Goal: Task Accomplishment & Management: Use online tool/utility

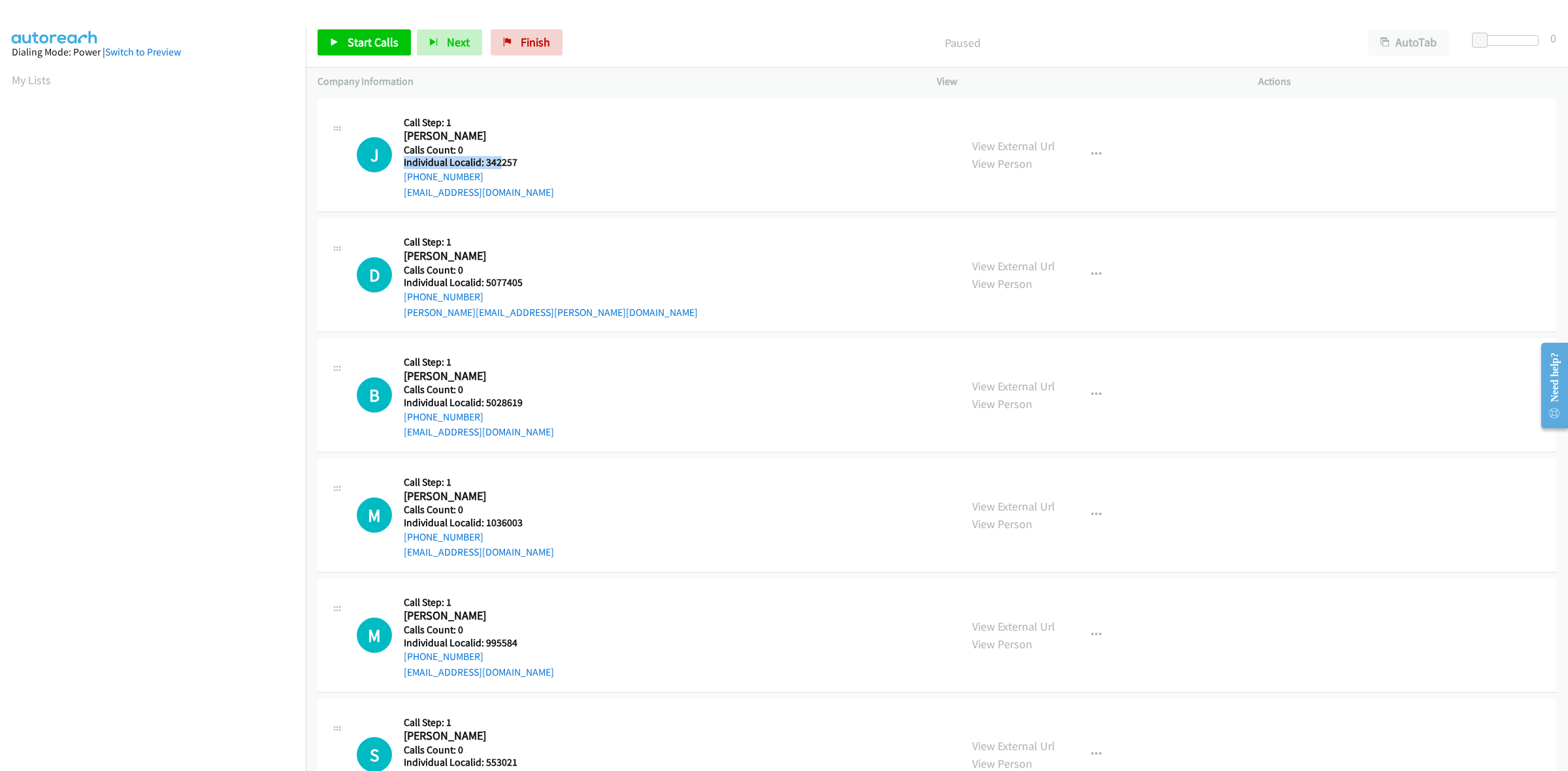
drag, startPoint x: 515, startPoint y: 154, endPoint x: 501, endPoint y: 159, distance: 14.9
click at [497, 160] on div "Callback Scheduled Call Step: 1 John Endrst America/Chicago Calls Count: 0 Indi…" at bounding box center [479, 156] width 150 height 90
click at [514, 161] on h5 "Individual Localid: 342257" at bounding box center [479, 162] width 150 height 14
drag, startPoint x: 517, startPoint y: 161, endPoint x: 484, endPoint y: 162, distance: 33.0
click at [484, 162] on h5 "Individual Localid: 342257" at bounding box center [479, 162] width 150 height 14
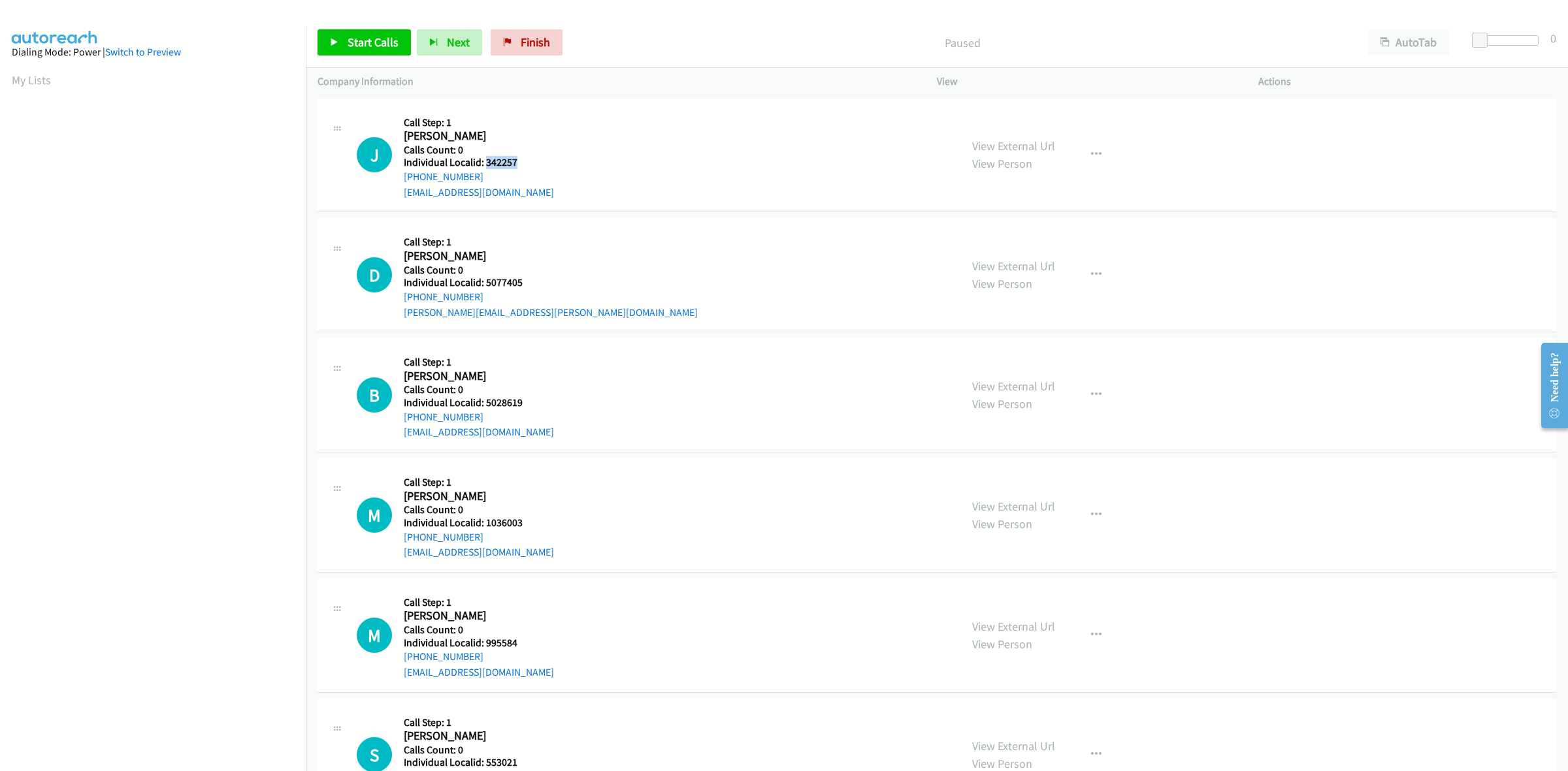
copy h5 "342257"
drag, startPoint x: 522, startPoint y: 281, endPoint x: 484, endPoint y: 281, distance: 38.0
click at [484, 281] on h5 "Individual Localid: 5077405" at bounding box center [551, 283] width 294 height 14
copy h5 "5077405"
drag, startPoint x: 479, startPoint y: 297, endPoint x: 402, endPoint y: 303, distance: 77.2
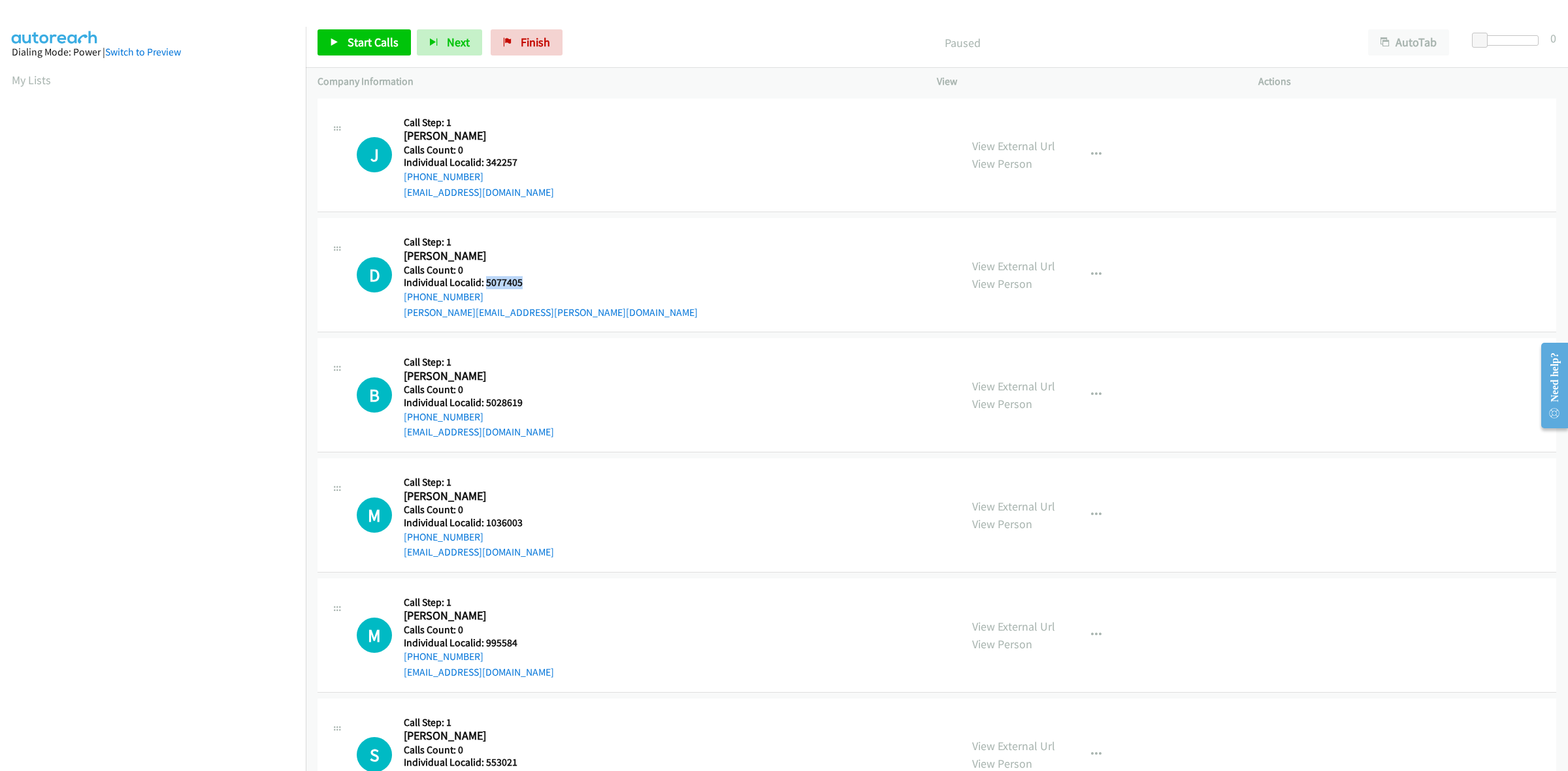
click at [402, 303] on div "D Callback Scheduled Call Step: 1 David Durbow America/New_York Calls Count: 0 …" at bounding box center [652, 275] width 592 height 90
copy link "+1 419-322-4525"
click at [529, 278] on h5 "Individual Localid: 5077405" at bounding box center [551, 283] width 294 height 14
click at [517, 286] on h5 "Individual Localid: 5077405" at bounding box center [551, 283] width 294 height 14
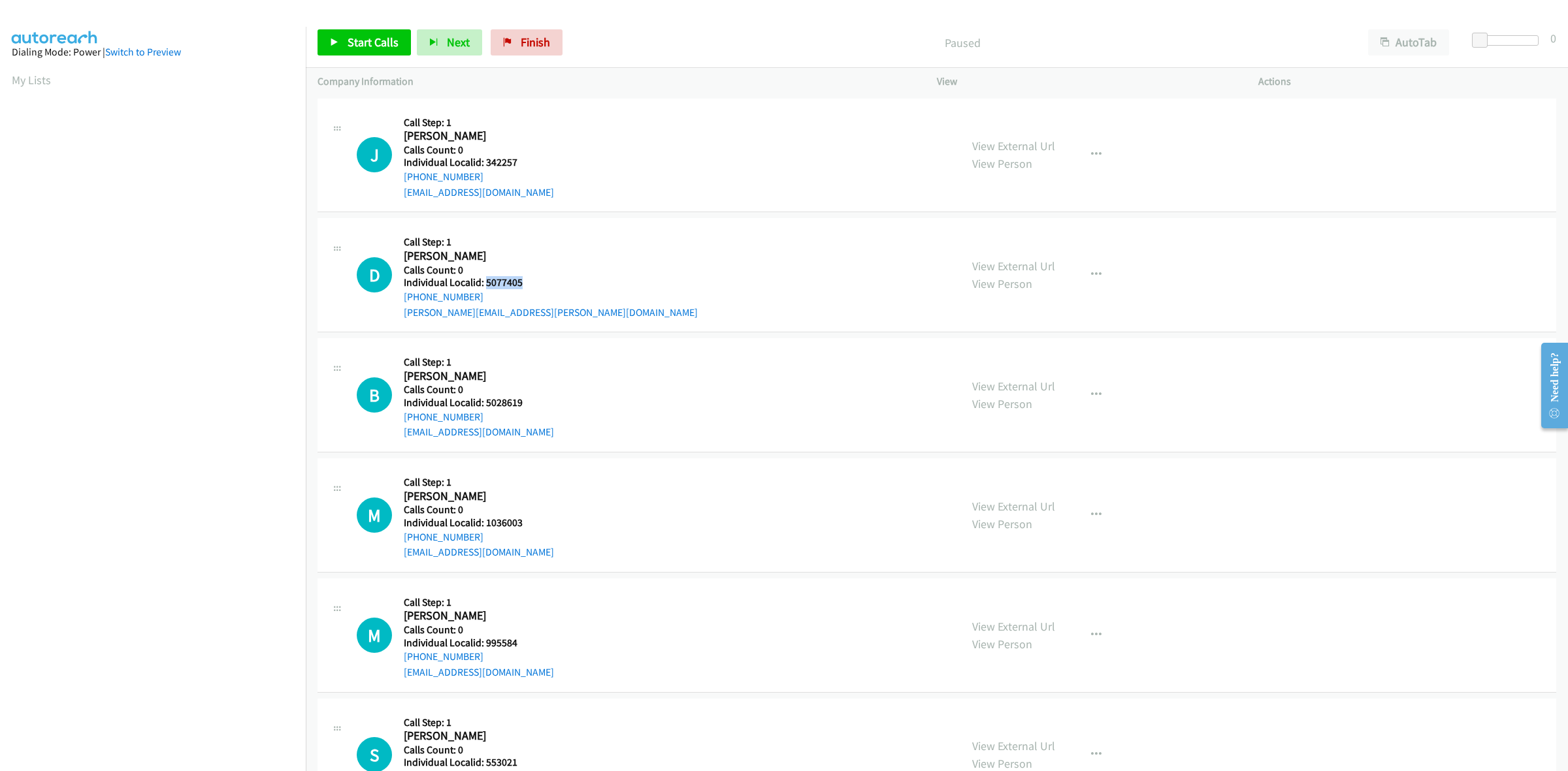
drag, startPoint x: 520, startPoint y: 284, endPoint x: 487, endPoint y: 286, distance: 33.1
click at [487, 286] on h5 "Individual Localid: 5077405" at bounding box center [551, 283] width 294 height 14
copy h5 "5077405"
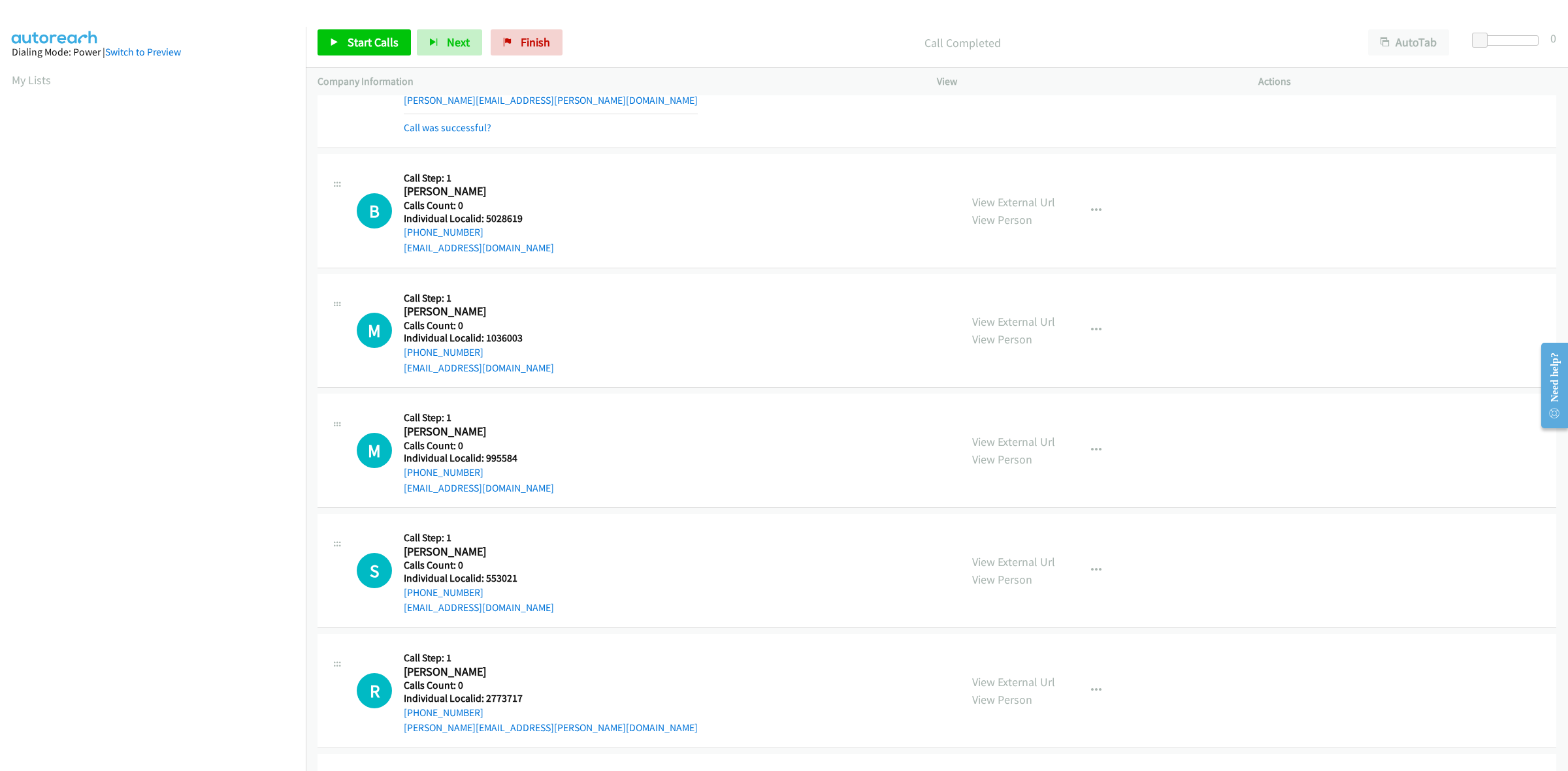
scroll to position [245, 0]
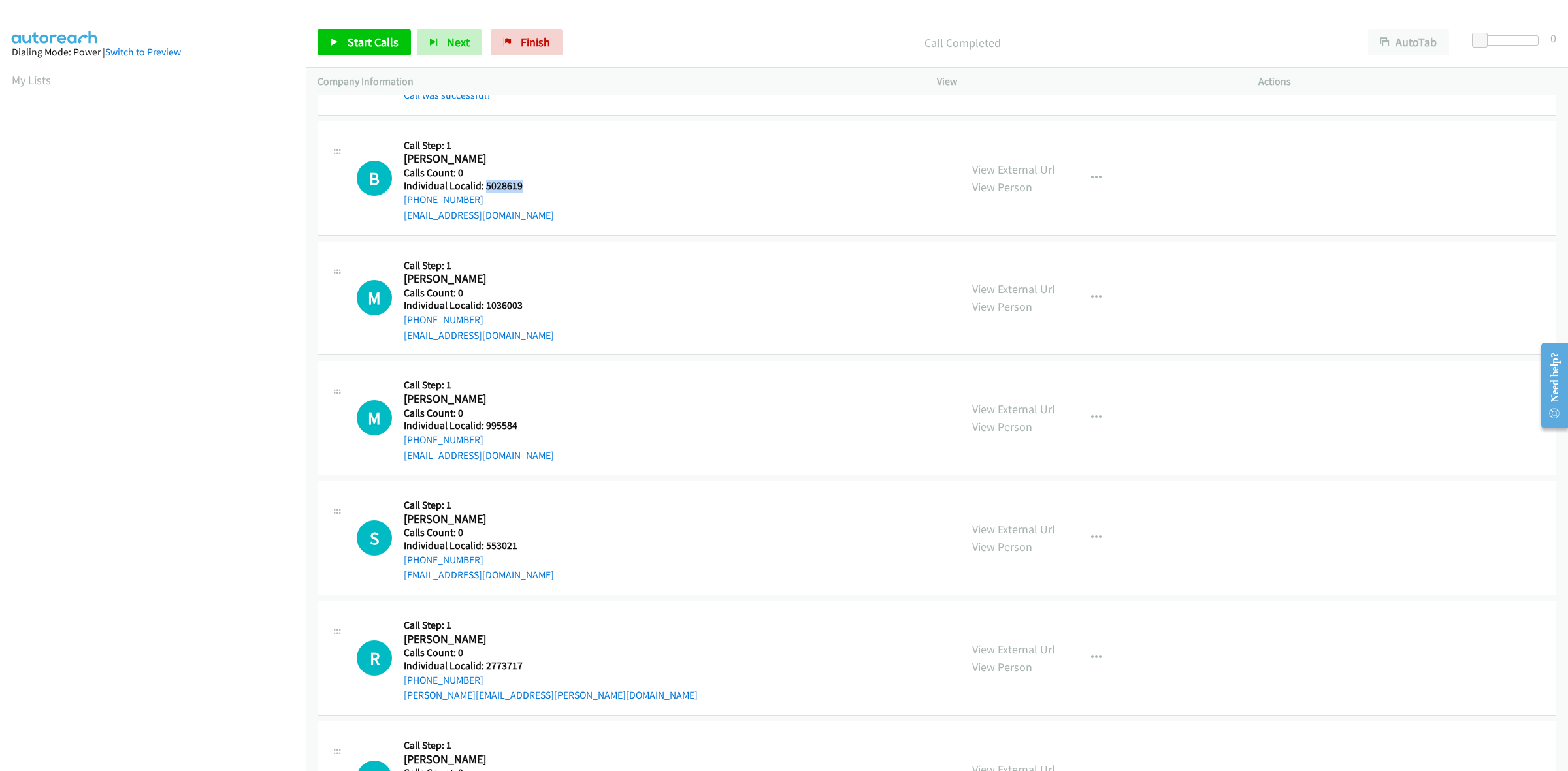
drag, startPoint x: 531, startPoint y: 184, endPoint x: 485, endPoint y: 184, distance: 46.0
click at [485, 184] on div "B Callback Scheduled Call Step: 1 Barclay Pierce America/New_York Calls Count: …" at bounding box center [652, 178] width 592 height 90
copy h5 "5028619"
drag, startPoint x: 448, startPoint y: 199, endPoint x: 397, endPoint y: 206, distance: 51.5
click at [397, 206] on div "B Callback Scheduled Call Step: 1 Barclay Pierce America/New_York Calls Count: …" at bounding box center [652, 178] width 592 height 90
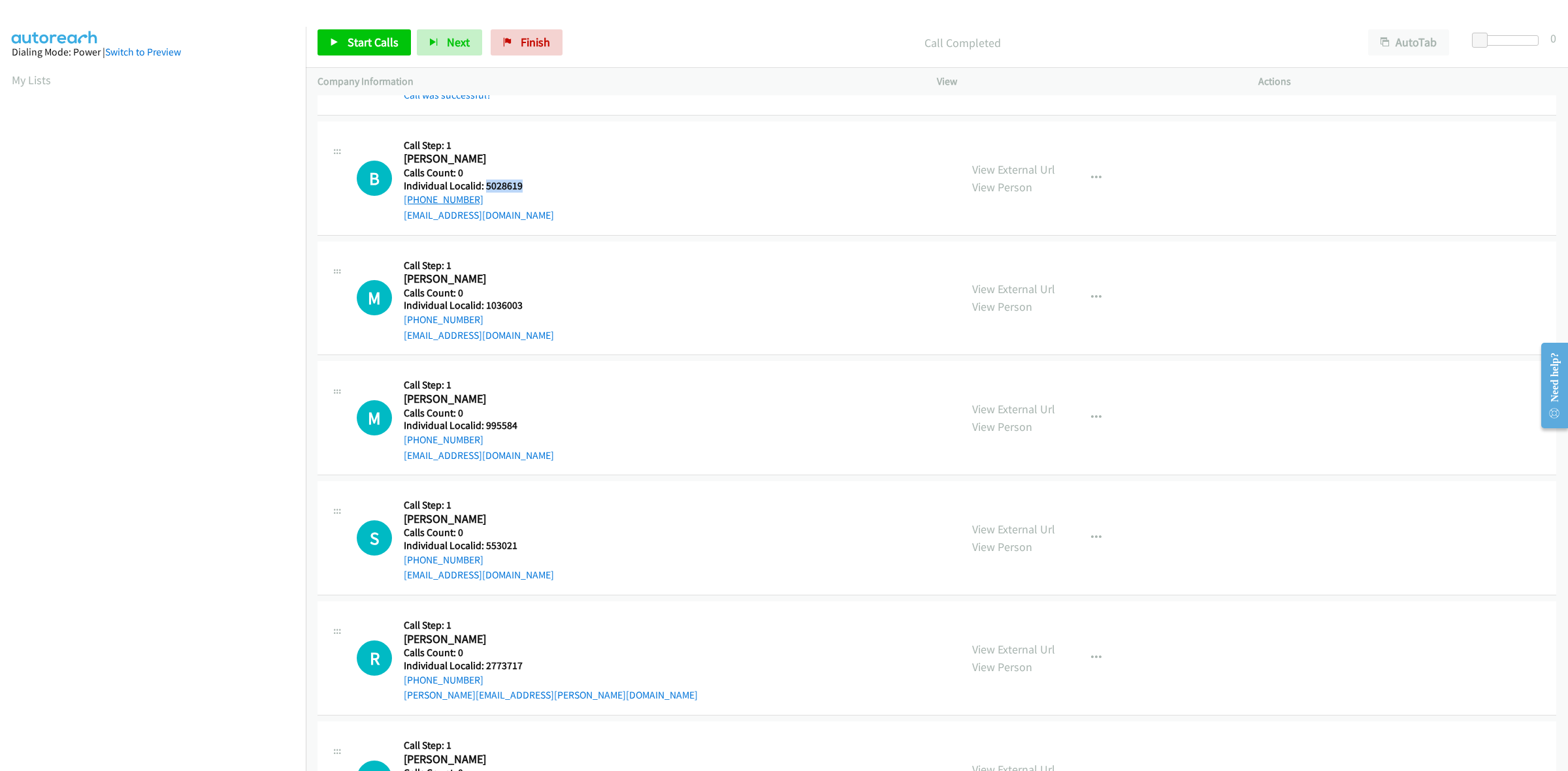
copy link "+1 706-255-4485"
click at [484, 180] on h5 "Individual Localid: 5028619" at bounding box center [479, 186] width 150 height 14
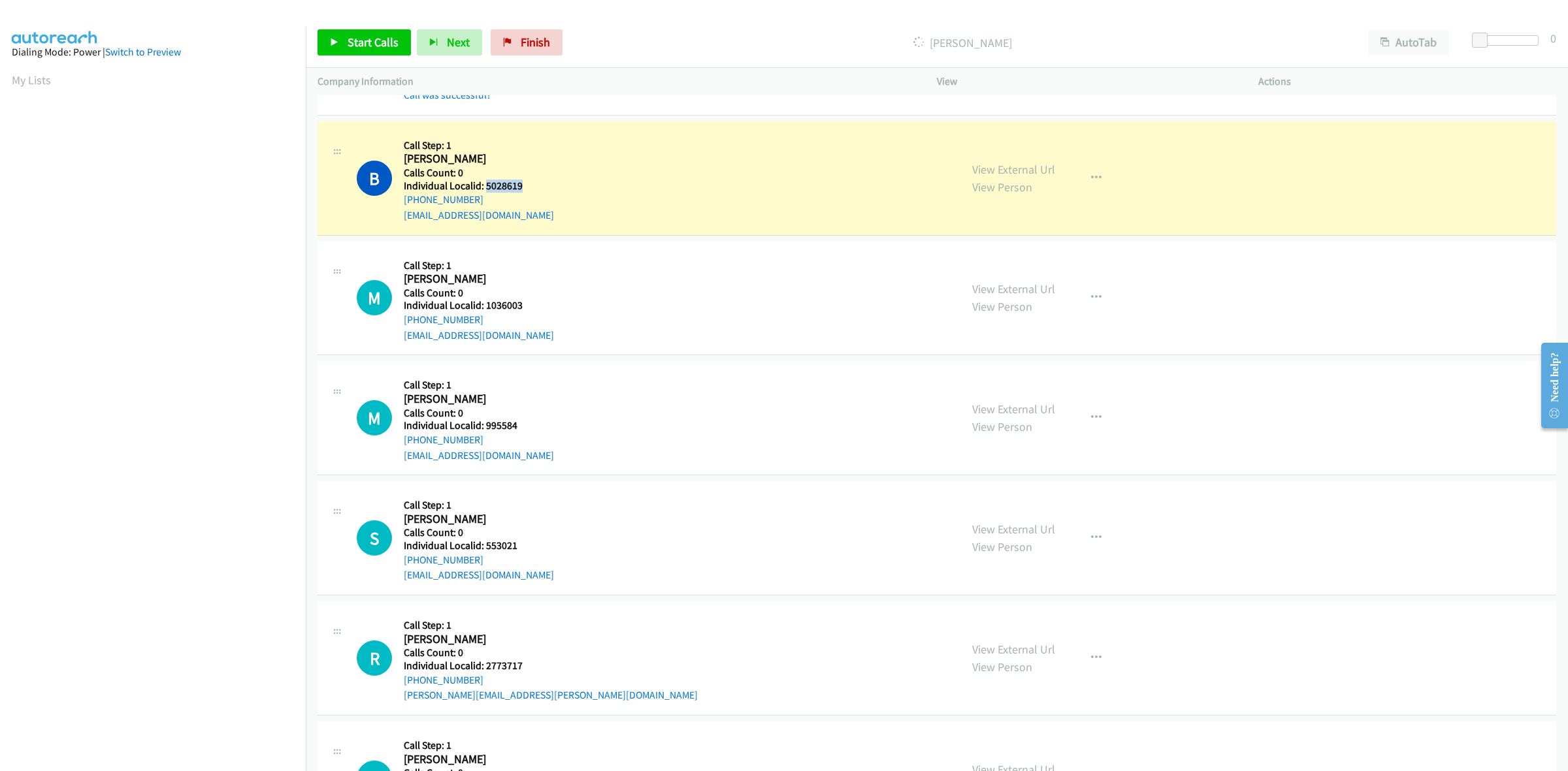
copy h5 "5028619"
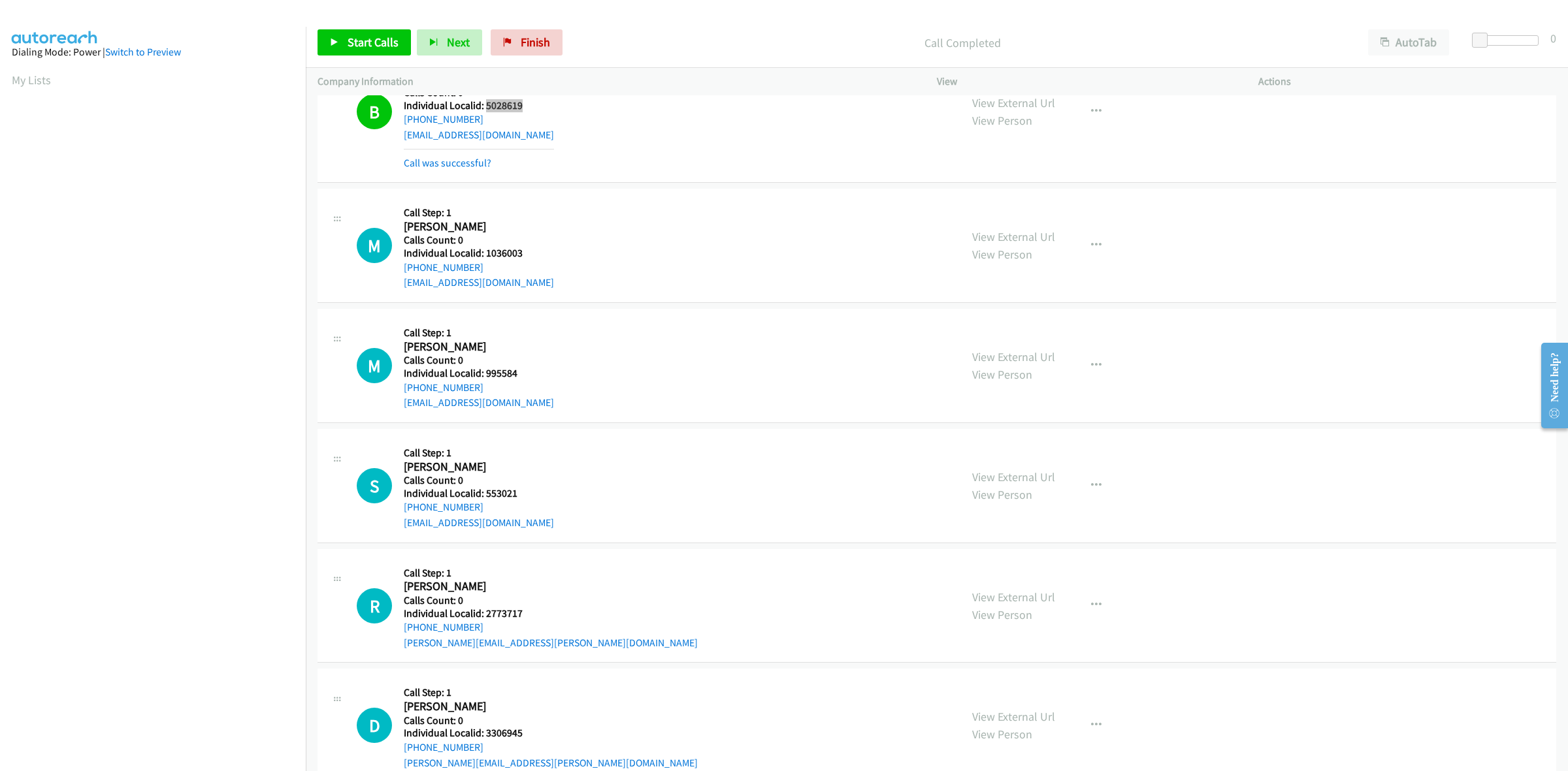
scroll to position [367, 0]
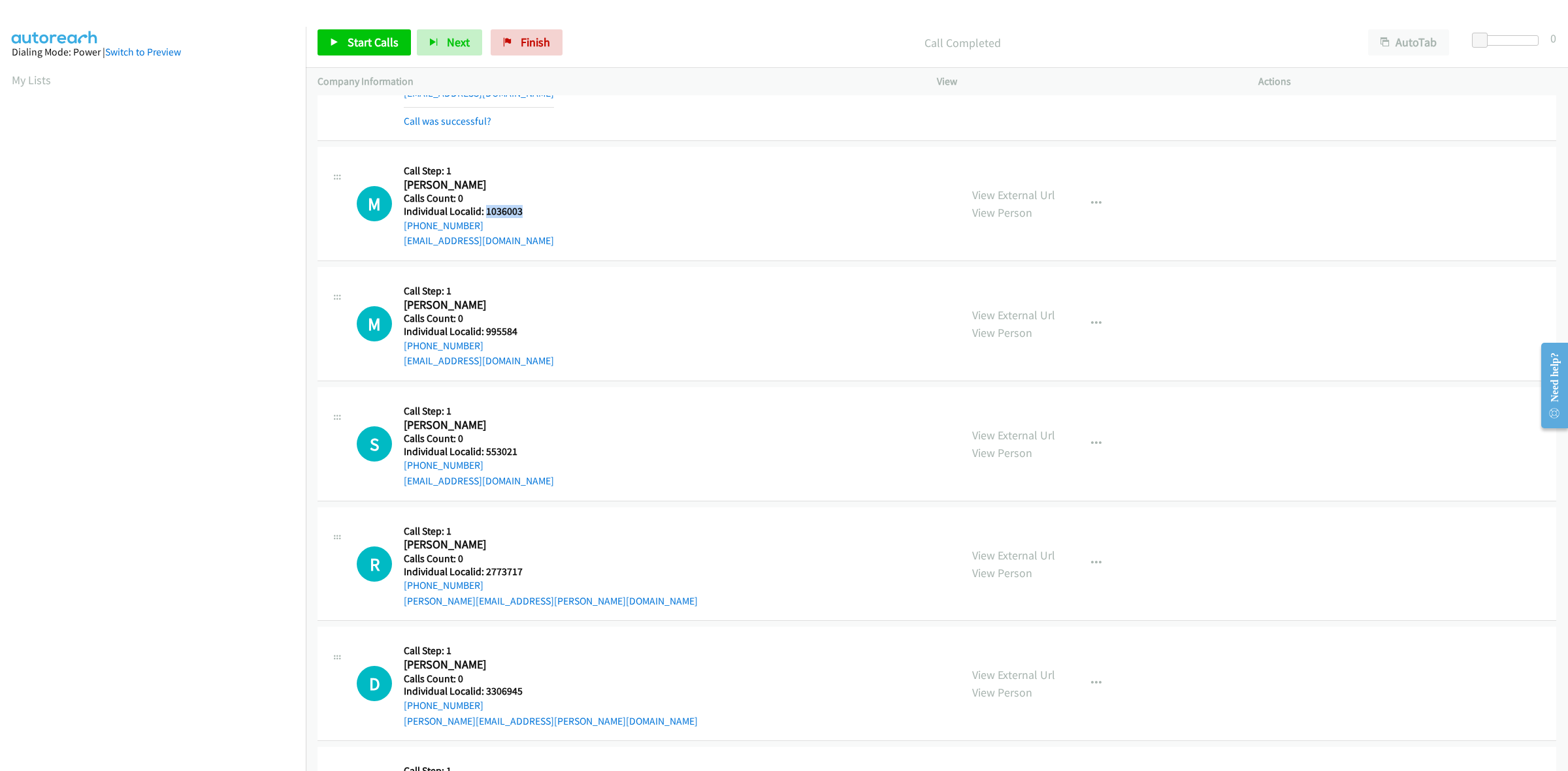
drag, startPoint x: 529, startPoint y: 214, endPoint x: 484, endPoint y: 214, distance: 45.0
click at [484, 214] on h5 "Individual Localid: 1036003" at bounding box center [479, 212] width 150 height 14
copy h5 "1036003"
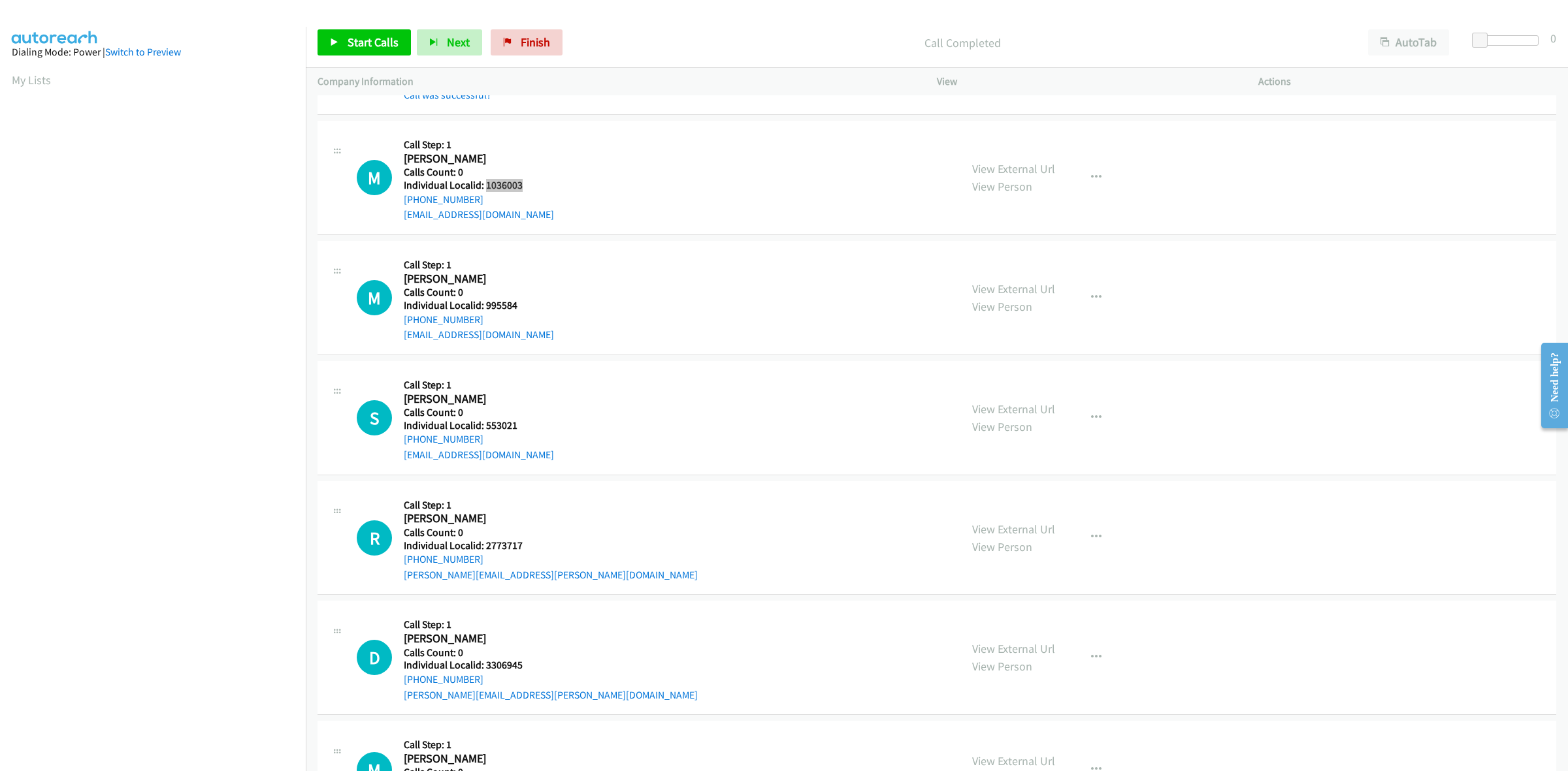
scroll to position [429, 0]
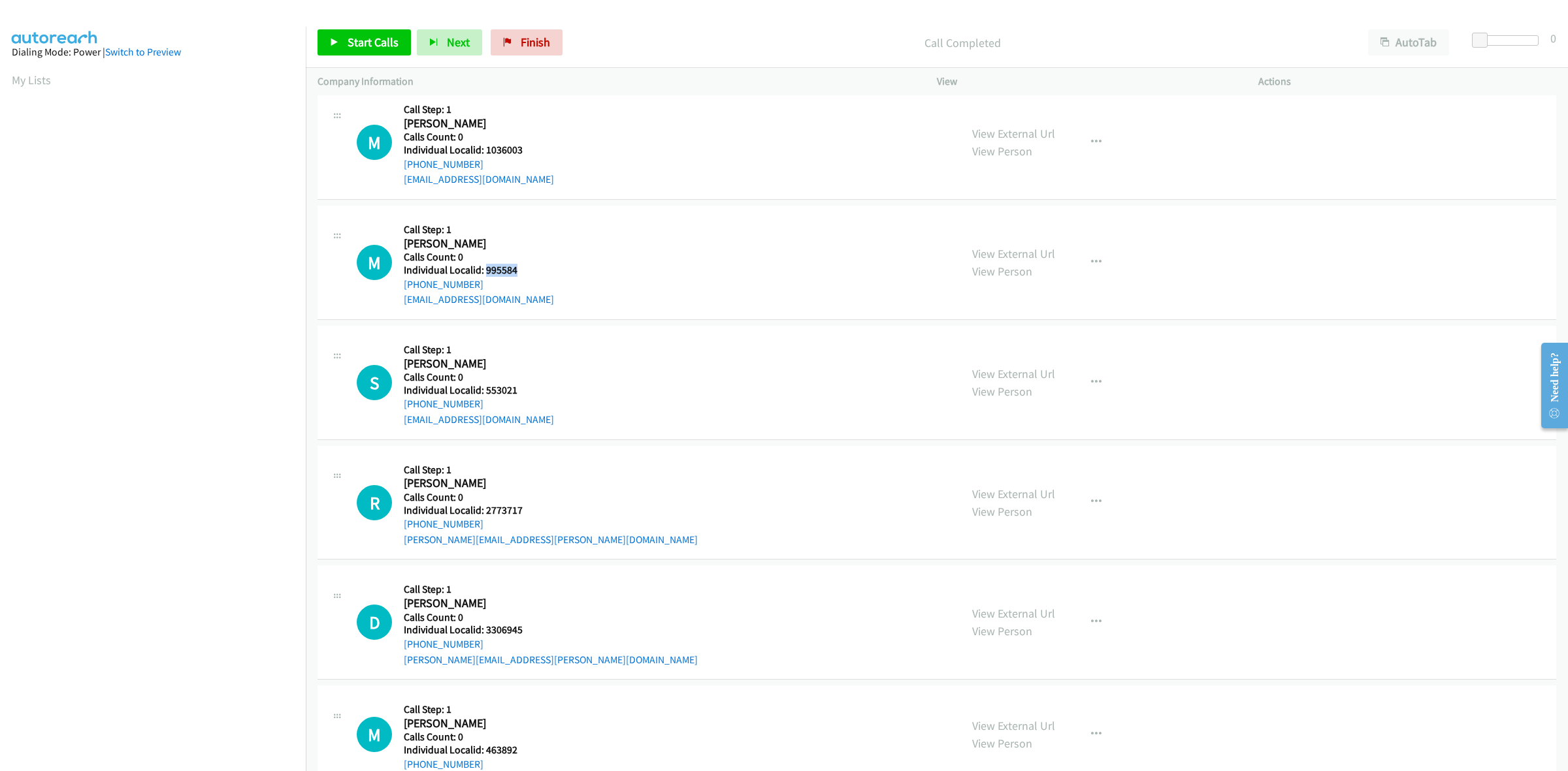
drag, startPoint x: 524, startPoint y: 265, endPoint x: 484, endPoint y: 273, distance: 40.8
click at [484, 273] on h5 "Individual Localid: 995584" at bounding box center [479, 270] width 150 height 14
copy h5 "995584"
drag, startPoint x: 488, startPoint y: 279, endPoint x: 397, endPoint y: 286, distance: 91.3
click at [397, 286] on div "M Callback Scheduled Call Step: 1 Michael Renza America/New_York Calls Count: 0…" at bounding box center [652, 262] width 592 height 90
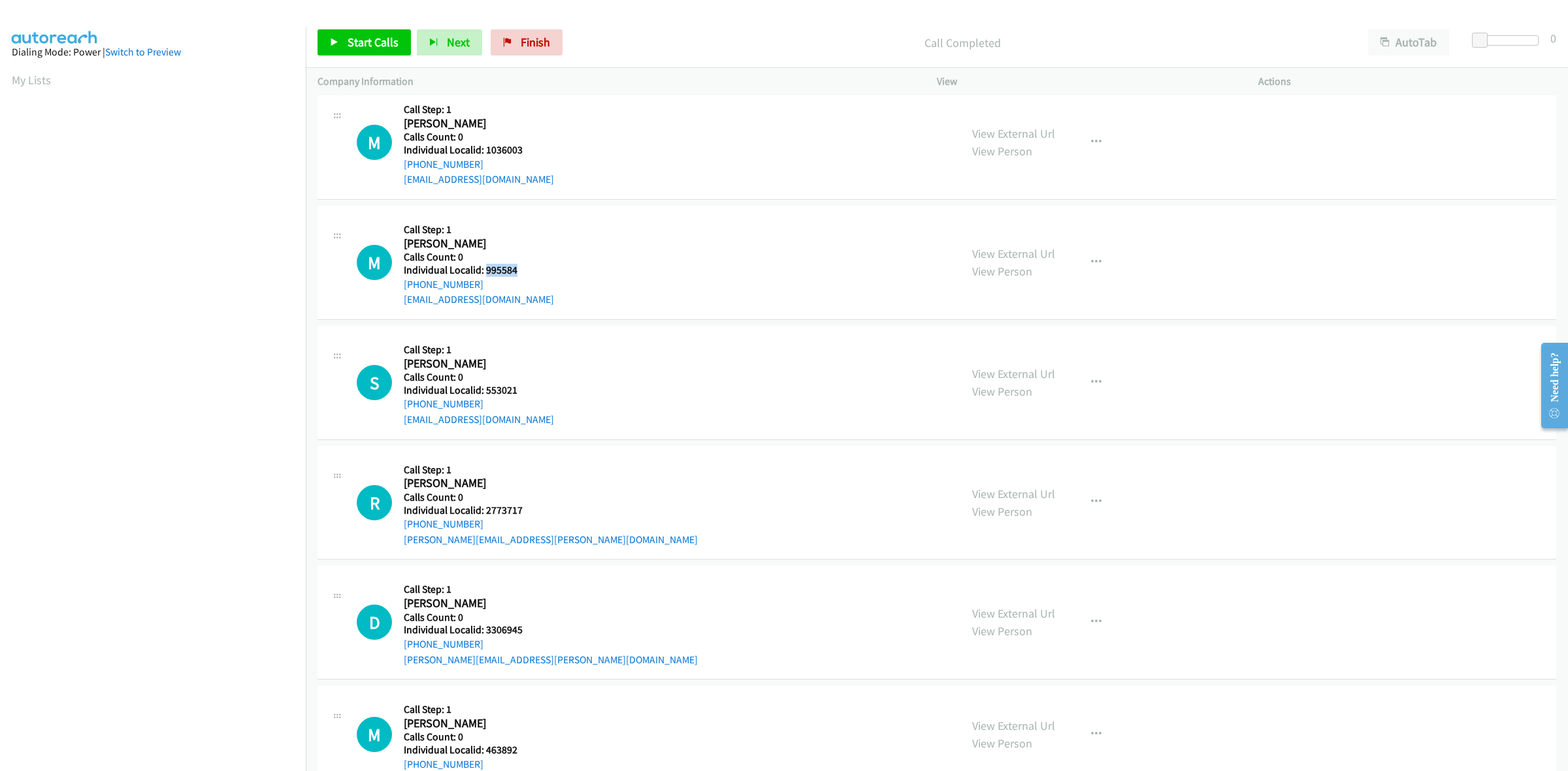
copy link "+1 845-596-9030"
drag, startPoint x: 516, startPoint y: 268, endPoint x: 485, endPoint y: 269, distance: 31.0
click at [485, 269] on h5 "Individual Localid: 995584" at bounding box center [479, 270] width 150 height 14
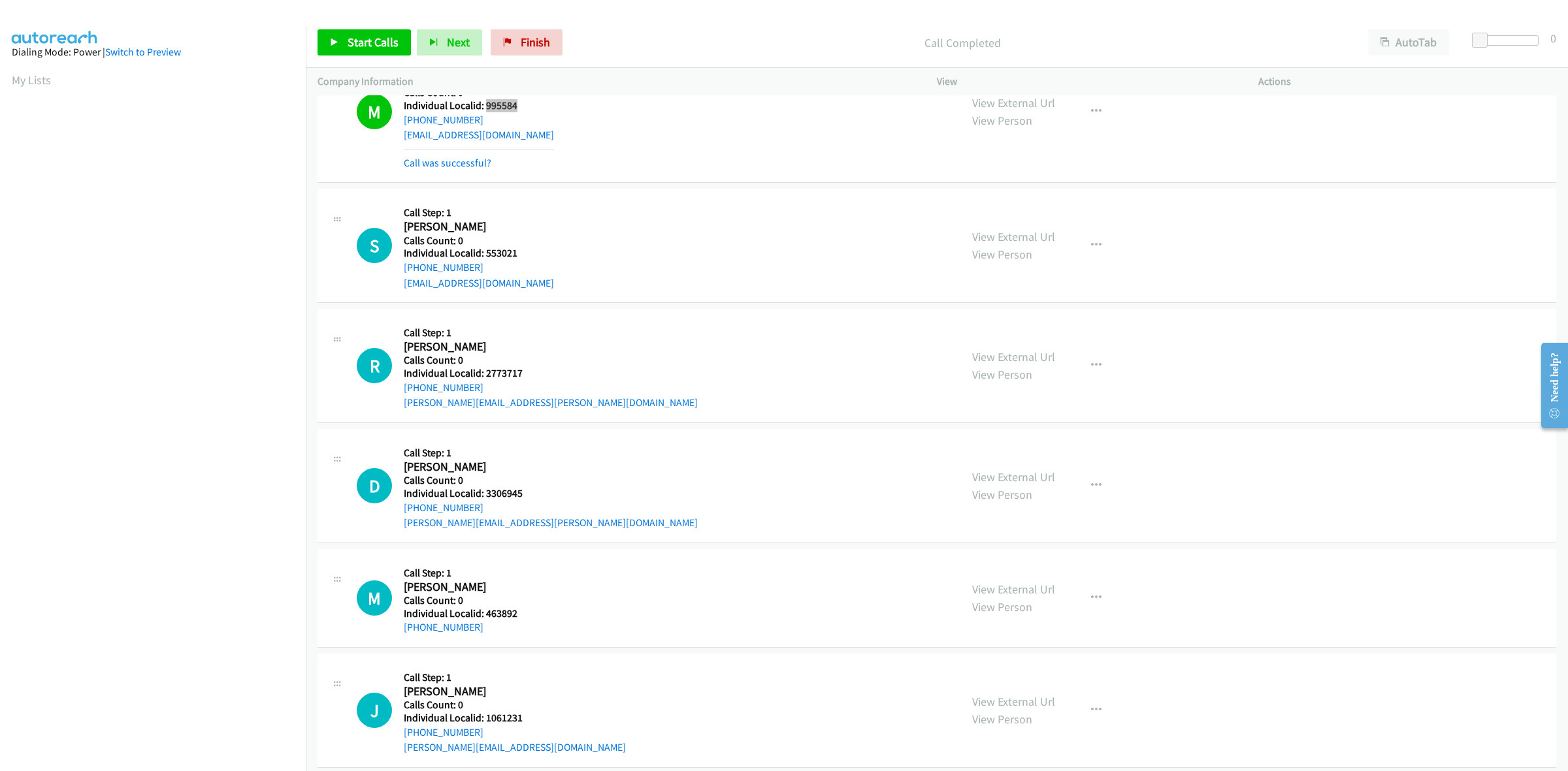
scroll to position [612, 0]
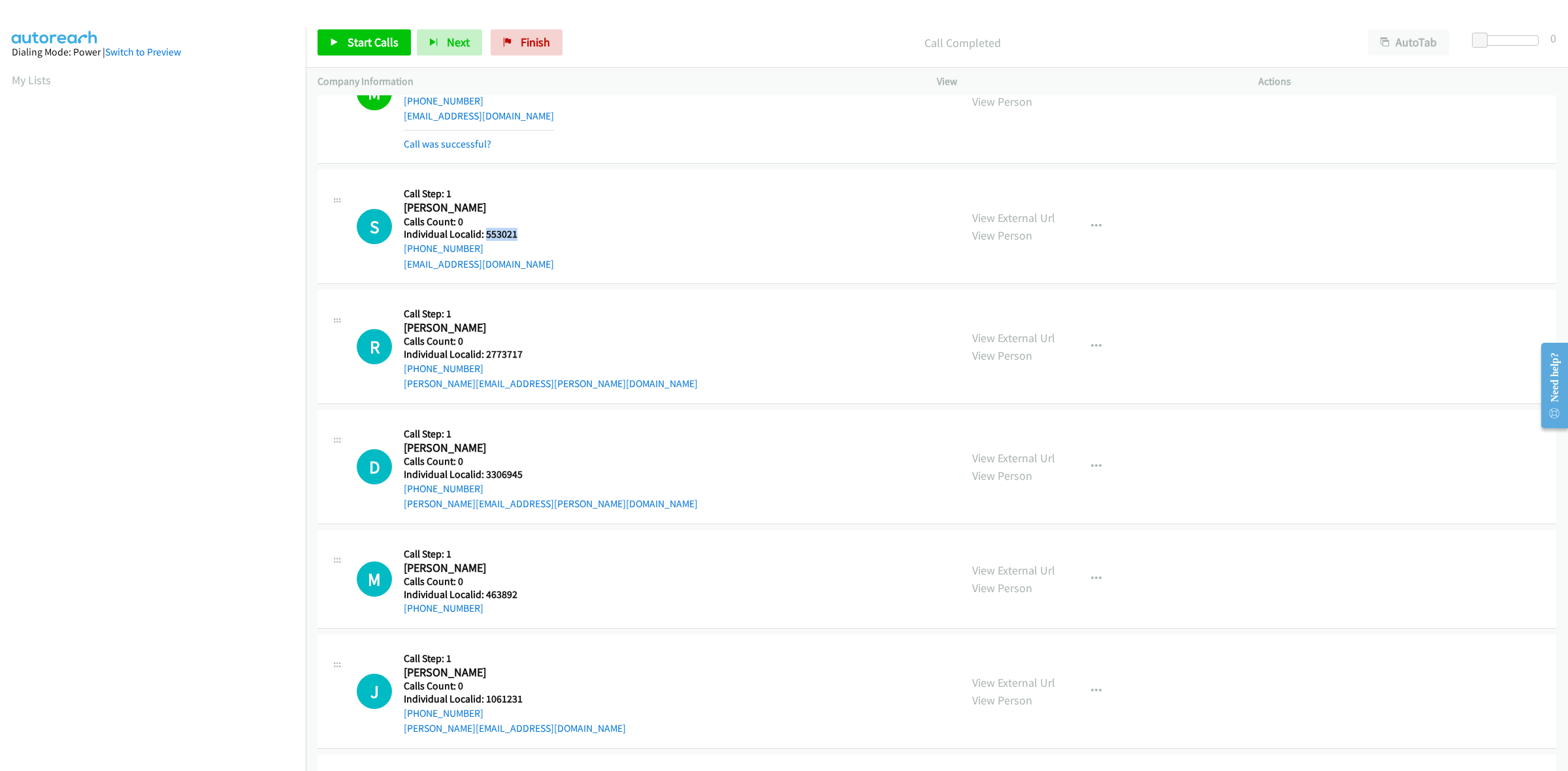
drag, startPoint x: 522, startPoint y: 240, endPoint x: 486, endPoint y: 240, distance: 36.0
click at [486, 240] on h5 "Individual Localid: 553021" at bounding box center [479, 234] width 150 height 14
drag, startPoint x: 484, startPoint y: 249, endPoint x: 402, endPoint y: 253, distance: 82.1
click at [402, 253] on div "S Callback Scheduled Call Step: 1 Steven Mancuso America/New_York Calls Count: …" at bounding box center [652, 227] width 592 height 90
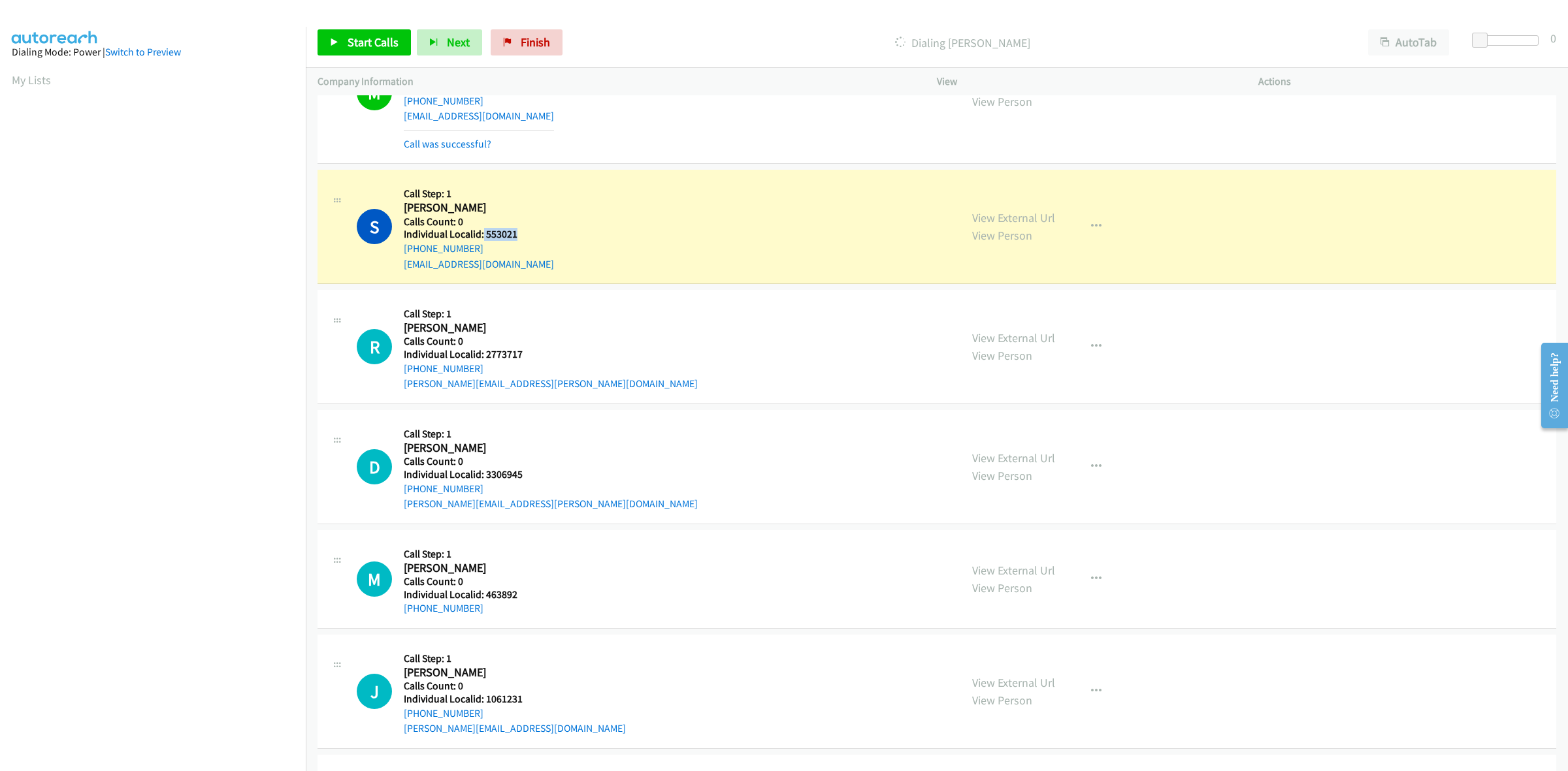
drag, startPoint x: 511, startPoint y: 237, endPoint x: 482, endPoint y: 237, distance: 29.0
click at [482, 237] on h5 "Individual Localid: 553021" at bounding box center [479, 234] width 150 height 14
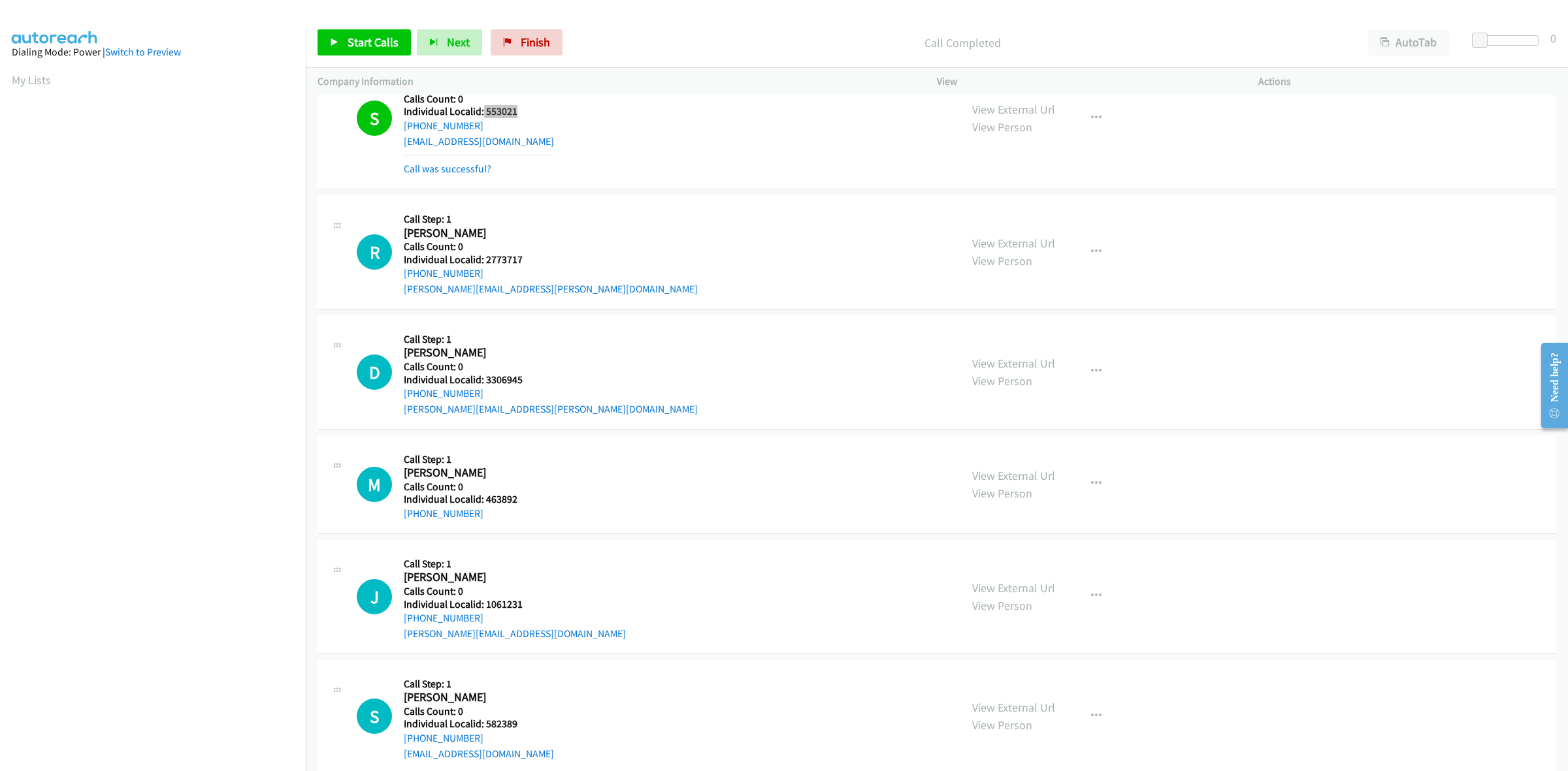
scroll to position [748, 0]
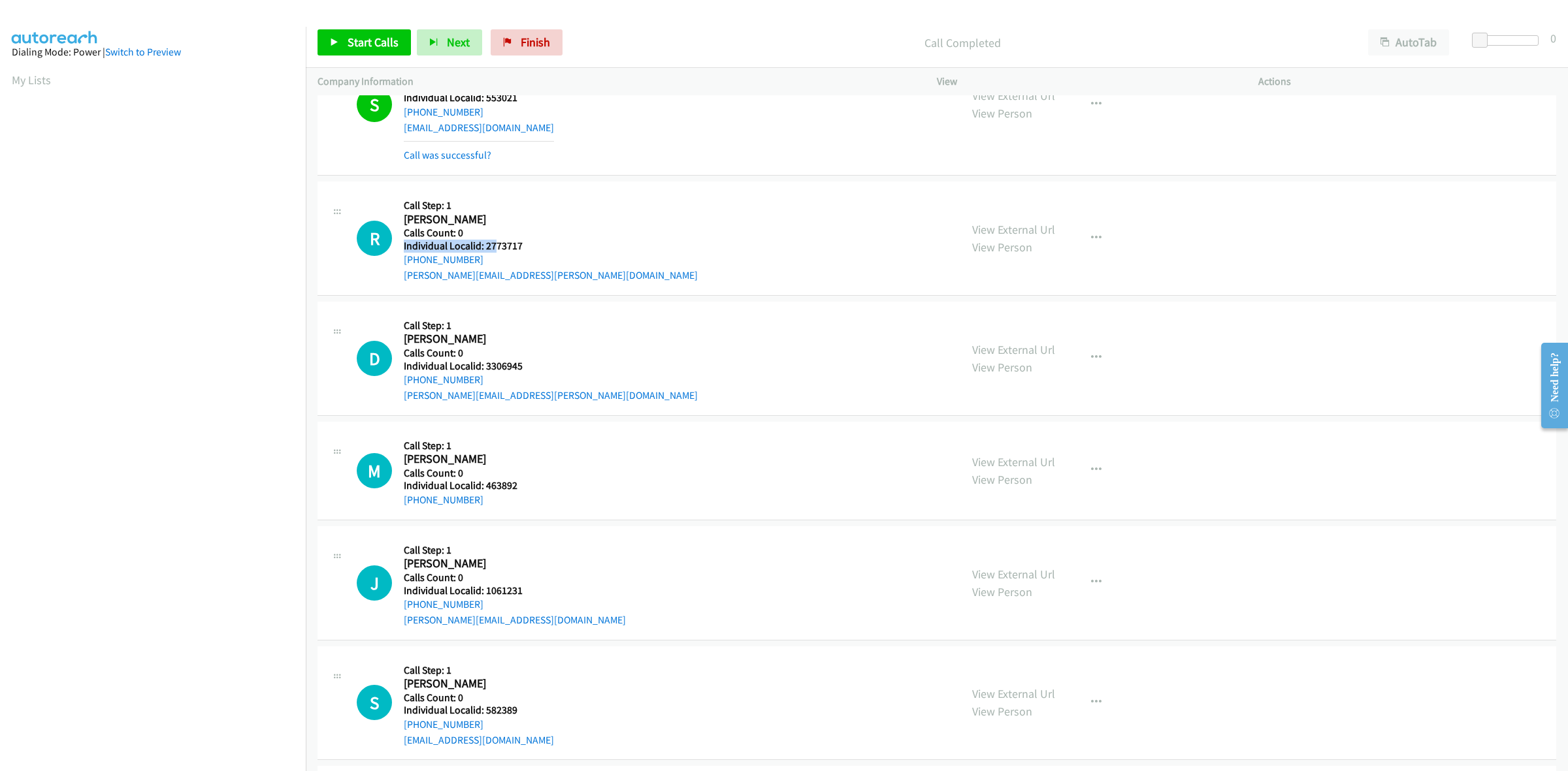
drag, startPoint x: 532, startPoint y: 239, endPoint x: 492, endPoint y: 245, distance: 40.4
click at [492, 245] on div "Callback Scheduled Call Step: 1 Richard Kirn America/Phoenix Calls Count: 0 Ind…" at bounding box center [551, 239] width 294 height 90
click at [538, 241] on h5 "Individual Localid: 2773717" at bounding box center [551, 246] width 294 height 14
drag, startPoint x: 526, startPoint y: 245, endPoint x: 487, endPoint y: 246, distance: 39.0
click at [487, 246] on h5 "Individual Localid: 2773717" at bounding box center [551, 246] width 294 height 14
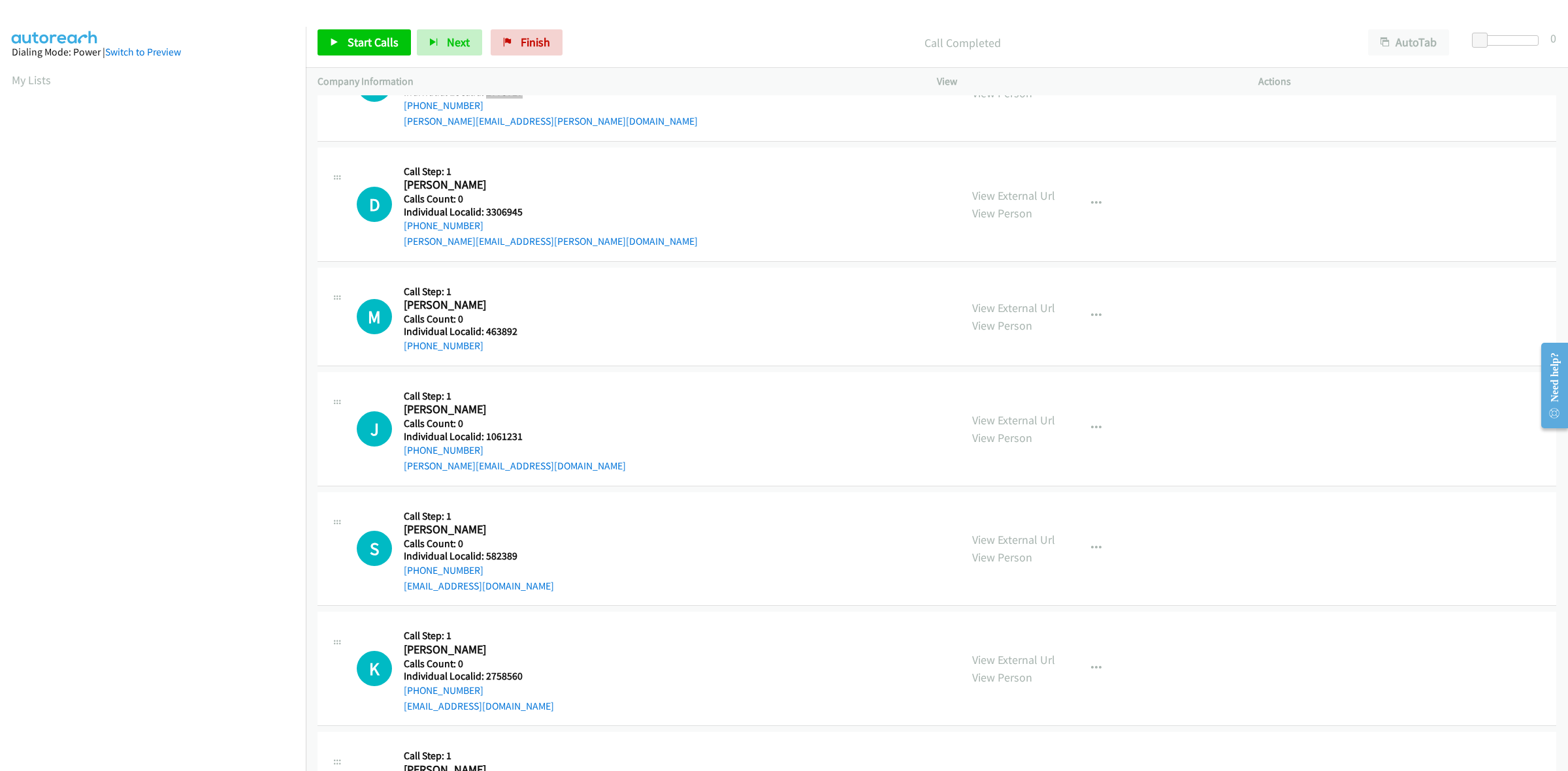
scroll to position [932, 0]
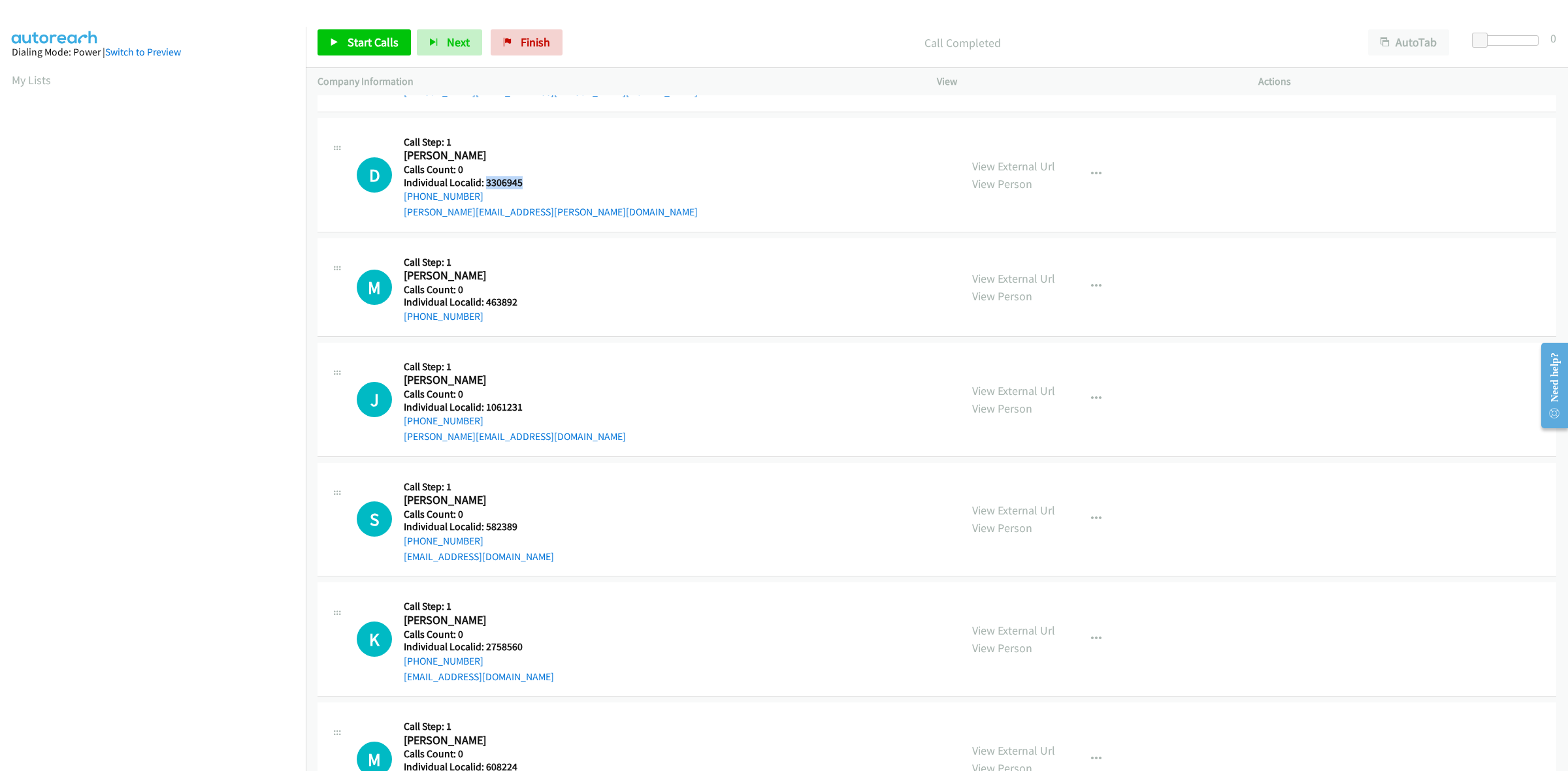
drag, startPoint x: 516, startPoint y: 180, endPoint x: 484, endPoint y: 185, distance: 32.4
click at [484, 185] on h5 "Individual Localid: 3306945" at bounding box center [551, 183] width 294 height 14
drag, startPoint x: 488, startPoint y: 195, endPoint x: 397, endPoint y: 201, distance: 91.2
click at [397, 201] on div "D Callback Scheduled Call Step: 1 David Francis America/New_York Calls Count: 0…" at bounding box center [652, 175] width 592 height 90
drag, startPoint x: 524, startPoint y: 183, endPoint x: 484, endPoint y: 178, distance: 40.3
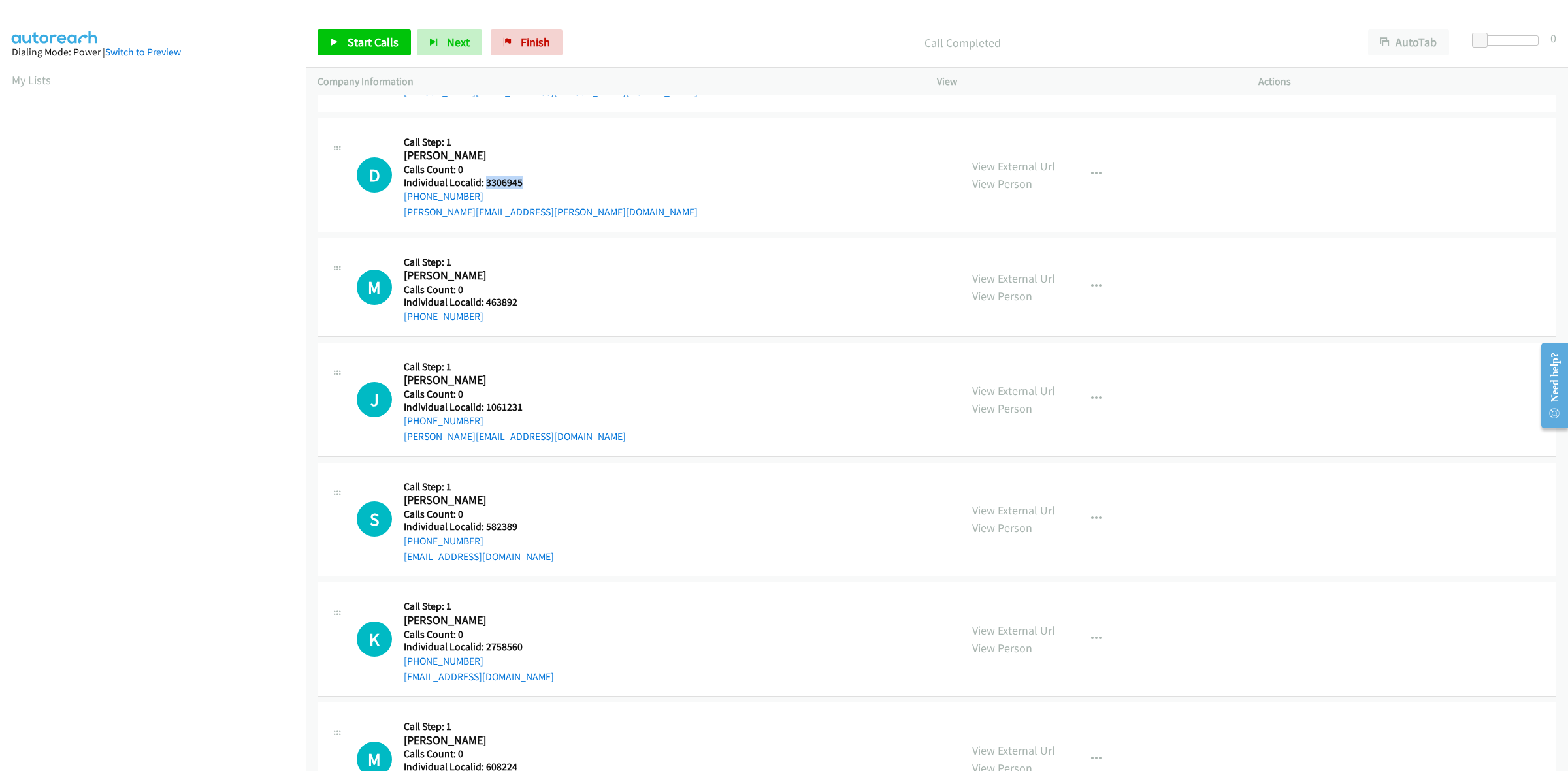
click at [484, 178] on h5 "Individual Localid: 3306945" at bounding box center [551, 183] width 294 height 14
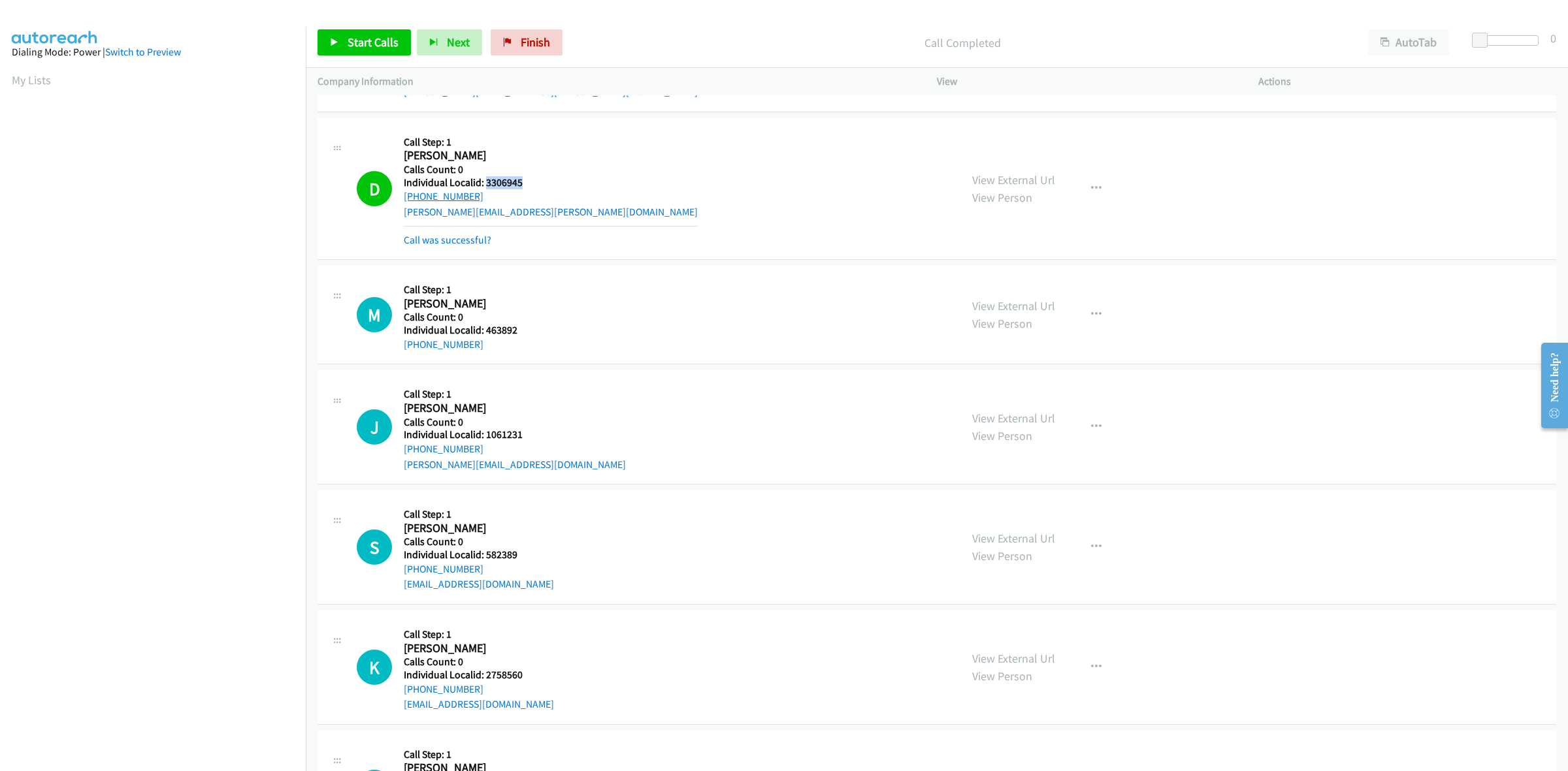
drag, startPoint x: 424, startPoint y: 196, endPoint x: 406, endPoint y: 196, distance: 18.0
click at [406, 196] on div "+1 248-670-2367" at bounding box center [551, 196] width 294 height 15
click at [1091, 184] on icon "button" at bounding box center [1097, 189] width 11 height 11
click at [1035, 297] on link "Add to do not call list" at bounding box center [1026, 300] width 174 height 26
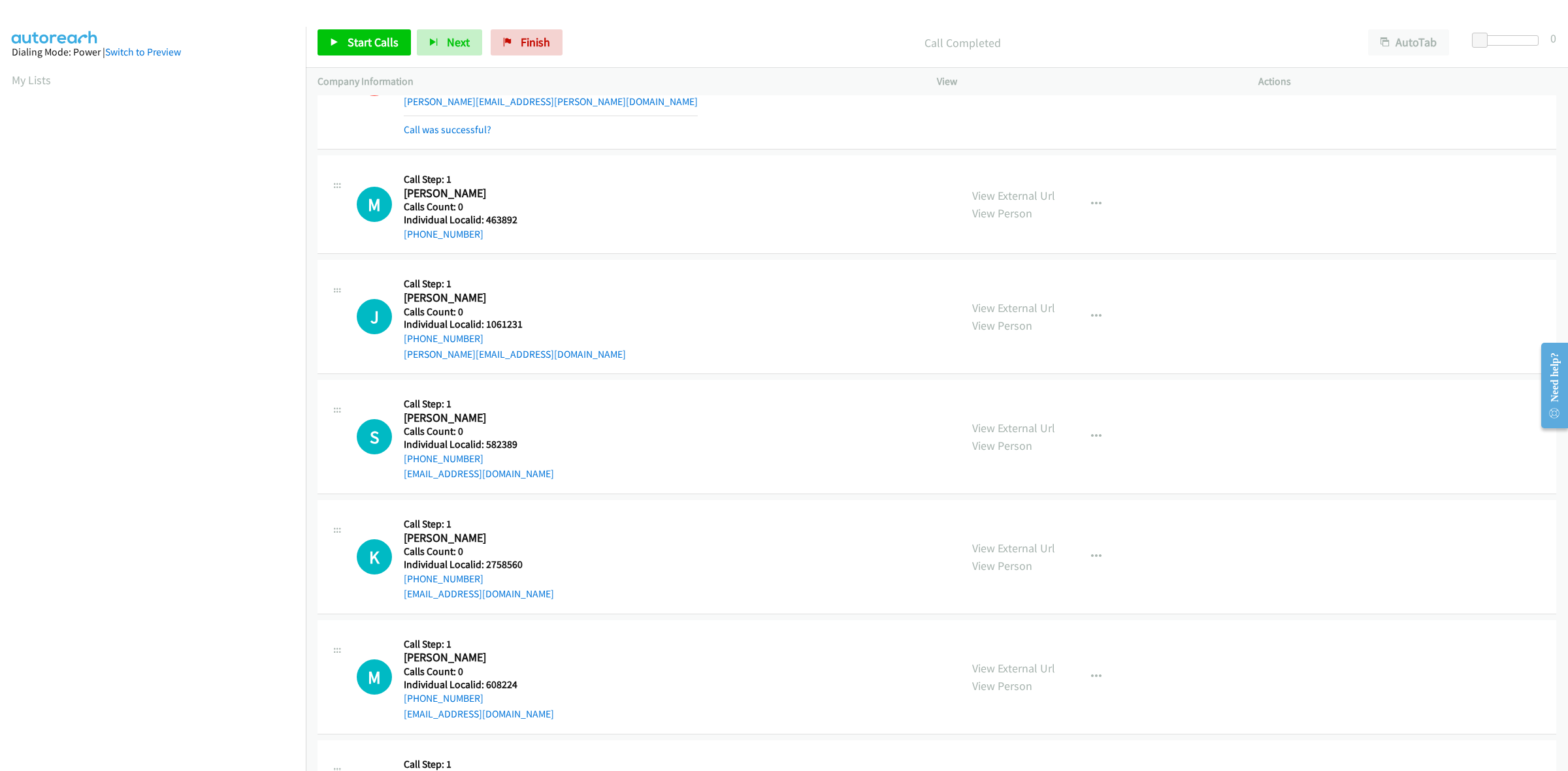
scroll to position [1055, 0]
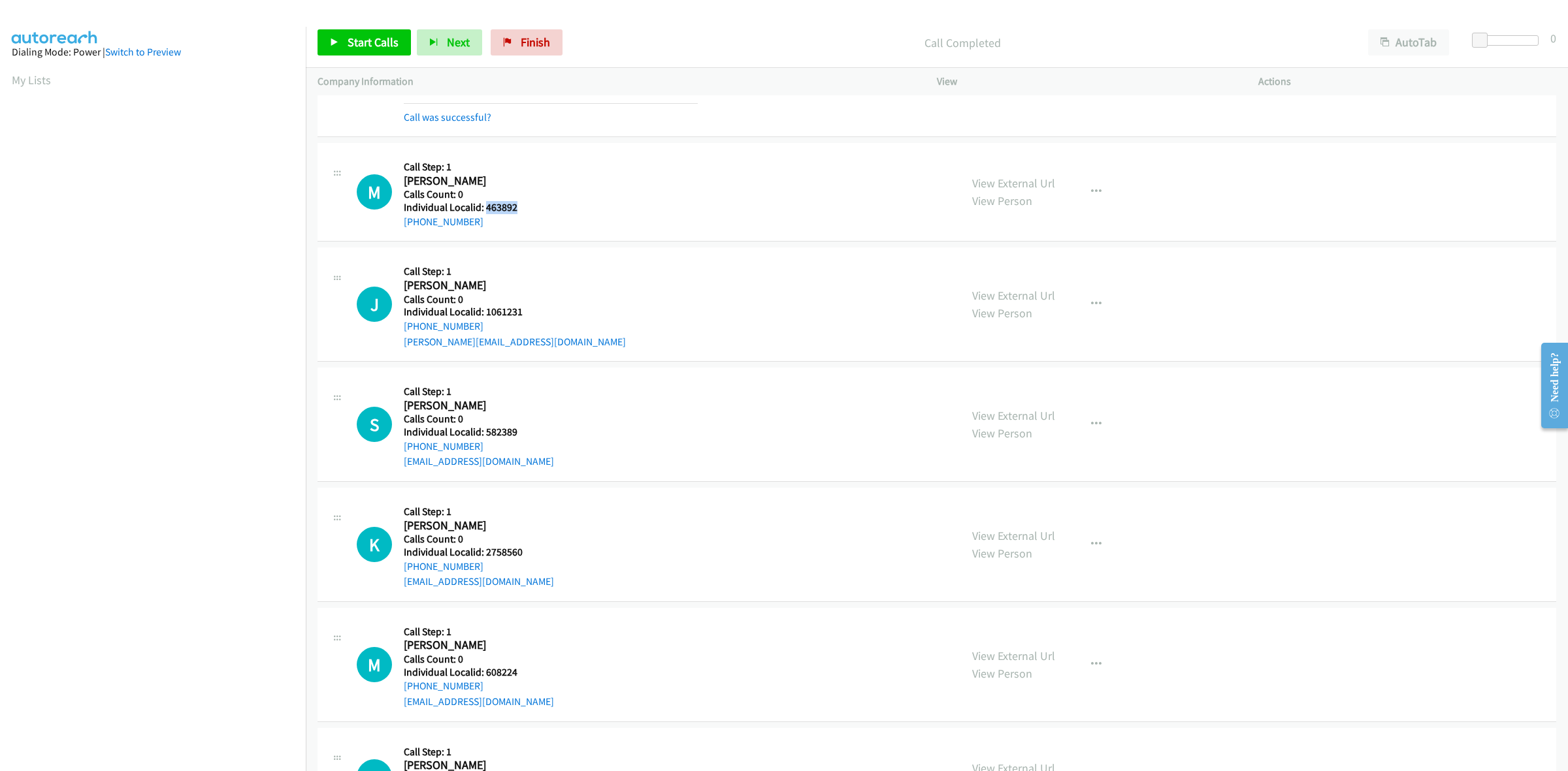
drag, startPoint x: 517, startPoint y: 208, endPoint x: 485, endPoint y: 210, distance: 32.1
click at [485, 210] on h5 "Individual Localid: 463892" at bounding box center [472, 207] width 137 height 14
drag, startPoint x: 475, startPoint y: 220, endPoint x: 390, endPoint y: 224, distance: 85.1
click at [390, 224] on div "M Callback Scheduled Call Step: 1 Mark Brown America/New_York Calls Count: 0 In…" at bounding box center [652, 192] width 592 height 75
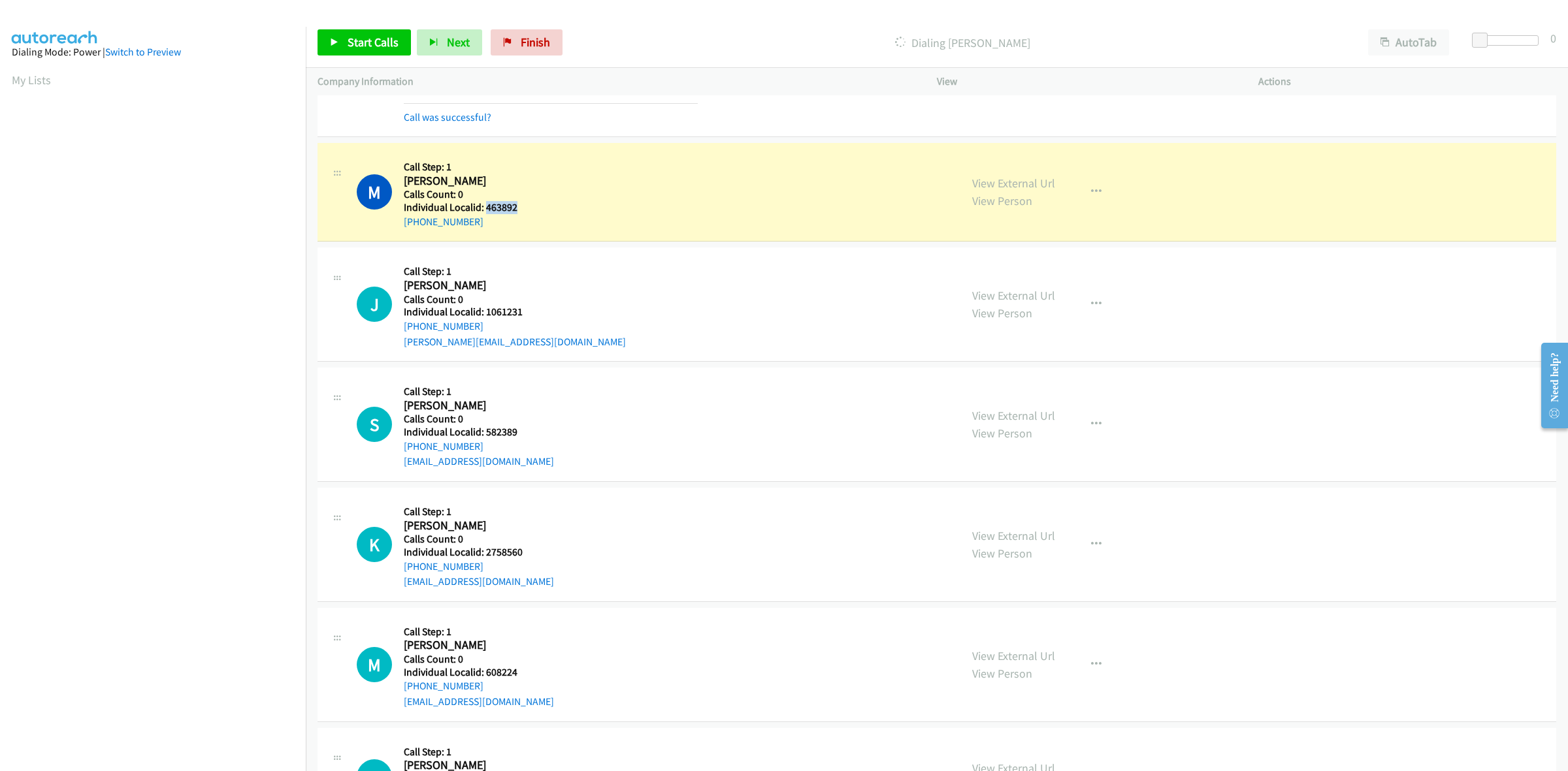
drag, startPoint x: 521, startPoint y: 204, endPoint x: 484, endPoint y: 210, distance: 37.5
click at [484, 210] on h5 "Individual Localid: 463892" at bounding box center [472, 207] width 137 height 14
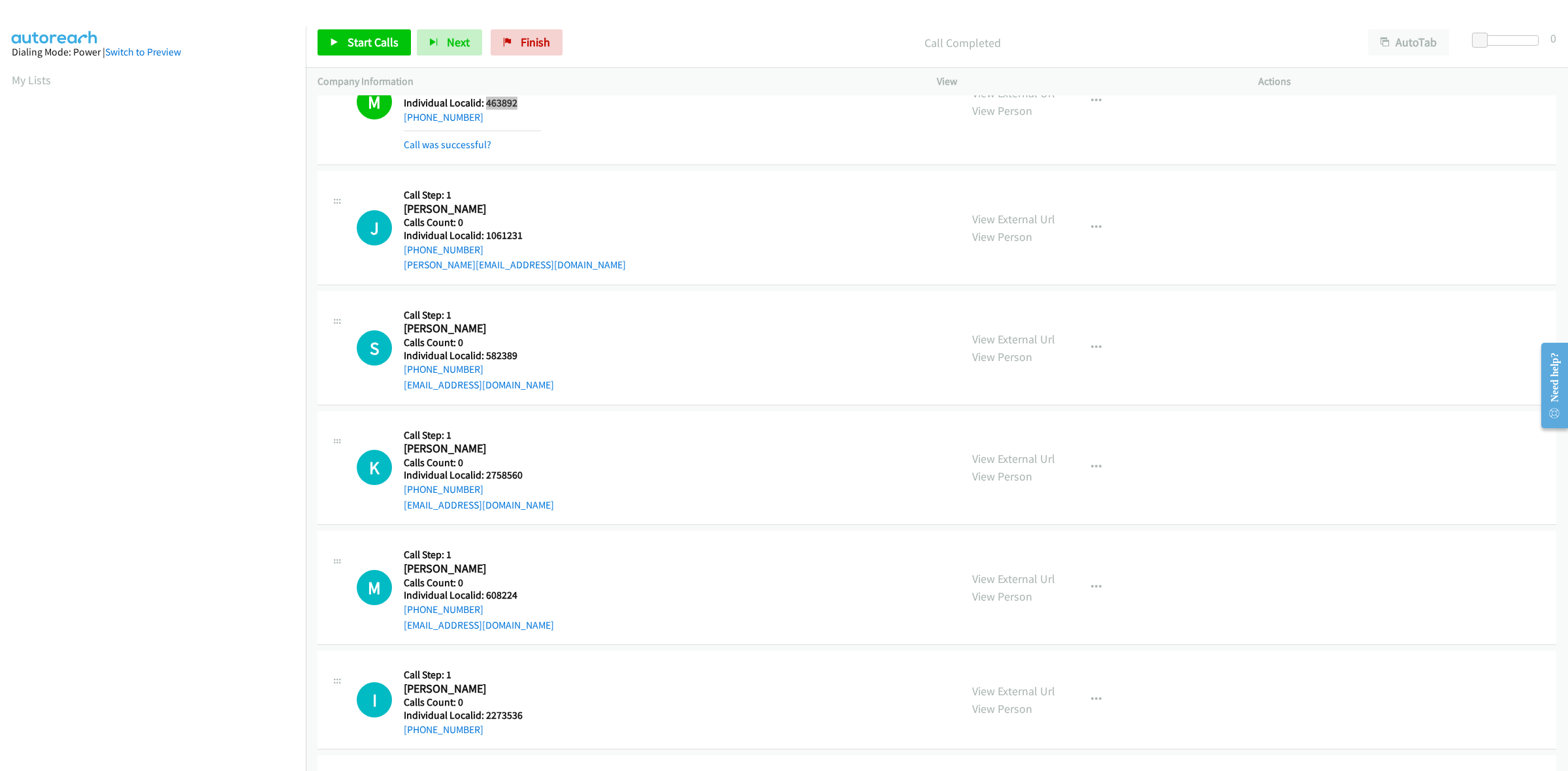
scroll to position [1197, 0]
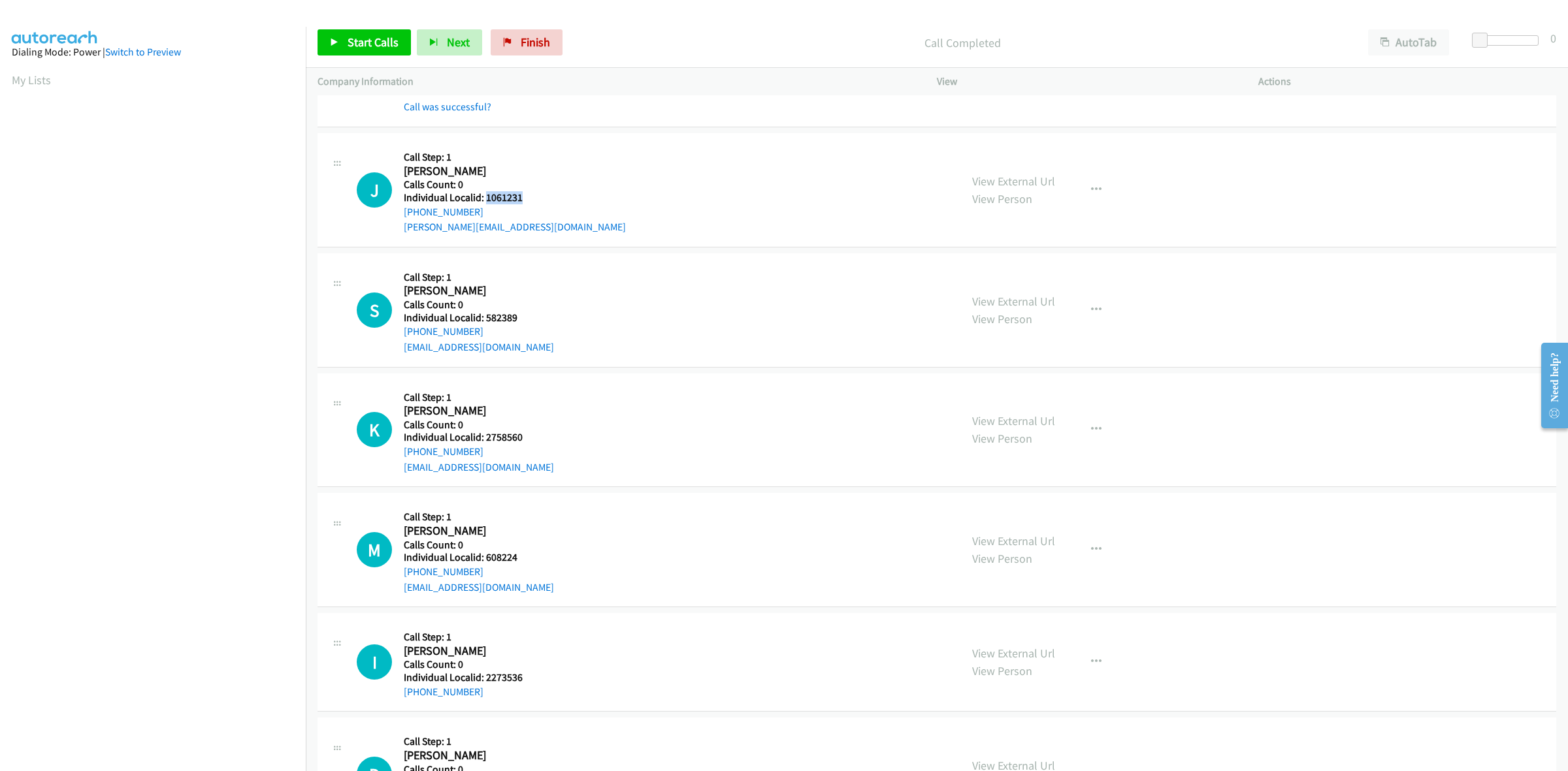
drag, startPoint x: 503, startPoint y: 194, endPoint x: 486, endPoint y: 196, distance: 17.1
click at [486, 196] on h5 "Individual Localid: 1061231" at bounding box center [515, 197] width 223 height 14
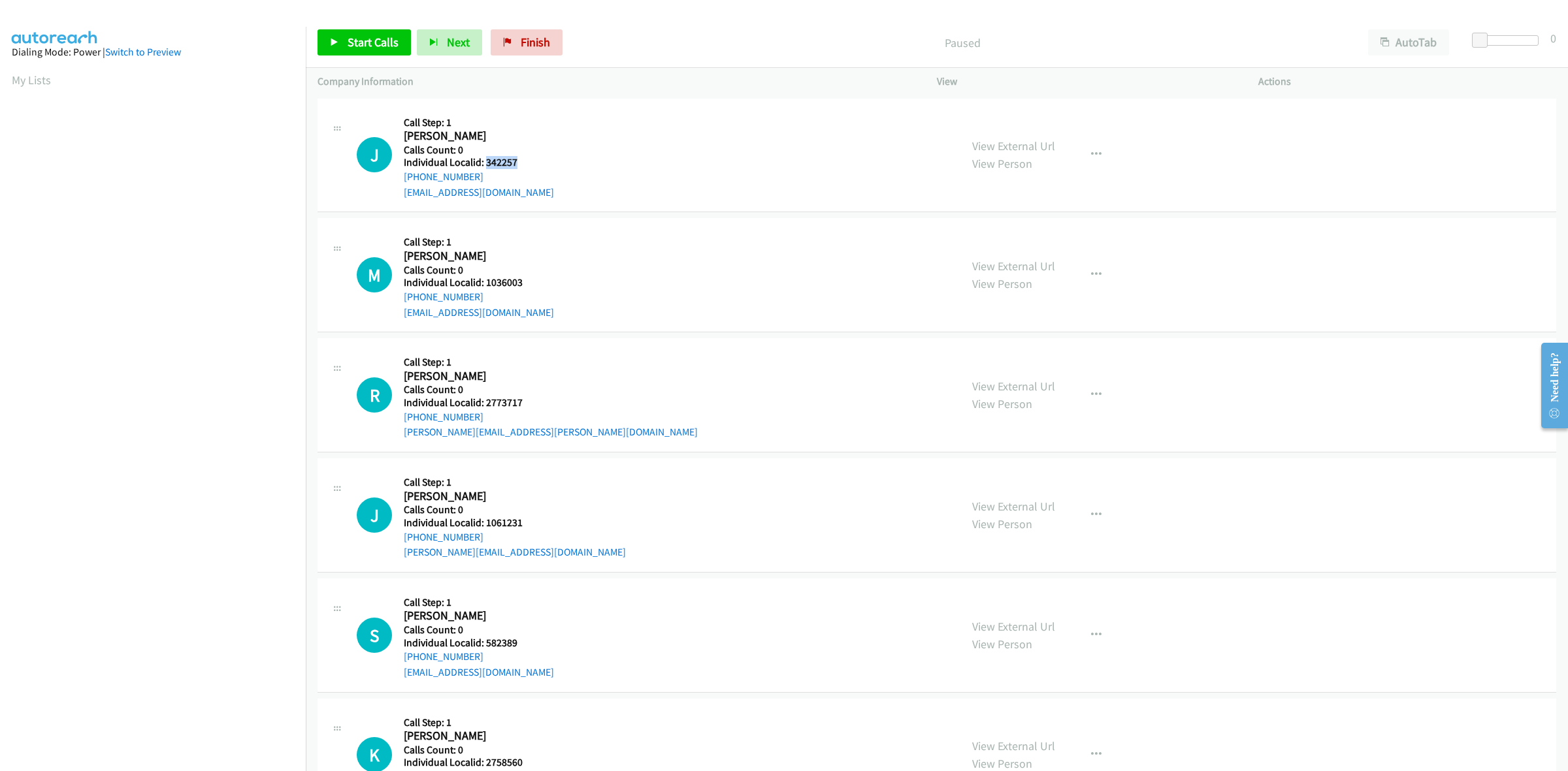
drag, startPoint x: 515, startPoint y: 165, endPoint x: 484, endPoint y: 161, distance: 31.3
click at [484, 161] on h5 "Individual Localid: 342257" at bounding box center [479, 162] width 150 height 14
copy h5 "342257"
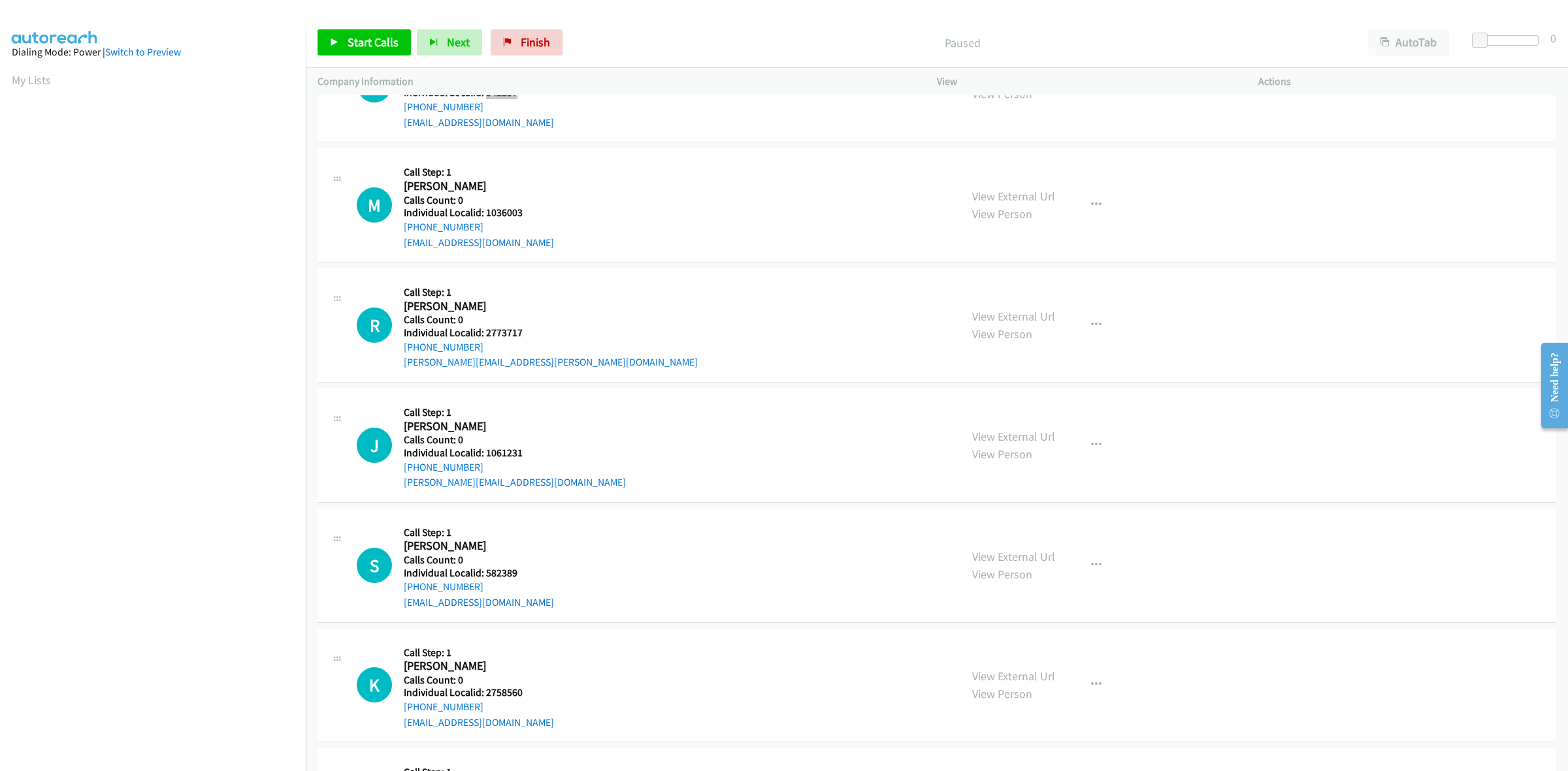
scroll to position [82, 0]
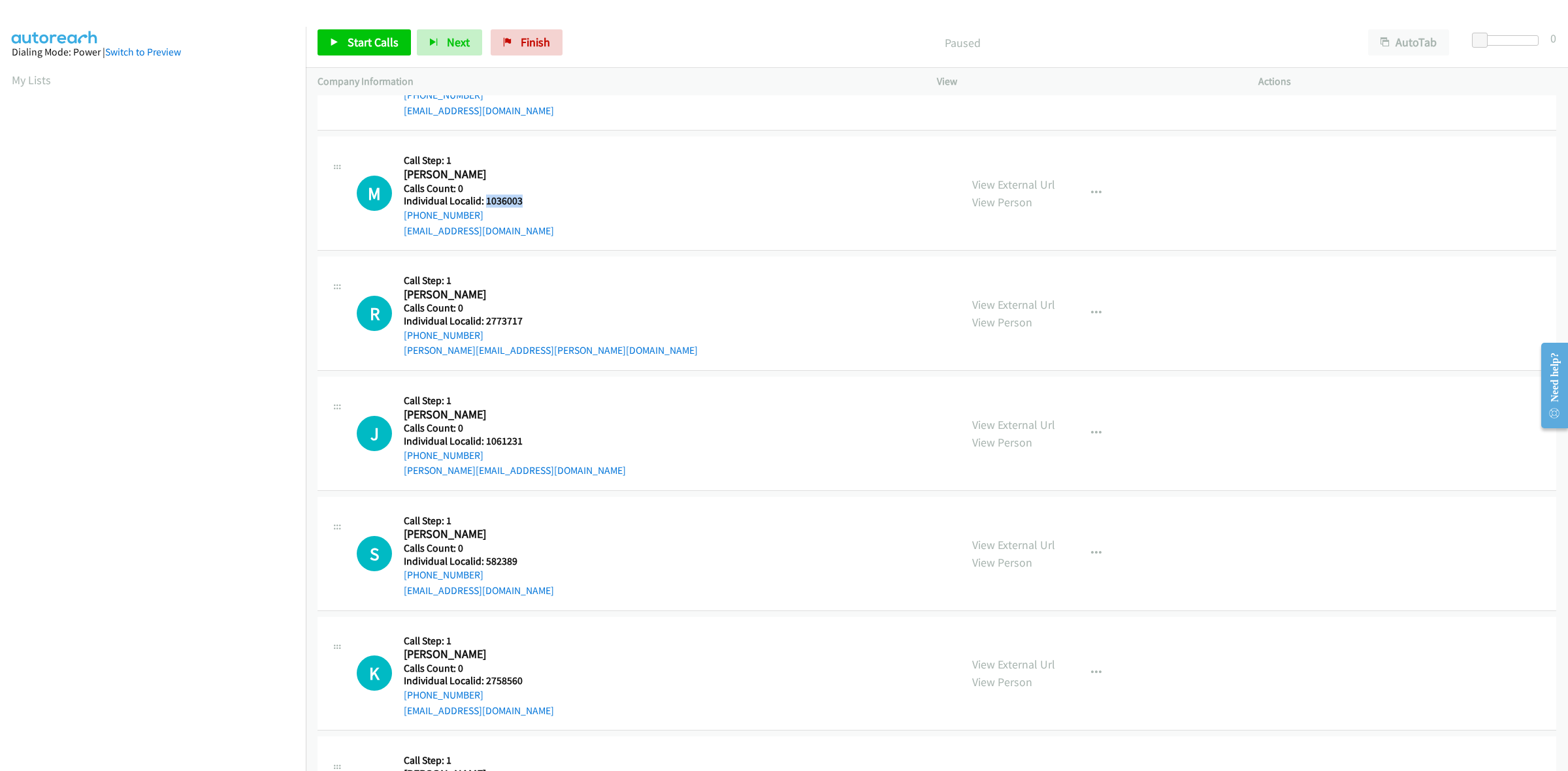
drag, startPoint x: 497, startPoint y: 200, endPoint x: 484, endPoint y: 200, distance: 13.0
click at [484, 200] on h5 "Individual Localid: 1036003" at bounding box center [479, 201] width 150 height 14
copy h5 "1036003"
drag, startPoint x: 528, startPoint y: 322, endPoint x: 485, endPoint y: 322, distance: 43.0
click at [485, 322] on h5 "Individual Localid: 2773717" at bounding box center [551, 322] width 294 height 14
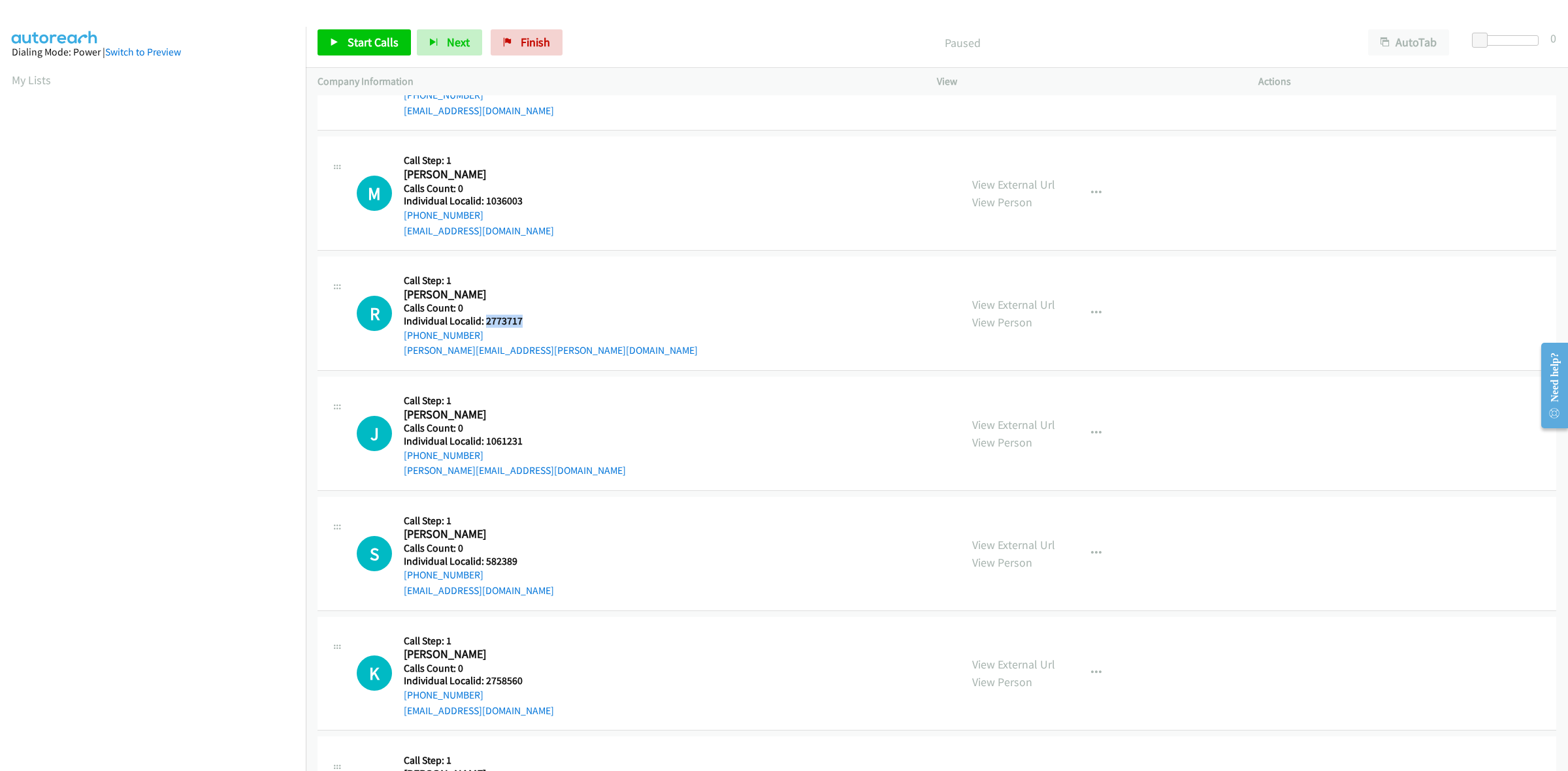
copy h5 "2773717"
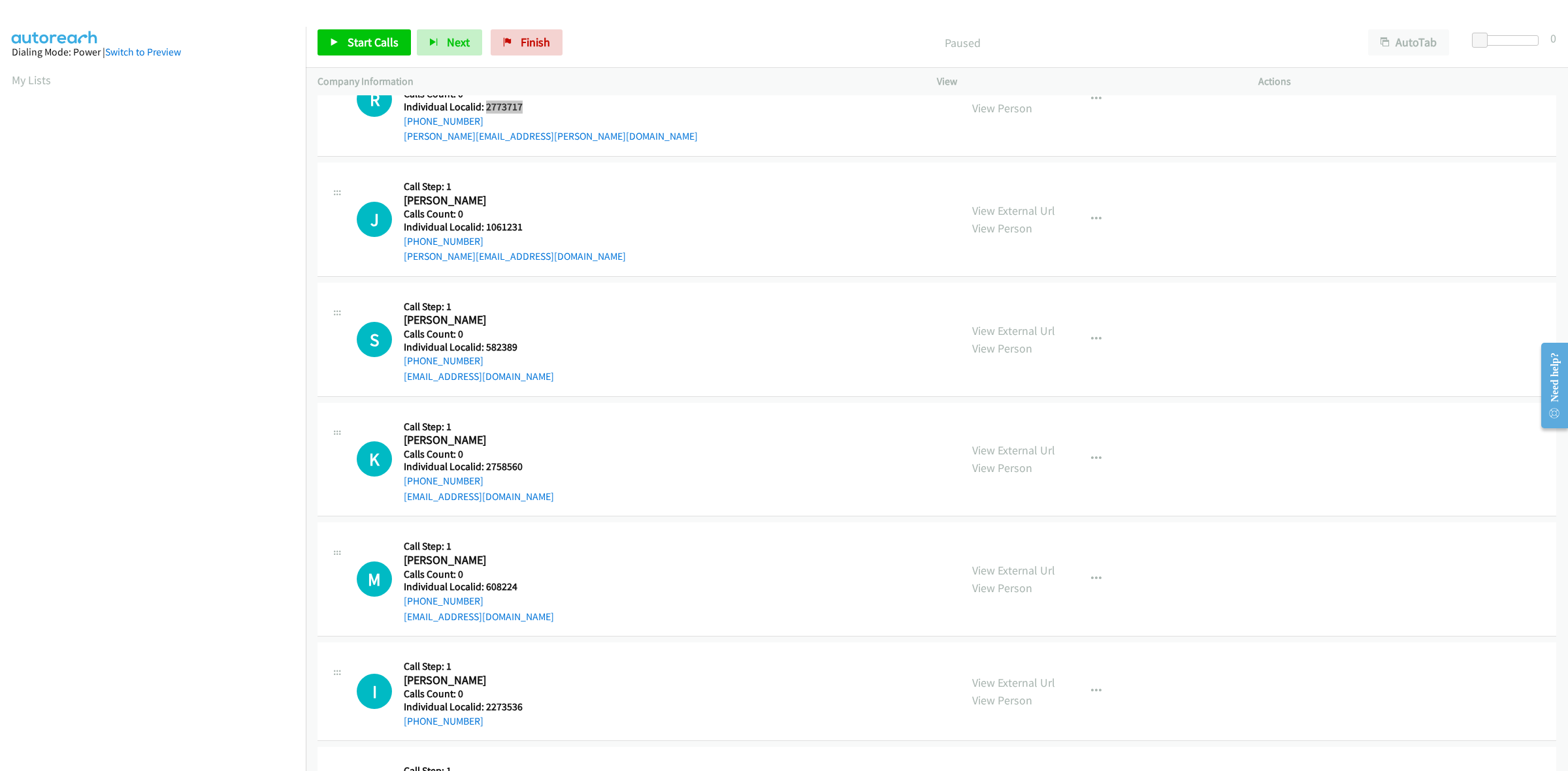
scroll to position [305, 0]
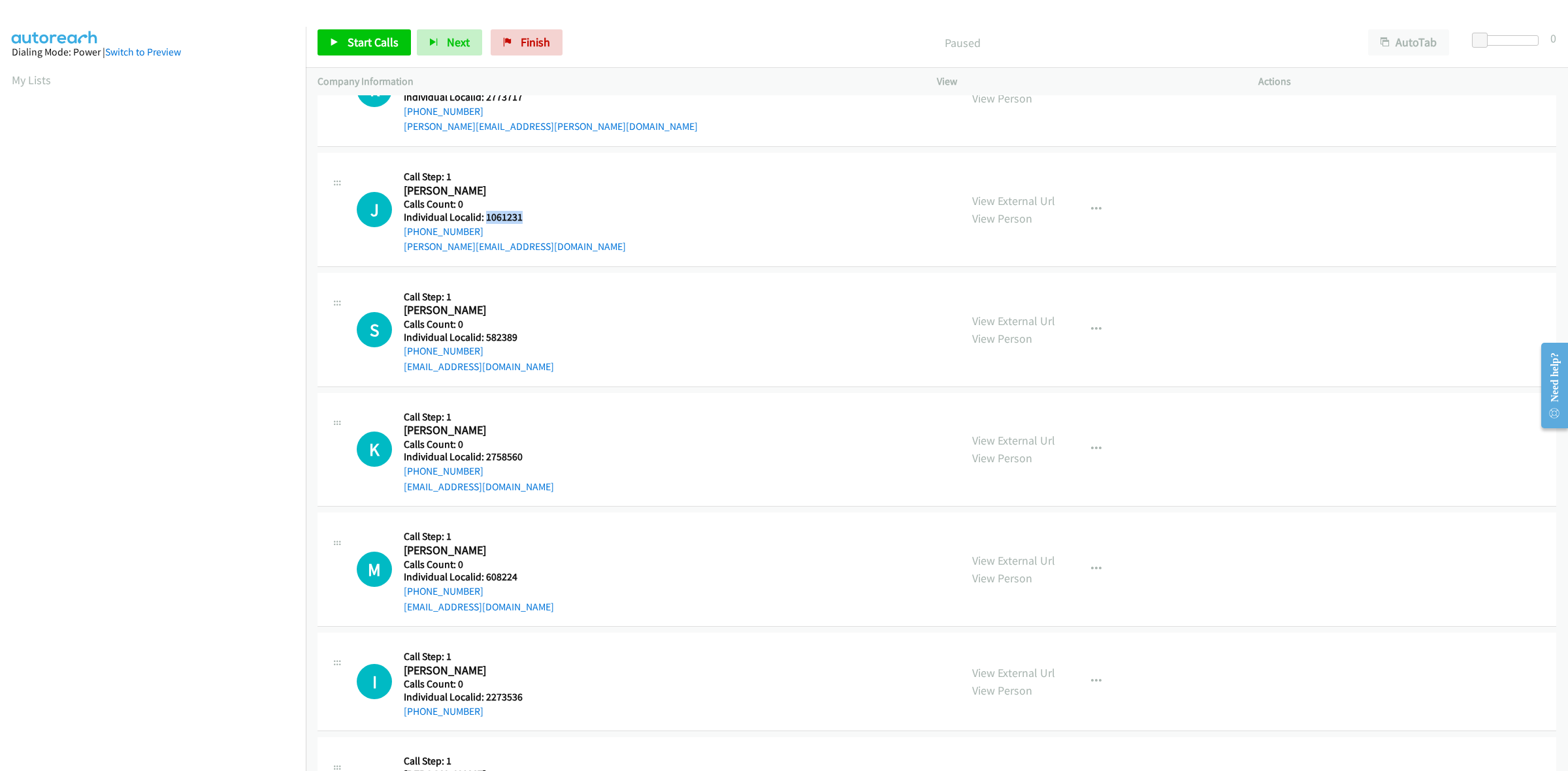
drag, startPoint x: 519, startPoint y: 213, endPoint x: 487, endPoint y: 217, distance: 32.2
click at [487, 217] on h5 "Individual Localid: 1061231" at bounding box center [515, 217] width 223 height 14
copy h5 "1061231"
drag, startPoint x: 480, startPoint y: 231, endPoint x: 402, endPoint y: 233, distance: 78.0
click at [402, 233] on div "J Callback Scheduled Call Step: 1 Jack Bjerke America/New_York Calls Count: 0 I…" at bounding box center [652, 210] width 592 height 90
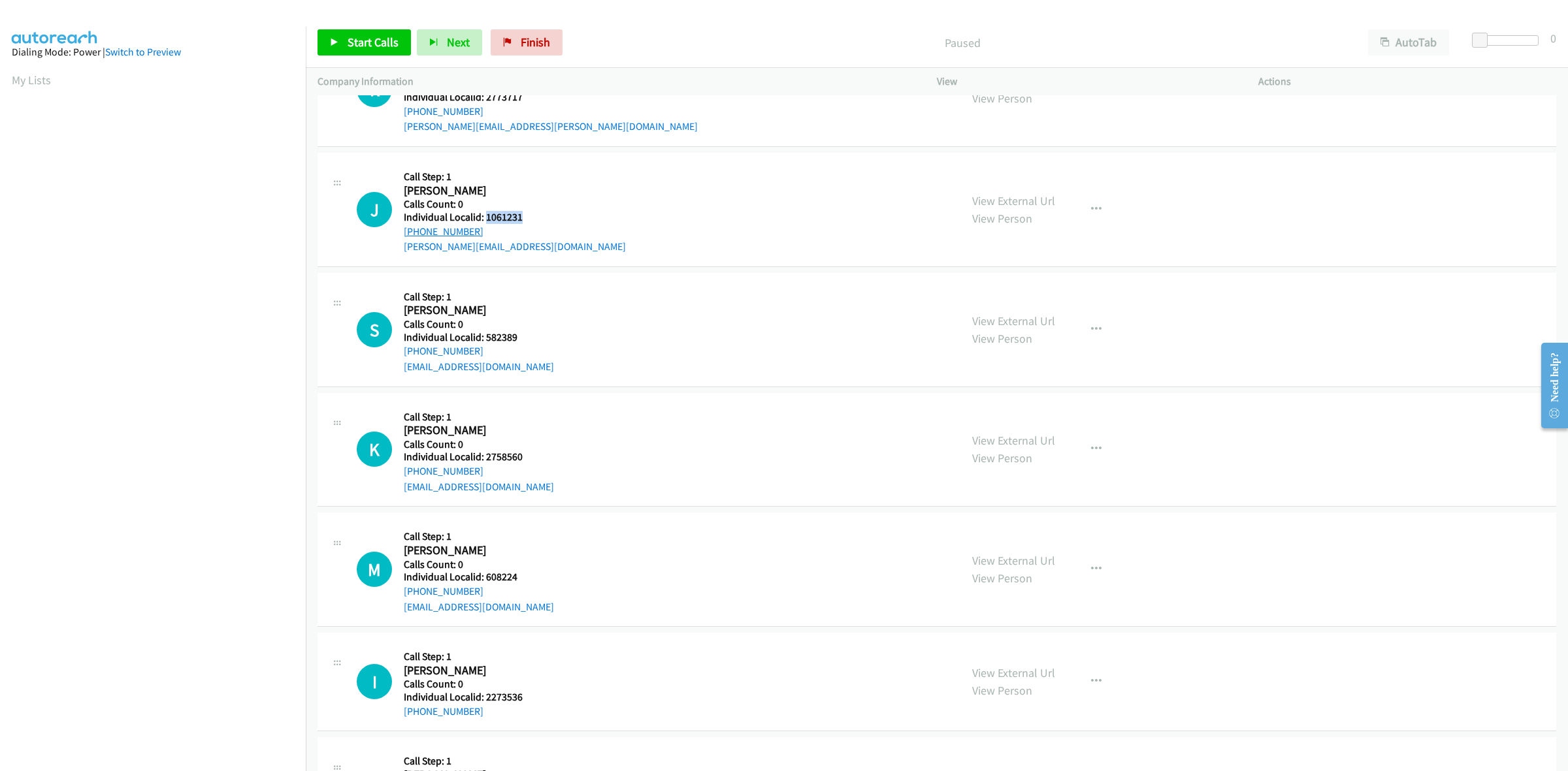
copy link "+1 614-264-0841"
drag, startPoint x: 524, startPoint y: 214, endPoint x: 484, endPoint y: 219, distance: 40.3
click at [484, 219] on h5 "Individual Localid: 1061231" at bounding box center [515, 217] width 223 height 14
copy h5 "1061231"
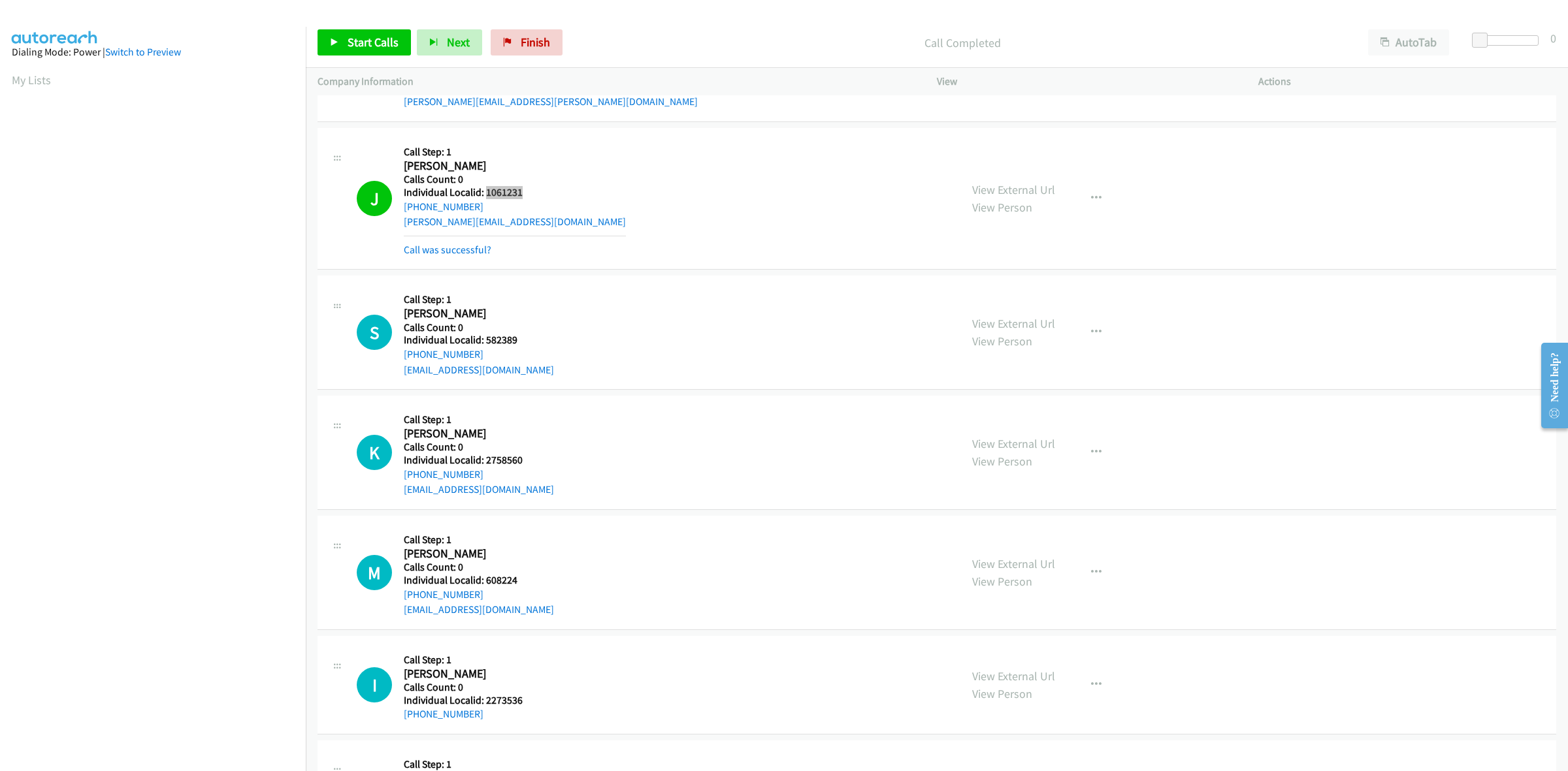
scroll to position [429, 0]
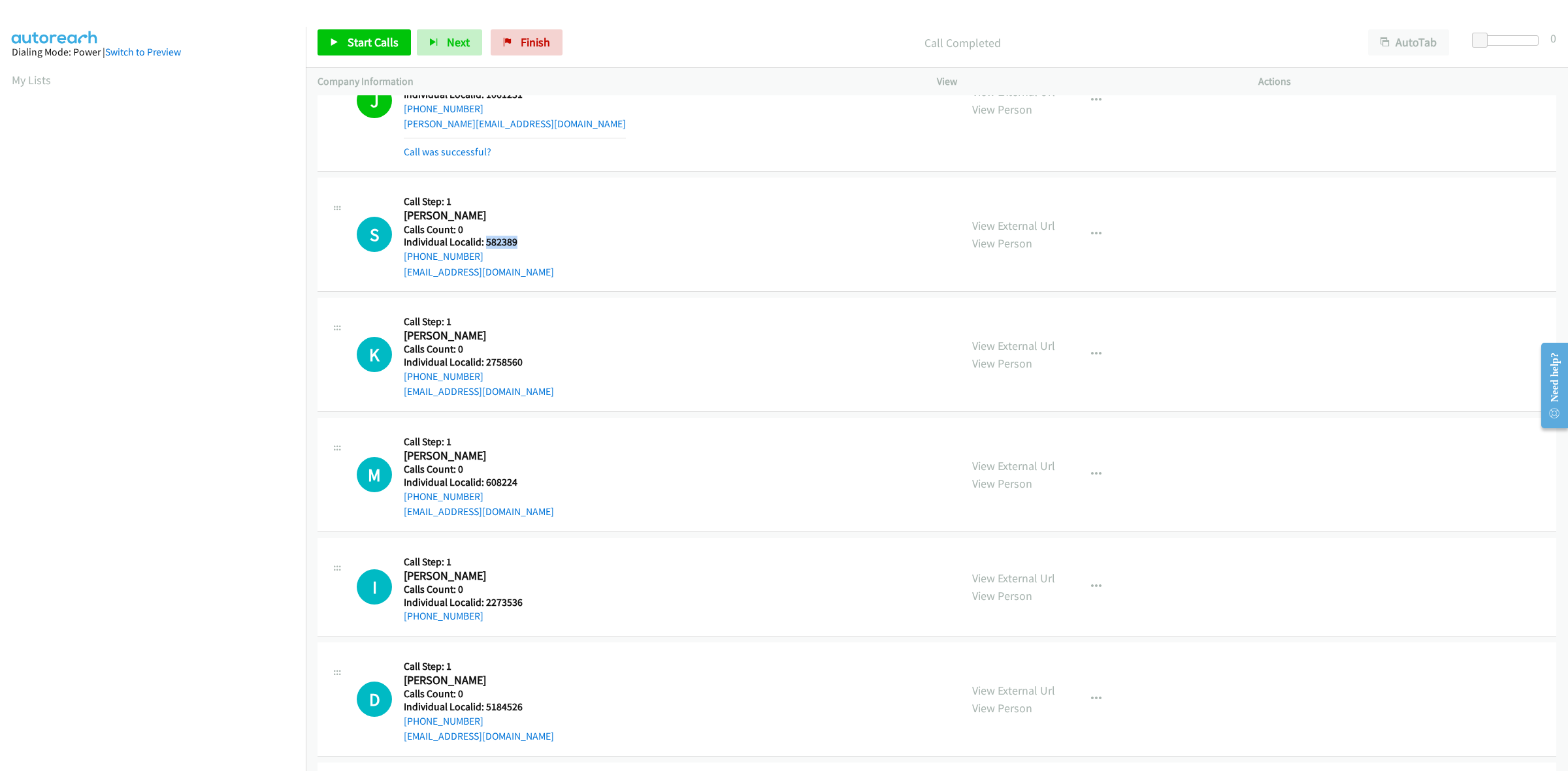
drag, startPoint x: 521, startPoint y: 242, endPoint x: 484, endPoint y: 242, distance: 37.0
click at [484, 242] on h5 "Individual Localid: 582389" at bounding box center [479, 242] width 150 height 14
copy h5 "582389"
drag, startPoint x: 479, startPoint y: 256, endPoint x: 397, endPoint y: 258, distance: 82.0
click at [397, 258] on div "S Callback Scheduled Call Step: 1 Steve Trainor America/New_York Calls Count: 0…" at bounding box center [652, 234] width 592 height 90
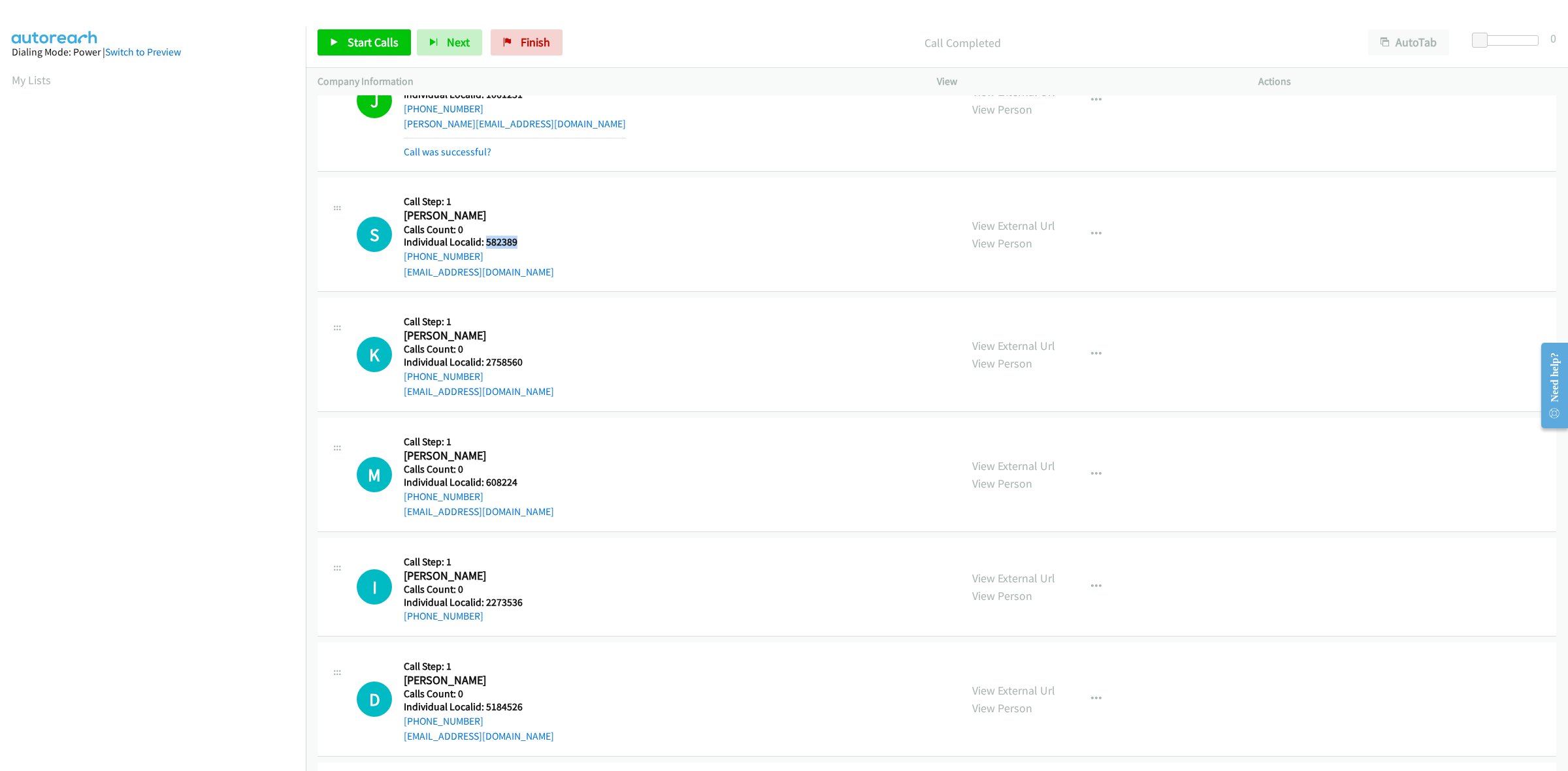
copy link "+1 508-881-8423"
click at [214, 47] on div "Dialing Mode: Power | Switch to Preview" at bounding box center [152, 51] width 282 height 15
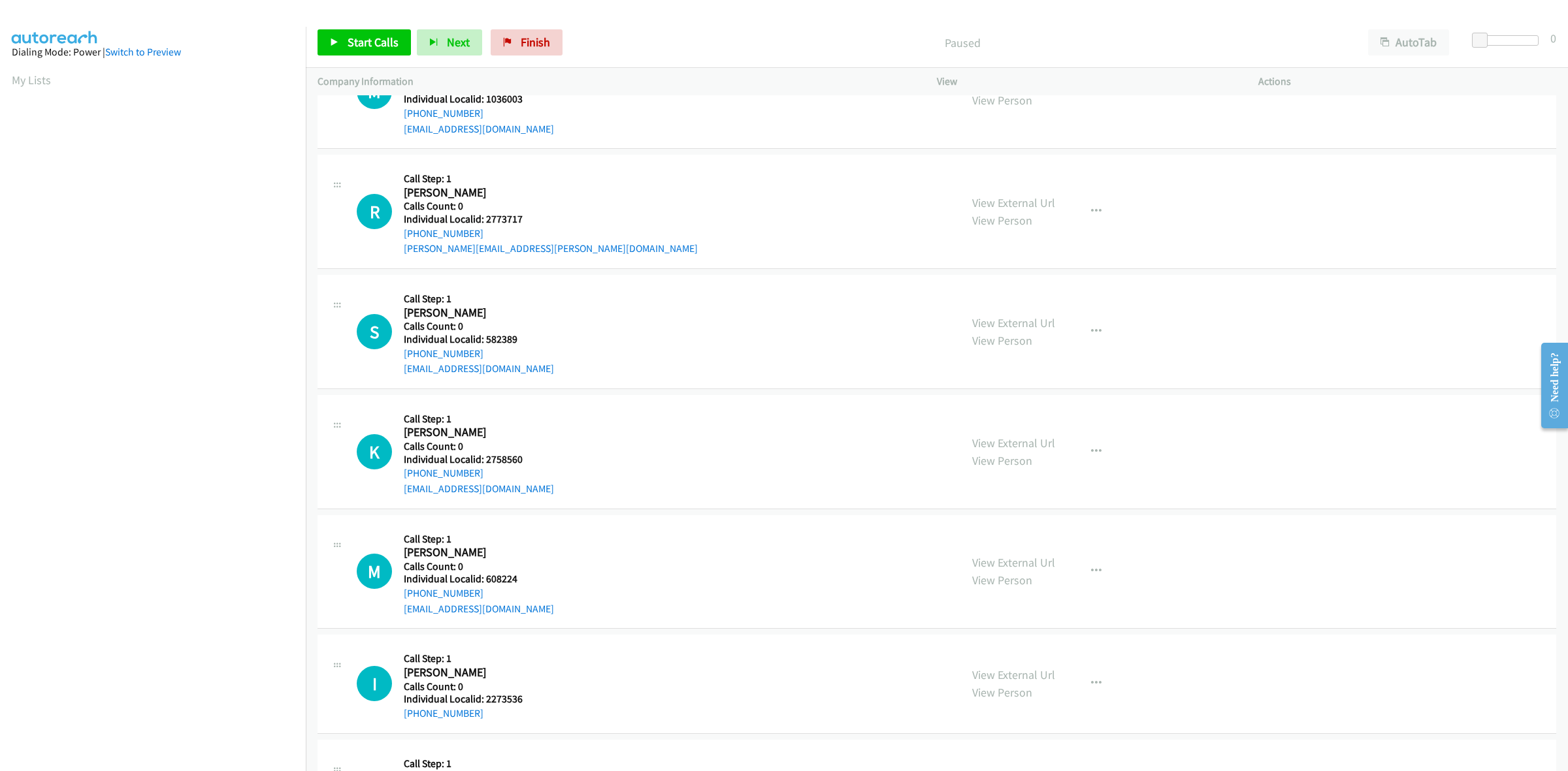
drag, startPoint x: 482, startPoint y: 355, endPoint x: 399, endPoint y: 358, distance: 83.1
click at [399, 358] on div "S Callback Scheduled Call Step: 1 Steve Trainor America/New_York Calls Count: 0…" at bounding box center [652, 331] width 592 height 90
copy link "+1 508-881-8423"
drag, startPoint x: 518, startPoint y: 340, endPoint x: 482, endPoint y: 340, distance: 36.0
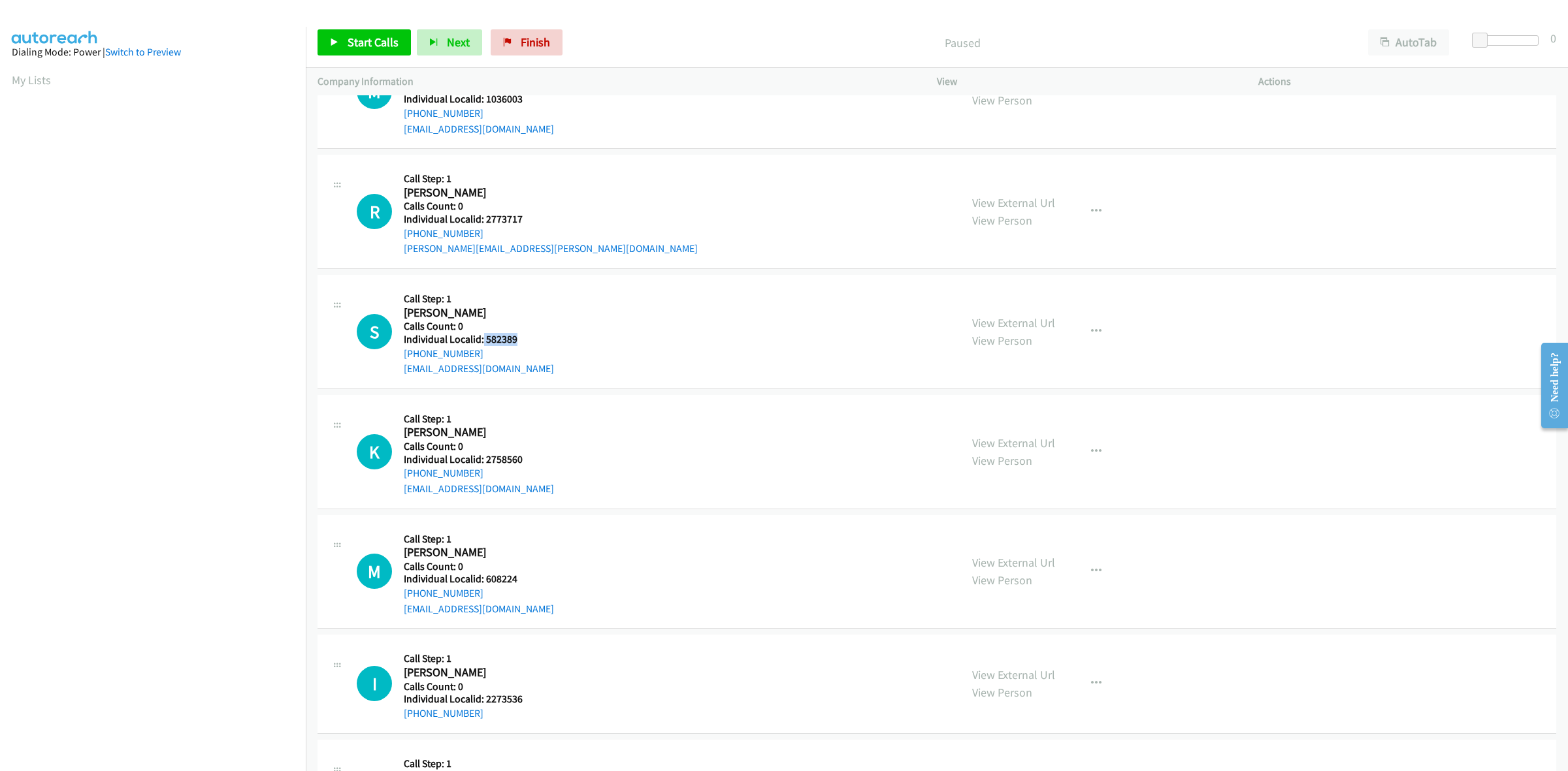
click at [482, 340] on h5 "Individual Localid: 582389" at bounding box center [479, 340] width 150 height 14
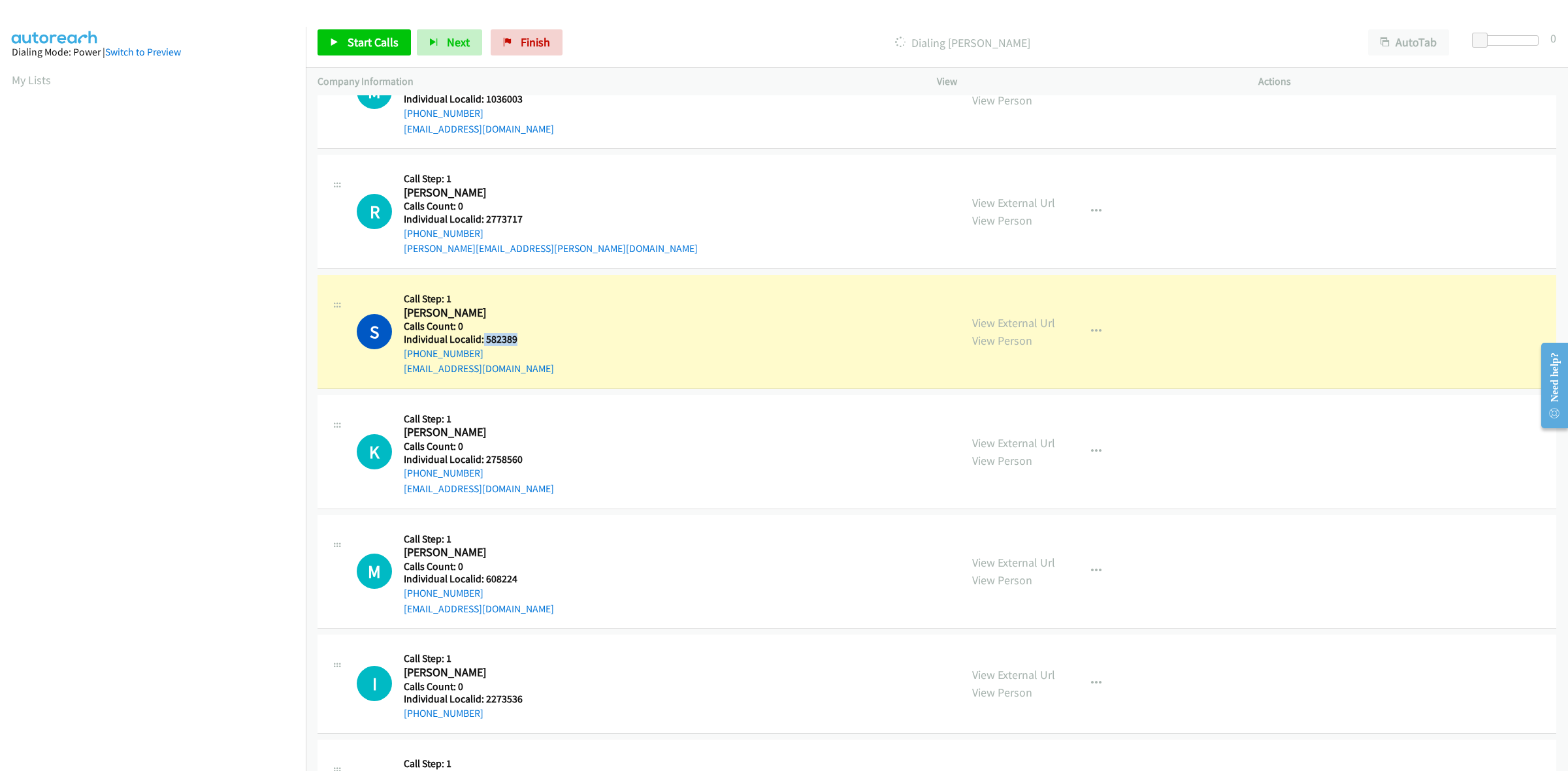
copy h5 "582389"
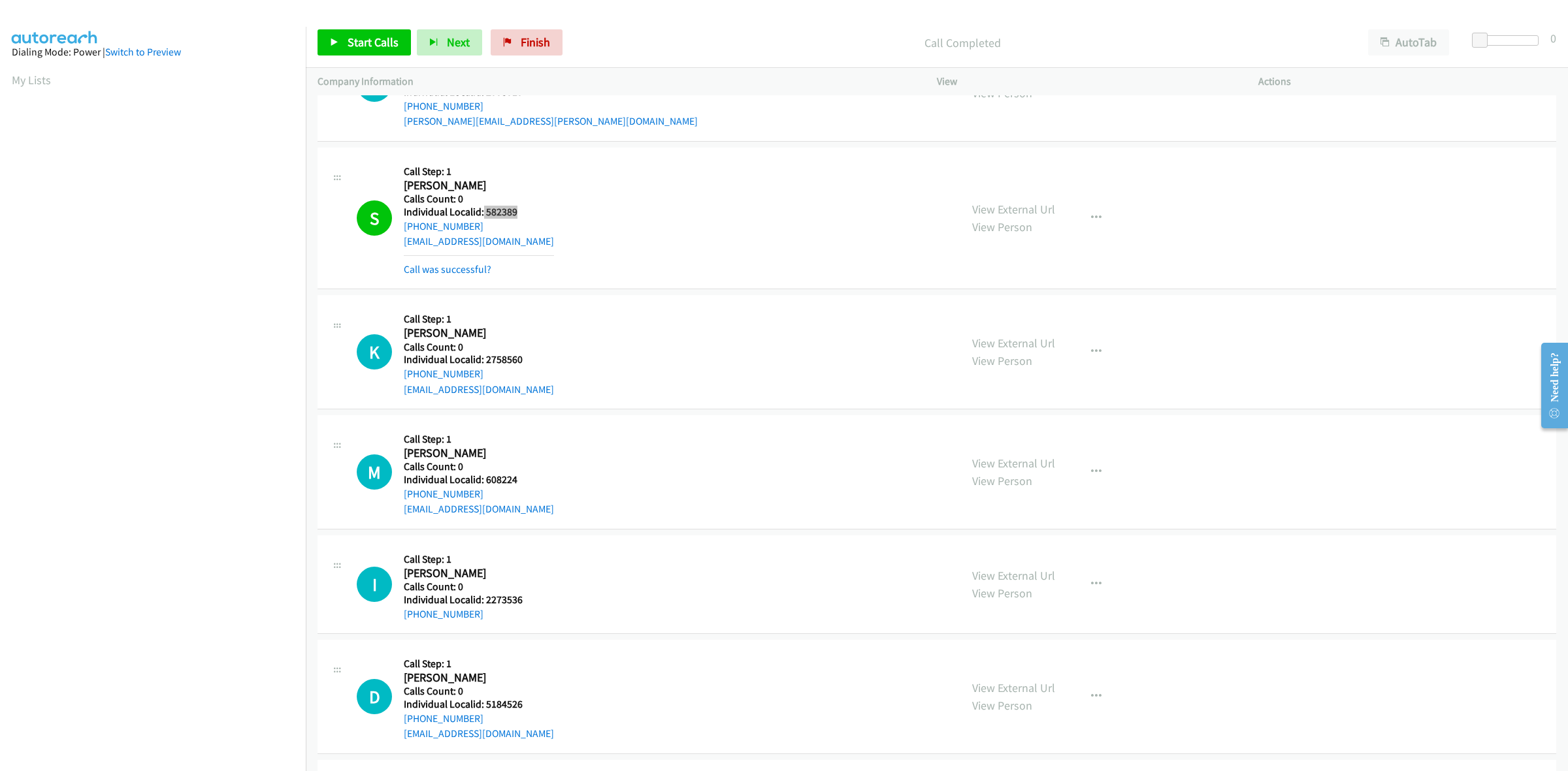
scroll to position [347, 0]
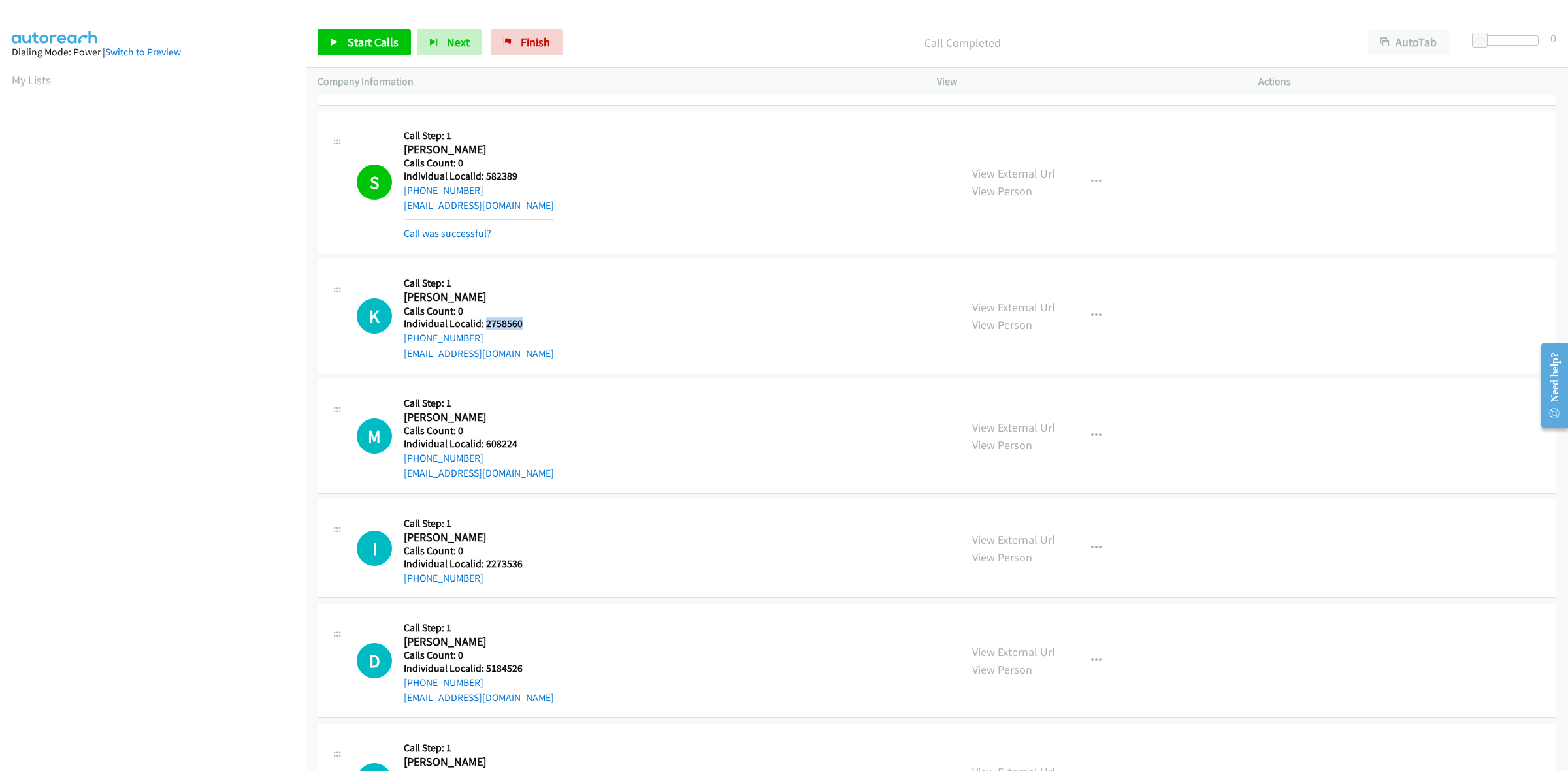
drag, startPoint x: 524, startPoint y: 322, endPoint x: 484, endPoint y: 324, distance: 40.0
click at [484, 324] on h5 "Individual Localid: 2758560" at bounding box center [479, 323] width 150 height 14
copy h5 "2758560"
drag, startPoint x: 567, startPoint y: 302, endPoint x: 510, endPoint y: 322, distance: 60.4
click at [567, 302] on div "K Callback Scheduled Call Step: 1 Kevin Pate America/New_York Calls Count: 0 In…" at bounding box center [652, 316] width 592 height 90
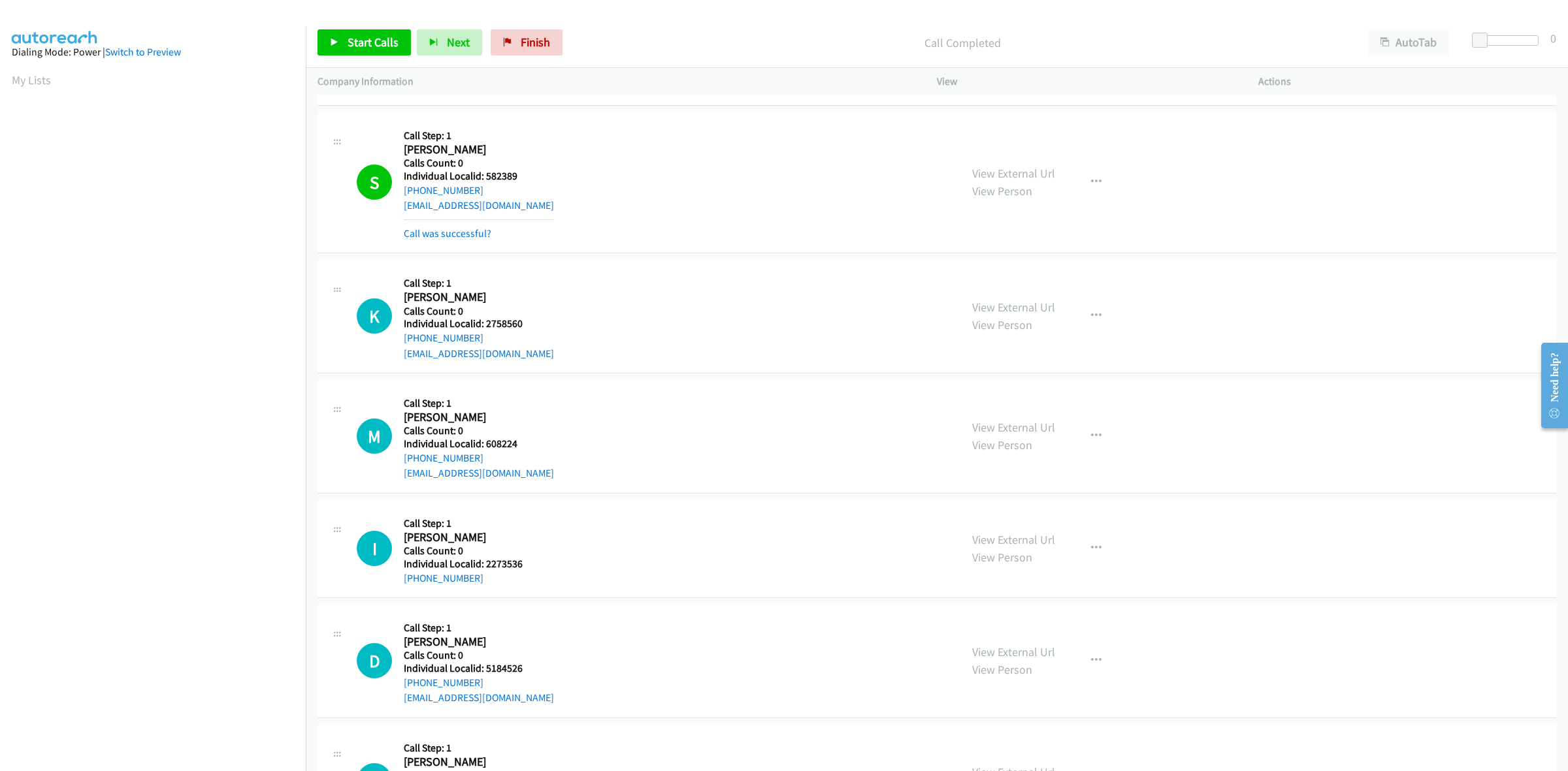
drag, startPoint x: 479, startPoint y: 336, endPoint x: 399, endPoint y: 339, distance: 80.1
click at [399, 339] on div "K Callback Scheduled Call Step: 1 Kevin Pate America/New_York Calls Count: 0 In…" at bounding box center [652, 316] width 592 height 90
copy link "+1 614-940-3586"
drag, startPoint x: 524, startPoint y: 325, endPoint x: 484, endPoint y: 327, distance: 40.0
click at [484, 327] on h5 "Individual Localid: 2758560" at bounding box center [479, 323] width 150 height 14
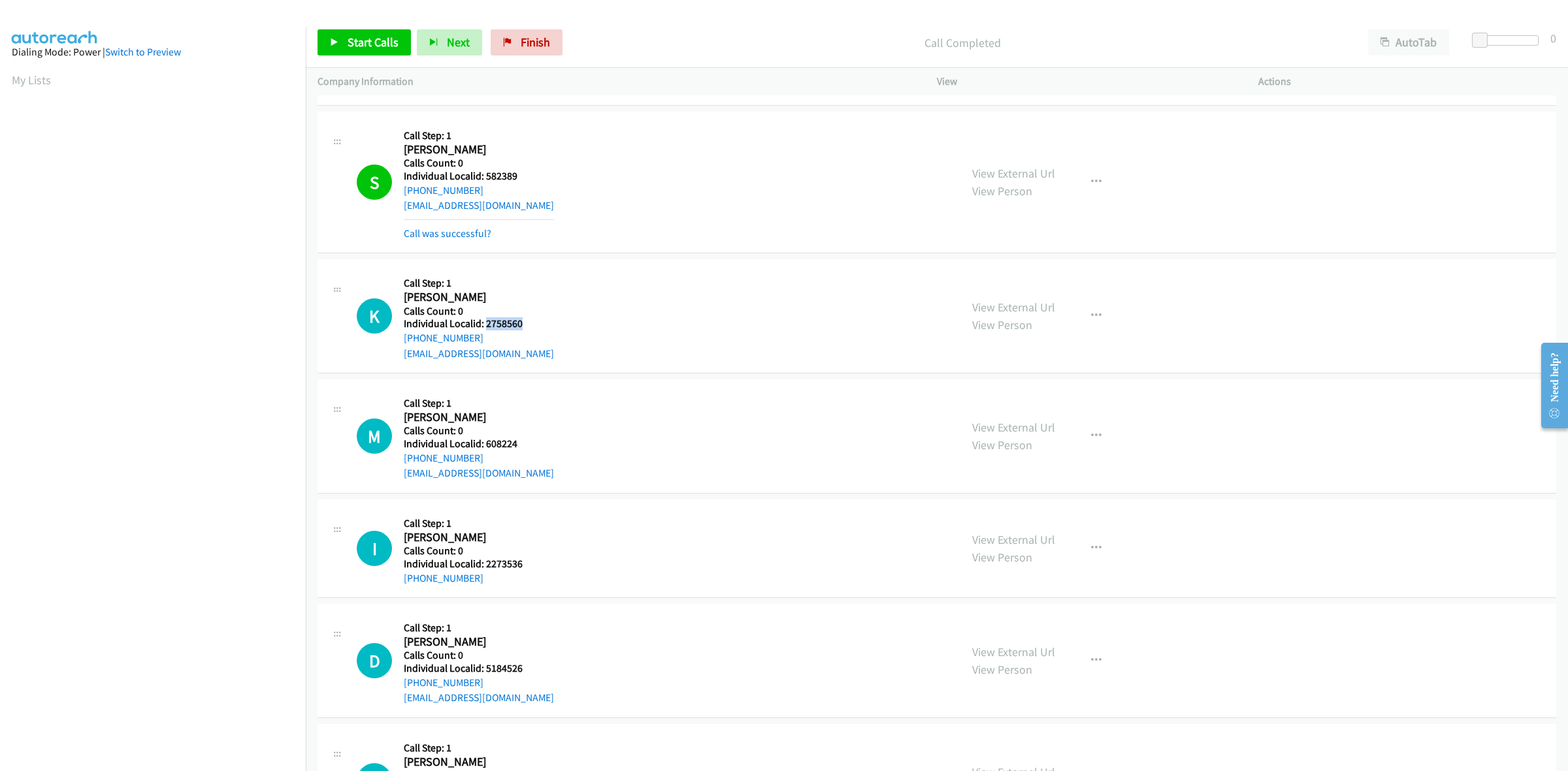
copy h5 "2758560"
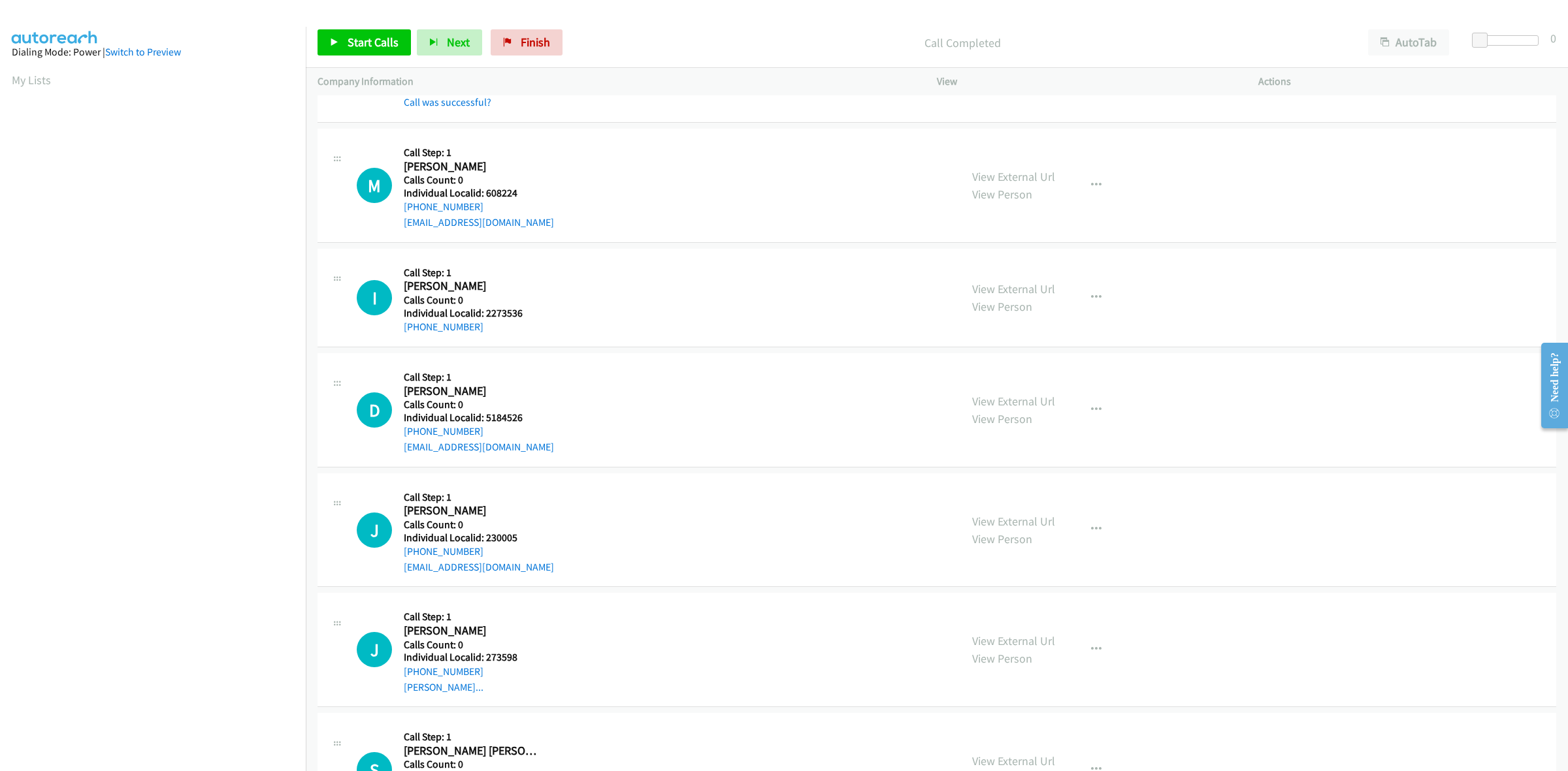
scroll to position [674, 0]
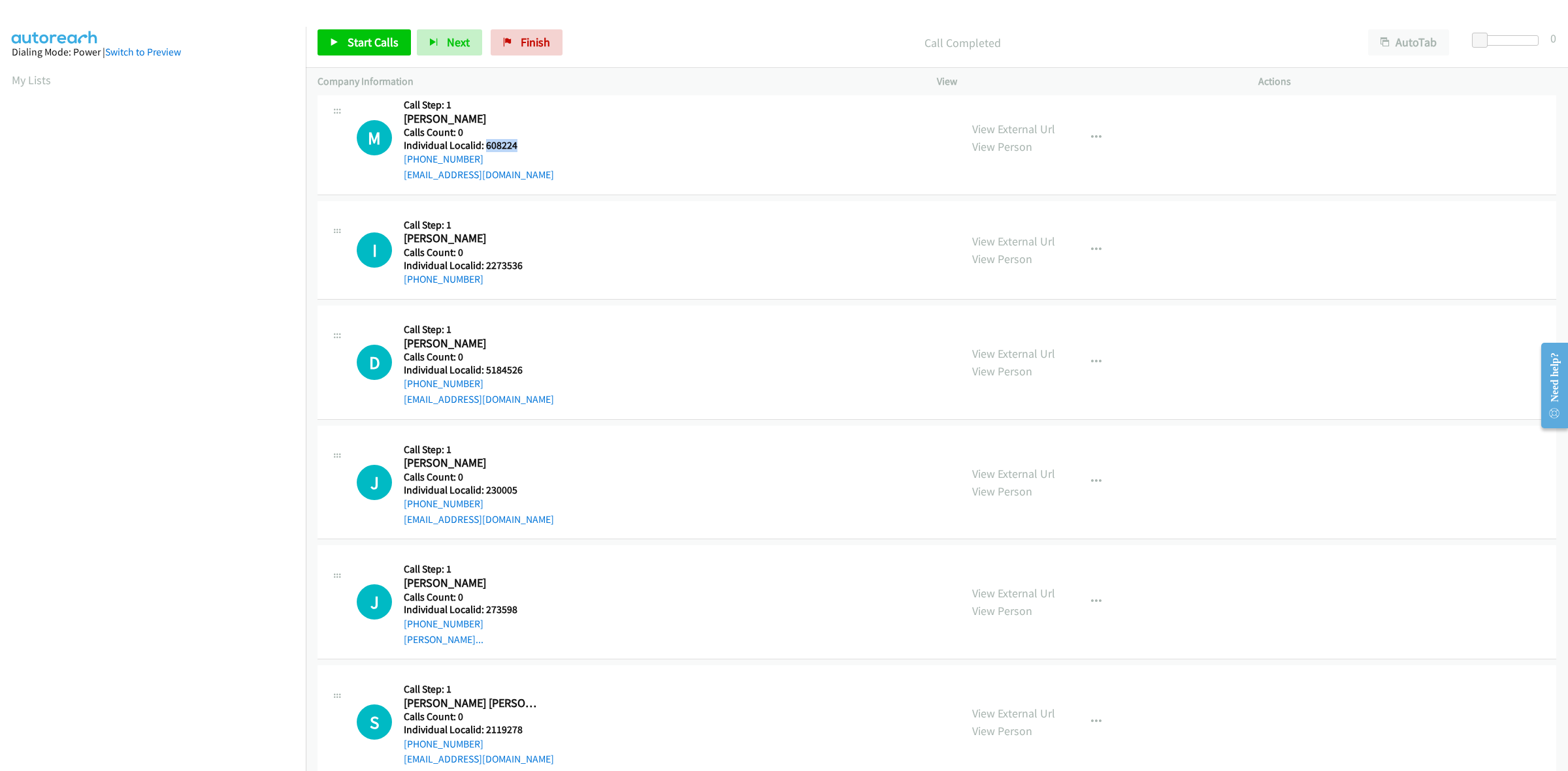
drag, startPoint x: 528, startPoint y: 145, endPoint x: 485, endPoint y: 147, distance: 43.0
click at [485, 147] on h5 "Individual Localid: 608224" at bounding box center [479, 145] width 150 height 14
copy h5 "608224"
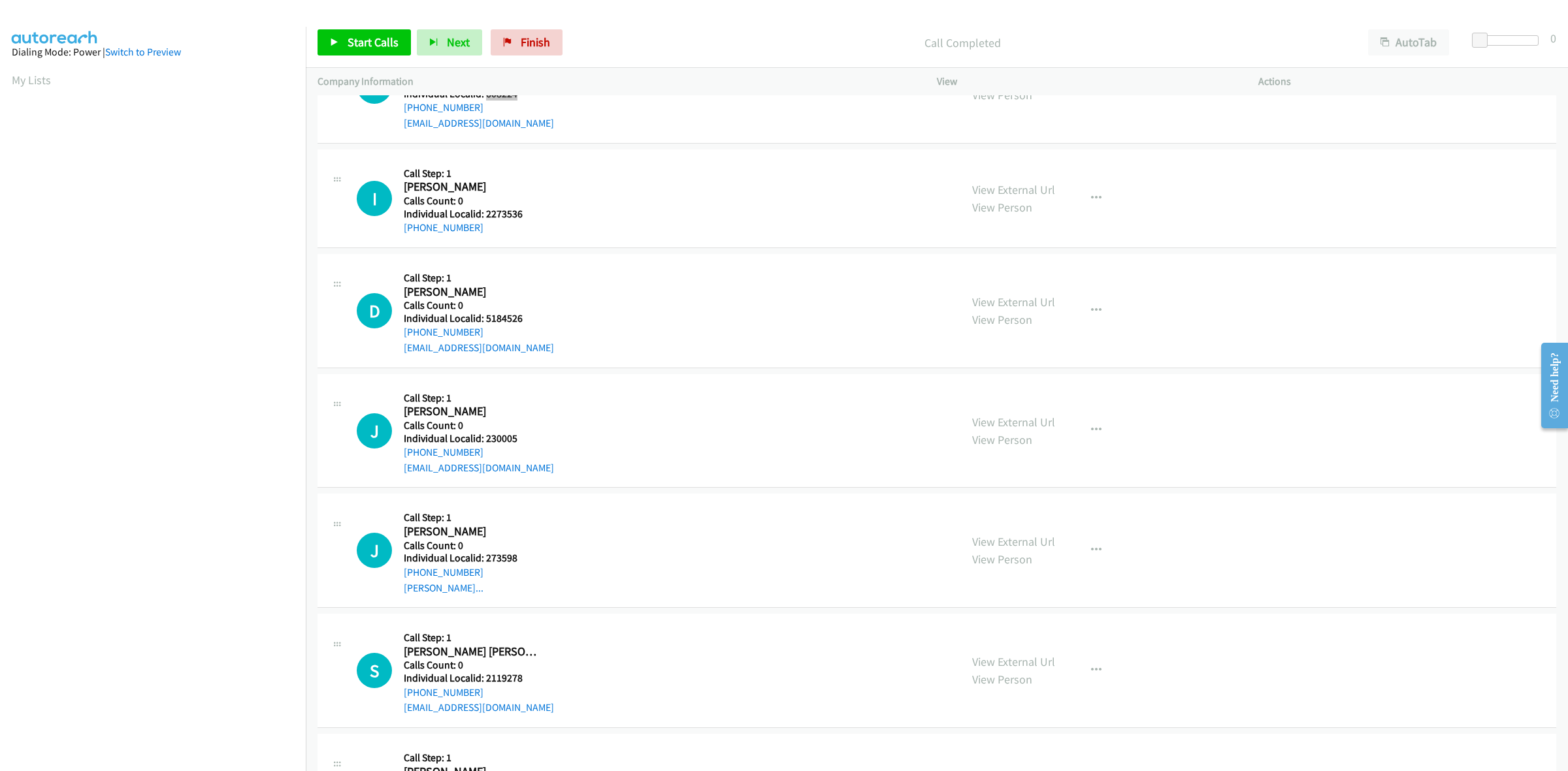
scroll to position [735, 0]
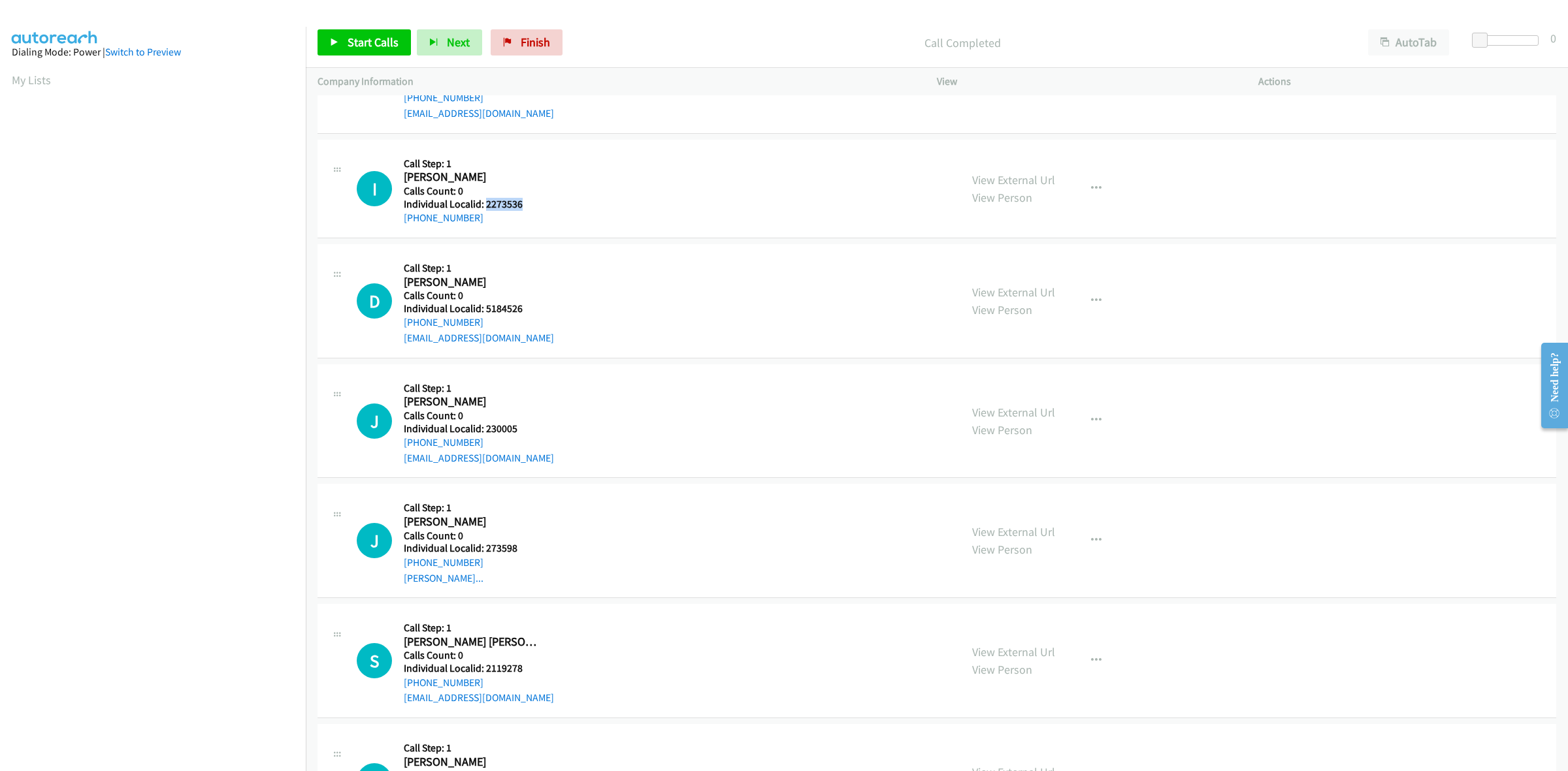
drag, startPoint x: 518, startPoint y: 204, endPoint x: 484, endPoint y: 201, distance: 34.1
click at [484, 201] on h5 "Individual Localid: 2273536" at bounding box center [472, 204] width 137 height 14
copy h5 "2273536"
drag, startPoint x: 486, startPoint y: 216, endPoint x: 400, endPoint y: 221, distance: 86.1
click at [400, 221] on div "I Callback Scheduled Call Step: 1 Ivan Suto America/New_York Calls Count: 0 Ind…" at bounding box center [652, 188] width 592 height 75
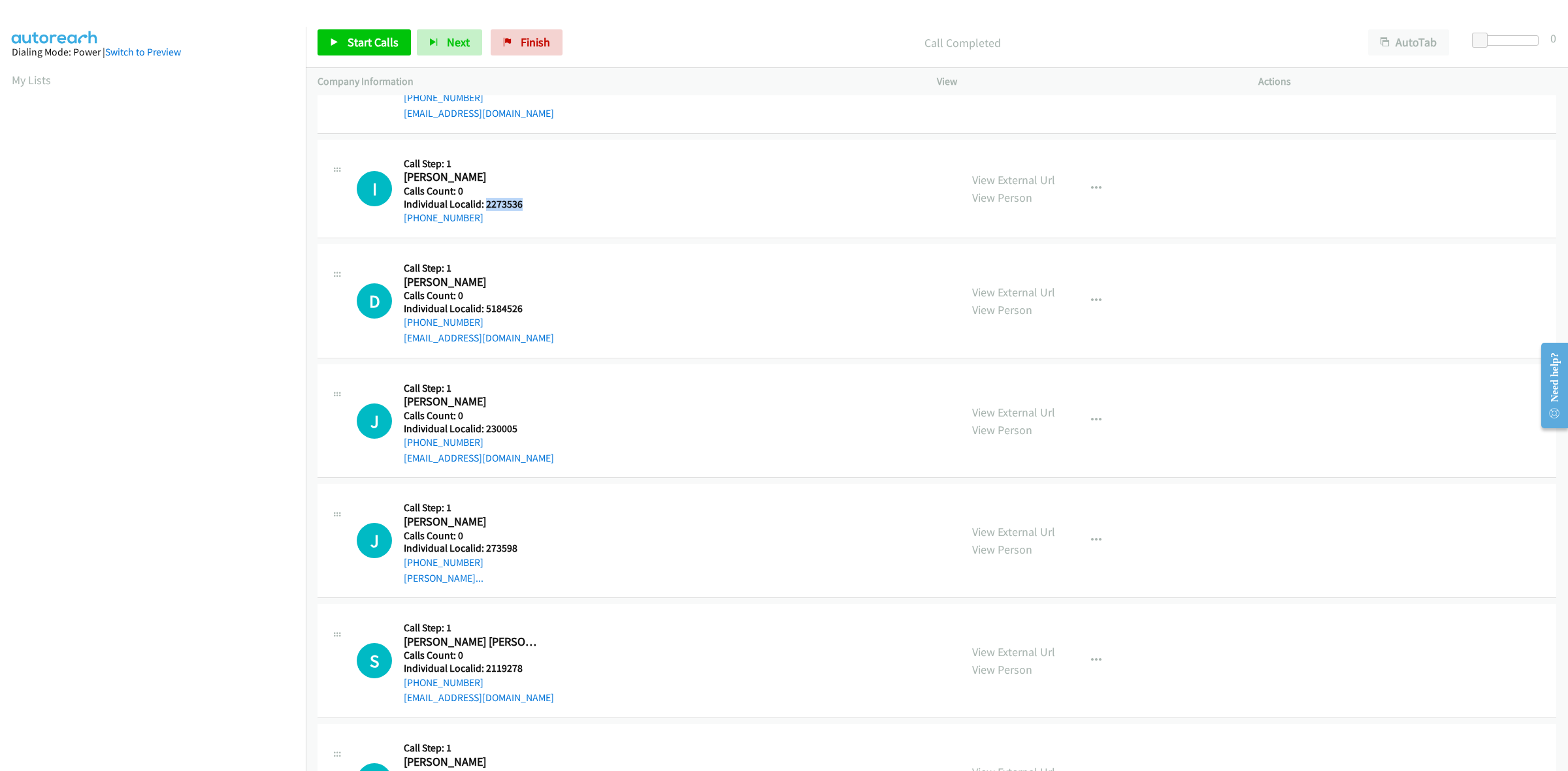
copy link "+1 412-779-5595"
drag, startPoint x: 533, startPoint y: 203, endPoint x: 486, endPoint y: 204, distance: 47.0
click at [486, 204] on h5 "Individual Localid: 2273536" at bounding box center [472, 204] width 137 height 14
copy h5 "2273536"
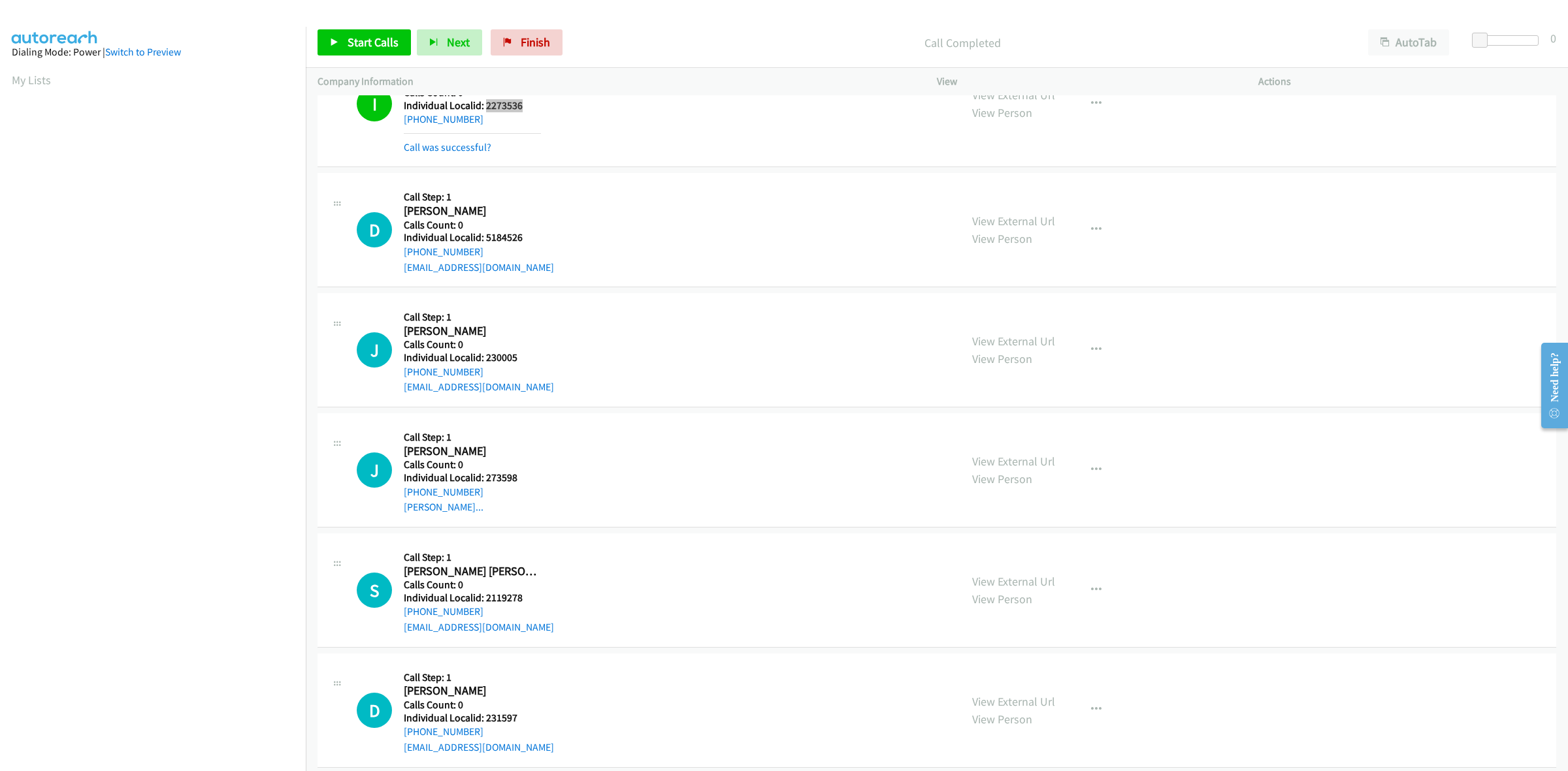
scroll to position [857, 0]
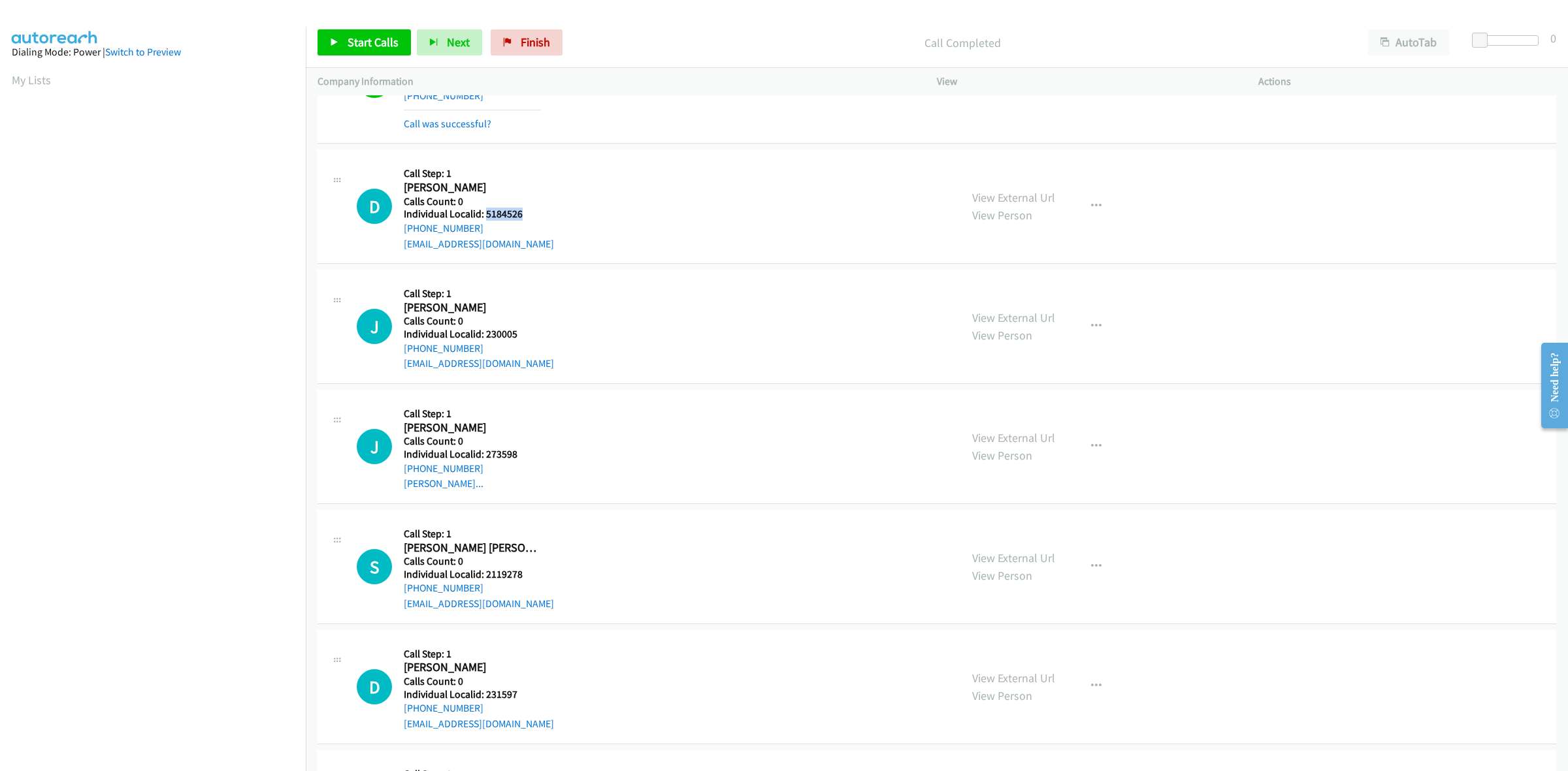
drag, startPoint x: 528, startPoint y: 213, endPoint x: 484, endPoint y: 217, distance: 44.2
click at [484, 217] on h5 "Individual Localid: 5184526" at bounding box center [479, 214] width 150 height 14
copy h5 "5184526"
drag, startPoint x: 484, startPoint y: 231, endPoint x: 396, endPoint y: 232, distance: 88.0
click at [396, 232] on div "D Callback Scheduled Call Step: 1 Doug Iredale America/New_York Calls Count: 0 …" at bounding box center [652, 206] width 592 height 90
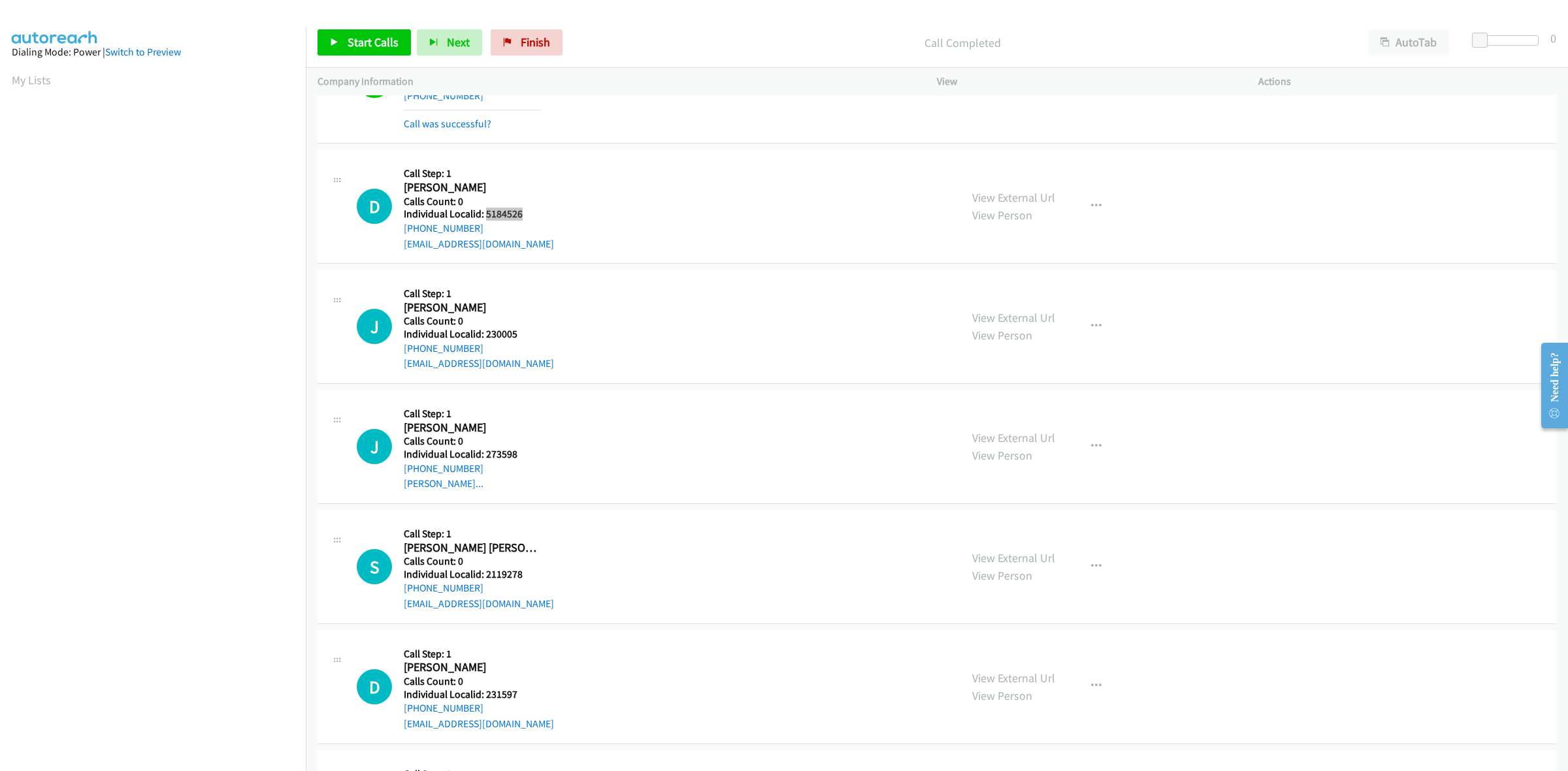
drag, startPoint x: 526, startPoint y: 215, endPoint x: 487, endPoint y: 213, distance: 39.1
click at [487, 213] on h5 "Individual Localid: 5184526" at bounding box center [479, 214] width 150 height 14
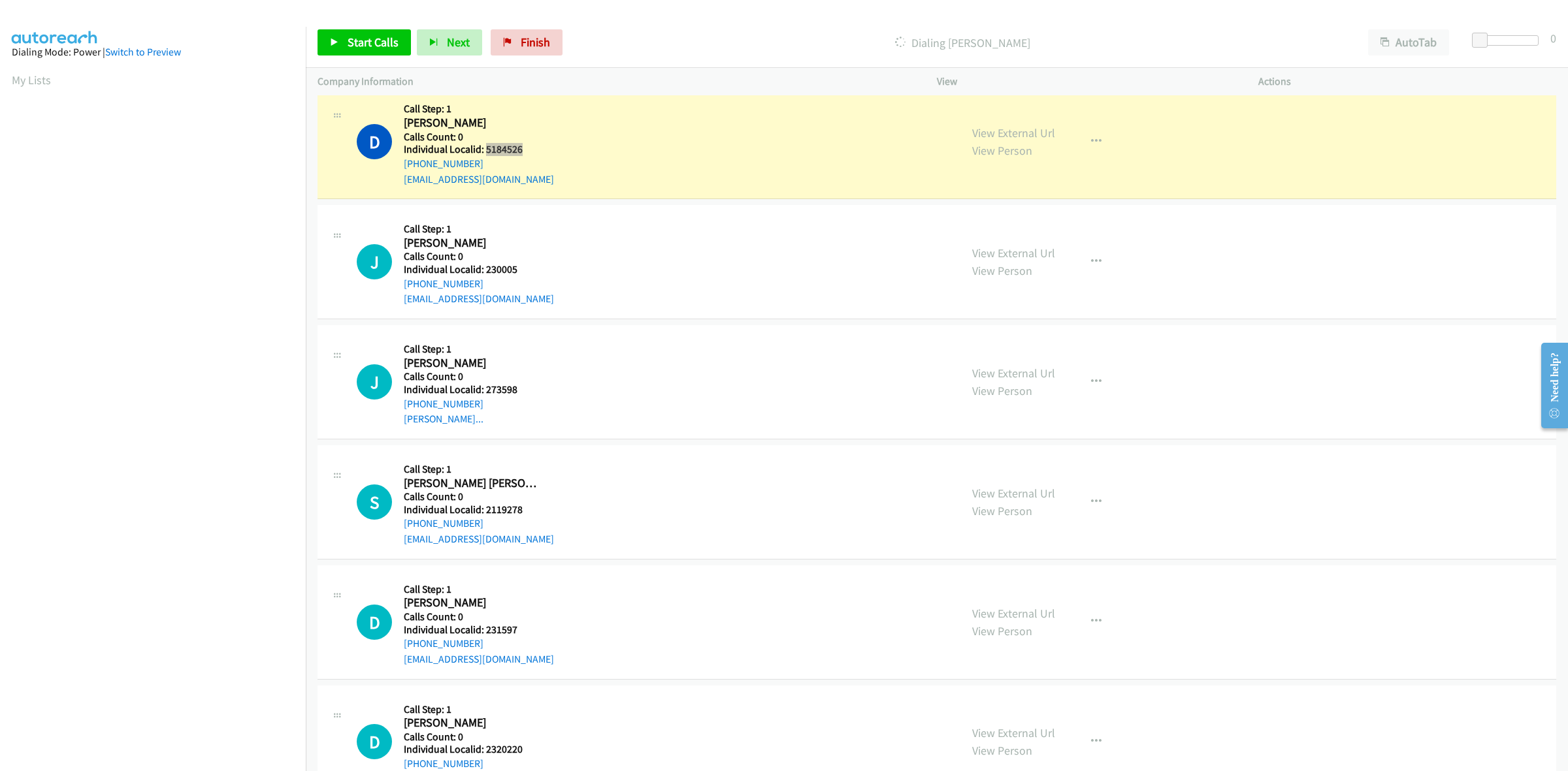
scroll to position [959, 0]
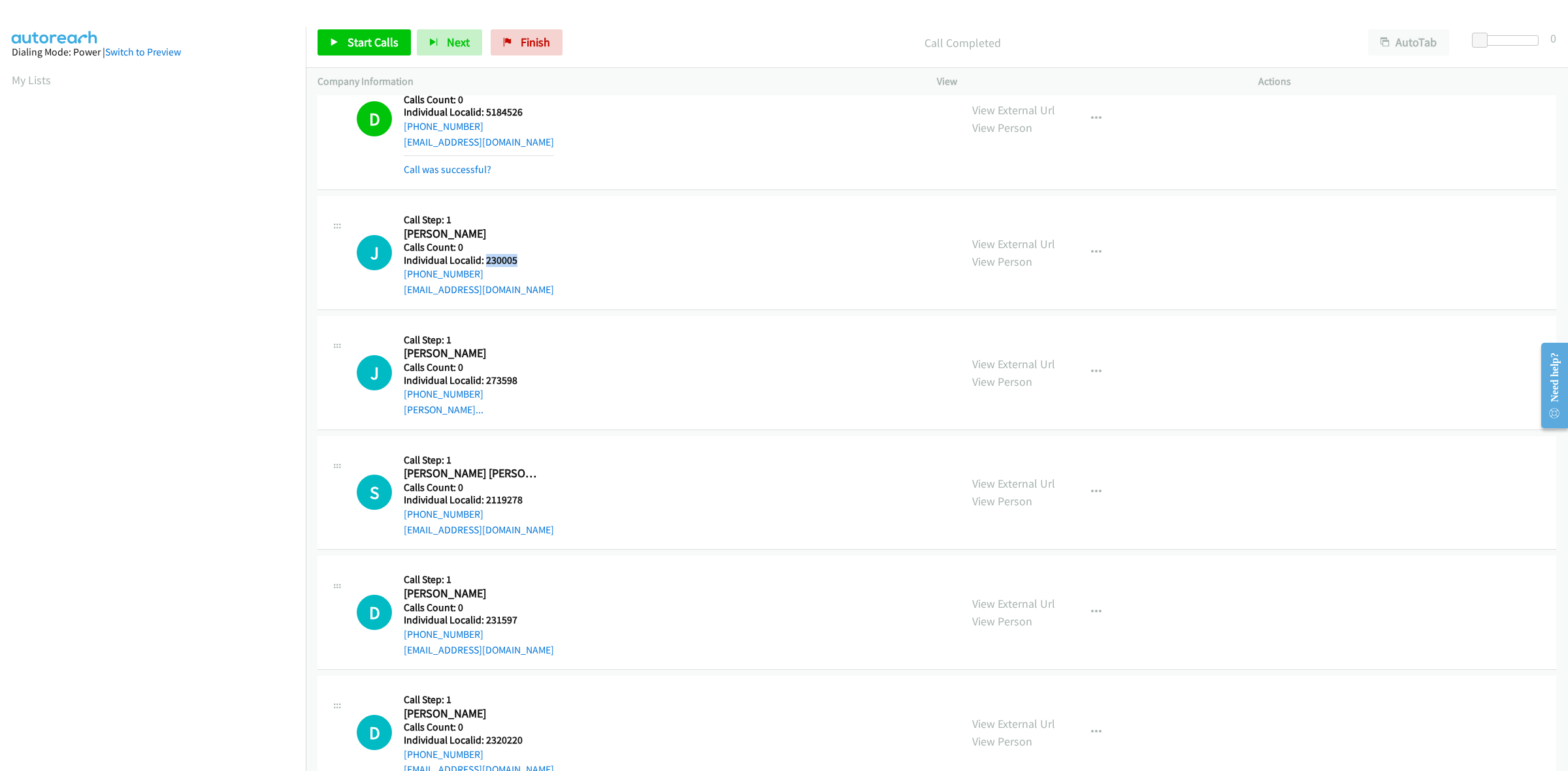
drag, startPoint x: 521, startPoint y: 262, endPoint x: 485, endPoint y: 265, distance: 36.1
click at [485, 265] on h5 "Individual Localid: 230005" at bounding box center [479, 260] width 150 height 14
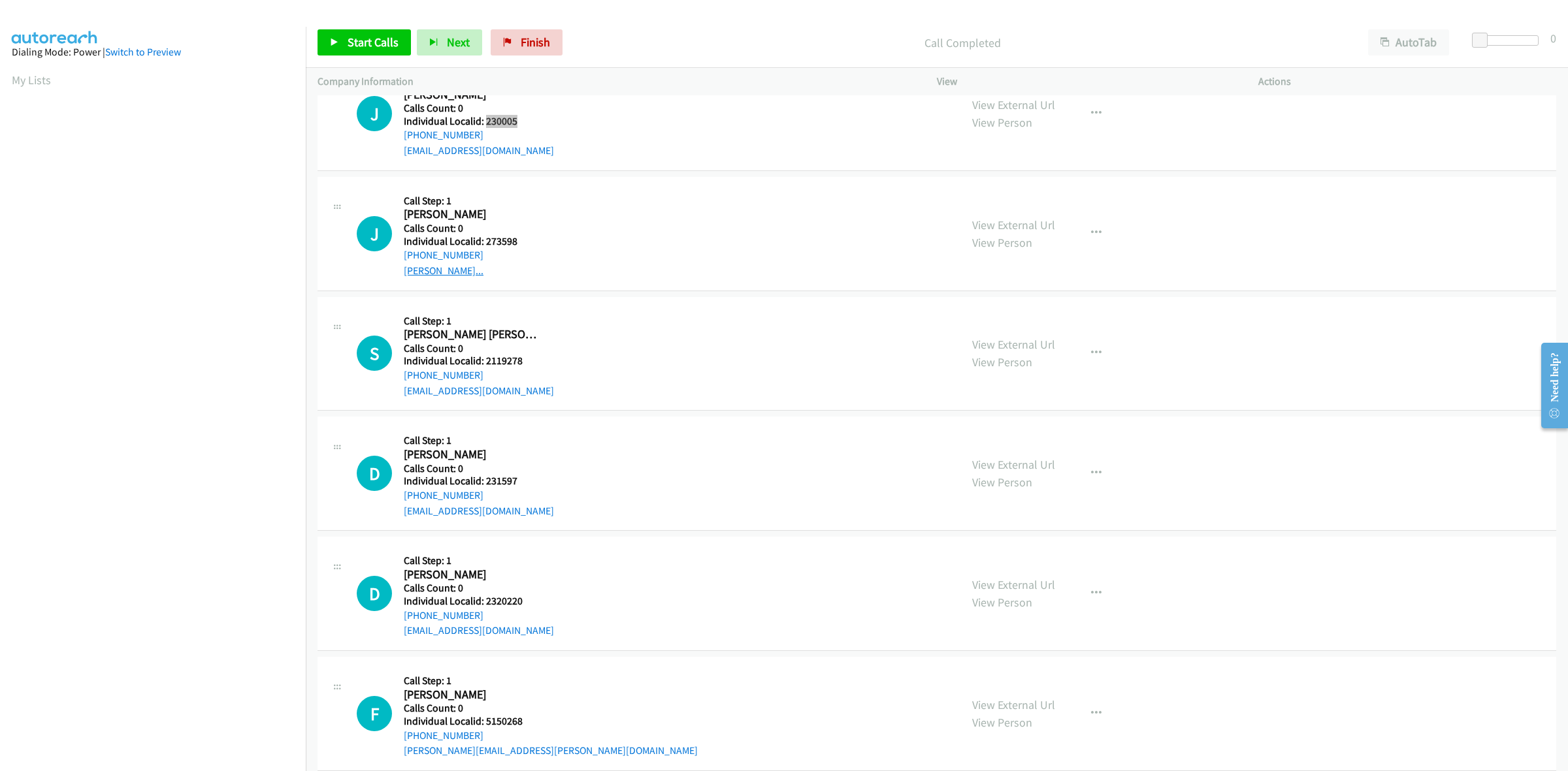
scroll to position [1122, 0]
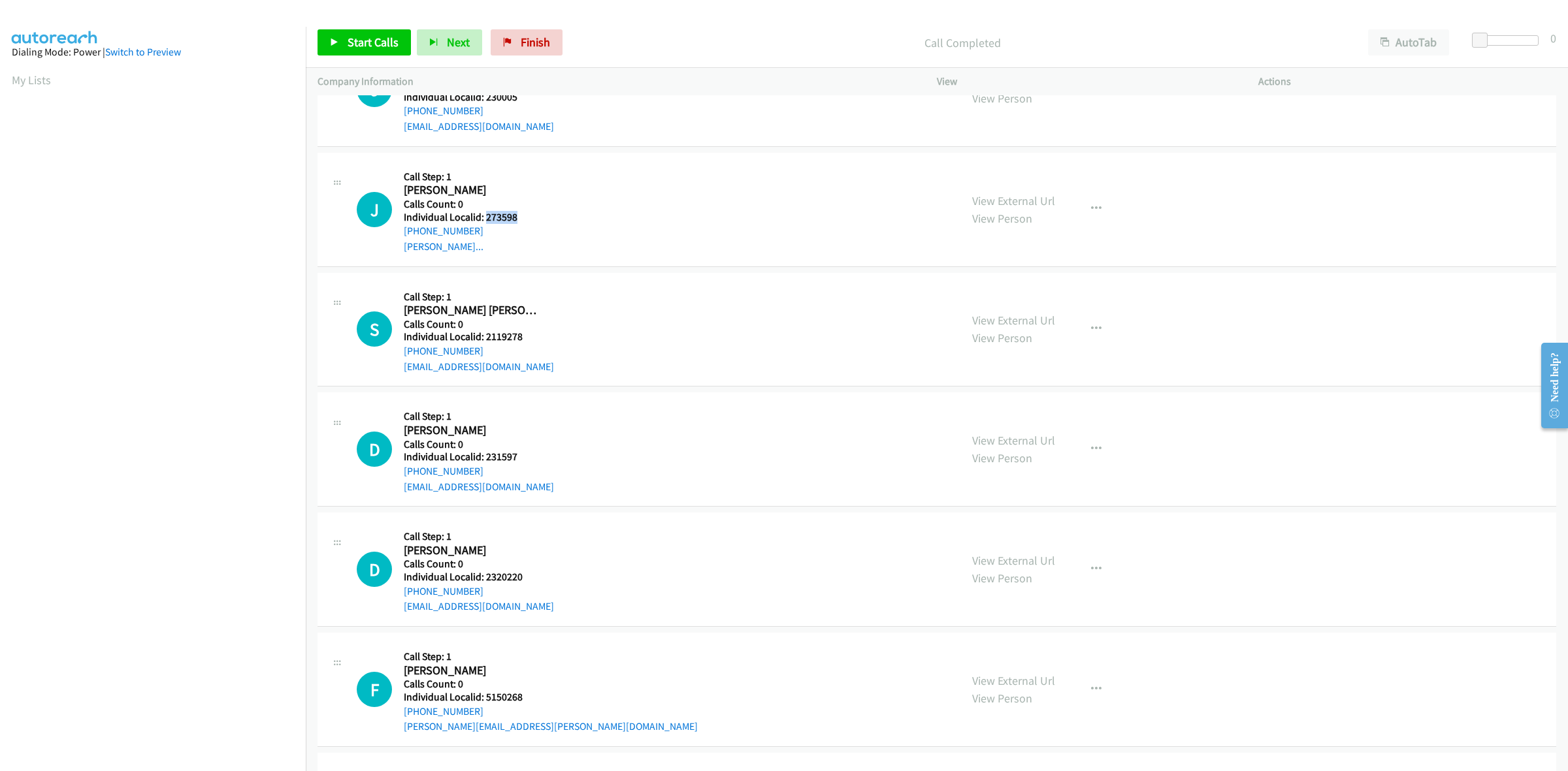
drag, startPoint x: 530, startPoint y: 220, endPoint x: 484, endPoint y: 217, distance: 46.1
click at [484, 217] on h5 "Individual Localid: 273598" at bounding box center [472, 217] width 137 height 14
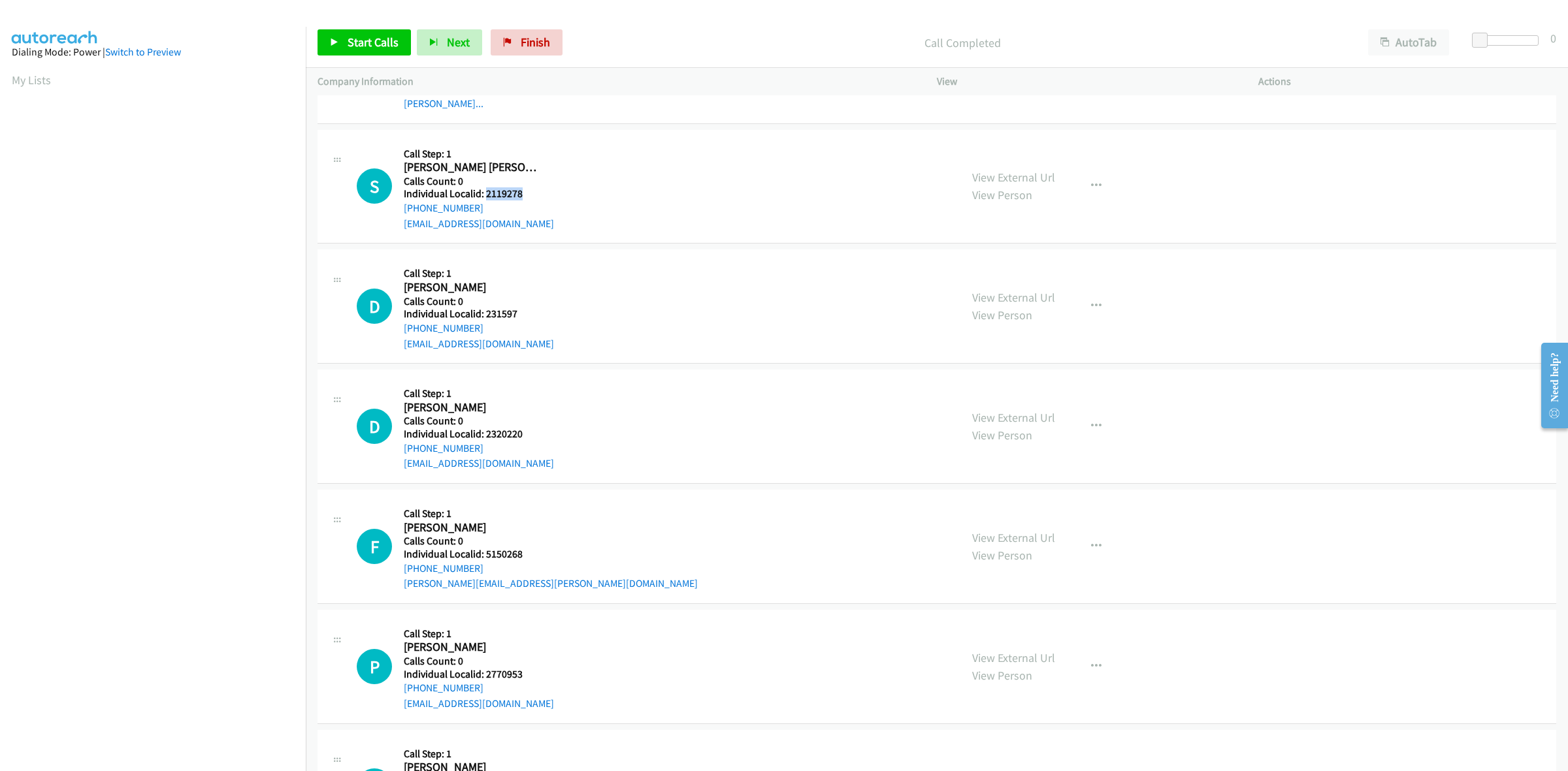
drag, startPoint x: 534, startPoint y: 198, endPoint x: 485, endPoint y: 196, distance: 49.0
click at [485, 196] on h5 "Individual Localid: 2119278" at bounding box center [479, 194] width 150 height 14
drag, startPoint x: 481, startPoint y: 205, endPoint x: 400, endPoint y: 213, distance: 81.4
click at [400, 213] on div "S Callback Scheduled Call Step: 1 Suzan Ashley Wilson America/New_York Calls Co…" at bounding box center [652, 186] width 592 height 90
drag, startPoint x: 528, startPoint y: 194, endPoint x: 482, endPoint y: 196, distance: 46.0
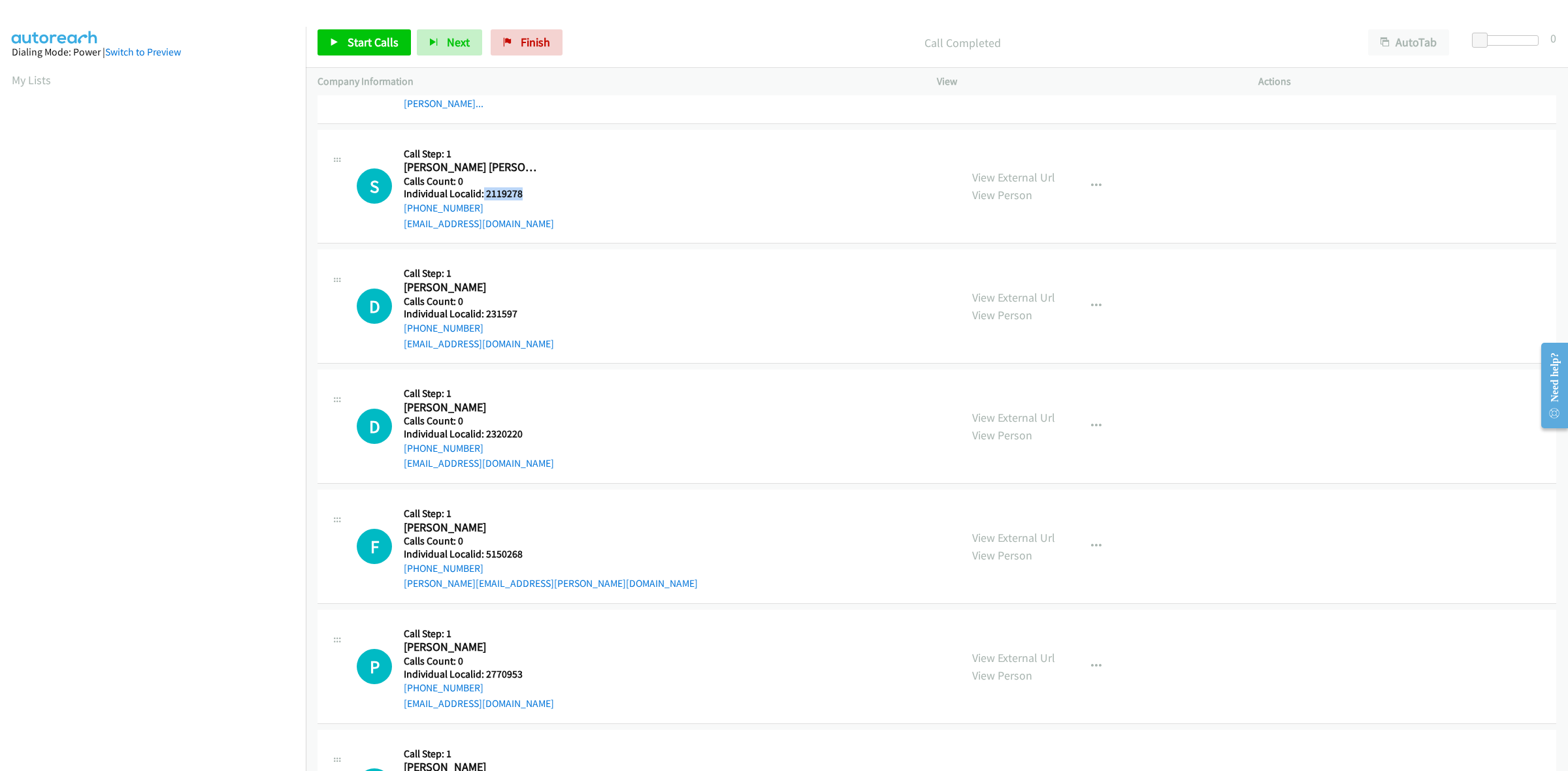
click at [482, 196] on h5 "Individual Localid: 2119278" at bounding box center [479, 194] width 150 height 14
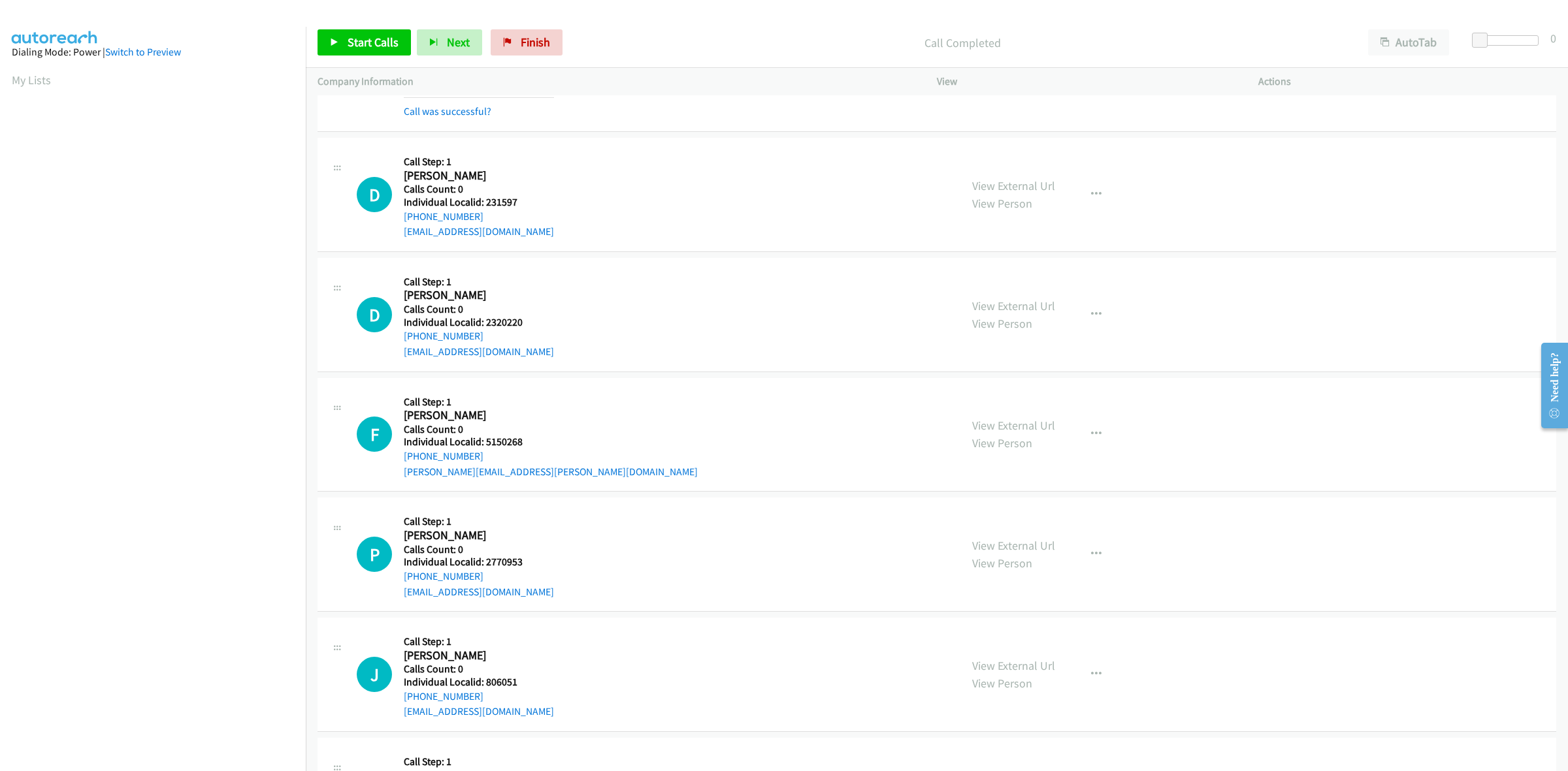
scroll to position [1429, 0]
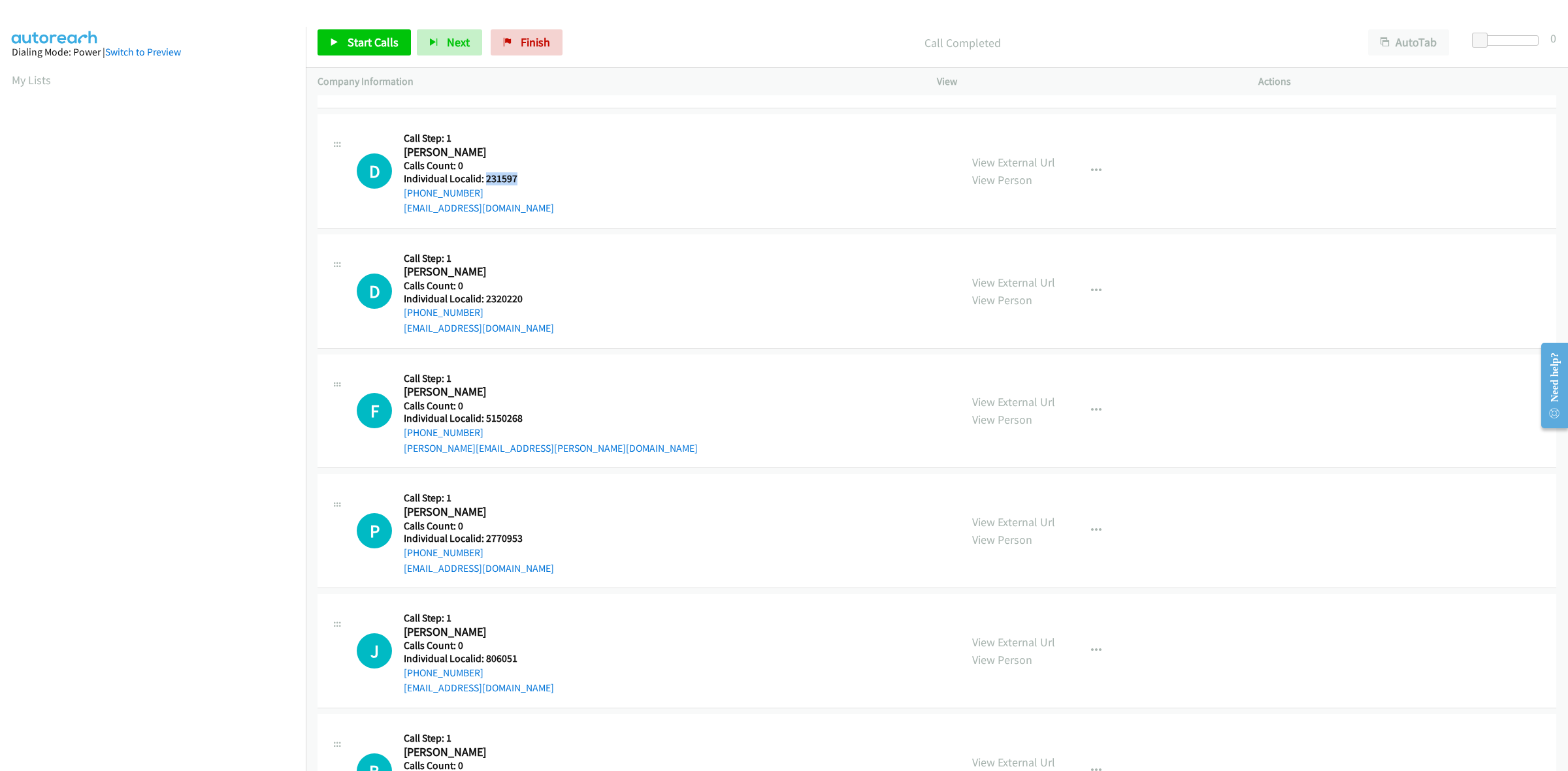
drag, startPoint x: 501, startPoint y: 178, endPoint x: 485, endPoint y: 179, distance: 16.0
click at [485, 179] on h5 "Individual Localid: 231597" at bounding box center [479, 178] width 150 height 14
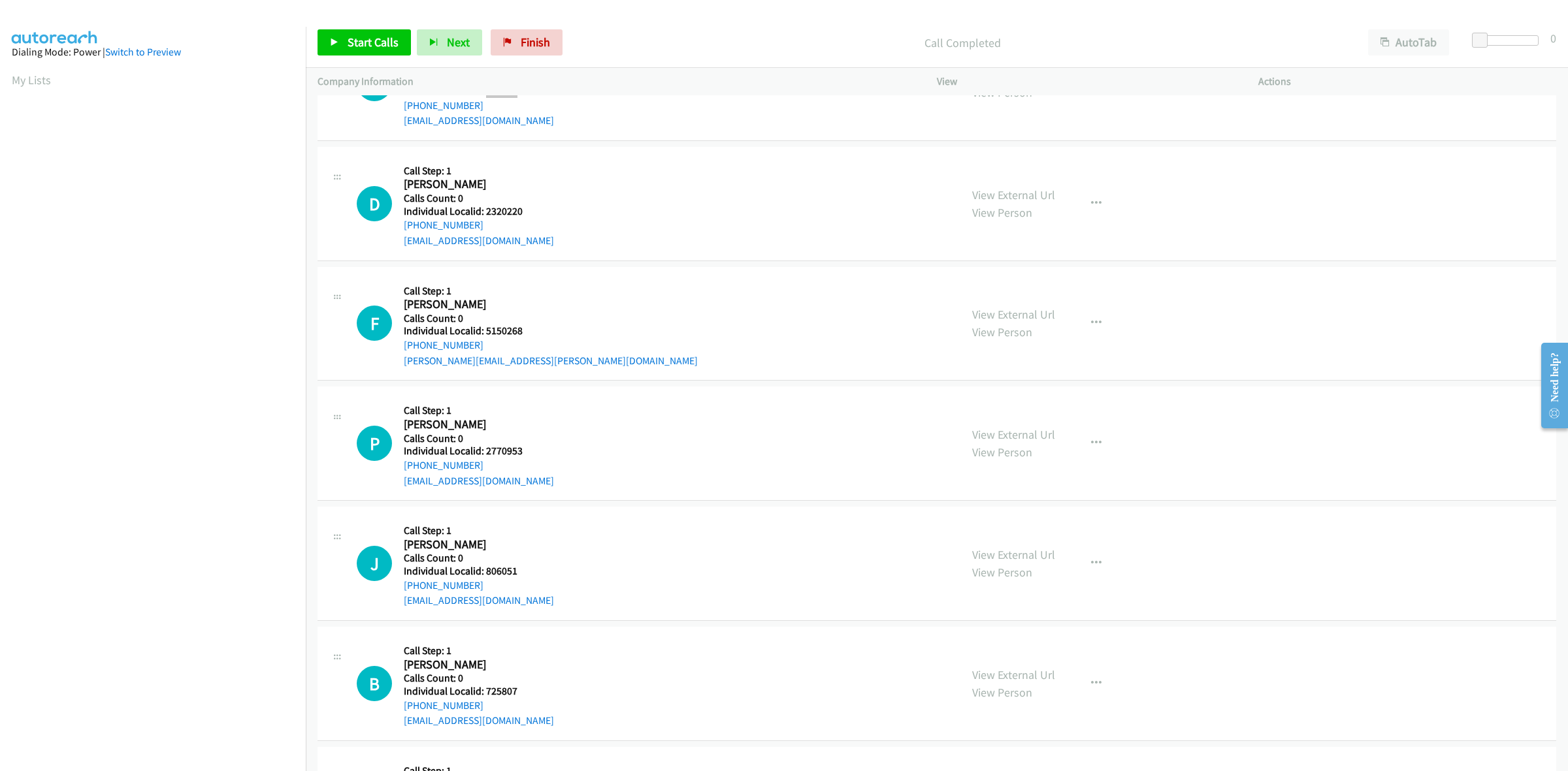
scroll to position [1551, 0]
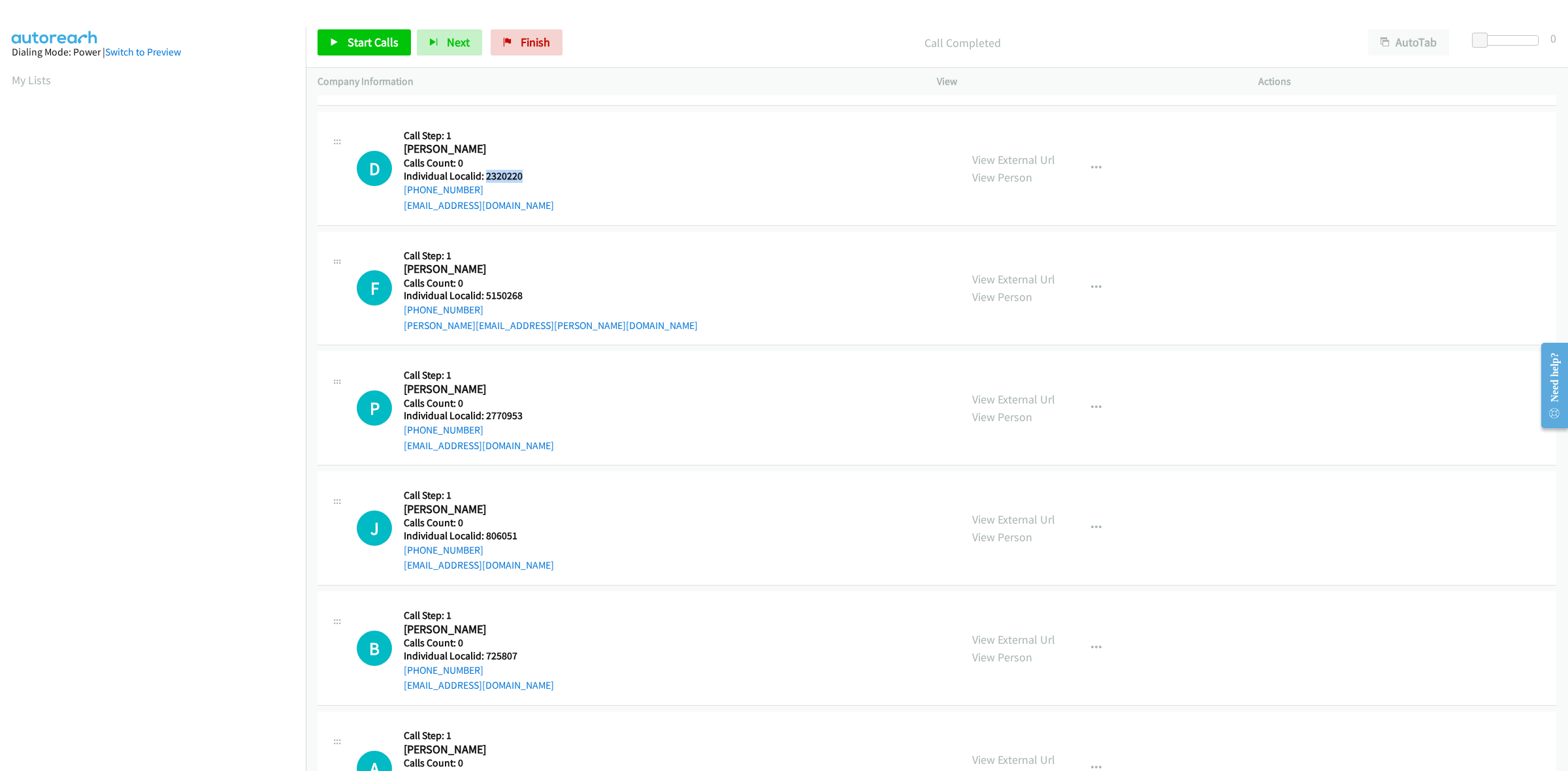
drag, startPoint x: 532, startPoint y: 182, endPoint x: 486, endPoint y: 179, distance: 46.1
click at [486, 179] on h5 "Individual Localid: 2320220" at bounding box center [479, 177] width 150 height 14
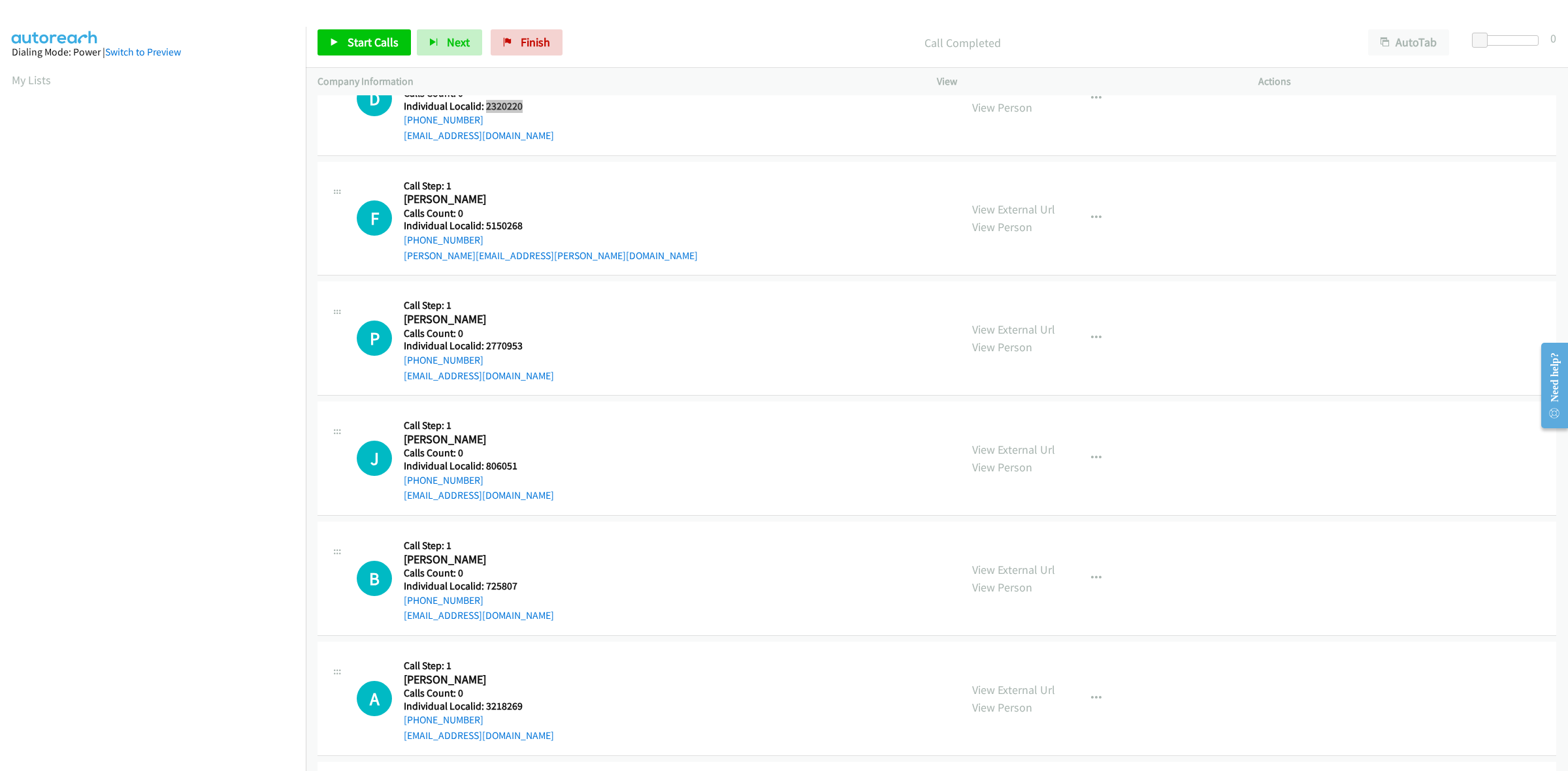
scroll to position [1633, 0]
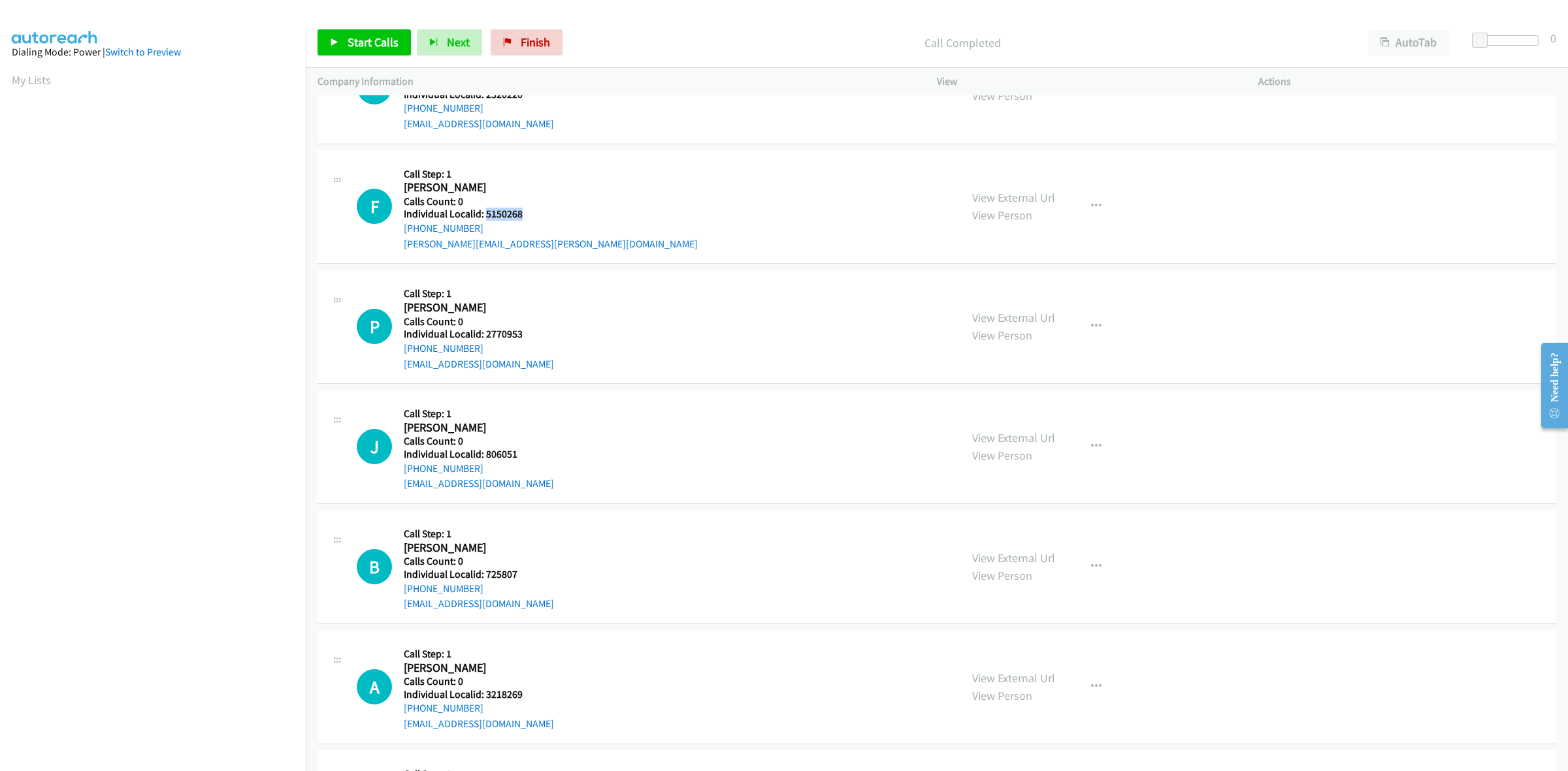
drag, startPoint x: 524, startPoint y: 215, endPoint x: 484, endPoint y: 213, distance: 40.0
click at [484, 213] on h5 "Individual Localid: 5150268" at bounding box center [551, 214] width 294 height 14
click at [598, 224] on div "F Callback Scheduled Call Step: 1 Fred Thornborrow America/Los_Angeles Calls Co…" at bounding box center [652, 207] width 592 height 90
click at [740, 268] on td "P Callback Scheduled Call Step: 1 Paul Meriza America/Phoenix Calls Count: 0 In…" at bounding box center [936, 327] width 1263 height 120
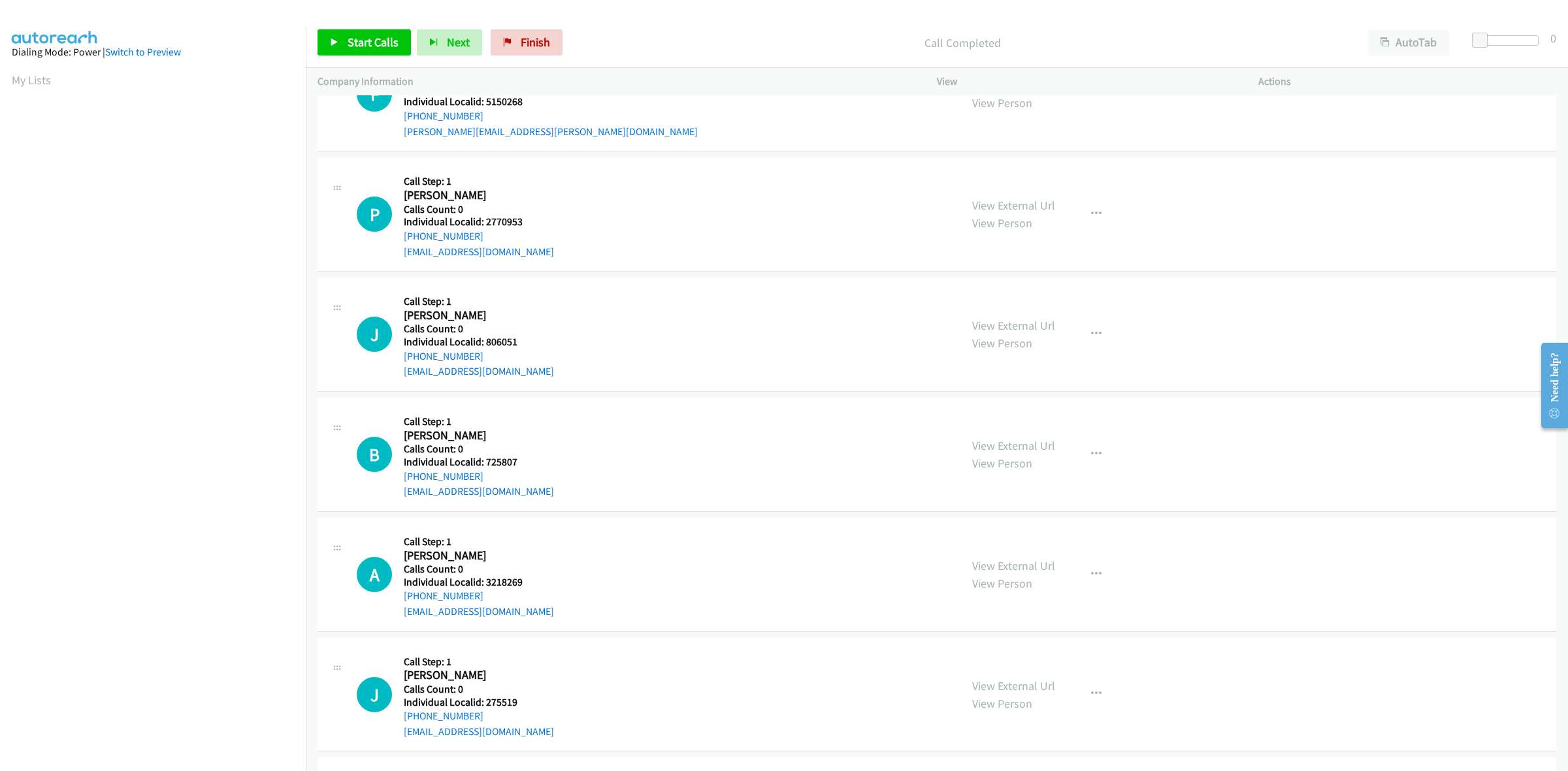
scroll to position [1775, 0]
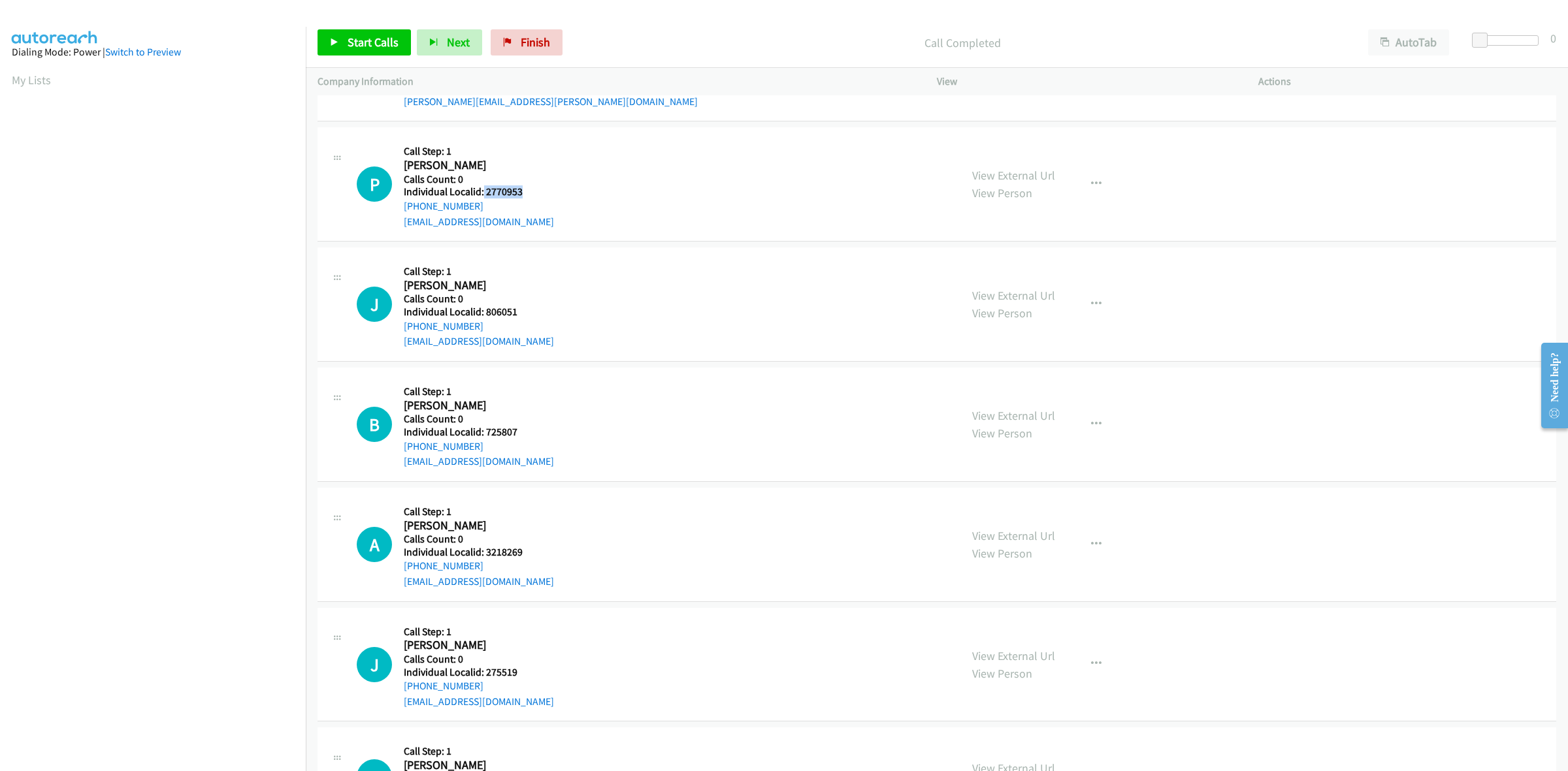
drag, startPoint x: 528, startPoint y: 193, endPoint x: 482, endPoint y: 189, distance: 46.2
click at [482, 189] on h5 "Individual Localid: 2770953" at bounding box center [479, 192] width 150 height 14
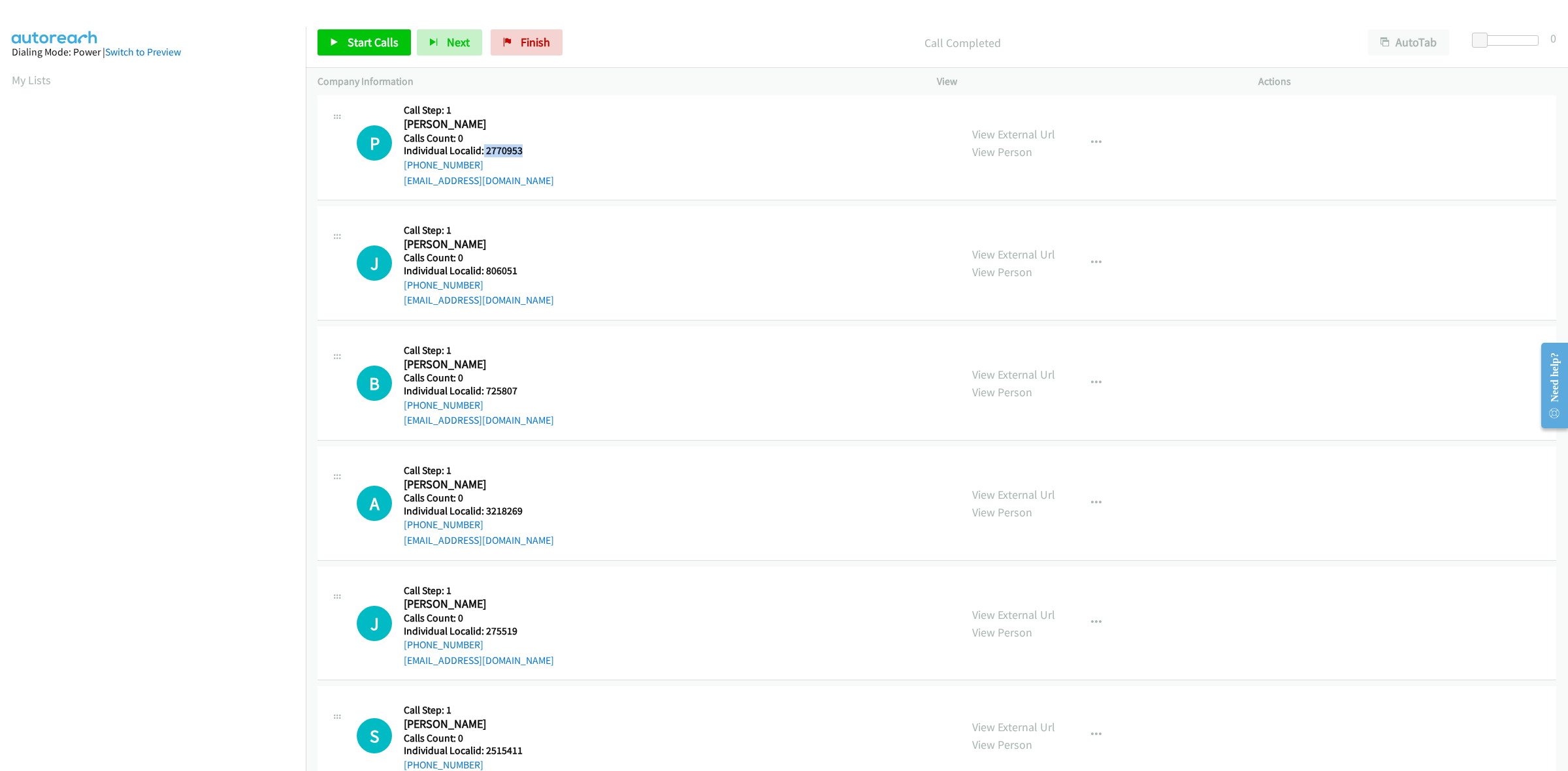
drag, startPoint x: 507, startPoint y: 277, endPoint x: 487, endPoint y: 275, distance: 20.1
click at [487, 275] on div "Callback Scheduled Call Step: 1 Jason Beaton America/New_York Calls Count: 0 In…" at bounding box center [479, 263] width 150 height 90
click at [541, 272] on div "J Callback Scheduled Call Step: 1 Jason Beaton America/New_York Calls Count: 0 …" at bounding box center [652, 263] width 592 height 90
drag, startPoint x: 514, startPoint y: 272, endPoint x: 484, endPoint y: 276, distance: 30.3
click at [484, 276] on h5 "Individual Localid: 806051" at bounding box center [479, 271] width 150 height 14
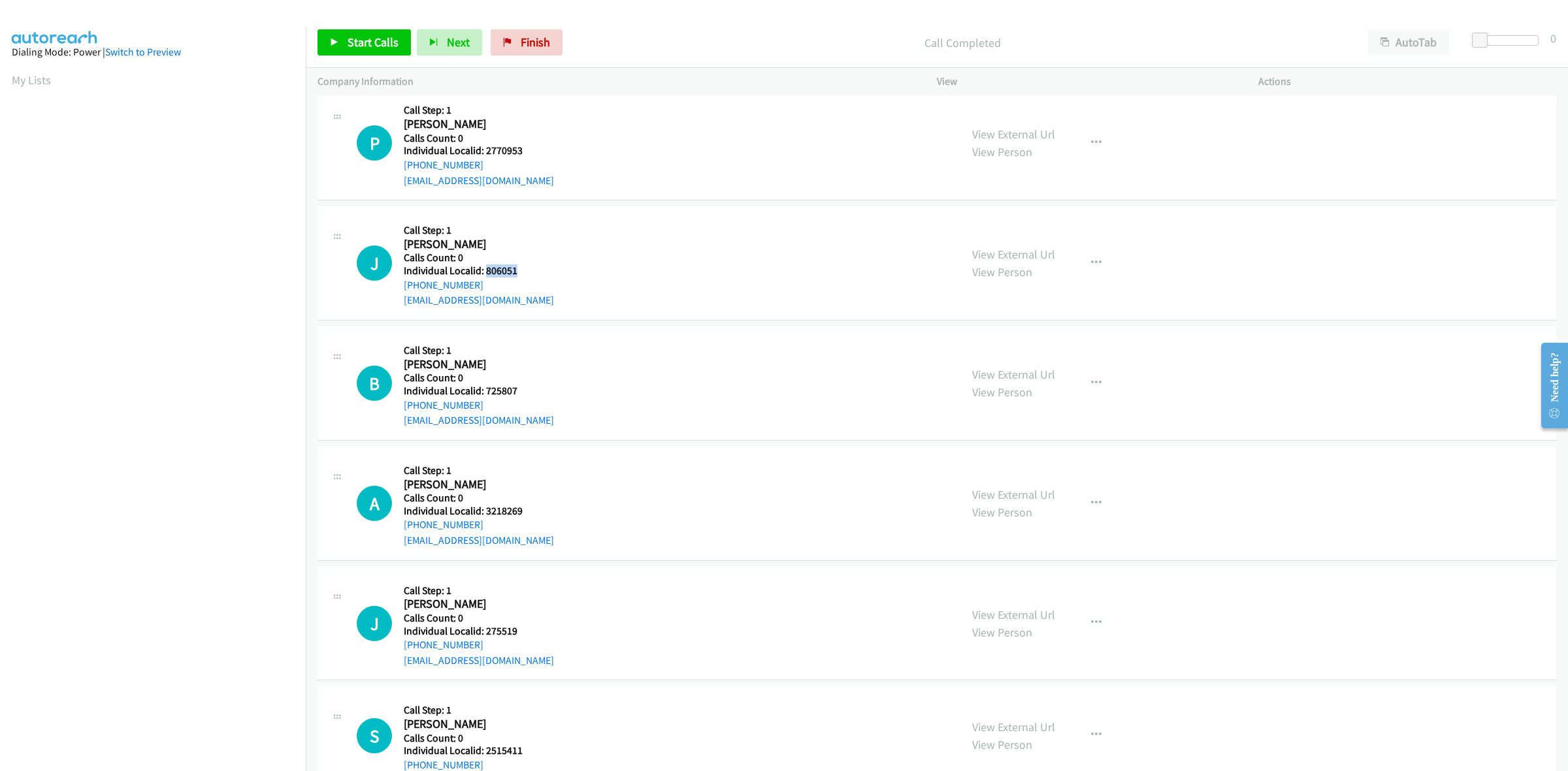
drag, startPoint x: 469, startPoint y: 285, endPoint x: 398, endPoint y: 288, distance: 71.1
click at [398, 288] on div "J Callback Scheduled Call Step: 1 Jason Beaton America/New_York Calls Count: 0 …" at bounding box center [652, 263] width 592 height 90
drag, startPoint x: 528, startPoint y: 275, endPoint x: 484, endPoint y: 272, distance: 44.1
click at [484, 272] on h5 "Individual Localid: 806051" at bounding box center [479, 271] width 150 height 14
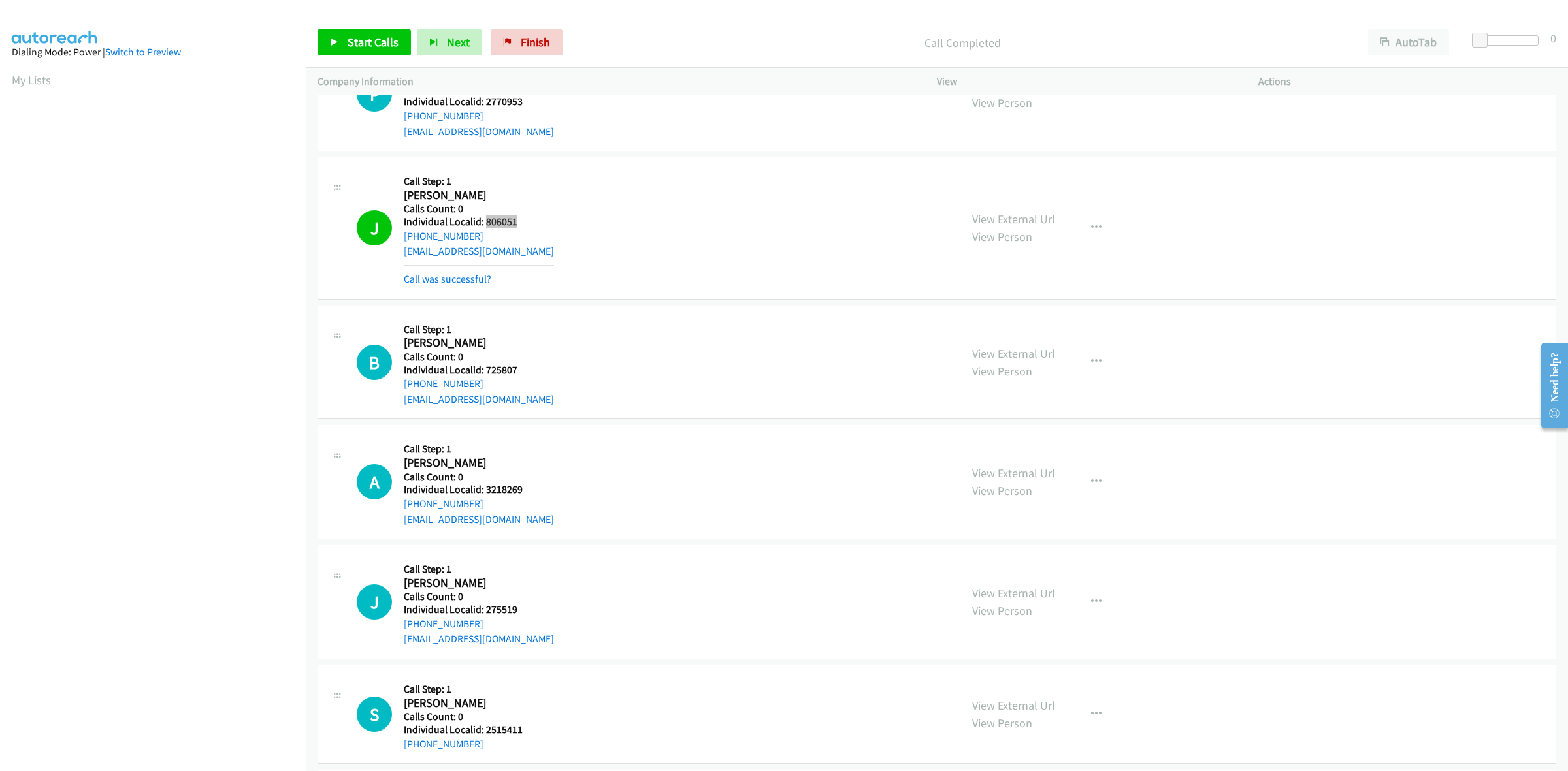
scroll to position [1878, 0]
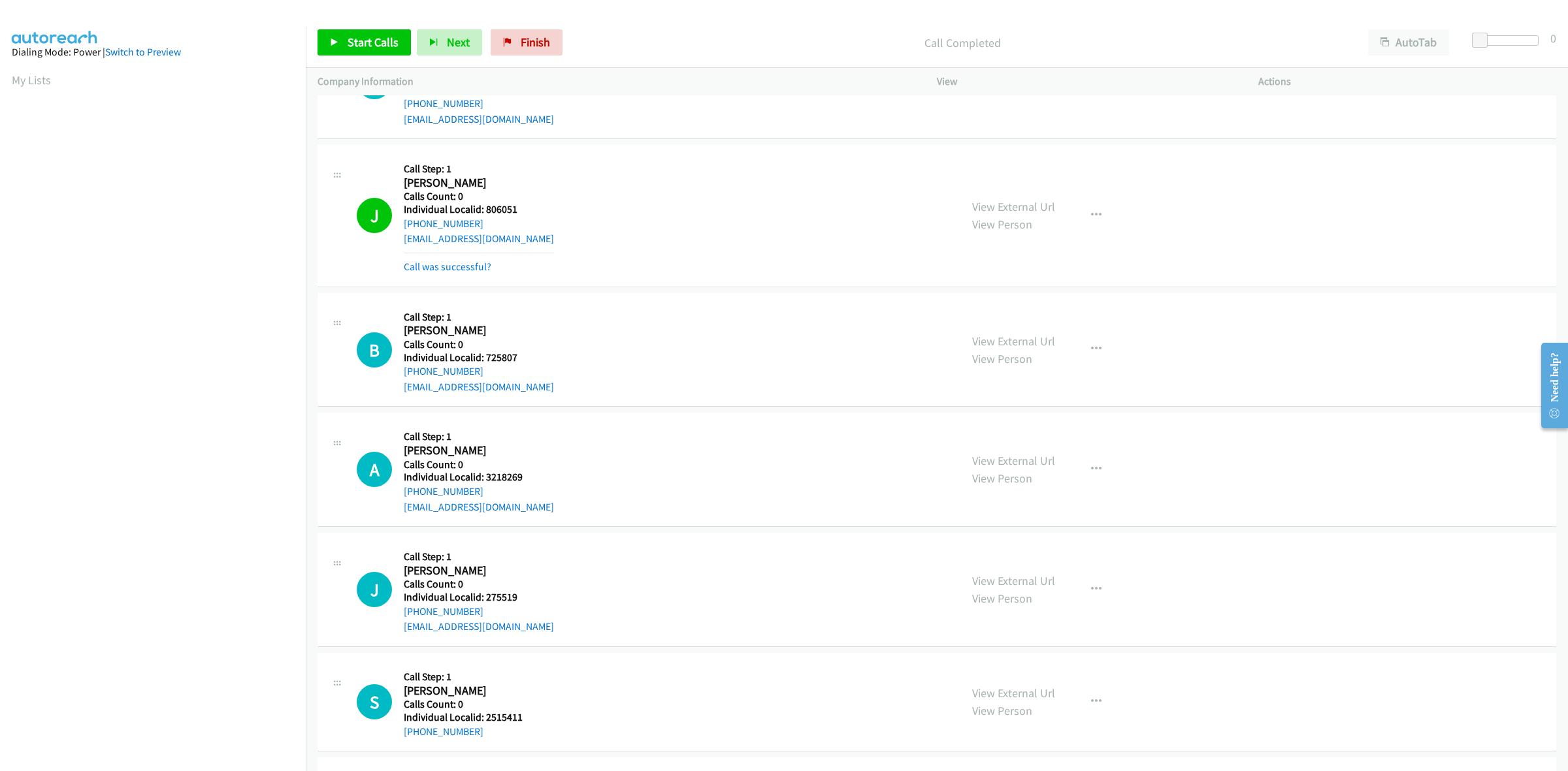
drag, startPoint x: 515, startPoint y: 351, endPoint x: 491, endPoint y: 351, distance: 24.0
click at [491, 351] on h5 "Calls Count: 0" at bounding box center [479, 345] width 150 height 14
drag, startPoint x: 519, startPoint y: 355, endPoint x: 485, endPoint y: 360, distance: 34.4
click at [484, 360] on h5 "Individual Localid: 725807" at bounding box center [479, 358] width 150 height 14
drag, startPoint x: 475, startPoint y: 373, endPoint x: 400, endPoint y: 377, distance: 75.1
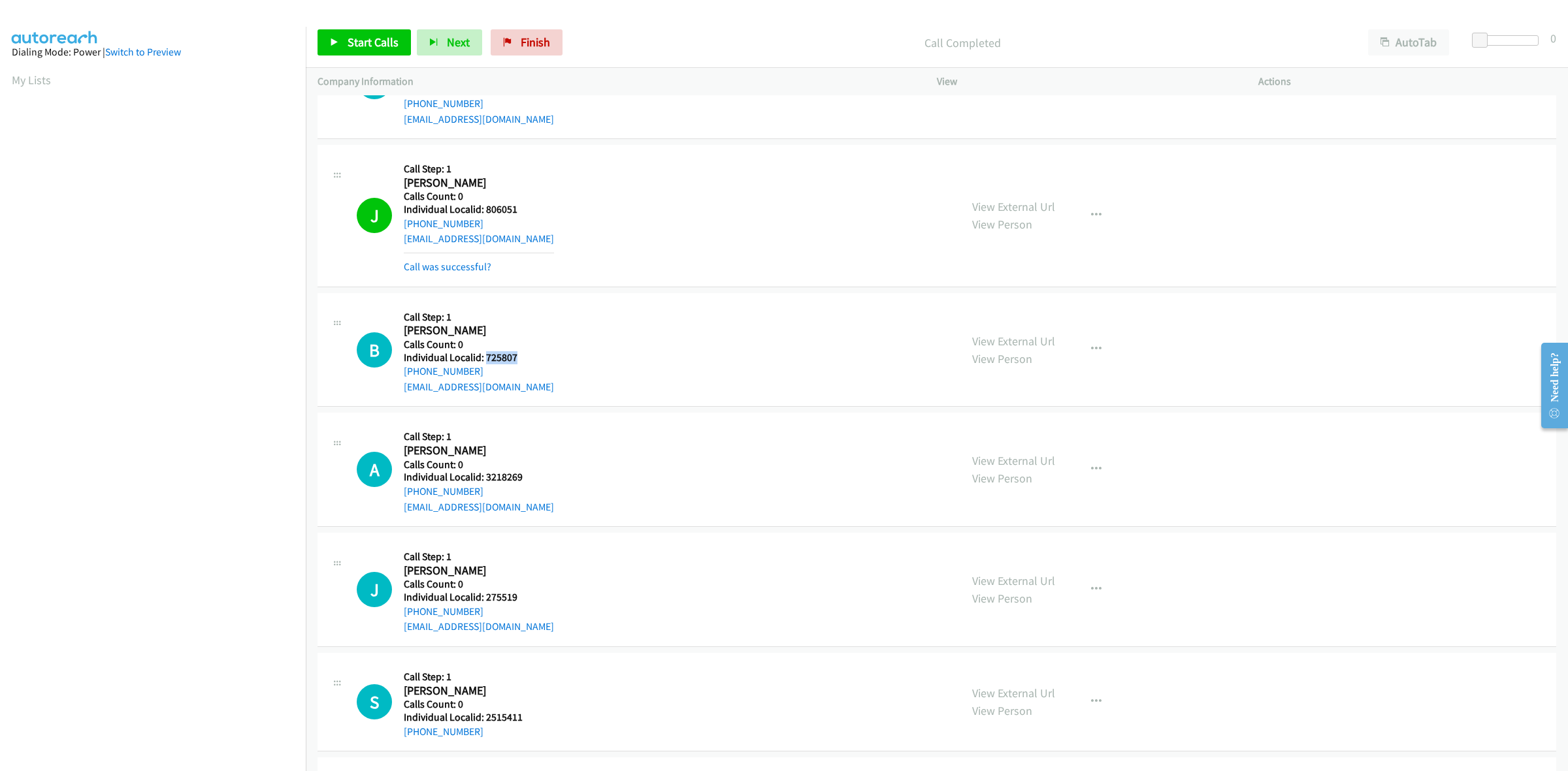
click at [400, 377] on div "B Callback Scheduled Call Step: 1 Brad Armour America/New_York Calls Count: 0 I…" at bounding box center [652, 350] width 592 height 90
drag, startPoint x: 517, startPoint y: 355, endPoint x: 484, endPoint y: 359, distance: 33.2
click at [484, 359] on h5 "Individual Localid: 725807" at bounding box center [479, 358] width 150 height 14
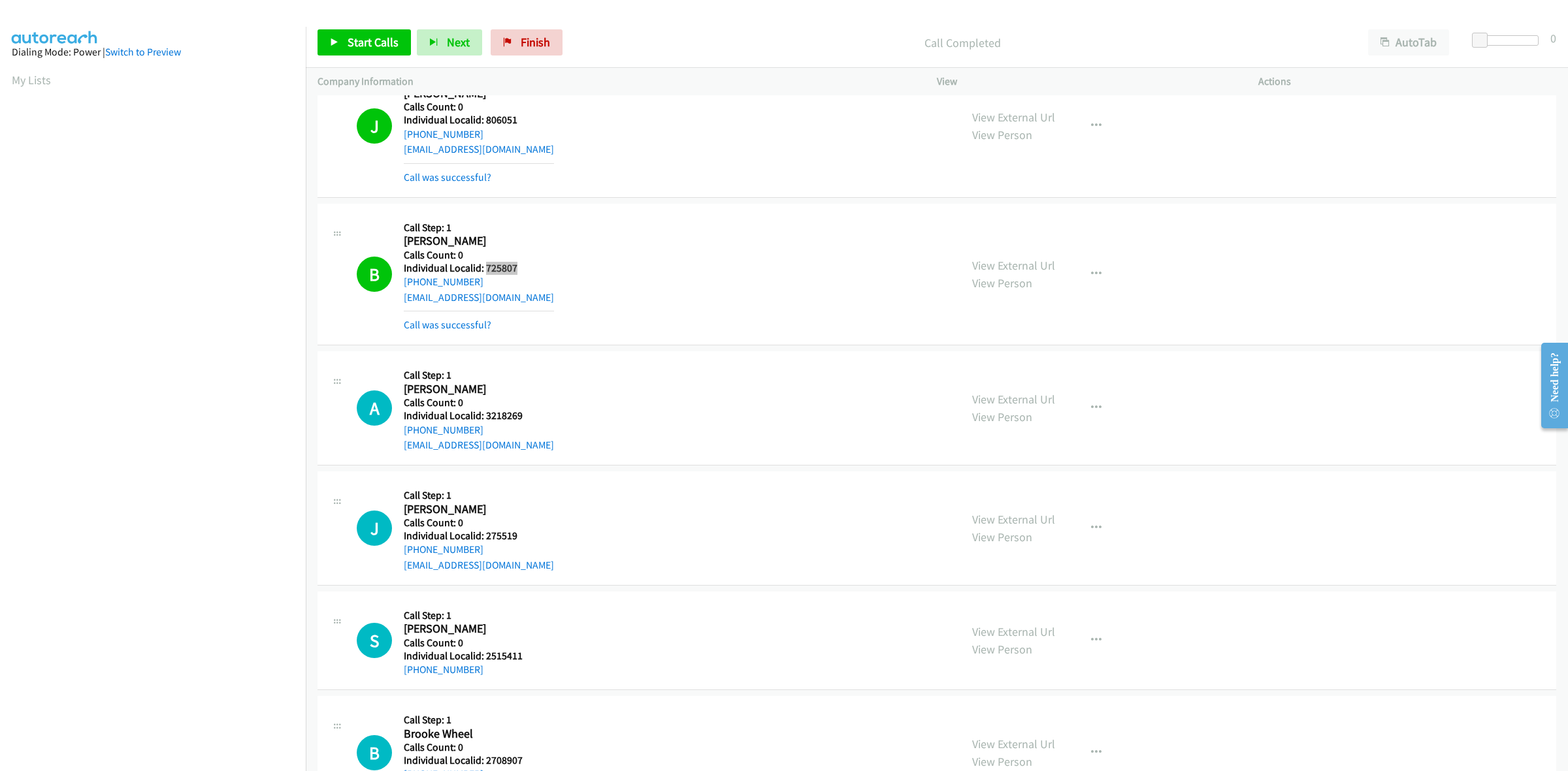
scroll to position [2102, 0]
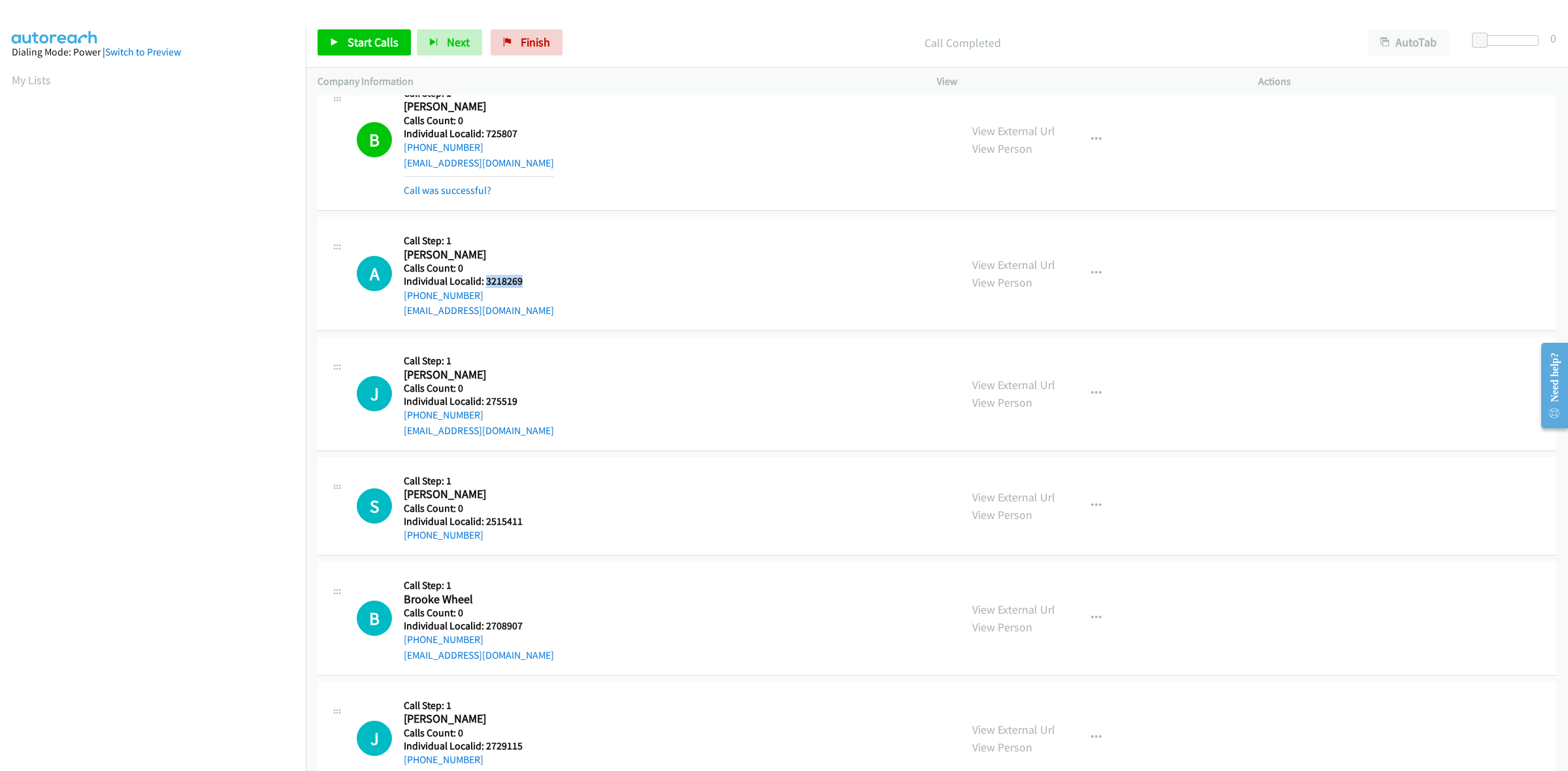
drag, startPoint x: 528, startPoint y: 283, endPoint x: 485, endPoint y: 285, distance: 43.0
click at [485, 285] on h5 "Individual Localid: 3218269" at bounding box center [479, 281] width 150 height 14
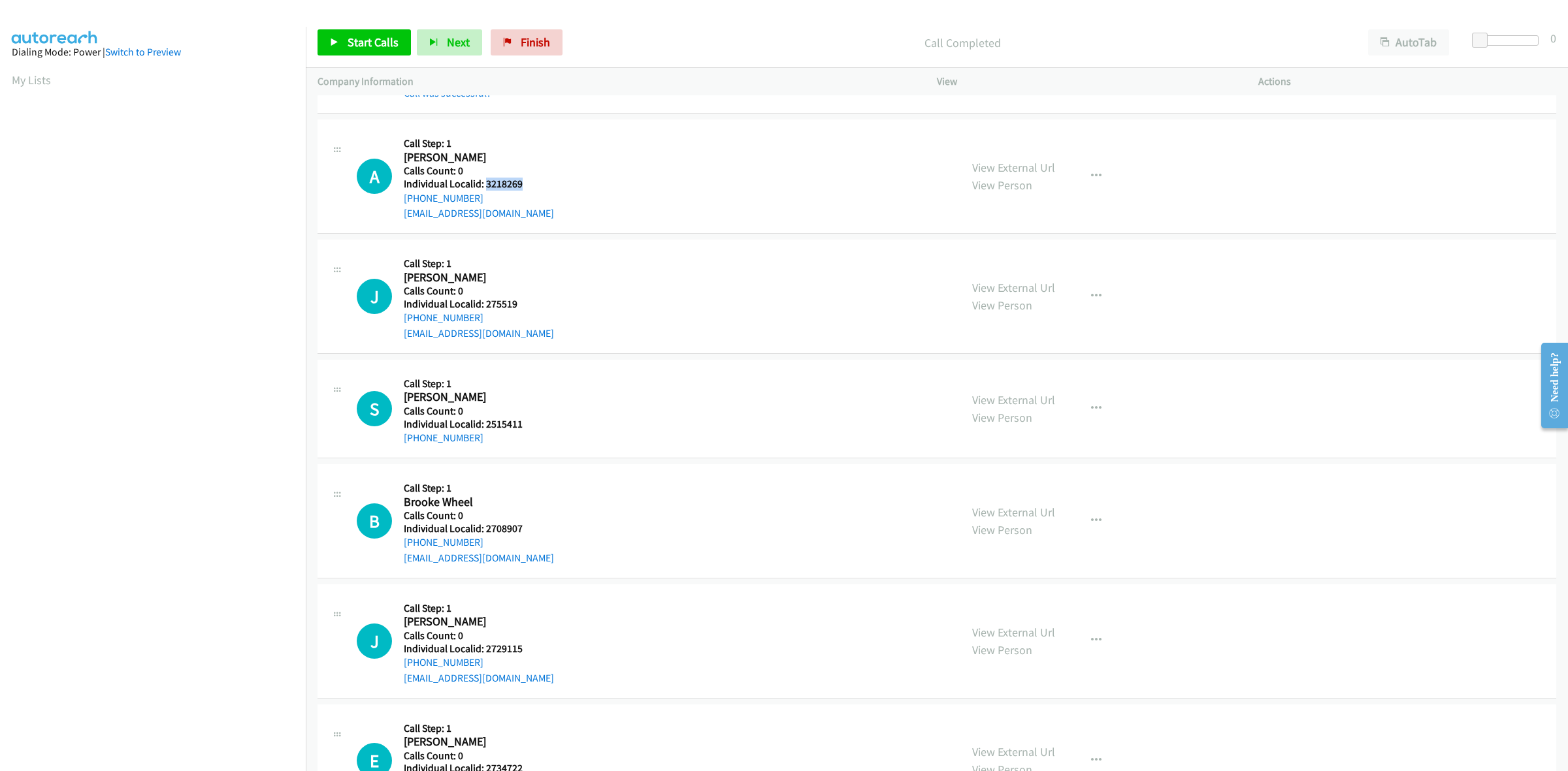
scroll to position [2204, 0]
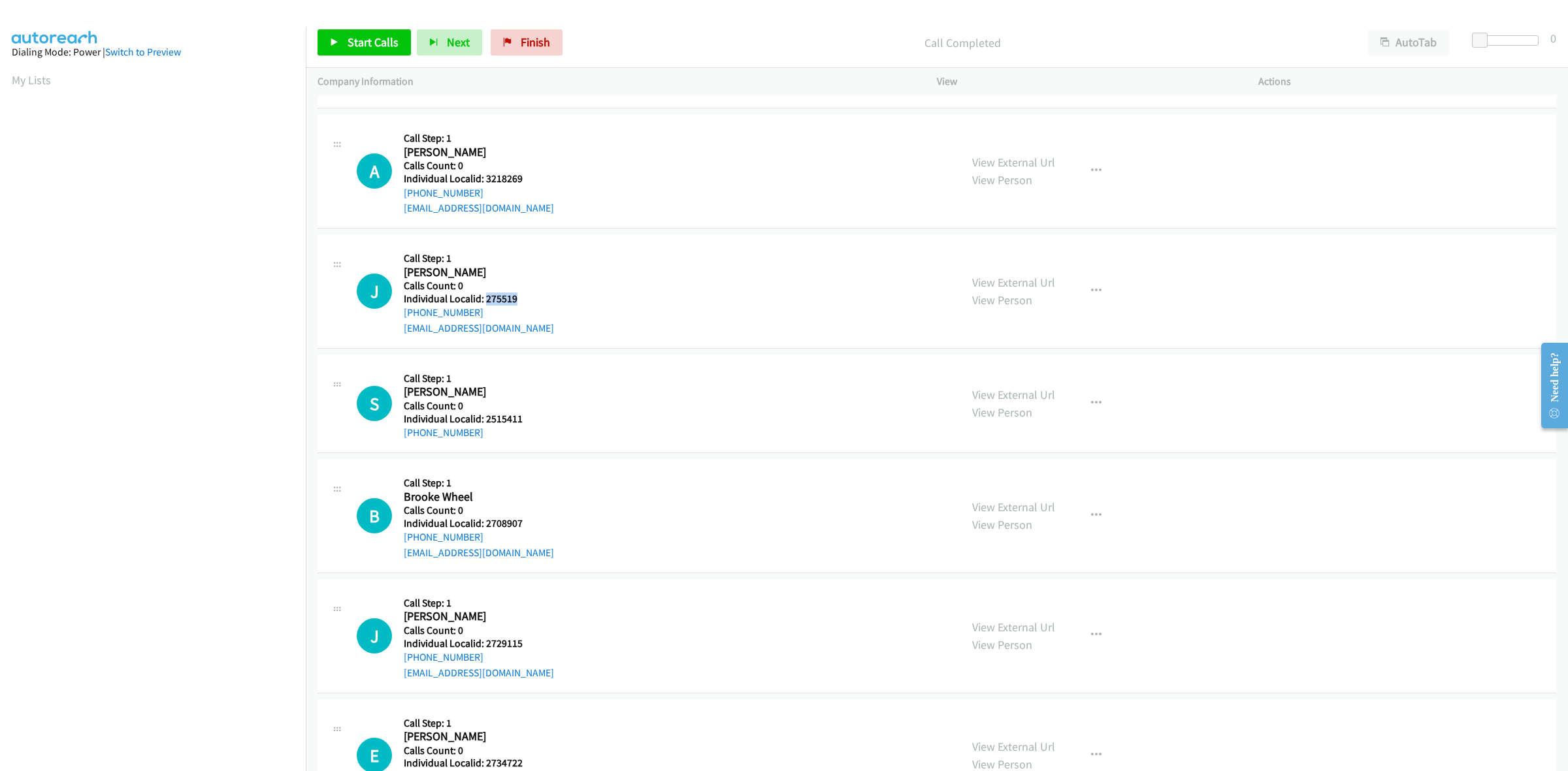
drag, startPoint x: 526, startPoint y: 299, endPoint x: 485, endPoint y: 299, distance: 41.0
click at [485, 299] on h5 "Individual Localid: 275519" at bounding box center [479, 299] width 150 height 14
drag, startPoint x: 494, startPoint y: 314, endPoint x: 401, endPoint y: 313, distance: 93.0
click at [401, 313] on div "J Callback Scheduled Call Step: 1 Joseph Ferrari America/New_York Calls Count: …" at bounding box center [652, 291] width 592 height 90
drag, startPoint x: 519, startPoint y: 299, endPoint x: 485, endPoint y: 301, distance: 34.1
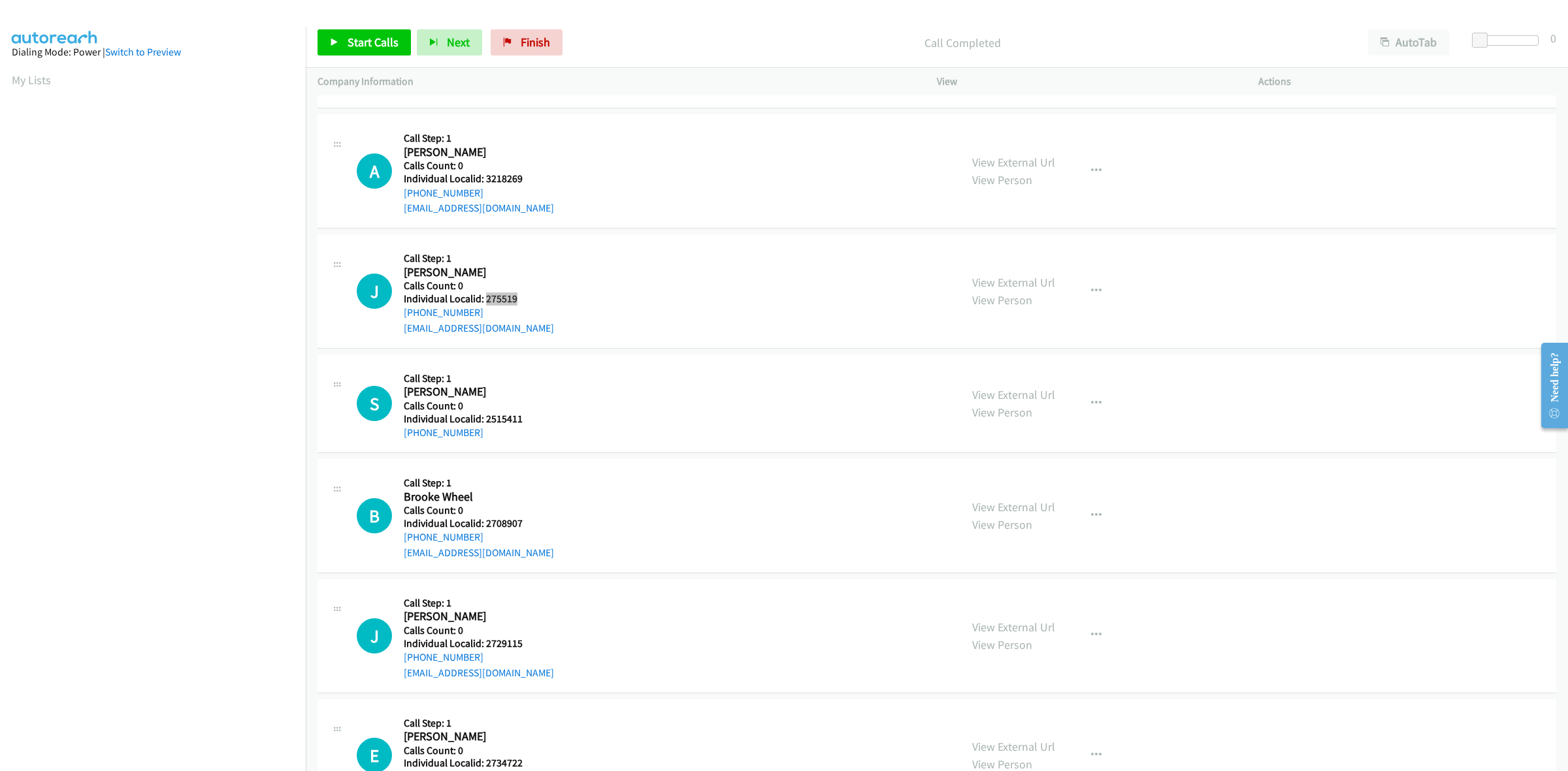
click at [485, 301] on h5 "Individual Localid: 275519" at bounding box center [479, 299] width 150 height 14
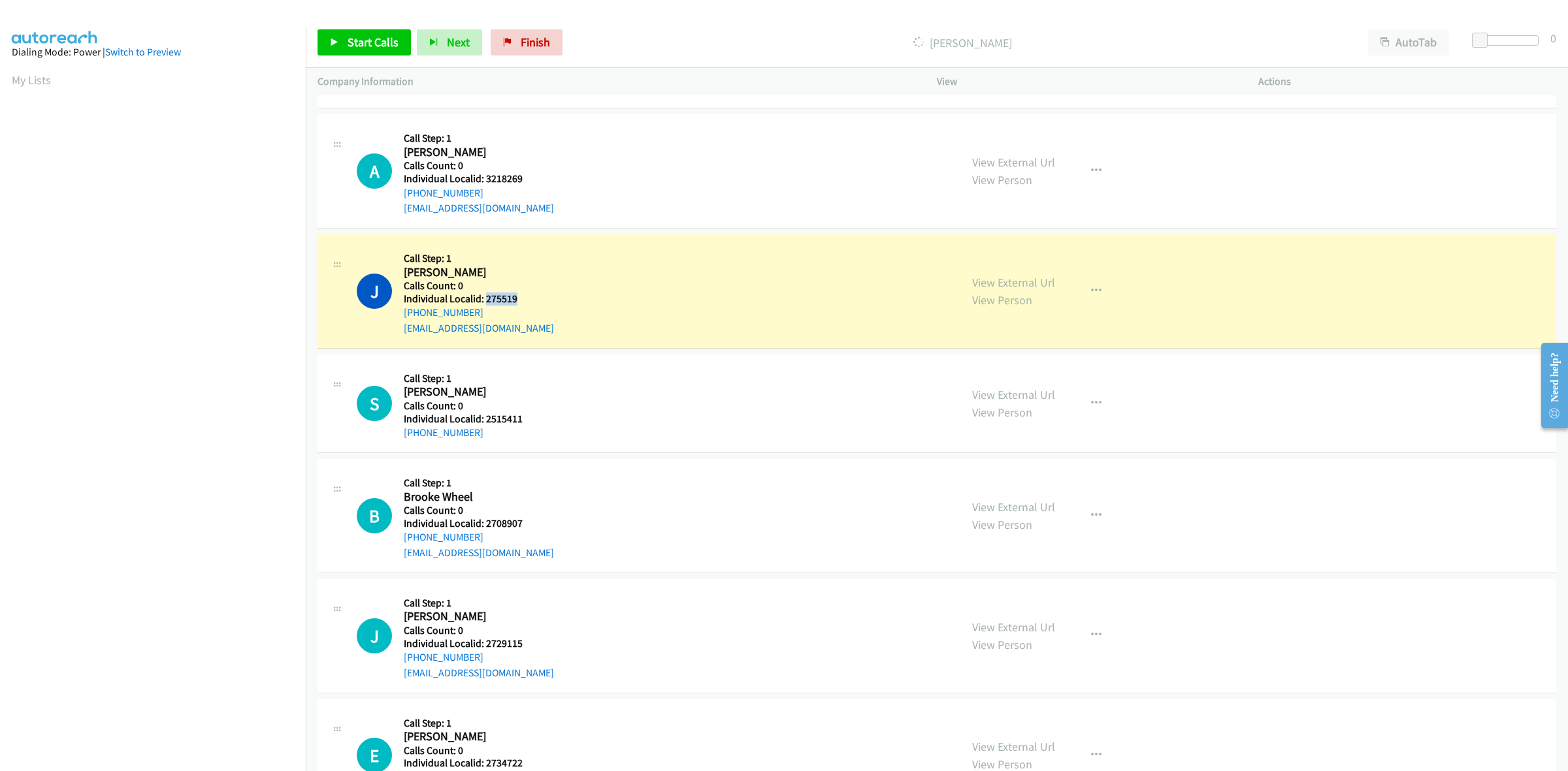
drag, startPoint x: 479, startPoint y: 313, endPoint x: 403, endPoint y: 315, distance: 76.0
click at [403, 315] on div "J Callback Scheduled Call Step: 1 Joseph Ferrari America/New_York Calls Count: …" at bounding box center [652, 291] width 592 height 90
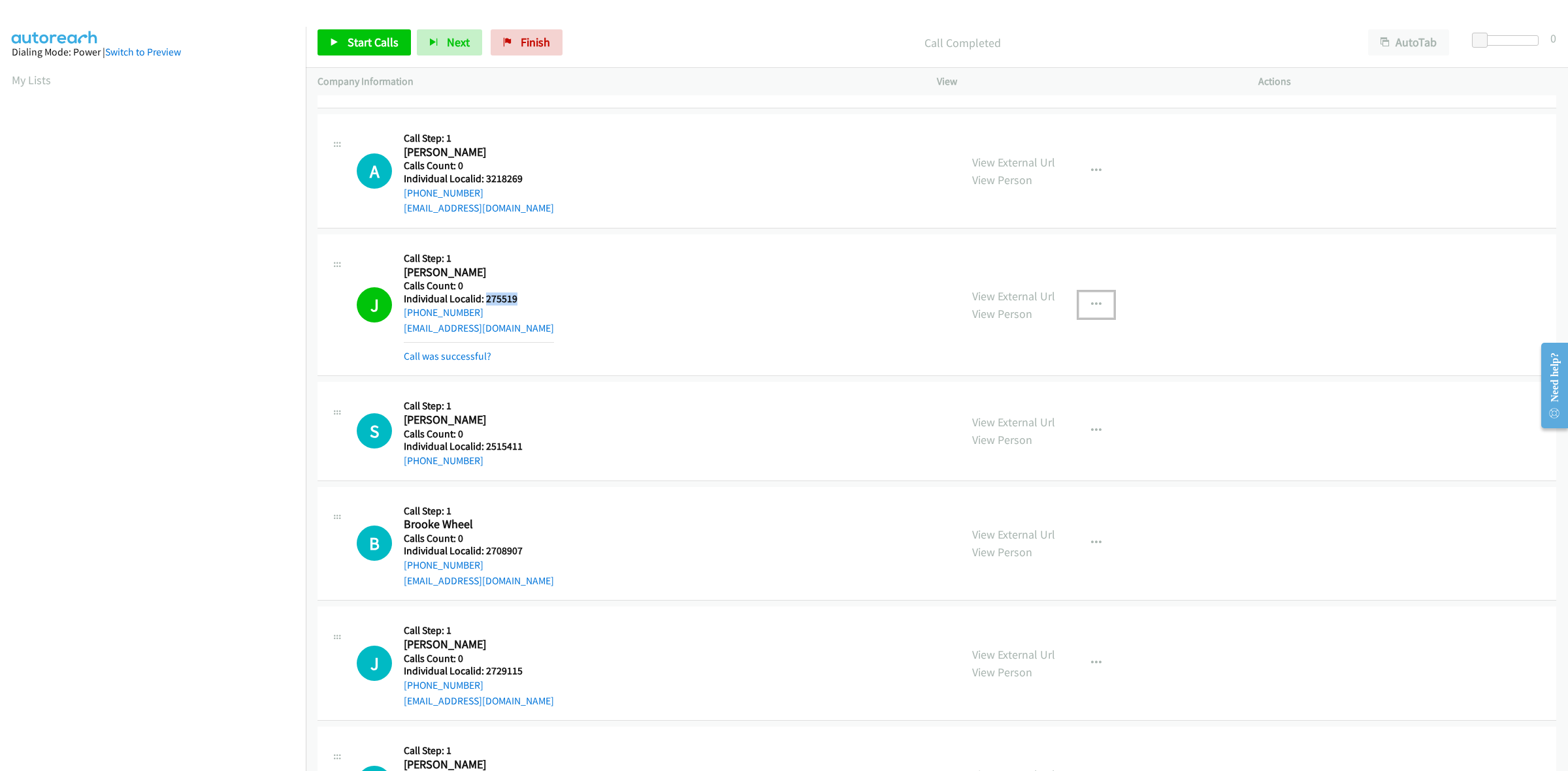
click at [1098, 302] on button "button" at bounding box center [1096, 304] width 35 height 26
click at [1024, 415] on link "Add to do not call list" at bounding box center [1026, 416] width 174 height 26
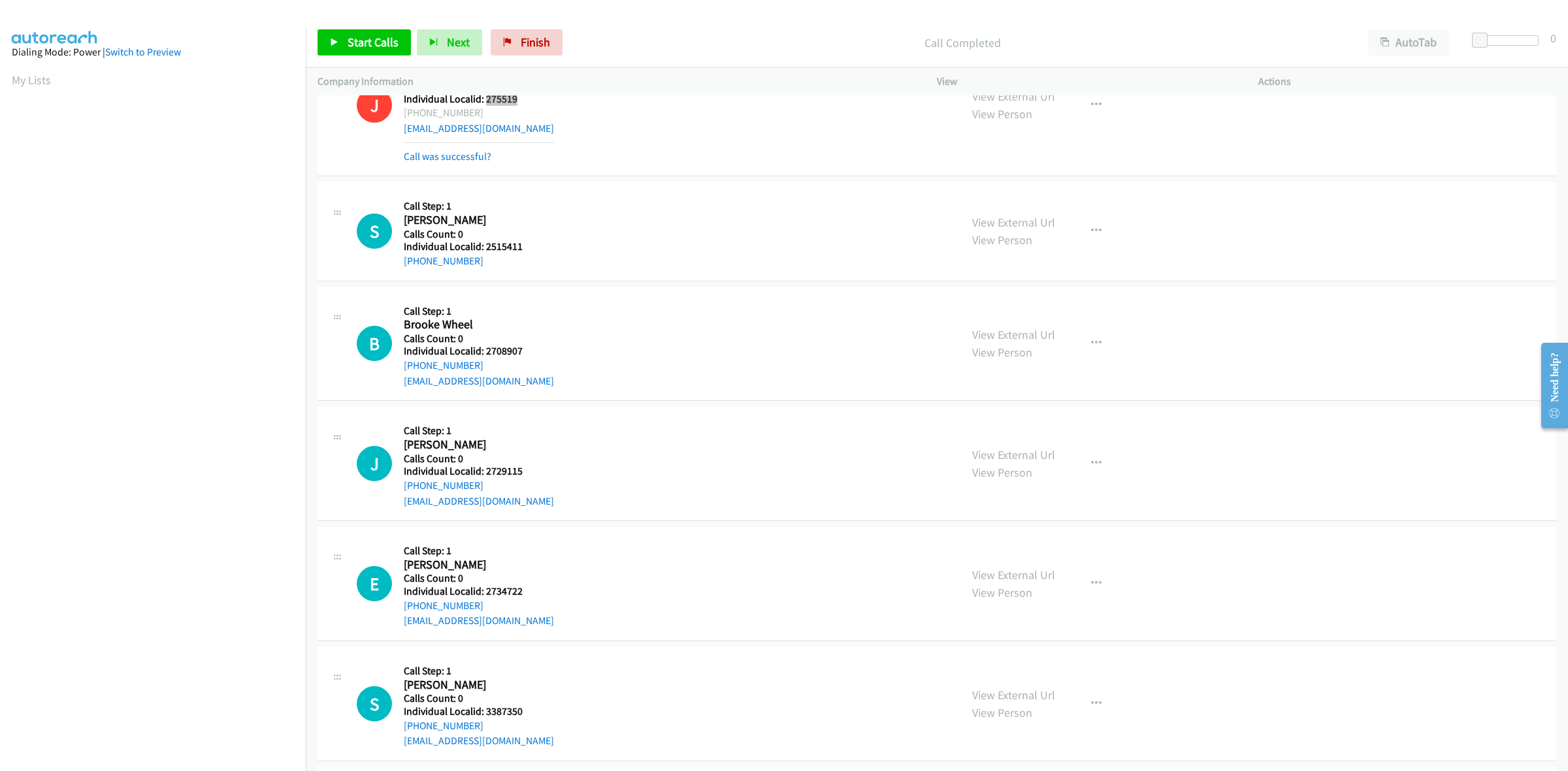
scroll to position [2408, 0]
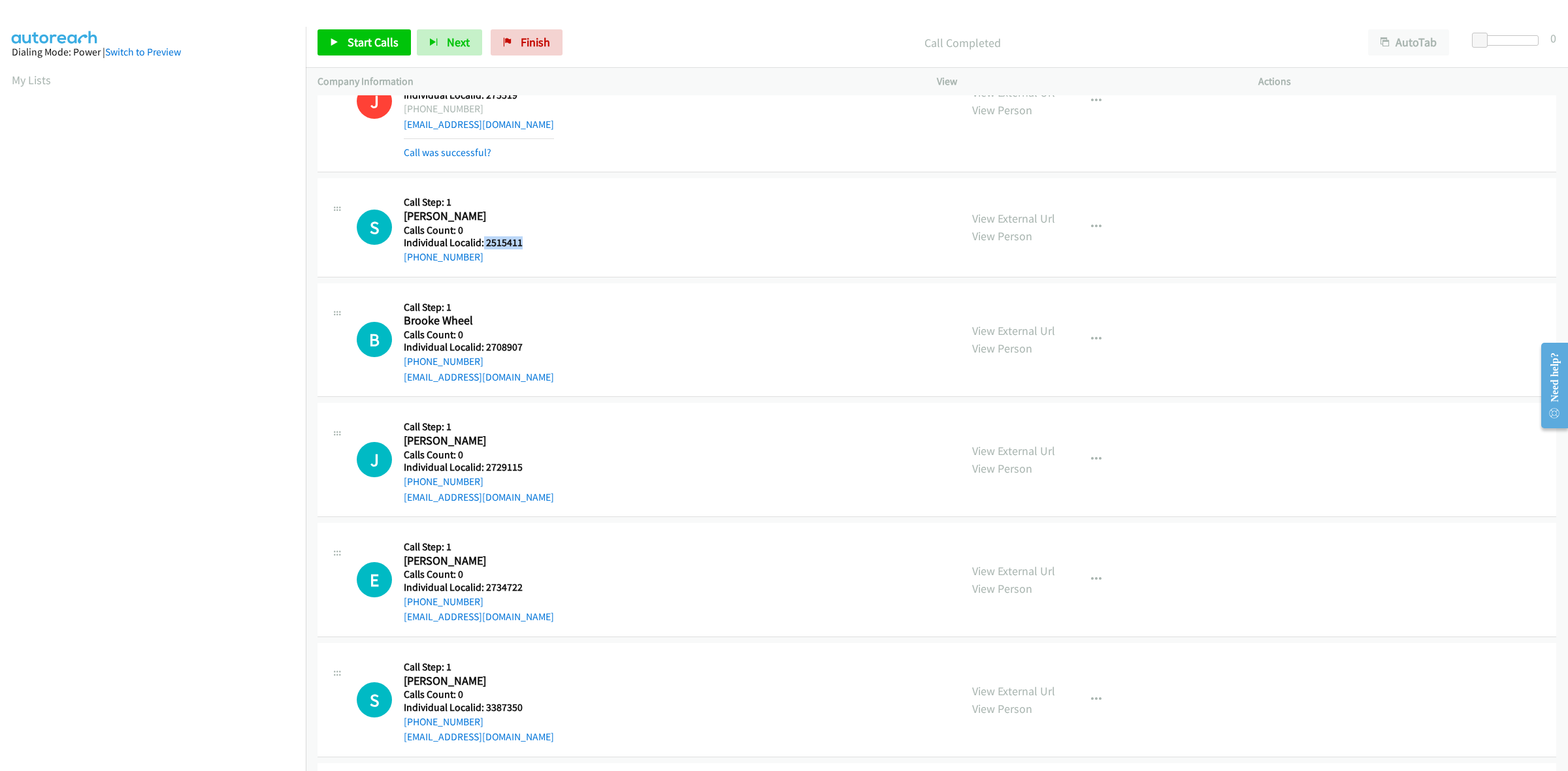
drag, startPoint x: 526, startPoint y: 242, endPoint x: 481, endPoint y: 241, distance: 45.0
click at [481, 241] on h5 "Individual Localid: 2515411" at bounding box center [472, 243] width 137 height 14
drag, startPoint x: 493, startPoint y: 236, endPoint x: 531, endPoint y: 240, distance: 38.2
click at [561, 209] on div "S Callback Scheduled Call Step: 1 Scottie Lawrence America/New_York Calls Count…" at bounding box center [652, 227] width 592 height 75
drag, startPoint x: 524, startPoint y: 240, endPoint x: 487, endPoint y: 246, distance: 37.5
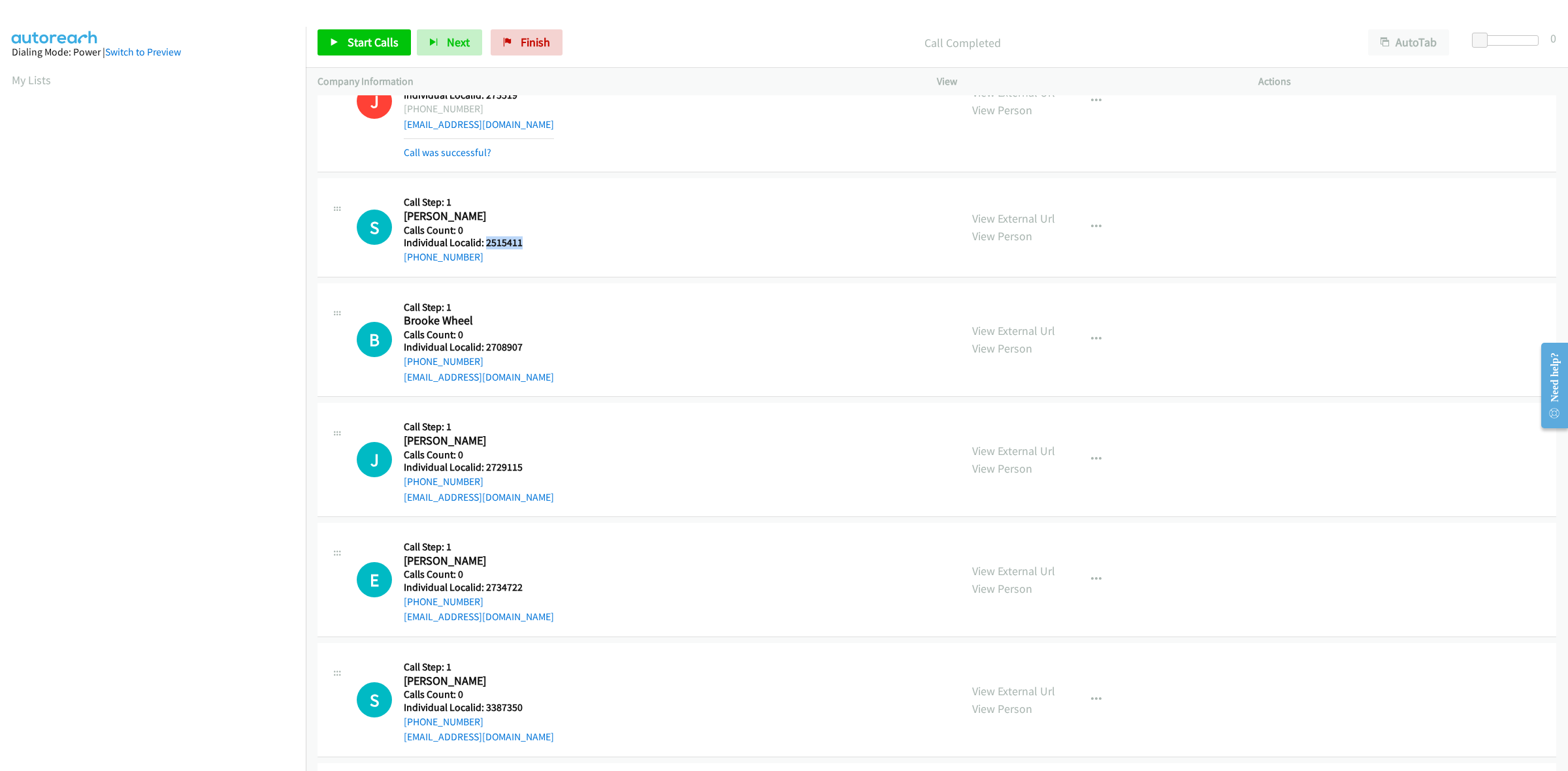
click at [487, 246] on h5 "Individual Localid: 2515411" at bounding box center [472, 243] width 137 height 14
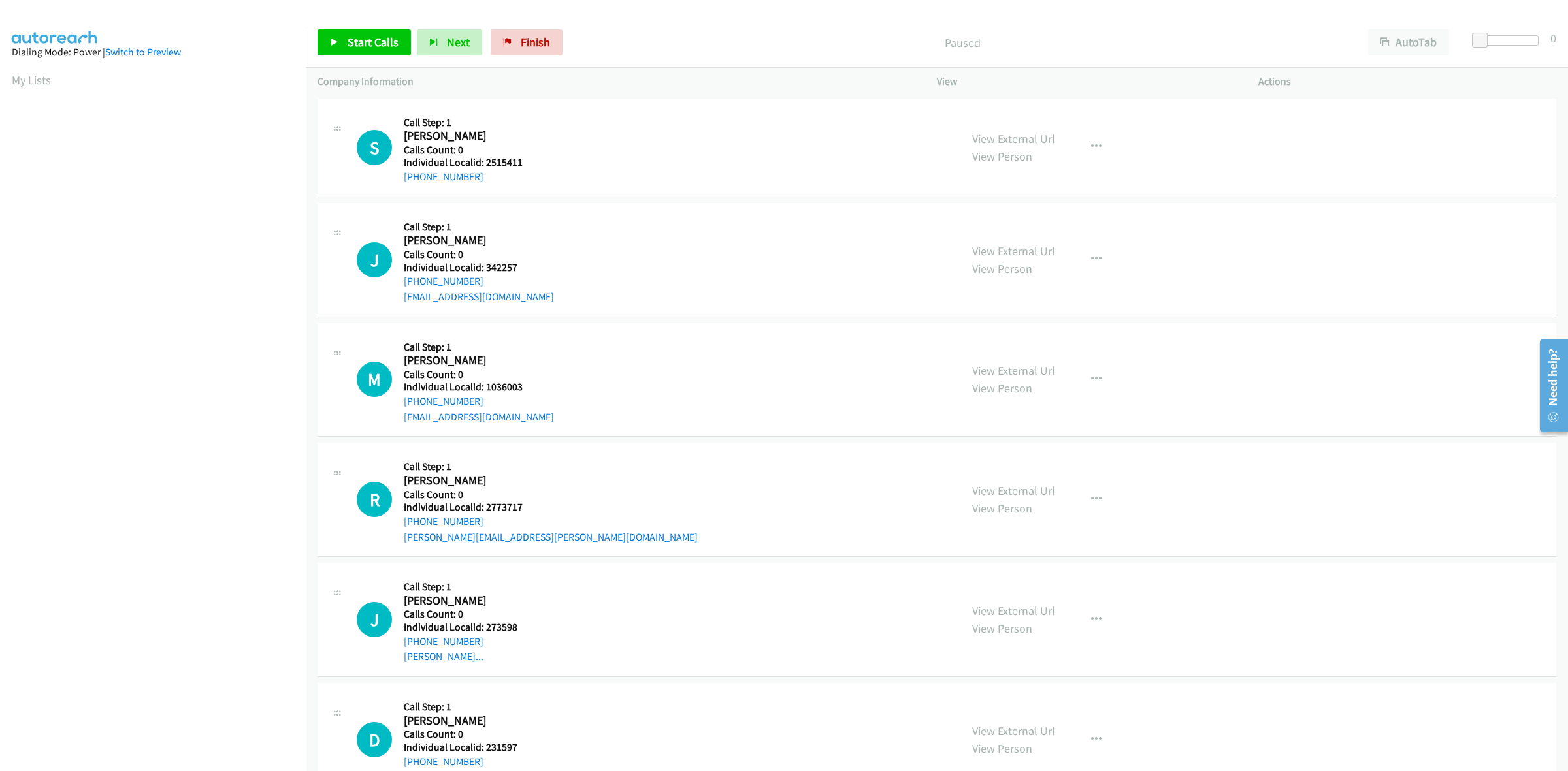
drag, startPoint x: 470, startPoint y: 177, endPoint x: 387, endPoint y: 196, distance: 85.1
click at [387, 196] on div "S Callback Scheduled Call Step: 1 [PERSON_NAME] America/New_York Calls Count: 0…" at bounding box center [936, 147] width 1239 height 98
copy link "[PHONE_NUMBER]"
drag, startPoint x: 526, startPoint y: 161, endPoint x: 485, endPoint y: 161, distance: 41.0
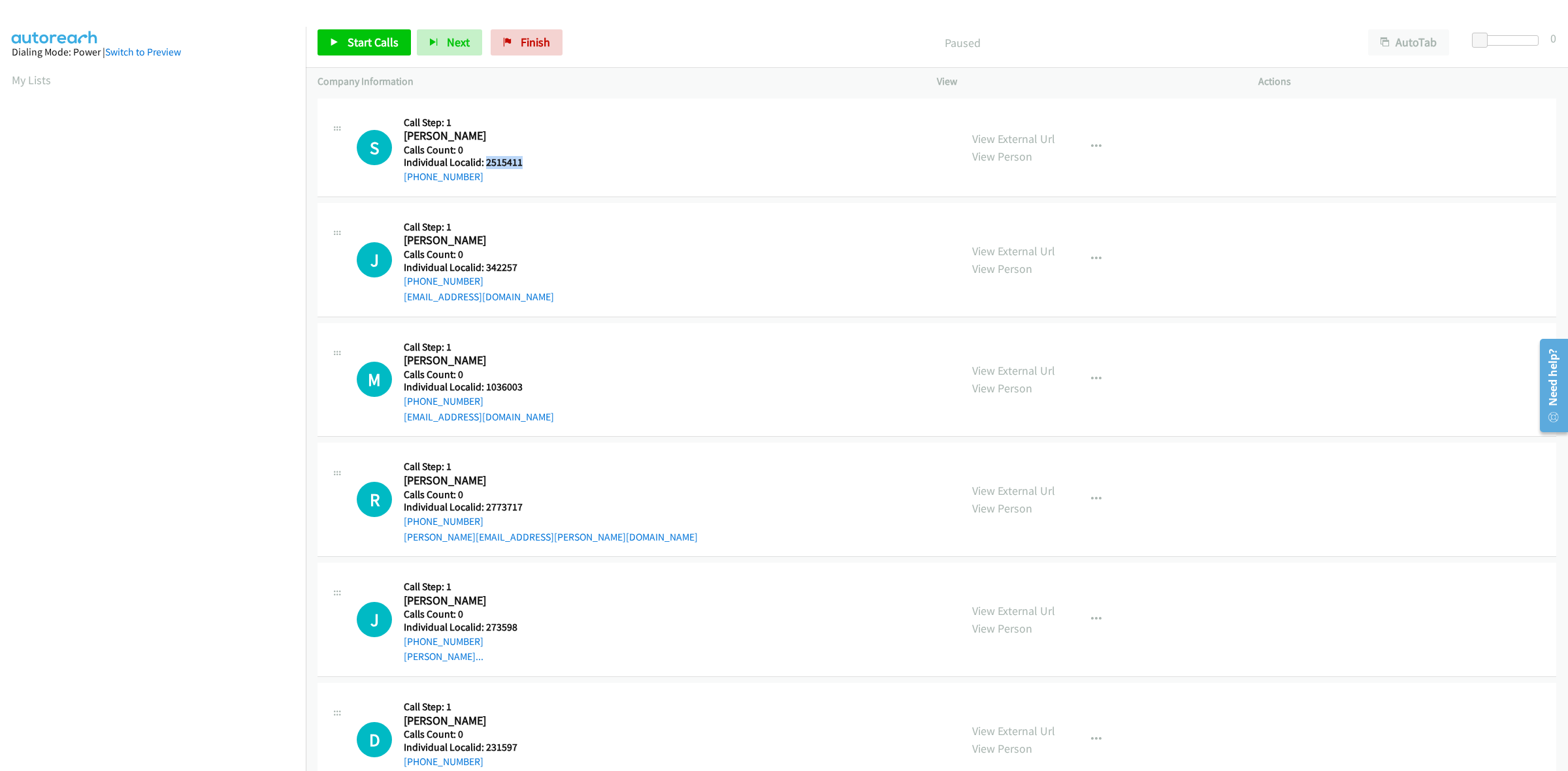
click at [485, 161] on h5 "Individual Localid: 2515411" at bounding box center [472, 162] width 137 height 14
copy h5 "2515411"
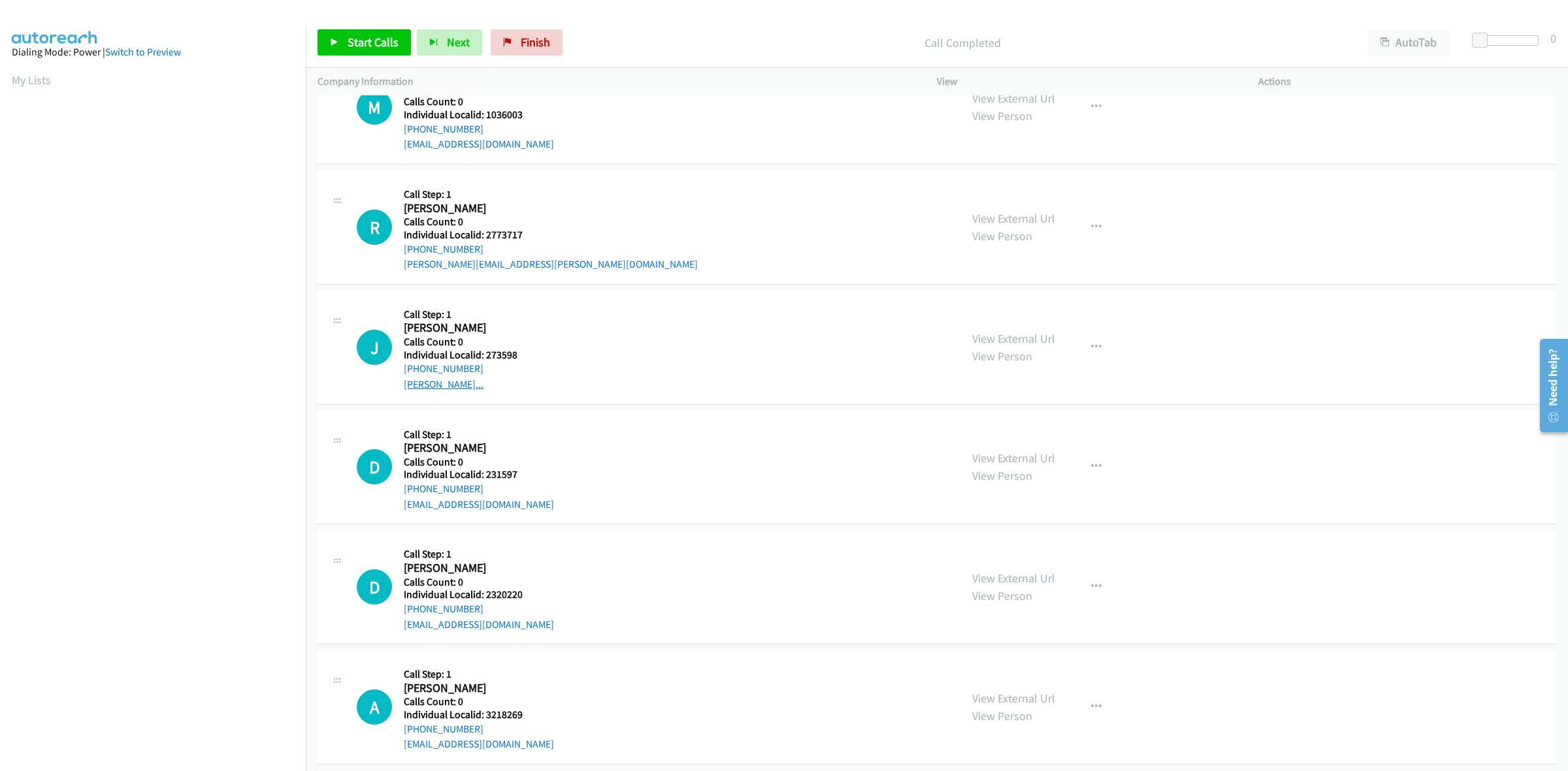
scroll to position [327, 0]
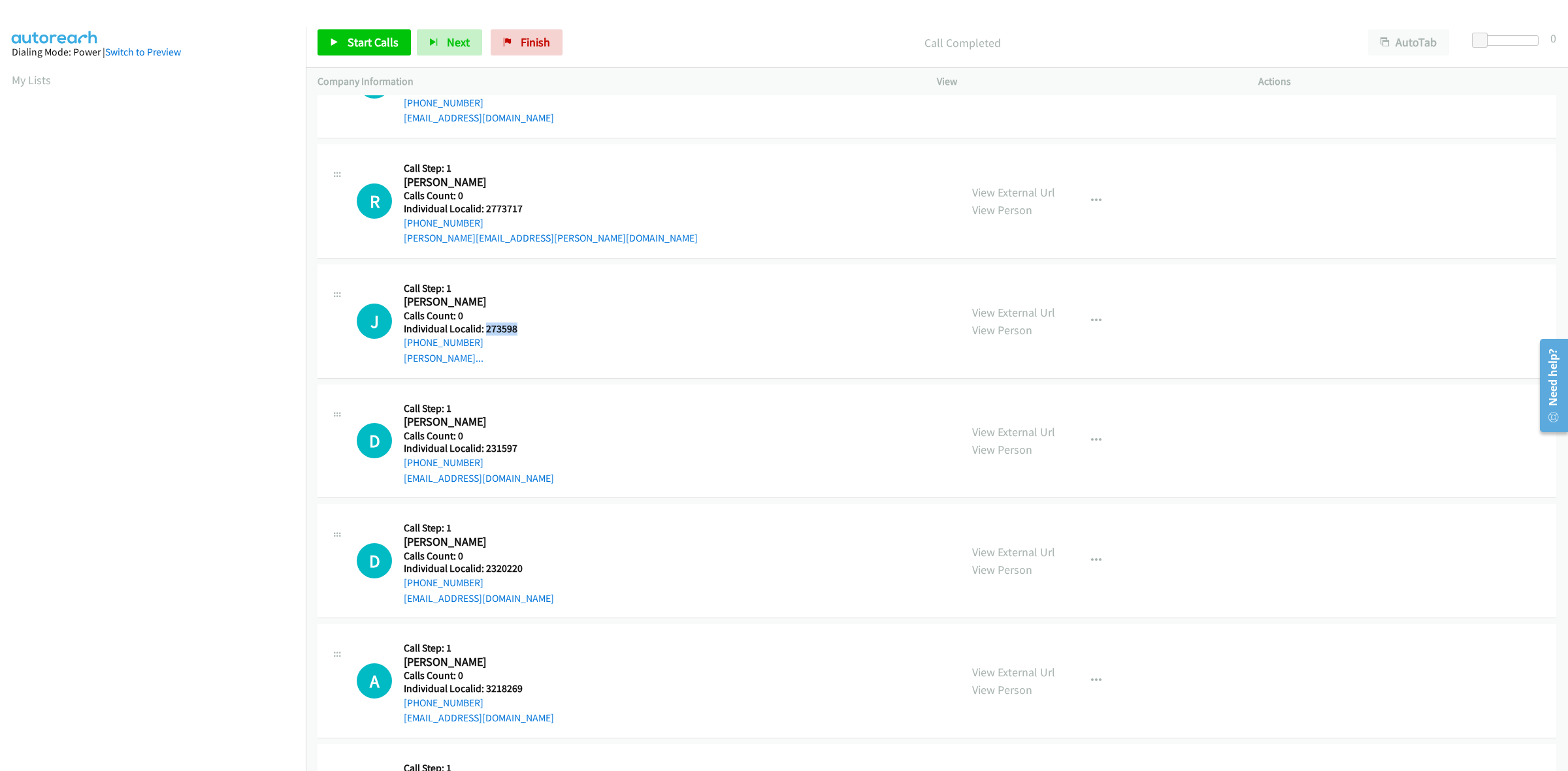
drag, startPoint x: 516, startPoint y: 334, endPoint x: 484, endPoint y: 329, distance: 32.4
click at [484, 329] on h5 "Individual Localid: 273598" at bounding box center [472, 329] width 137 height 14
copy h5 "273598"
click at [760, 359] on div "J Callback Scheduled Call Step: 1 [PERSON_NAME] America/Los_Angeles Calls Count…" at bounding box center [652, 322] width 592 height 90
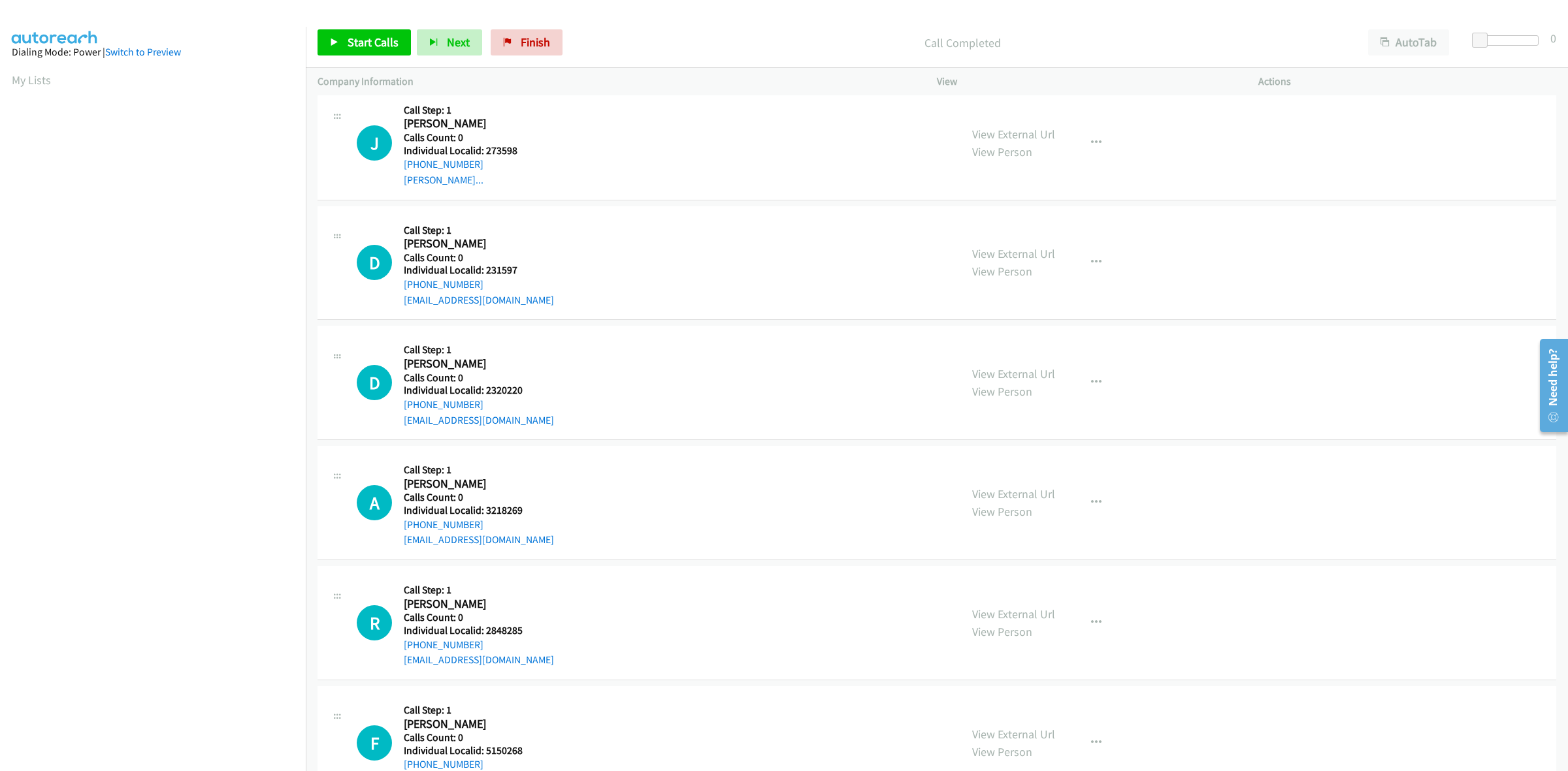
scroll to position [531, 0]
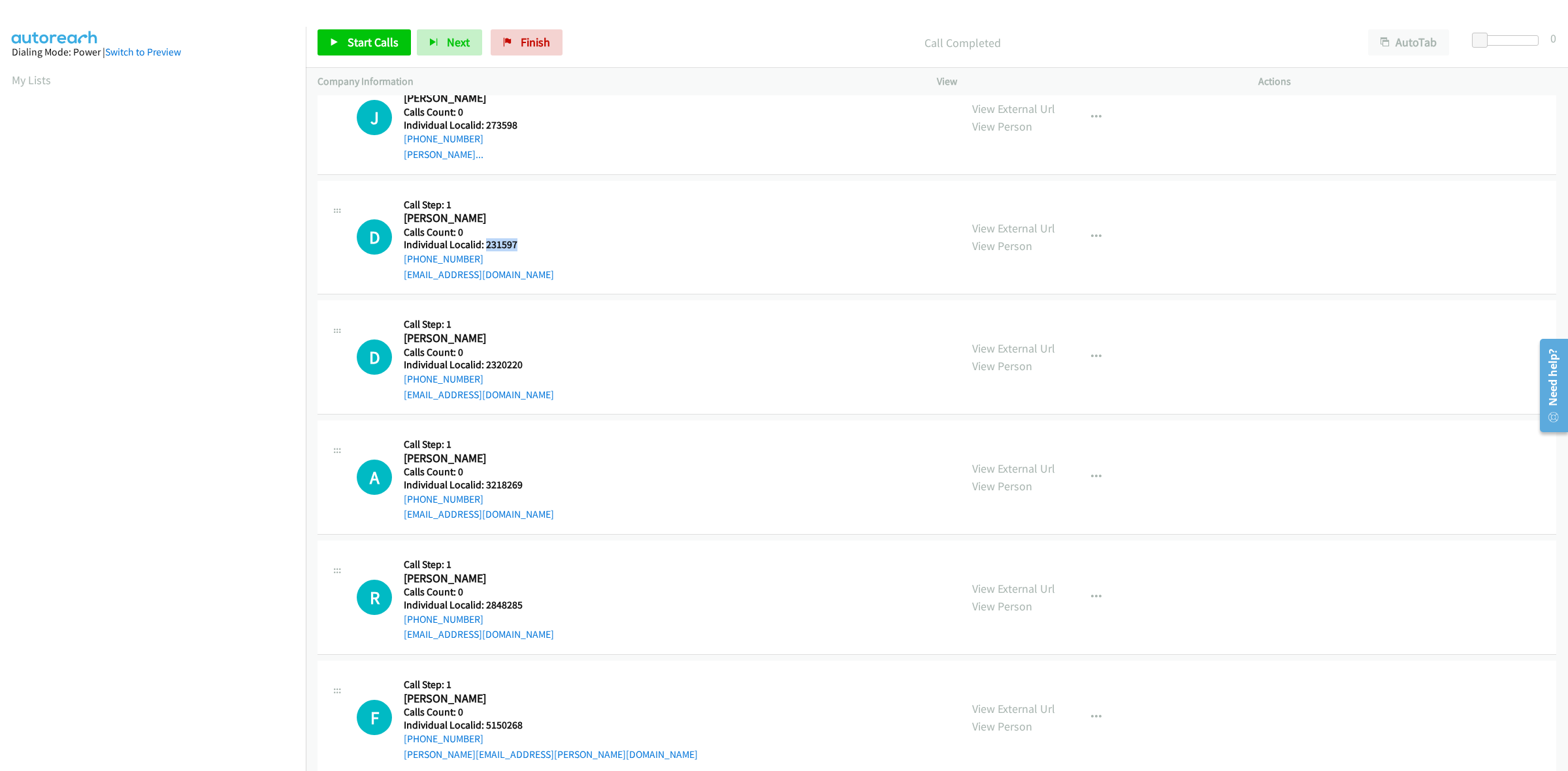
drag, startPoint x: 515, startPoint y: 245, endPoint x: 486, endPoint y: 246, distance: 29.0
click at [486, 246] on h5 "Individual Localid: 231597" at bounding box center [479, 245] width 150 height 14
copy h5 "231597"
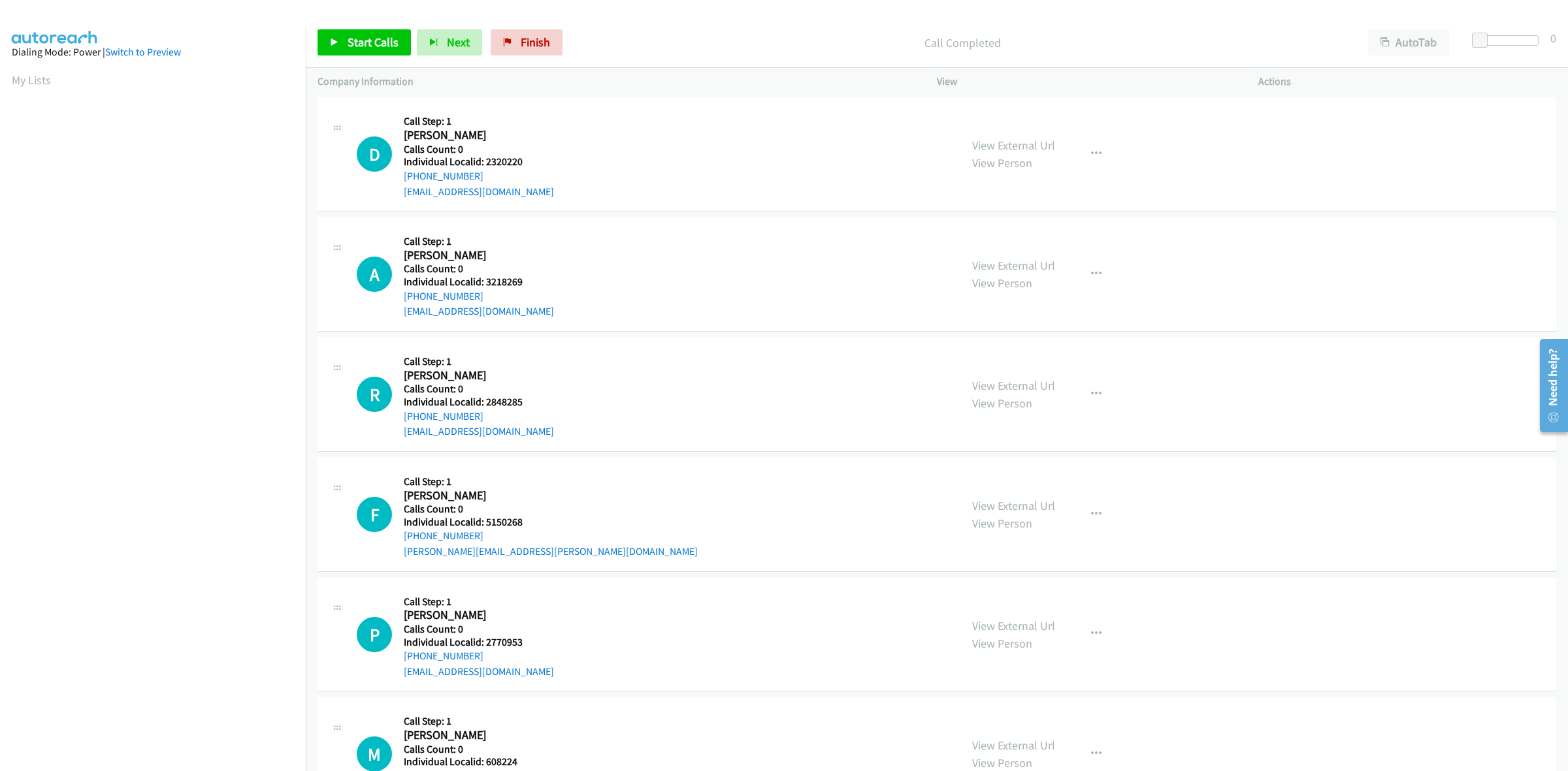
scroll to position [735, 0]
drag, startPoint x: 526, startPoint y: 161, endPoint x: 485, endPoint y: 158, distance: 41.1
click at [485, 158] on h5 "Individual Localid: 2320220" at bounding box center [479, 160] width 150 height 14
copy h5 "2320220"
click at [542, 227] on div "A Callback Scheduled Call Step: 1 [PERSON_NAME] America/[GEOGRAPHIC_DATA] Calls…" at bounding box center [936, 273] width 1239 height 114
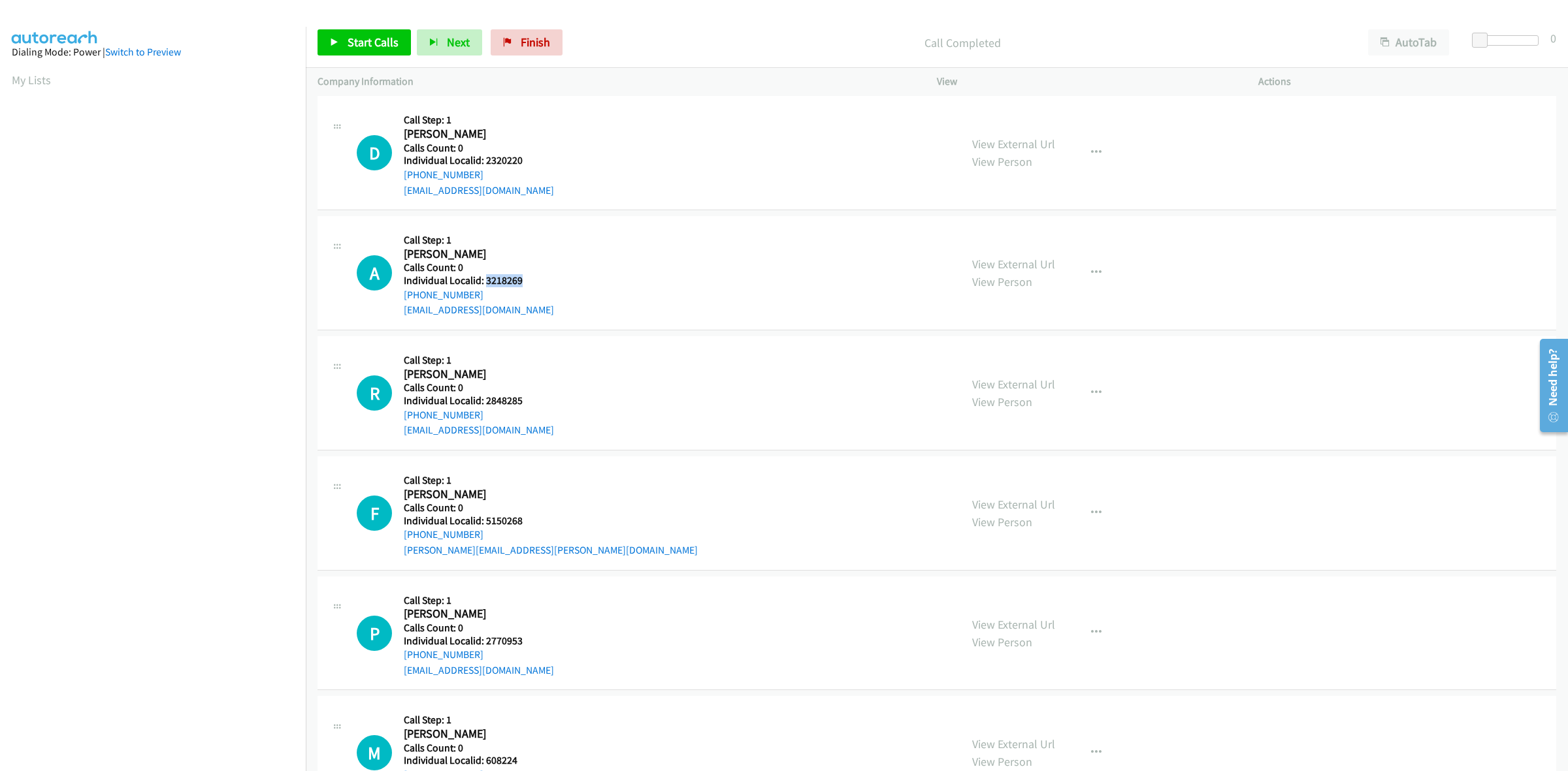
drag, startPoint x: 527, startPoint y: 279, endPoint x: 484, endPoint y: 284, distance: 43.3
click at [484, 284] on h5 "Individual Localid: 3218269" at bounding box center [479, 281] width 150 height 14
copy h5 "3218269"
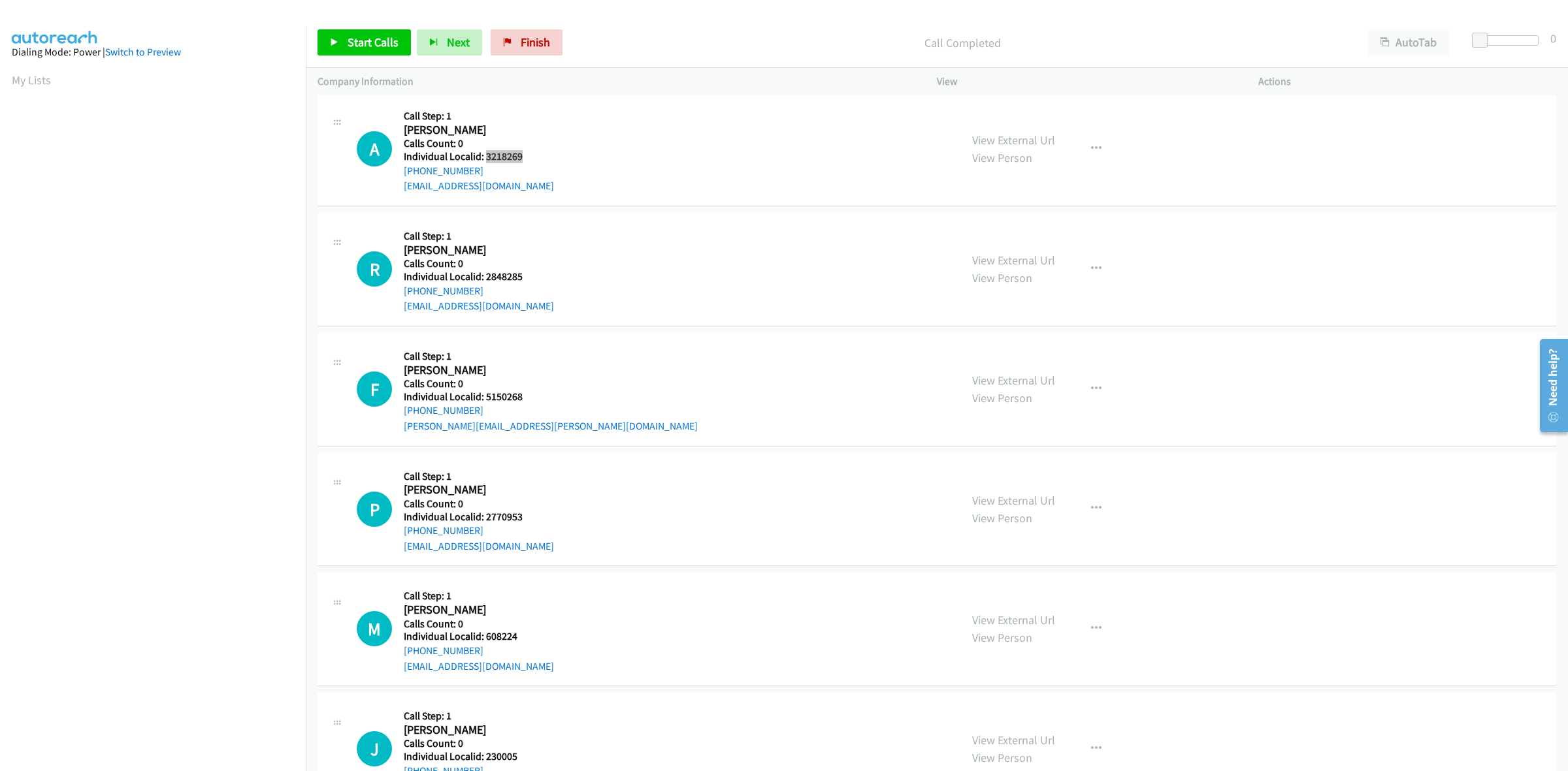
scroll to position [898, 0]
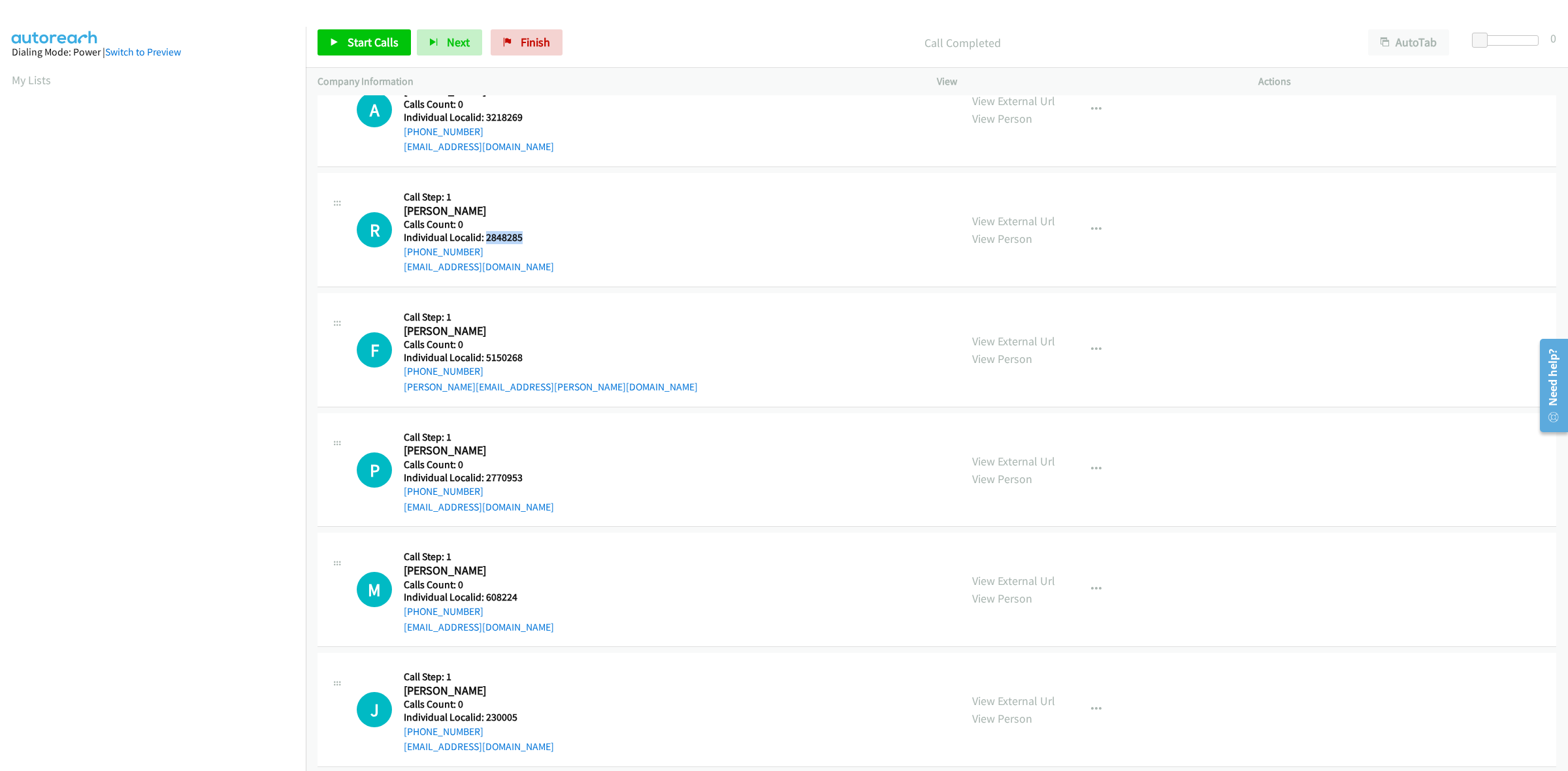
drag, startPoint x: 524, startPoint y: 239, endPoint x: 485, endPoint y: 237, distance: 39.1
click at [485, 237] on h5 "Individual Localid: 2848285" at bounding box center [479, 238] width 150 height 14
copy h5 "2848285"
drag, startPoint x: 475, startPoint y: 256, endPoint x: 397, endPoint y: 256, distance: 78.0
click at [397, 256] on div "R Callback Scheduled Call Step: 1 [PERSON_NAME] America/New_York Calls Count: 0…" at bounding box center [652, 230] width 592 height 90
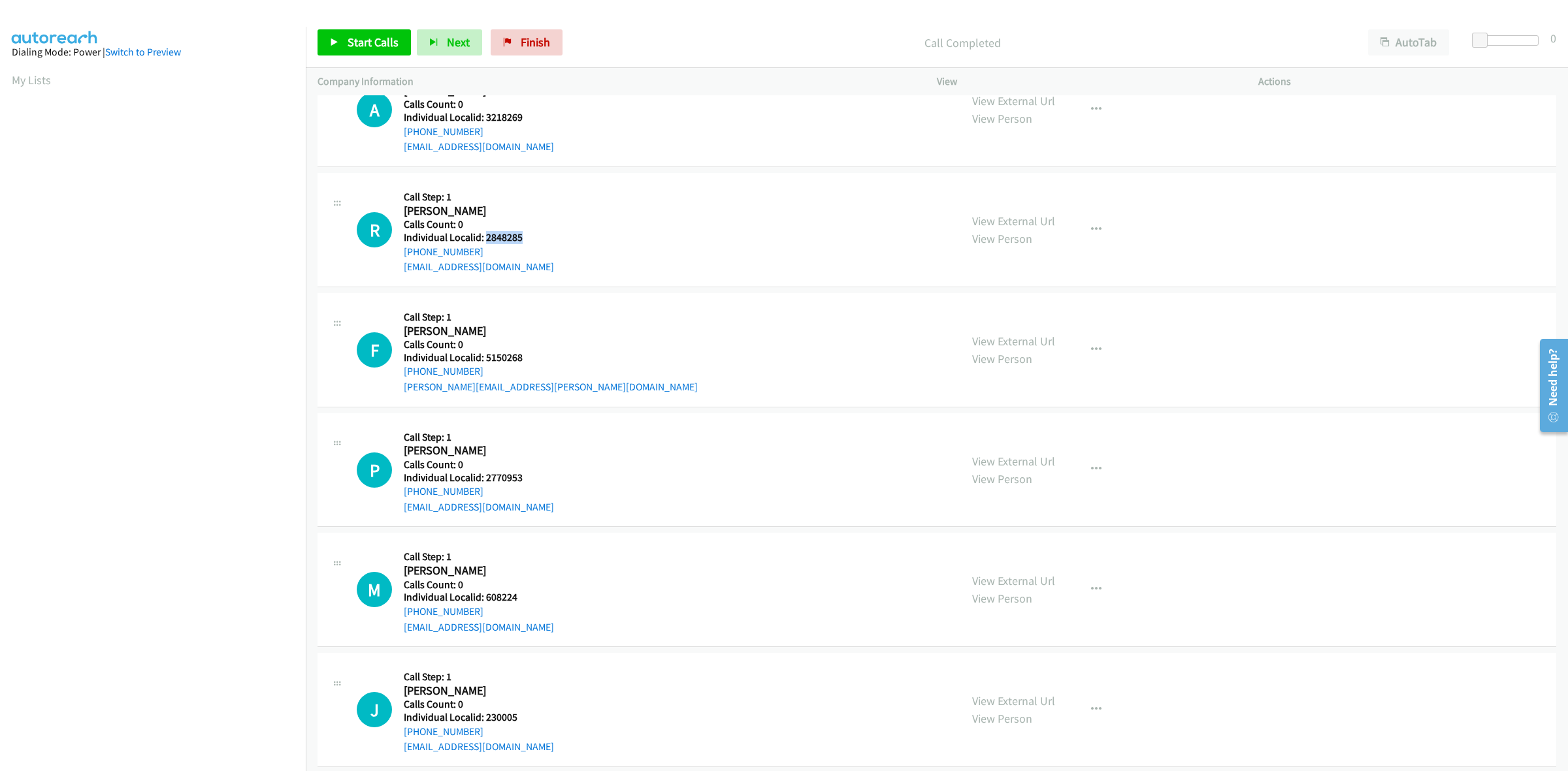
copy link "[PHONE_NUMBER]"
drag, startPoint x: 526, startPoint y: 239, endPoint x: 487, endPoint y: 239, distance: 39.0
click at [487, 239] on h5 "Individual Localid: 2848285" at bounding box center [479, 238] width 150 height 14
copy h5 "2848285"
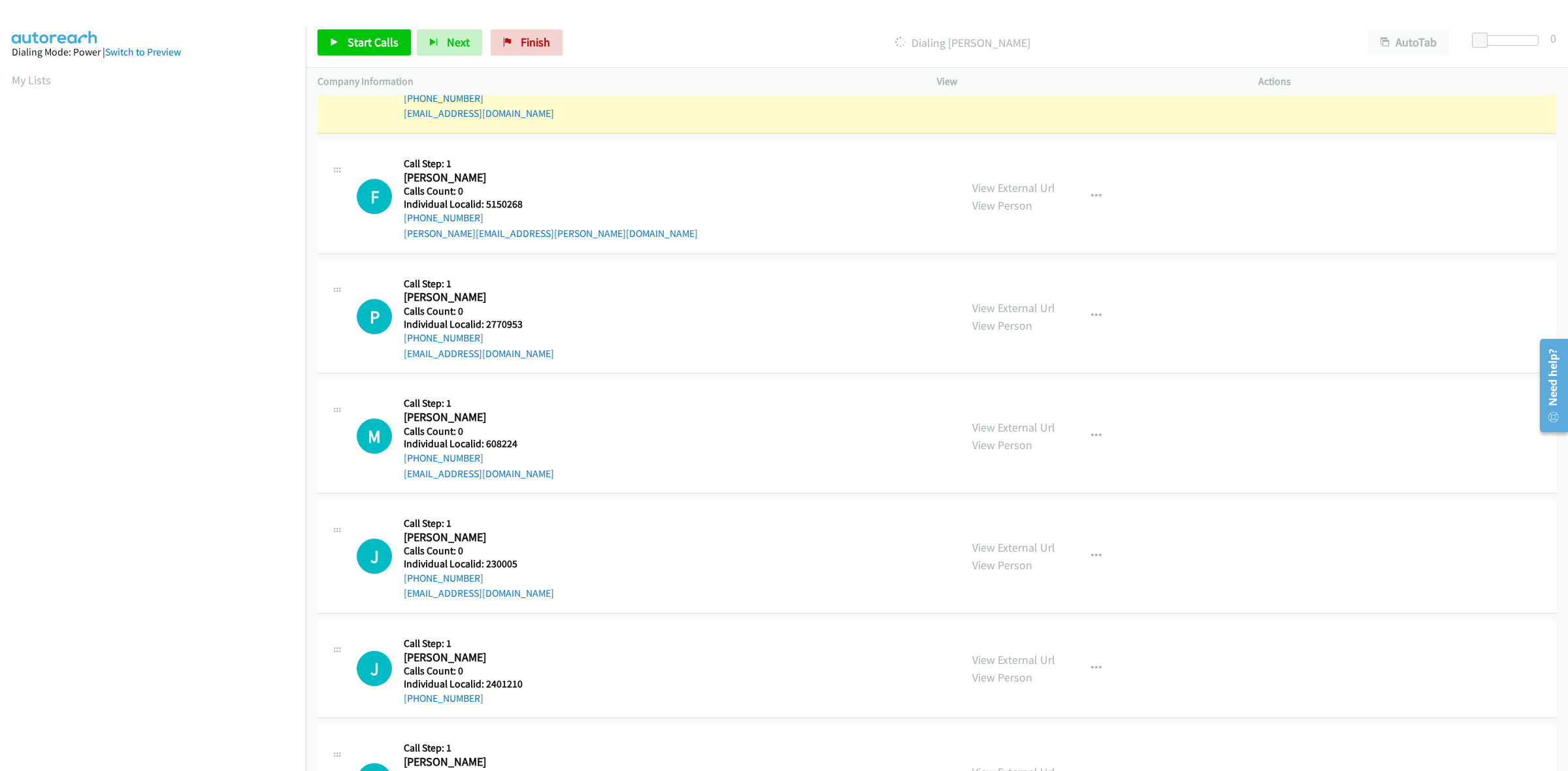
scroll to position [1061, 0]
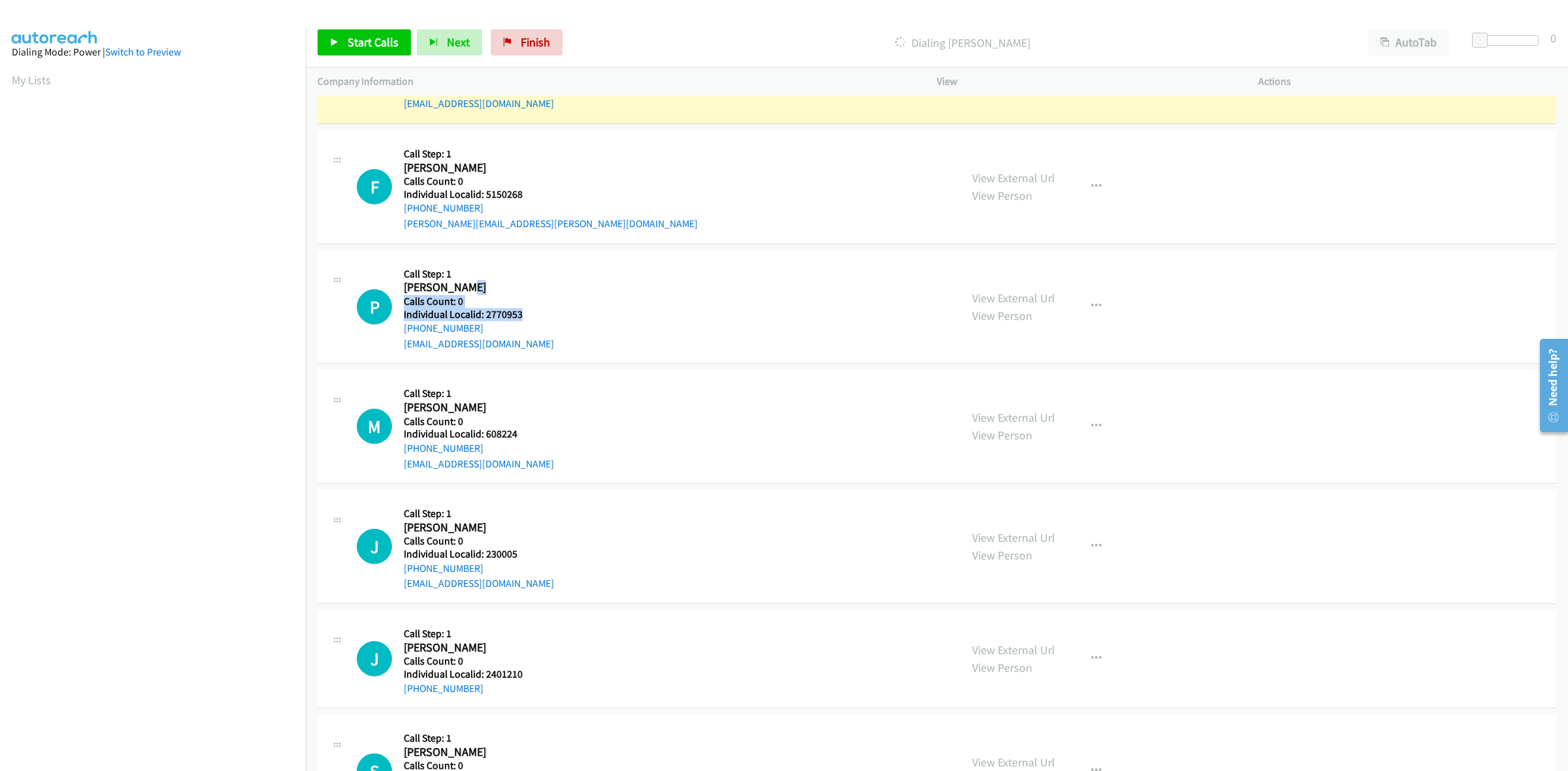
drag, startPoint x: 514, startPoint y: 313, endPoint x: 486, endPoint y: 313, distance: 28.0
click at [486, 313] on div "Callback Scheduled Call Step: 1 [PERSON_NAME] America/[GEOGRAPHIC_DATA] Calls C…" at bounding box center [479, 307] width 150 height 90
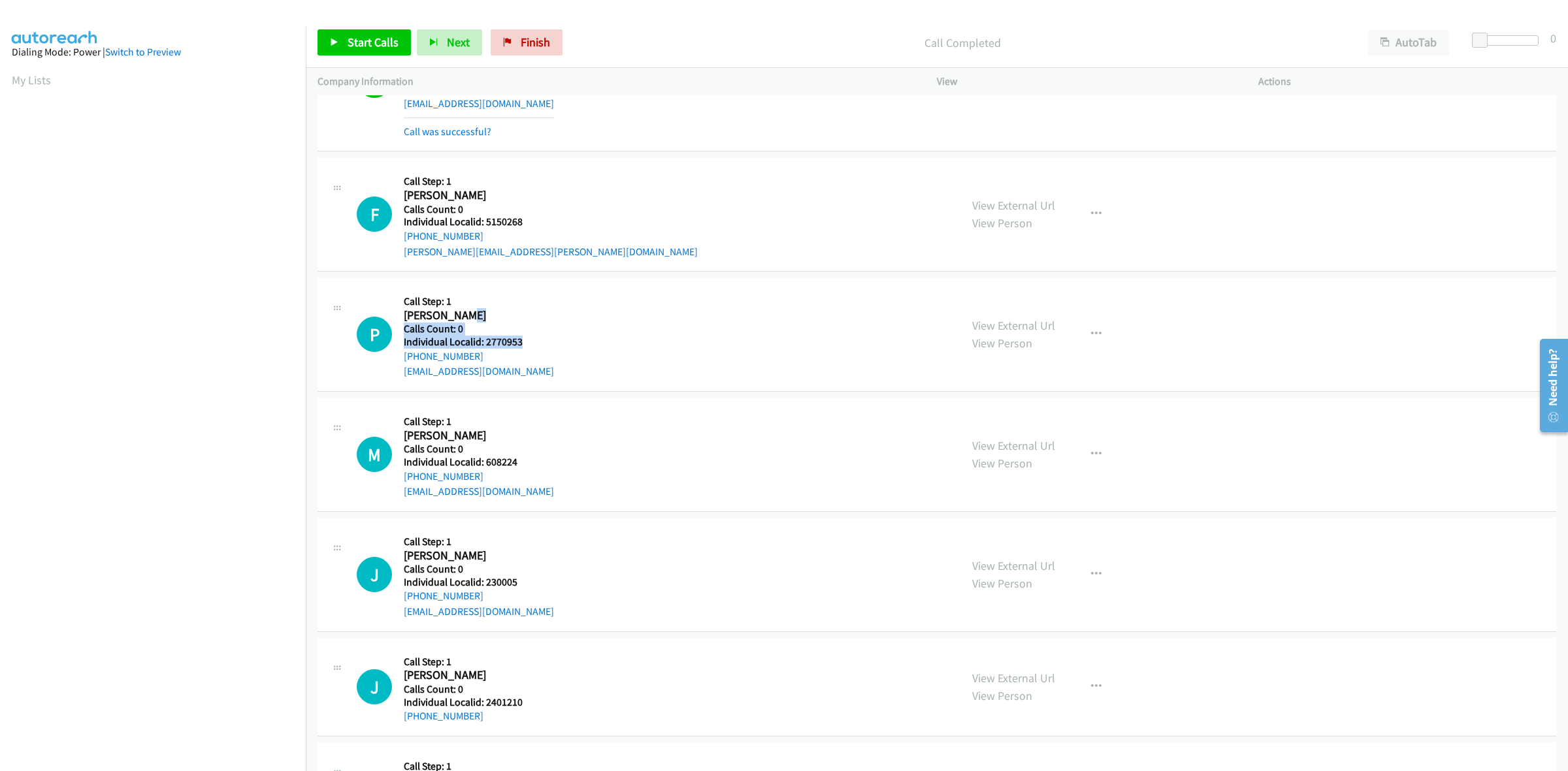
click at [554, 336] on div "P Callback Scheduled Call Step: 1 [PERSON_NAME] America/[GEOGRAPHIC_DATA] Calls…" at bounding box center [652, 334] width 592 height 90
drag, startPoint x: 532, startPoint y: 339, endPoint x: 486, endPoint y: 340, distance: 46.0
click at [486, 340] on h5 "Individual Localid: 2770953" at bounding box center [479, 342] width 150 height 14
copy h5 "2770953"
drag, startPoint x: 612, startPoint y: 340, endPoint x: 605, endPoint y: 338, distance: 7.3
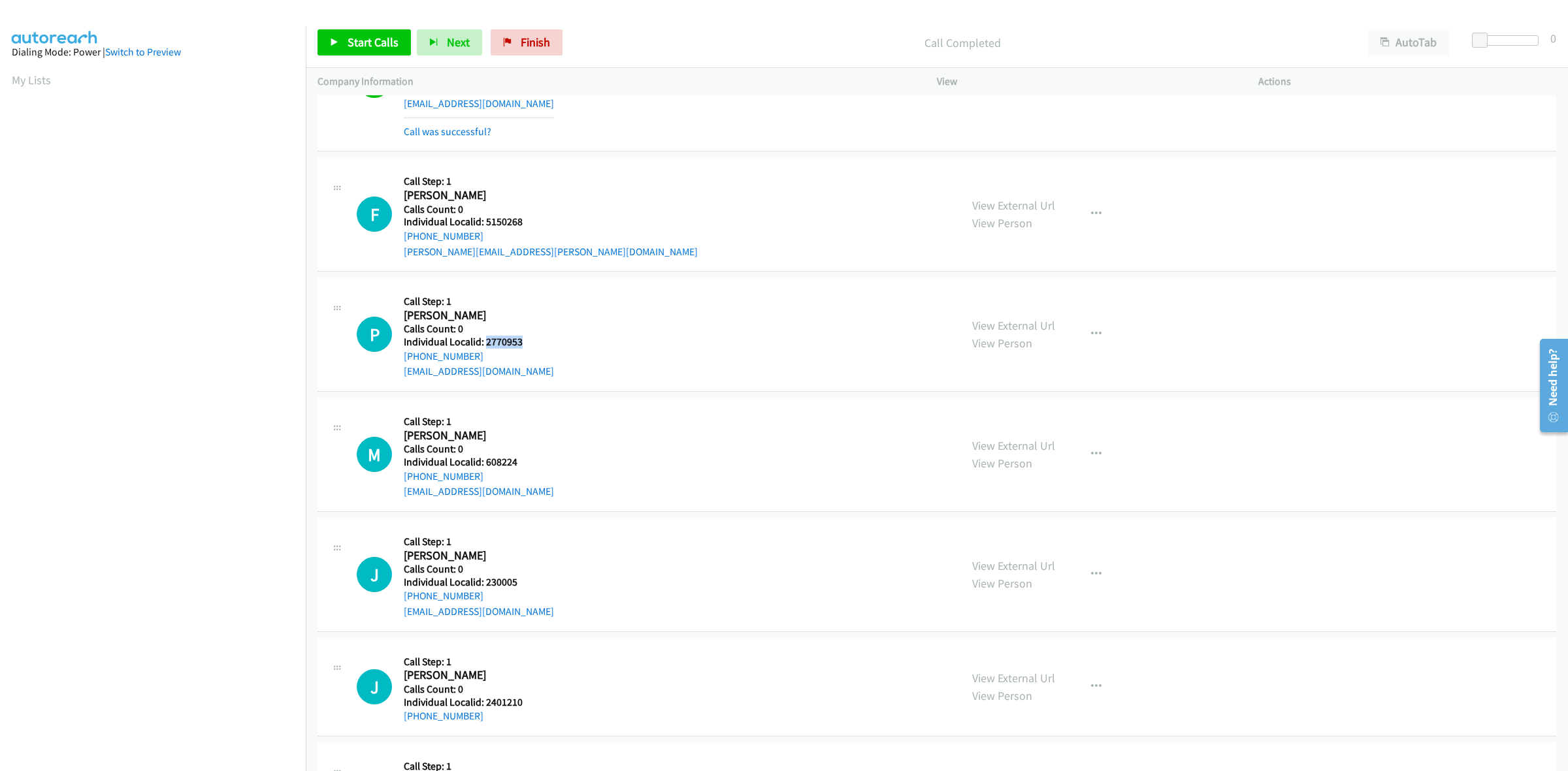
click at [612, 340] on div "P Callback Scheduled Call Step: 1 Paul Meriza America/Phoenix Calls Count: 0 In…" at bounding box center [652, 334] width 592 height 90
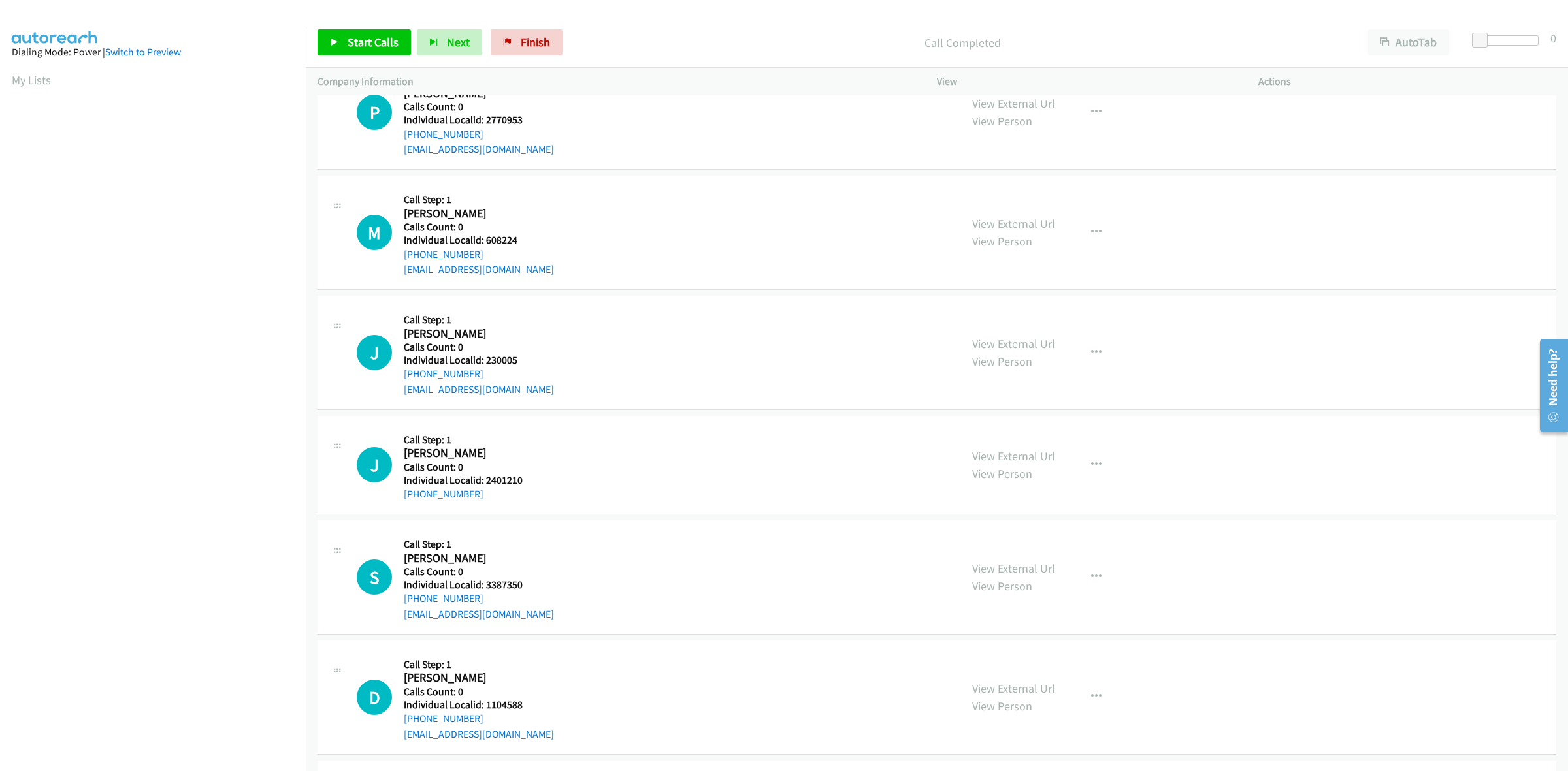
scroll to position [1285, 0]
drag, startPoint x: 518, startPoint y: 237, endPoint x: 484, endPoint y: 237, distance: 34.0
click at [484, 237] on h5 "Individual Localid: 608224" at bounding box center [479, 238] width 150 height 14
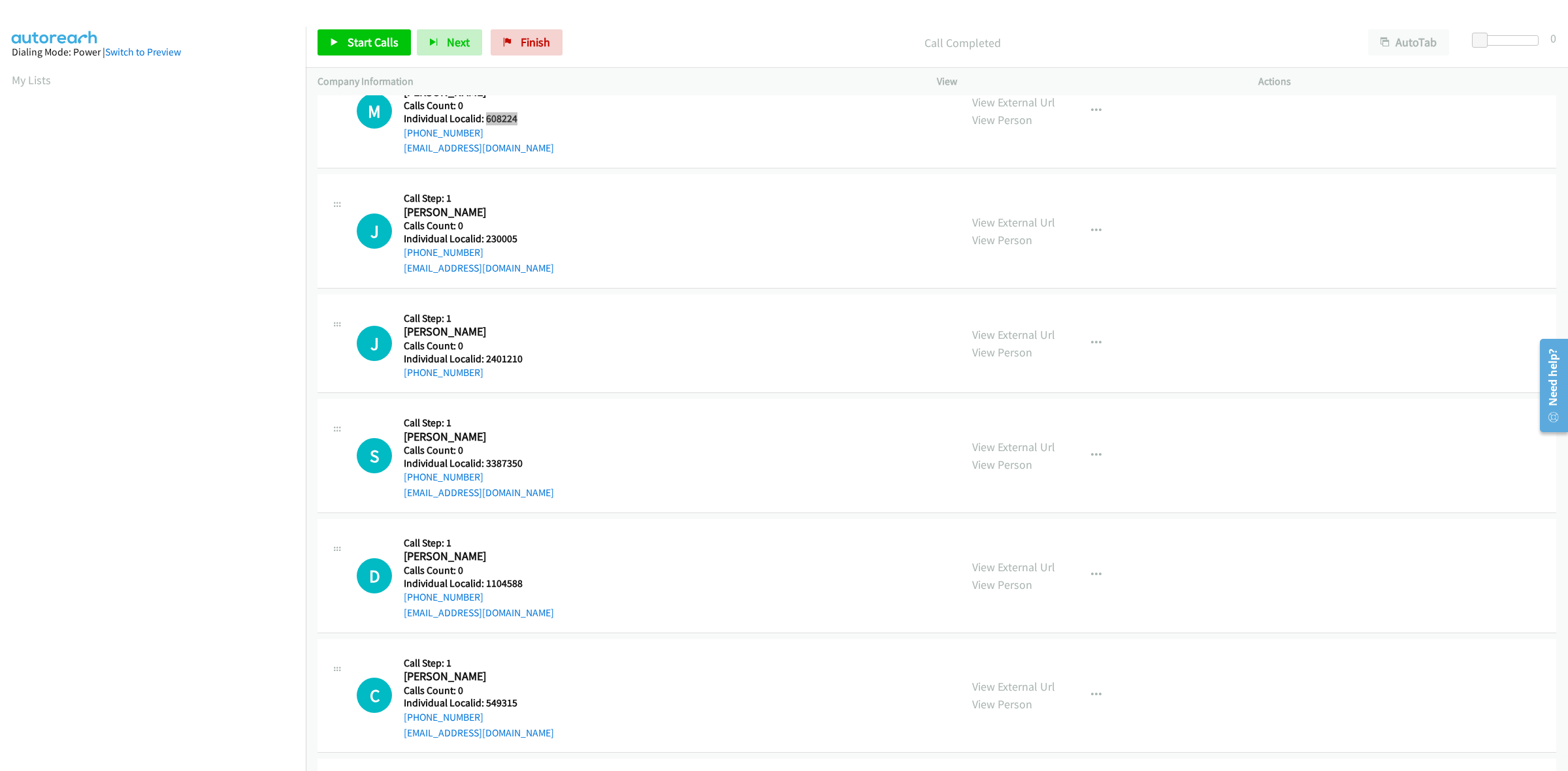
scroll to position [1448, 0]
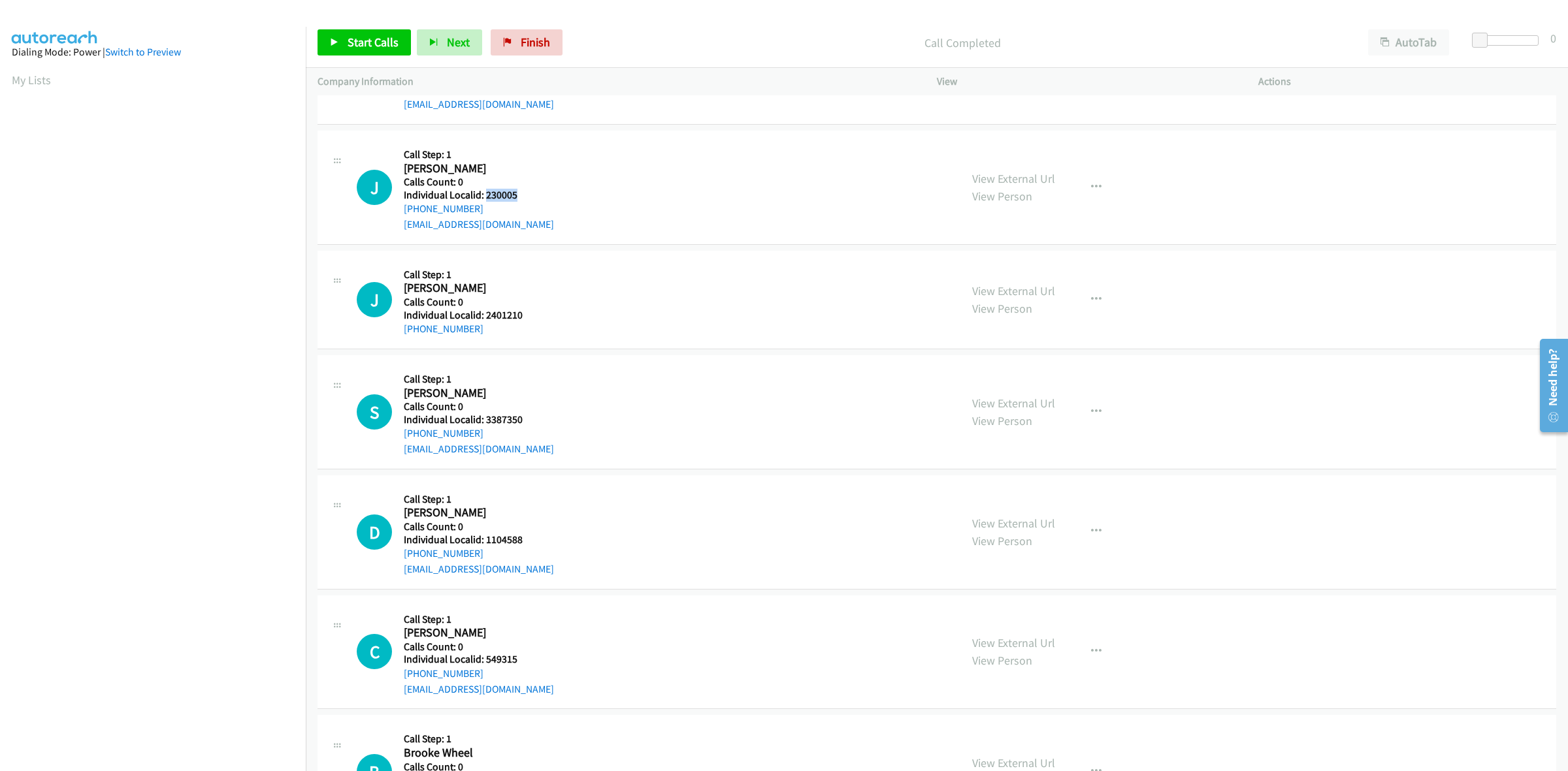
drag, startPoint x: 533, startPoint y: 197, endPoint x: 486, endPoint y: 193, distance: 47.2
click at [486, 193] on h5 "Individual Localid: 230005" at bounding box center [479, 195] width 150 height 14
drag, startPoint x: 647, startPoint y: 317, endPoint x: 606, endPoint y: 317, distance: 41.0
click at [647, 317] on div "J Callback Scheduled Call Step: 1 Joseph Lonon America/New_York Calls Count: 0 …" at bounding box center [652, 300] width 592 height 75
drag, startPoint x: 524, startPoint y: 311, endPoint x: 487, endPoint y: 320, distance: 38.1
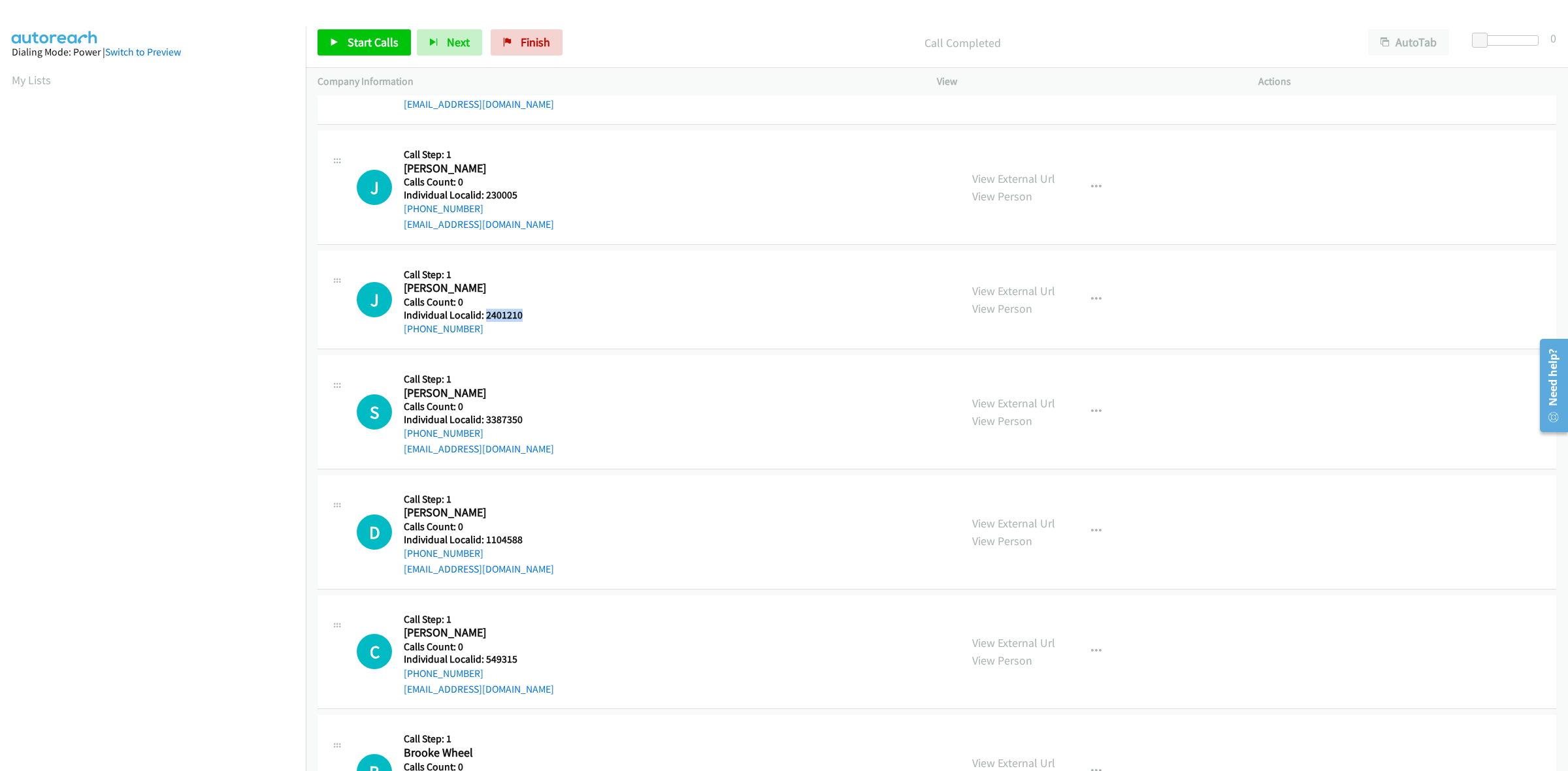
click at [487, 320] on h5 "Individual Localid: 2401210" at bounding box center [472, 315] width 137 height 14
drag, startPoint x: 479, startPoint y: 324, endPoint x: 391, endPoint y: 336, distance: 88.8
click at [391, 336] on div "J Callback Scheduled Call Step: 1 Joseph Lonon America/New_York Calls Count: 0 …" at bounding box center [652, 300] width 592 height 75
drag, startPoint x: 521, startPoint y: 317, endPoint x: 487, endPoint y: 317, distance: 34.0
click at [487, 317] on h5 "Individual Localid: 2401210" at bounding box center [472, 315] width 137 height 14
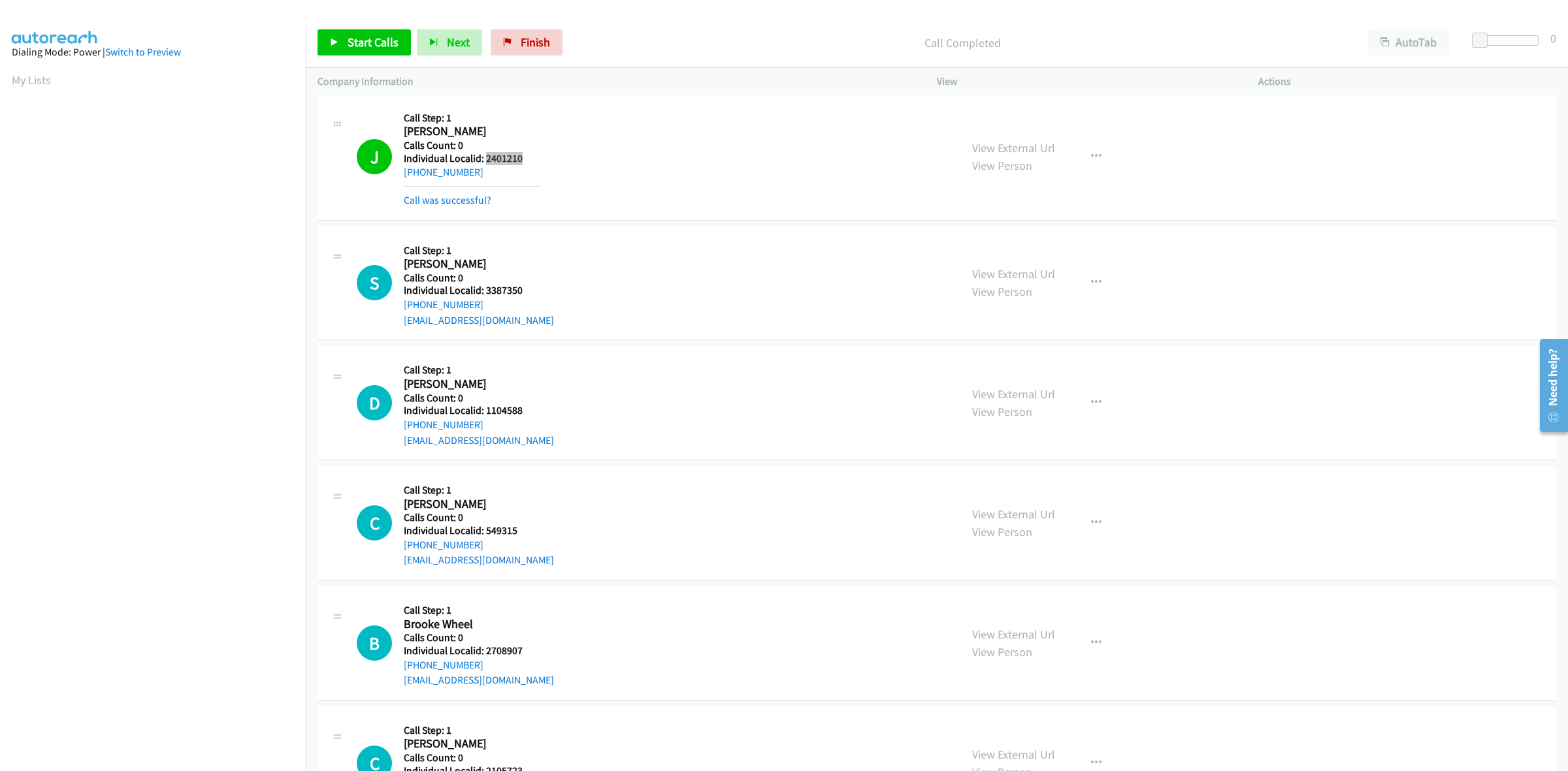
scroll to position [1633, 0]
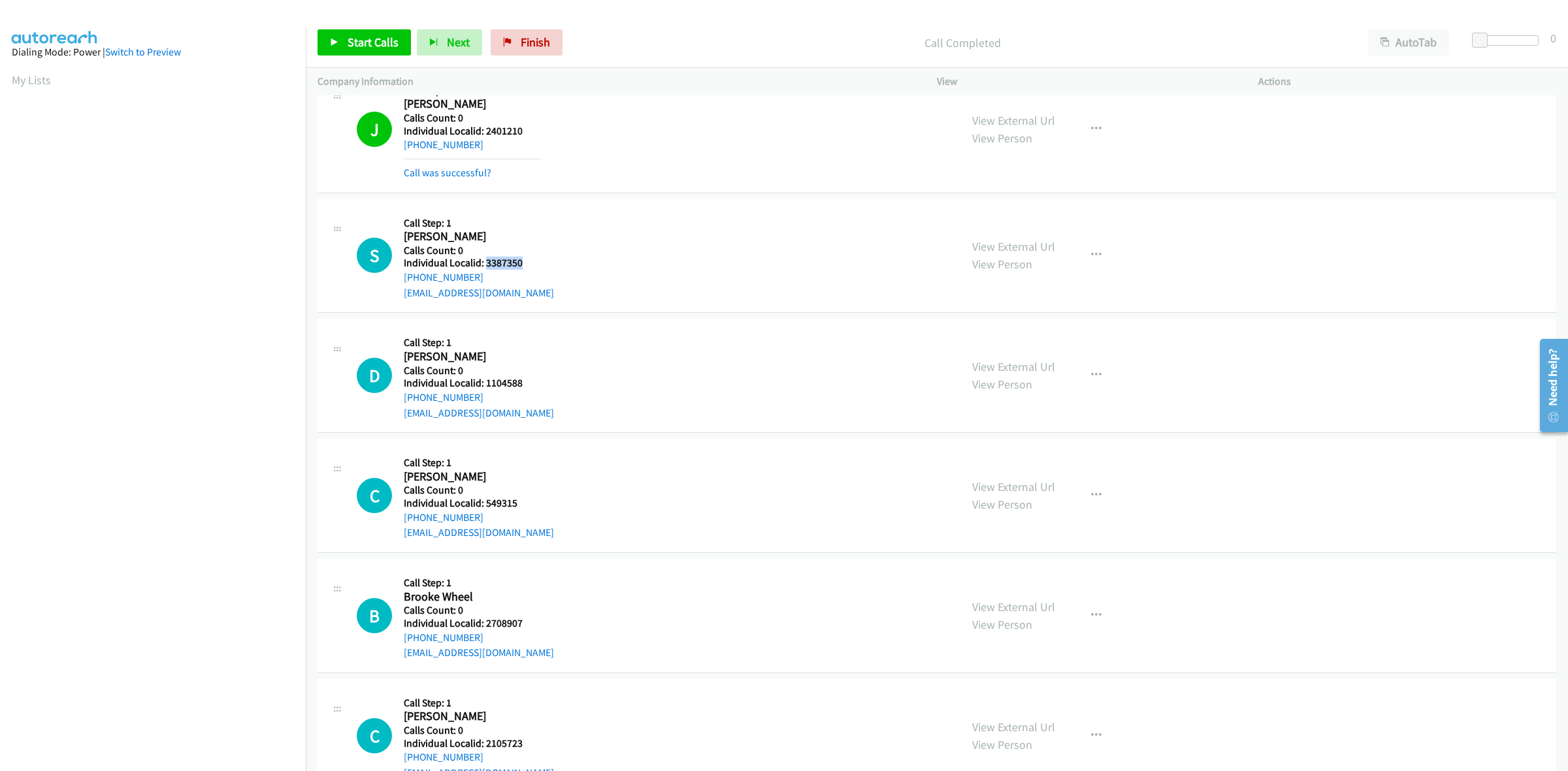
drag, startPoint x: 522, startPoint y: 263, endPoint x: 485, endPoint y: 265, distance: 37.1
click at [485, 265] on h5 "Individual Localid: 3387350" at bounding box center [479, 263] width 150 height 14
drag, startPoint x: 485, startPoint y: 277, endPoint x: 396, endPoint y: 284, distance: 89.3
click at [396, 284] on div "S Callback Scheduled Call Step: 1 Steve Reynolds America/New_York Calls Count: …" at bounding box center [652, 256] width 592 height 90
drag, startPoint x: 526, startPoint y: 266, endPoint x: 487, endPoint y: 261, distance: 39.3
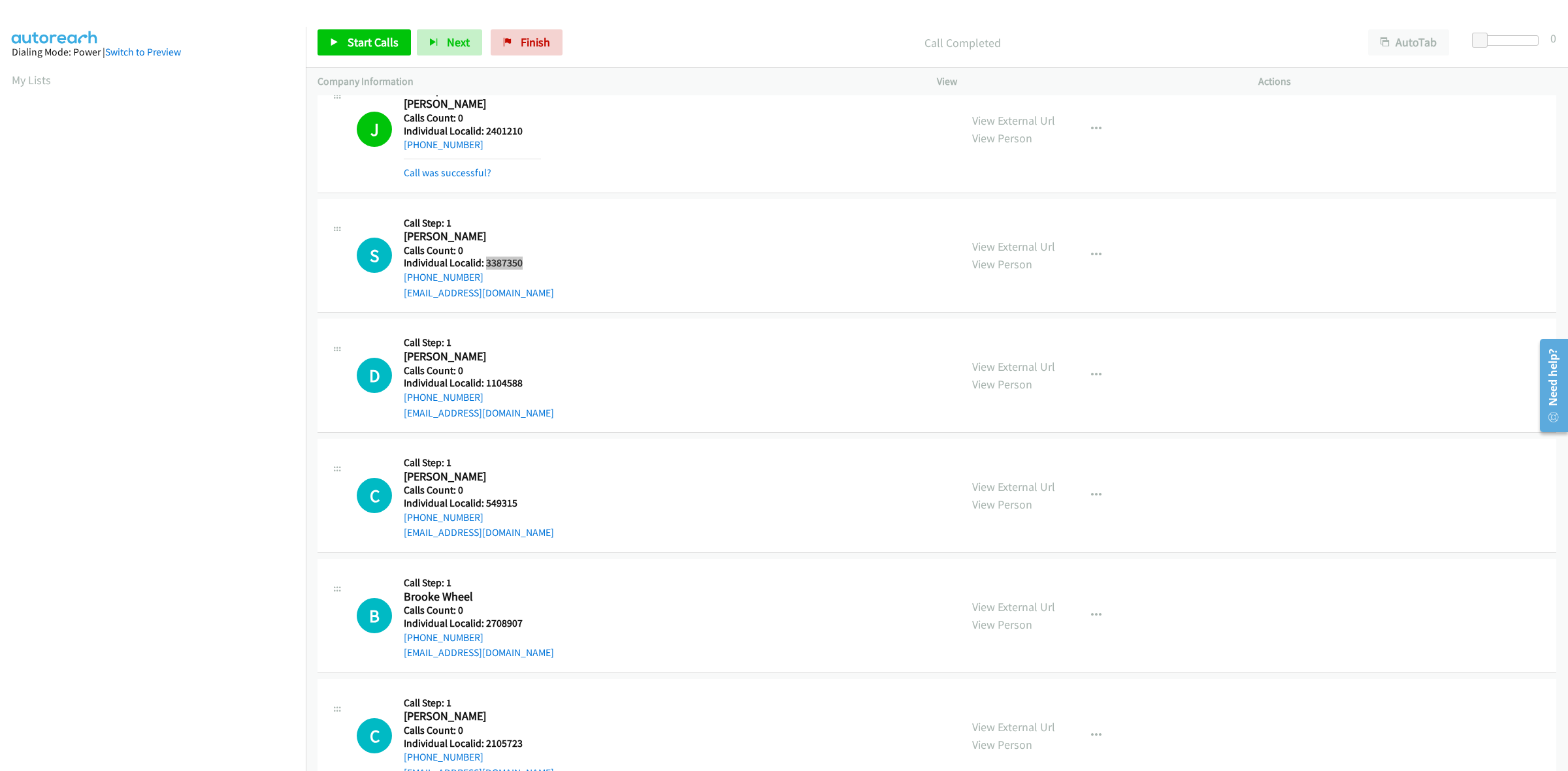
click at [487, 261] on h5 "Individual Localid: 3387350" at bounding box center [479, 263] width 150 height 14
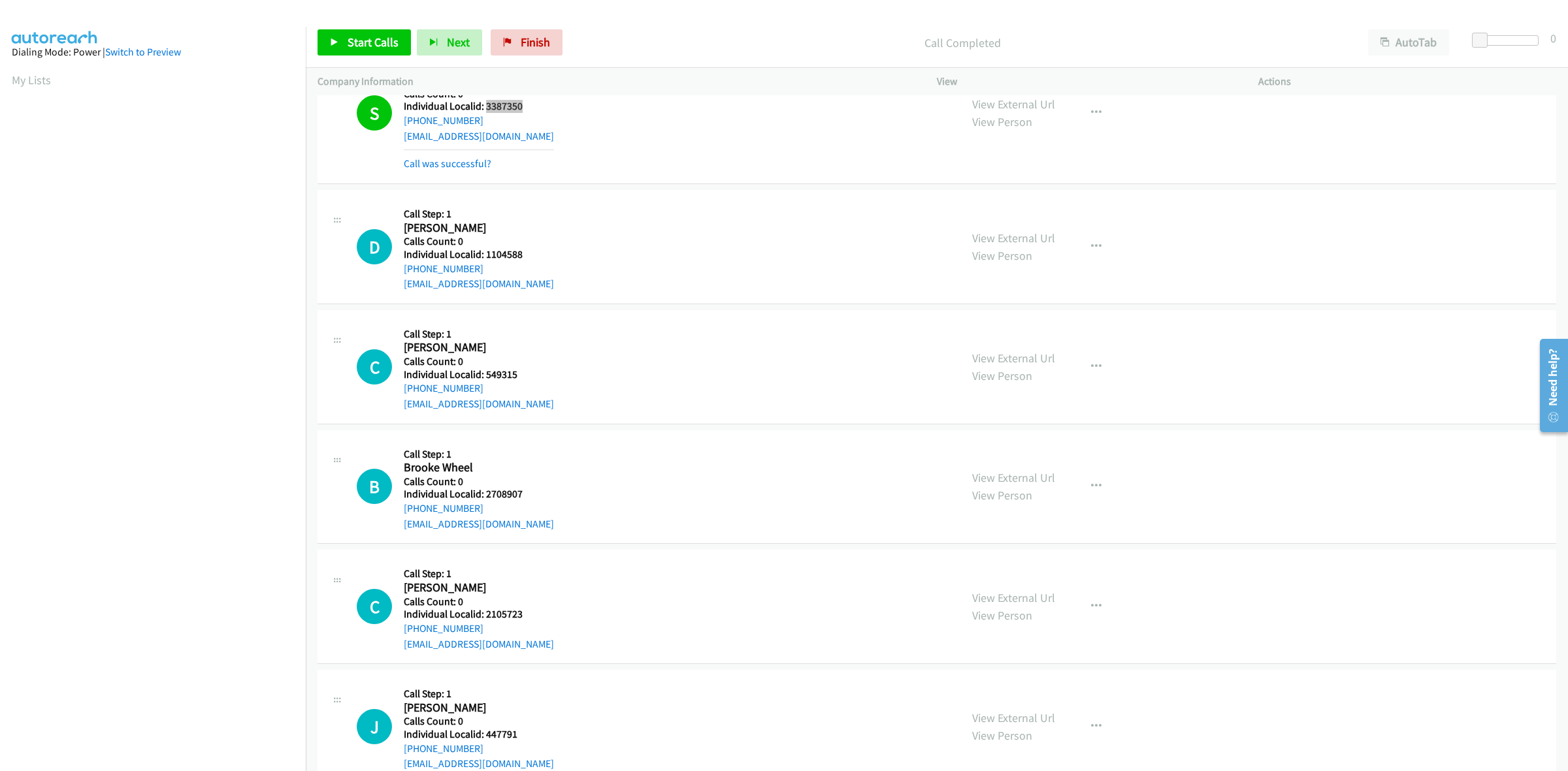
scroll to position [1837, 0]
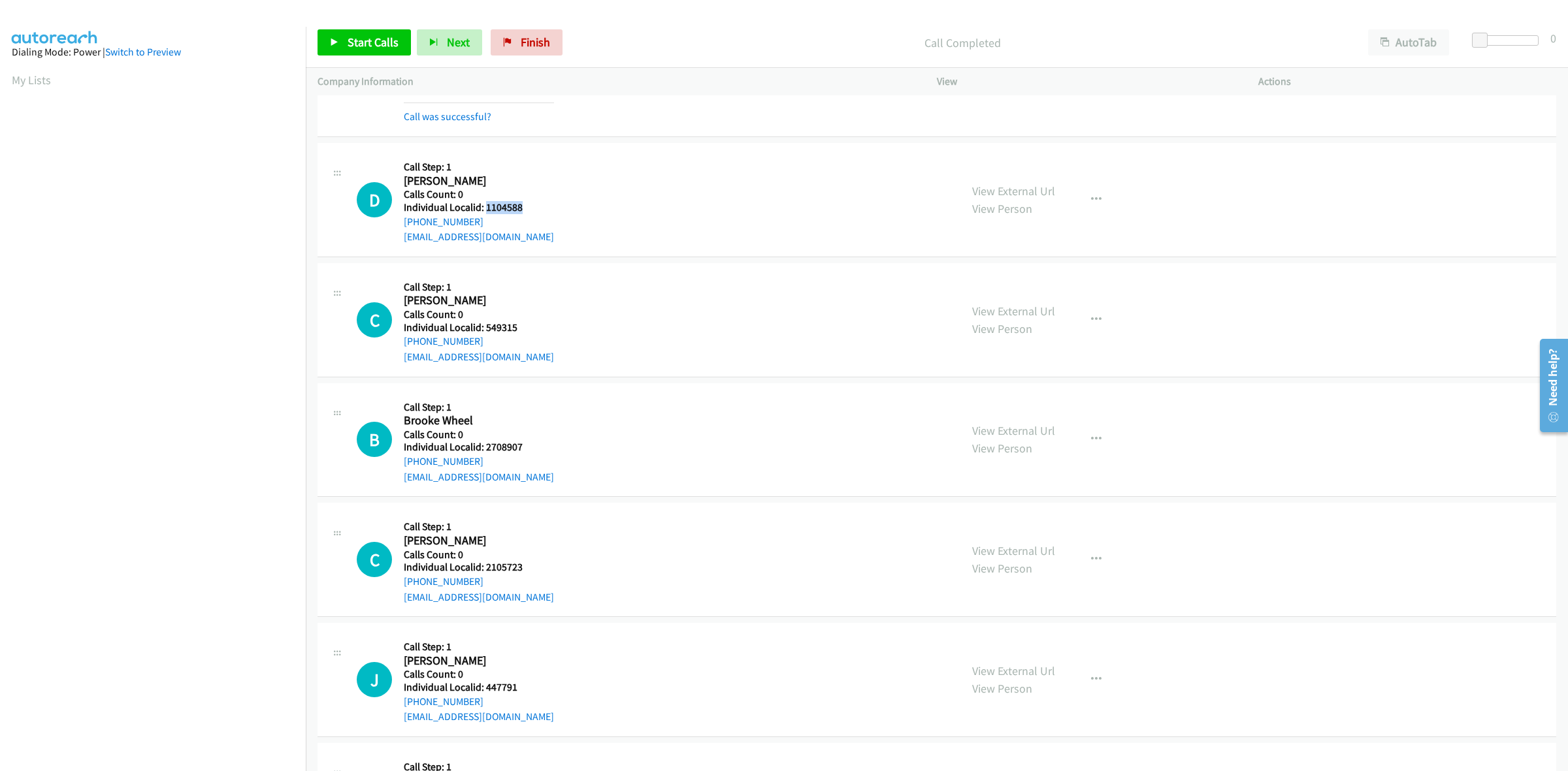
drag, startPoint x: 526, startPoint y: 210, endPoint x: 485, endPoint y: 207, distance: 41.1
click at [485, 207] on h5 "Individual Localid: 1104588" at bounding box center [479, 207] width 150 height 14
click at [500, 182] on h2 "David Groves" at bounding box center [472, 181] width 137 height 15
drag, startPoint x: 478, startPoint y: 221, endPoint x: 397, endPoint y: 227, distance: 81.2
click at [397, 227] on div "D Callback Scheduled Call Step: 1 David Groves America/New_York Calls Count: 0 …" at bounding box center [652, 200] width 592 height 90
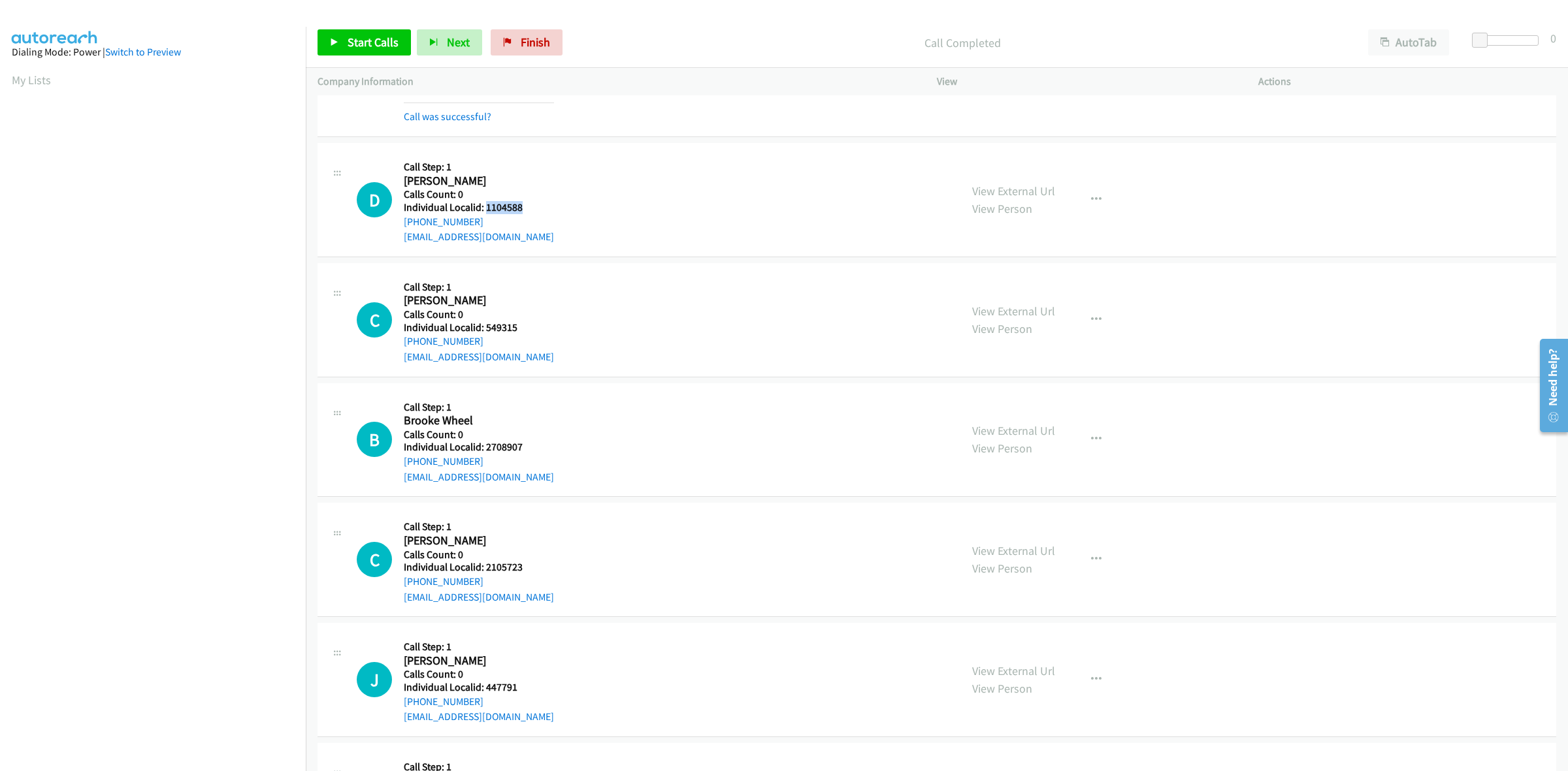
drag, startPoint x: 511, startPoint y: 208, endPoint x: 484, endPoint y: 209, distance: 27.0
click at [484, 209] on h5 "Individual Localid: 1104588" at bounding box center [479, 207] width 150 height 14
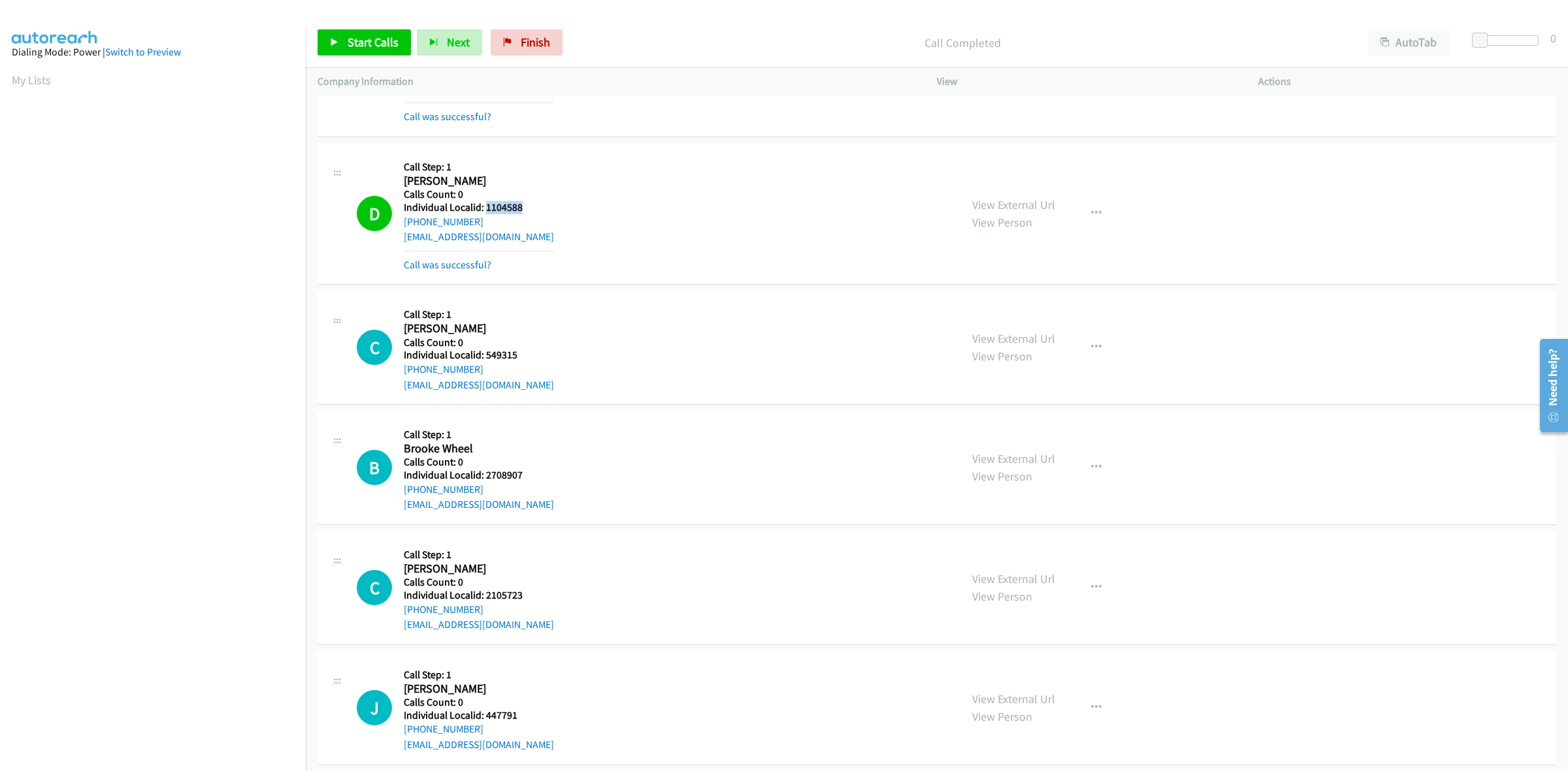
drag, startPoint x: 479, startPoint y: 222, endPoint x: 403, endPoint y: 226, distance: 76.1
click at [403, 226] on div "D Callback Scheduled Call Step: 1 David Groves America/New_York Calls Count: 0 …" at bounding box center [652, 213] width 592 height 118
click at [403, 226] on div "D" at bounding box center [380, 213] width 47 height 35
drag, startPoint x: 418, startPoint y: 227, endPoint x: 404, endPoint y: 225, distance: 14.1
click at [404, 225] on div "+1 865-376-2279" at bounding box center [479, 222] width 150 height 15
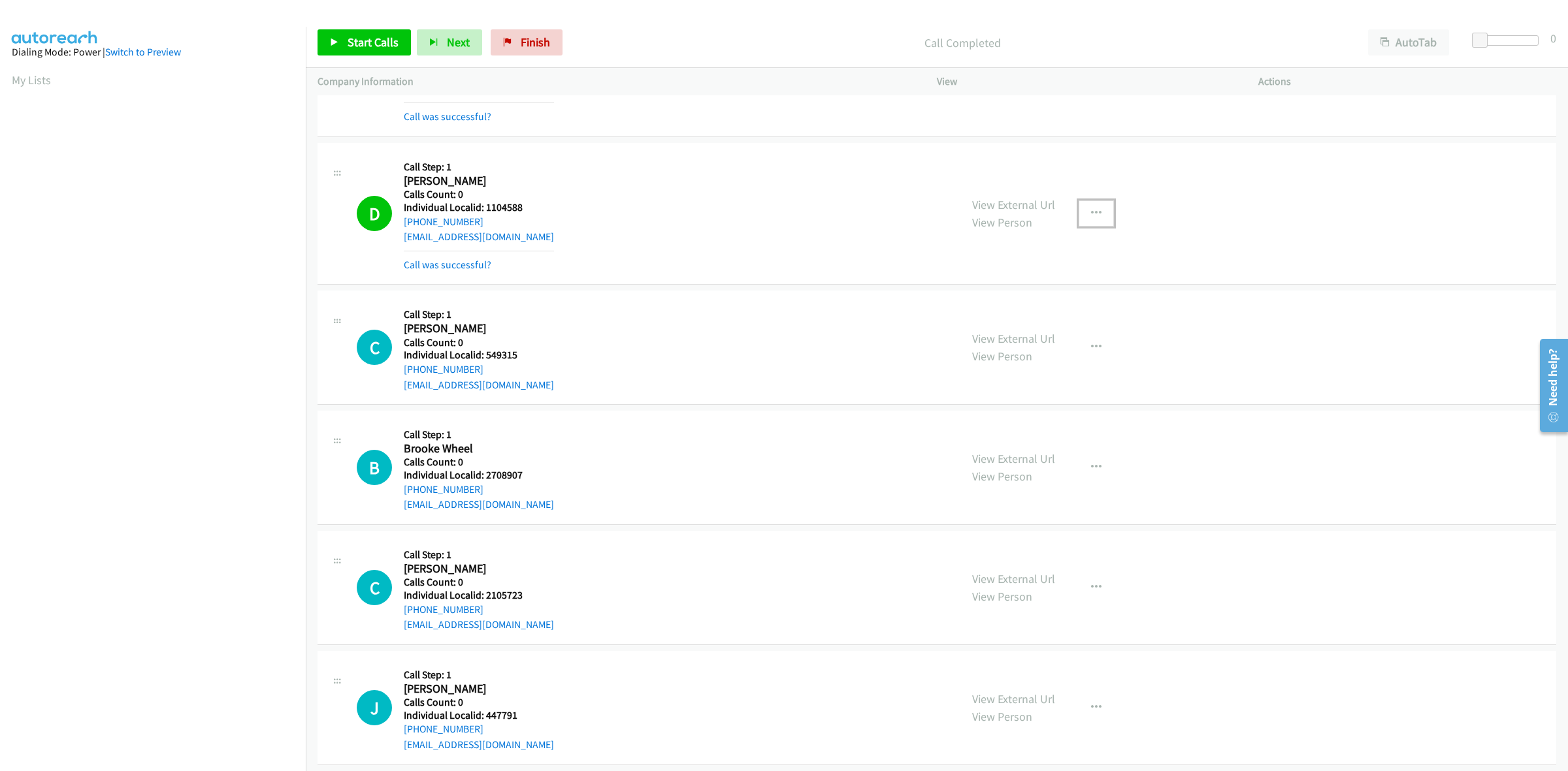
click at [1091, 210] on icon "button" at bounding box center [1097, 213] width 11 height 11
click at [1044, 324] on link "Add to do not call list" at bounding box center [1026, 325] width 174 height 26
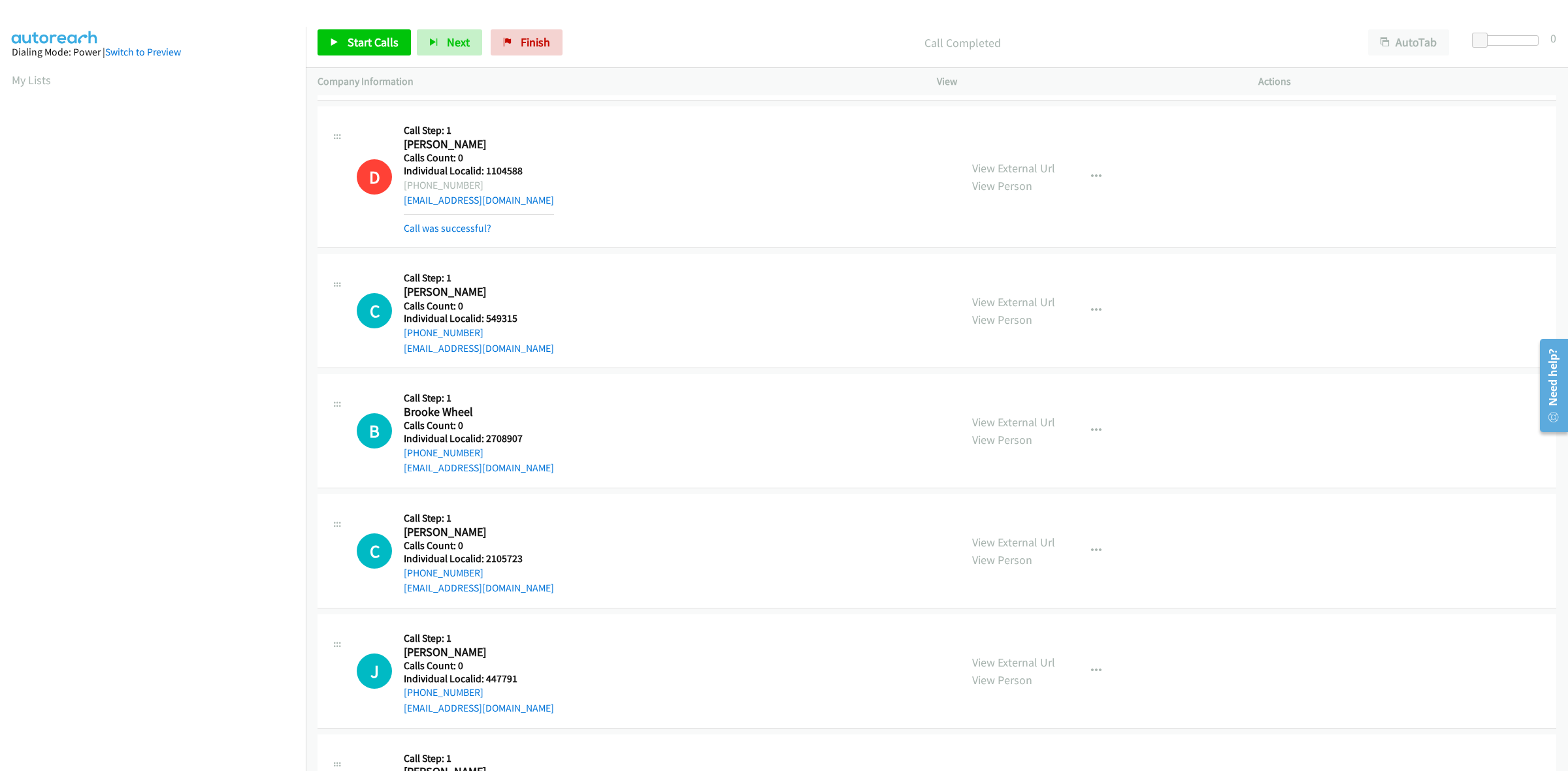
scroll to position [1980, 0]
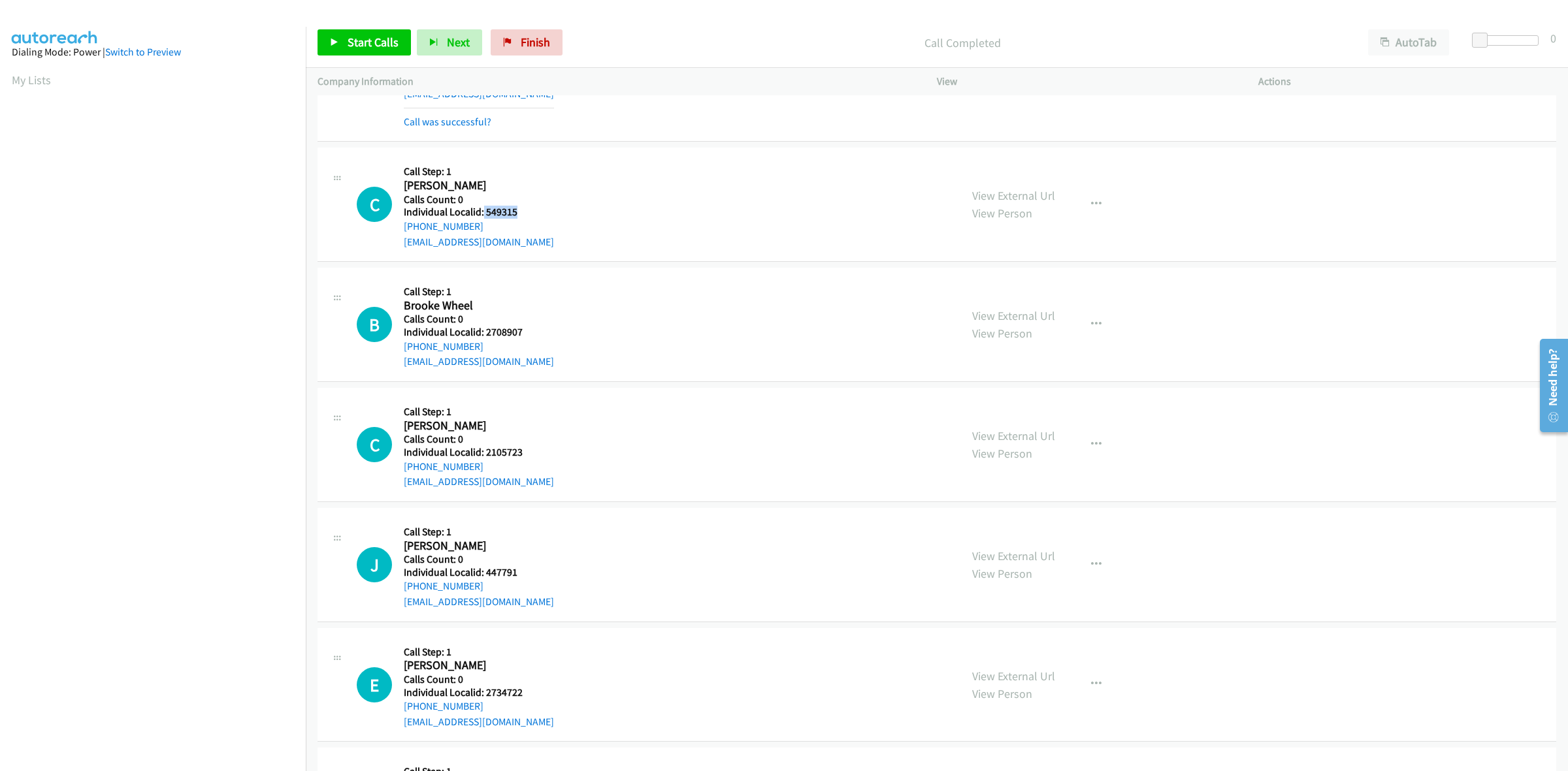
drag, startPoint x: 526, startPoint y: 213, endPoint x: 482, endPoint y: 213, distance: 44.0
click at [482, 213] on h5 "Individual Localid: 549315" at bounding box center [479, 212] width 150 height 14
drag, startPoint x: 479, startPoint y: 227, endPoint x: 397, endPoint y: 232, distance: 82.2
click at [397, 232] on div "C Callback Scheduled Call Step: 1 Christopher Puckett America/New_York Calls Co…" at bounding box center [652, 204] width 592 height 90
drag, startPoint x: 516, startPoint y: 213, endPoint x: 487, endPoint y: 216, distance: 29.2
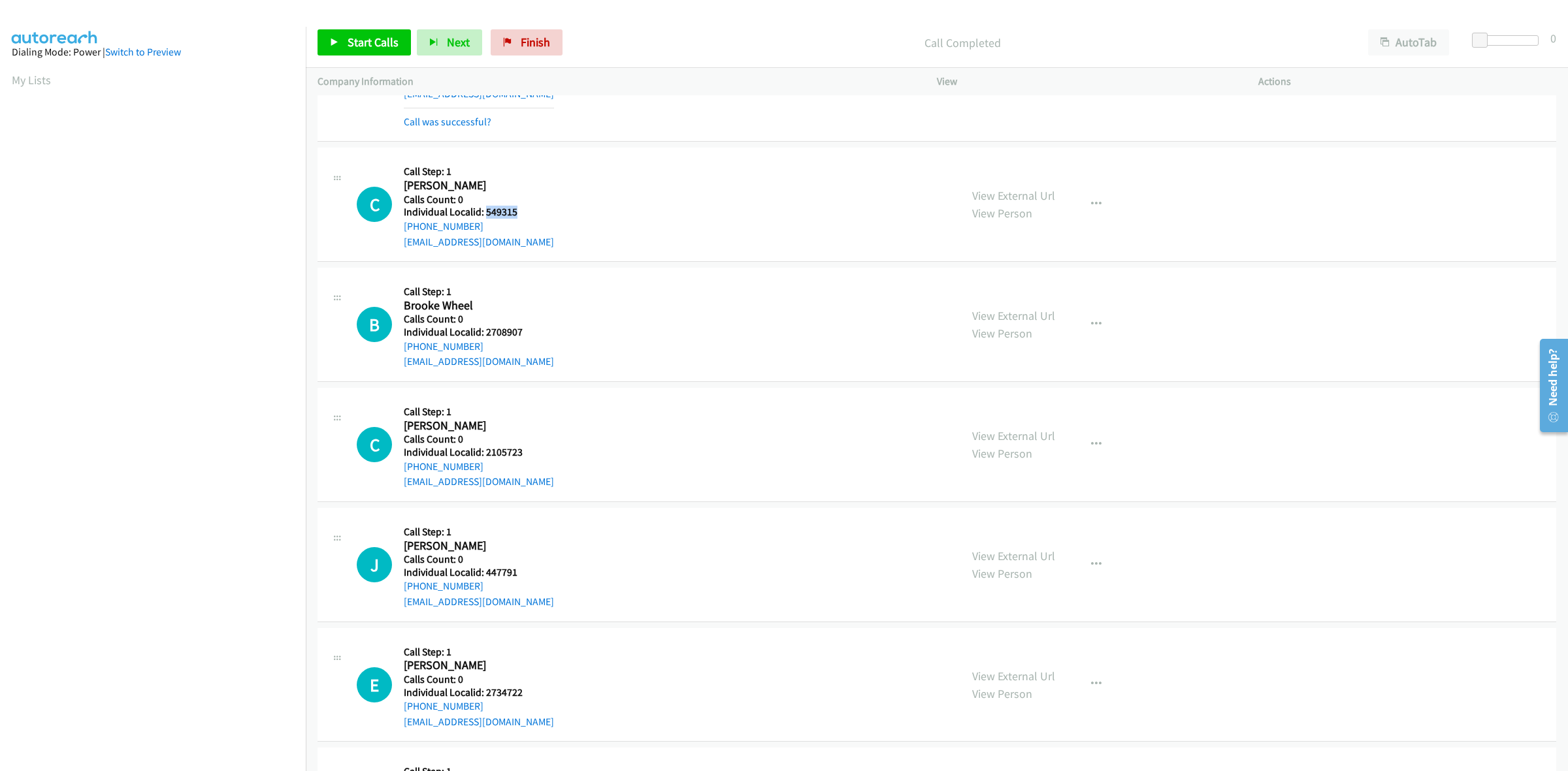
click at [487, 216] on h5 "Individual Localid: 549315" at bounding box center [479, 212] width 150 height 14
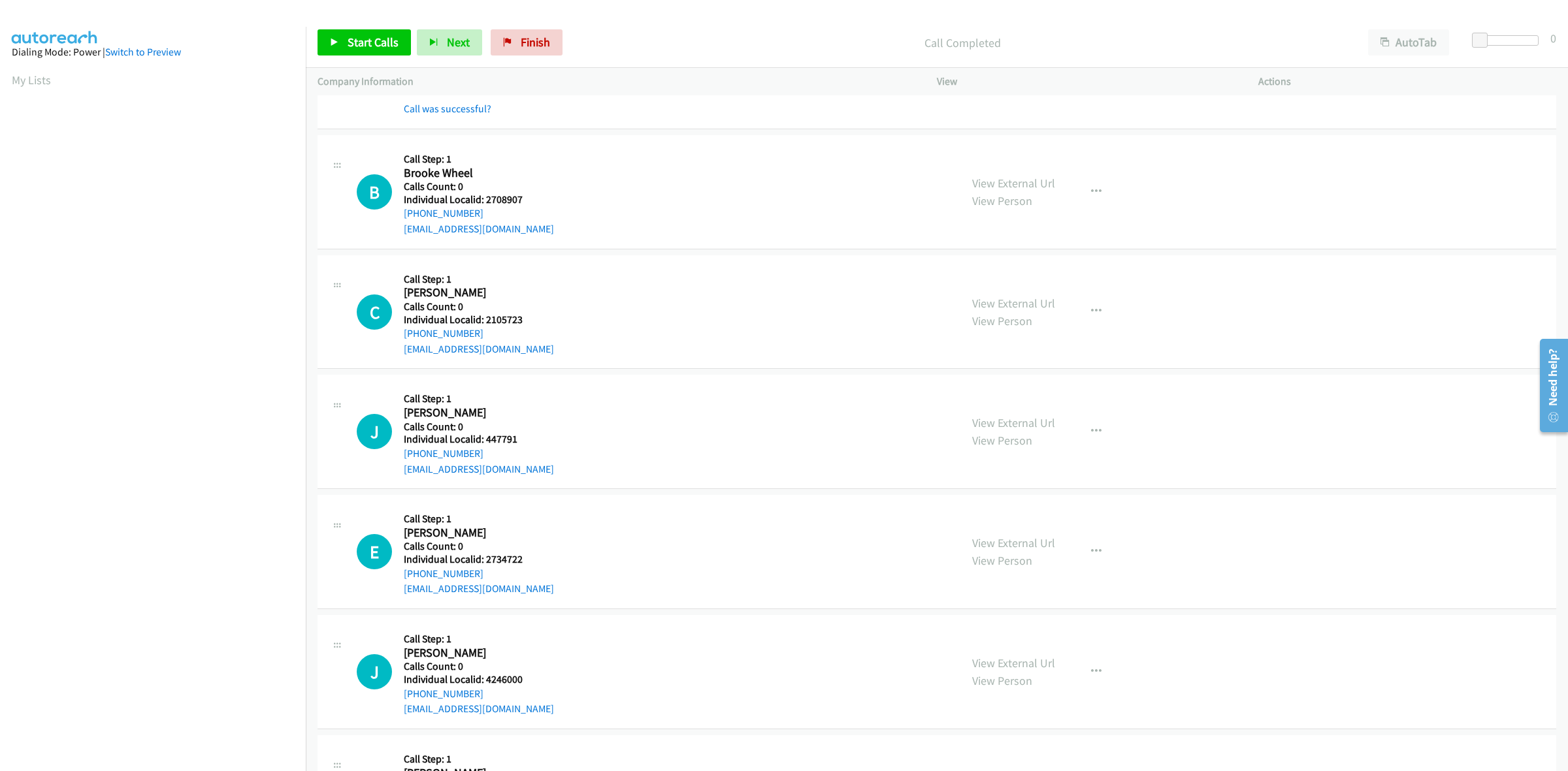
scroll to position [2163, 0]
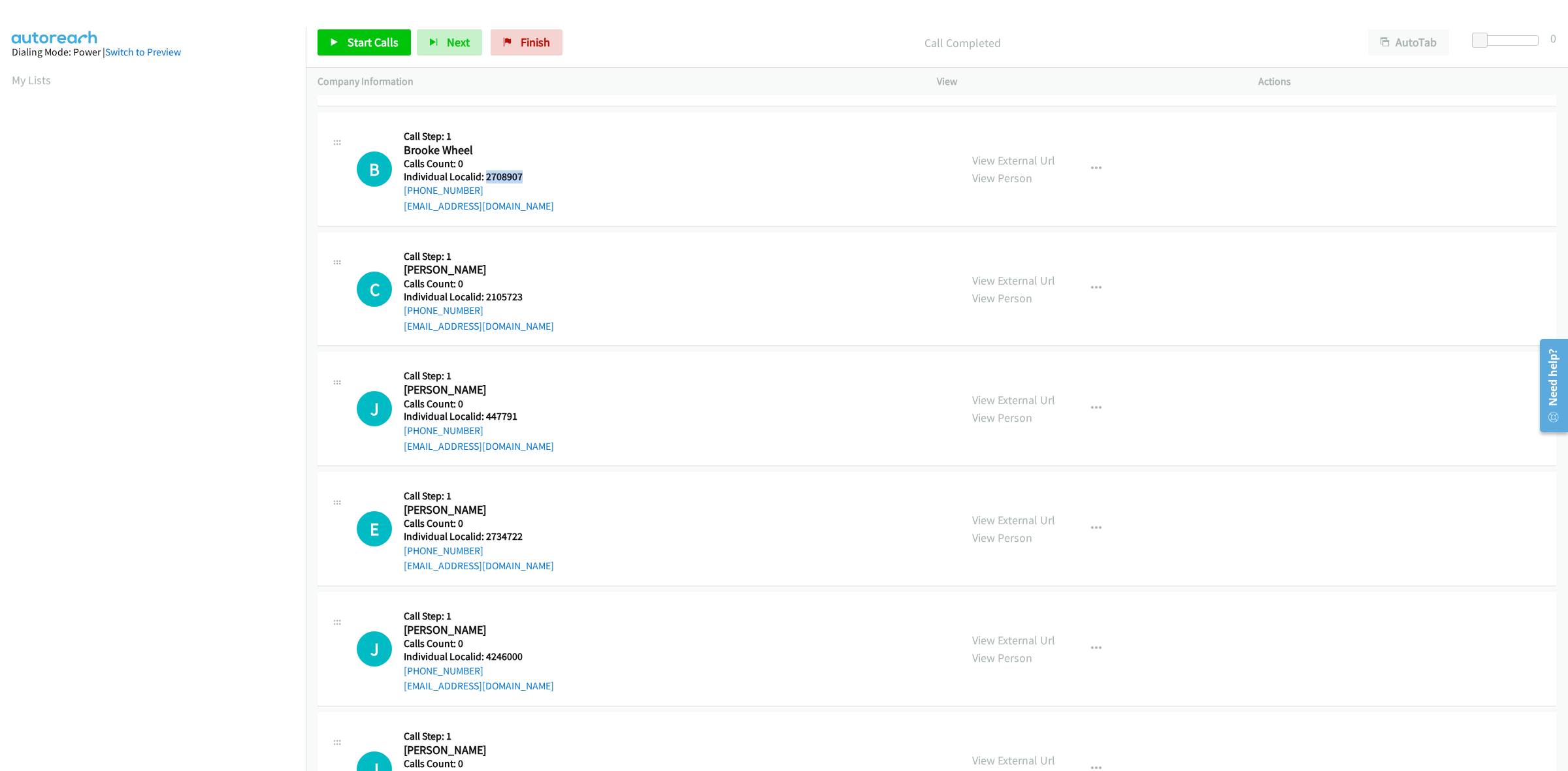
drag, startPoint x: 524, startPoint y: 177, endPoint x: 484, endPoint y: 175, distance: 40.0
click at [484, 175] on h5 "Individual Localid: 2708907" at bounding box center [479, 177] width 150 height 14
drag, startPoint x: 461, startPoint y: 191, endPoint x: 396, endPoint y: 196, distance: 65.2
click at [396, 196] on div "B Callback Scheduled Call Step: 1 Brooke Wheel America/New_York Calls Count: 0 …" at bounding box center [652, 169] width 592 height 90
drag, startPoint x: 520, startPoint y: 181, endPoint x: 486, endPoint y: 178, distance: 34.1
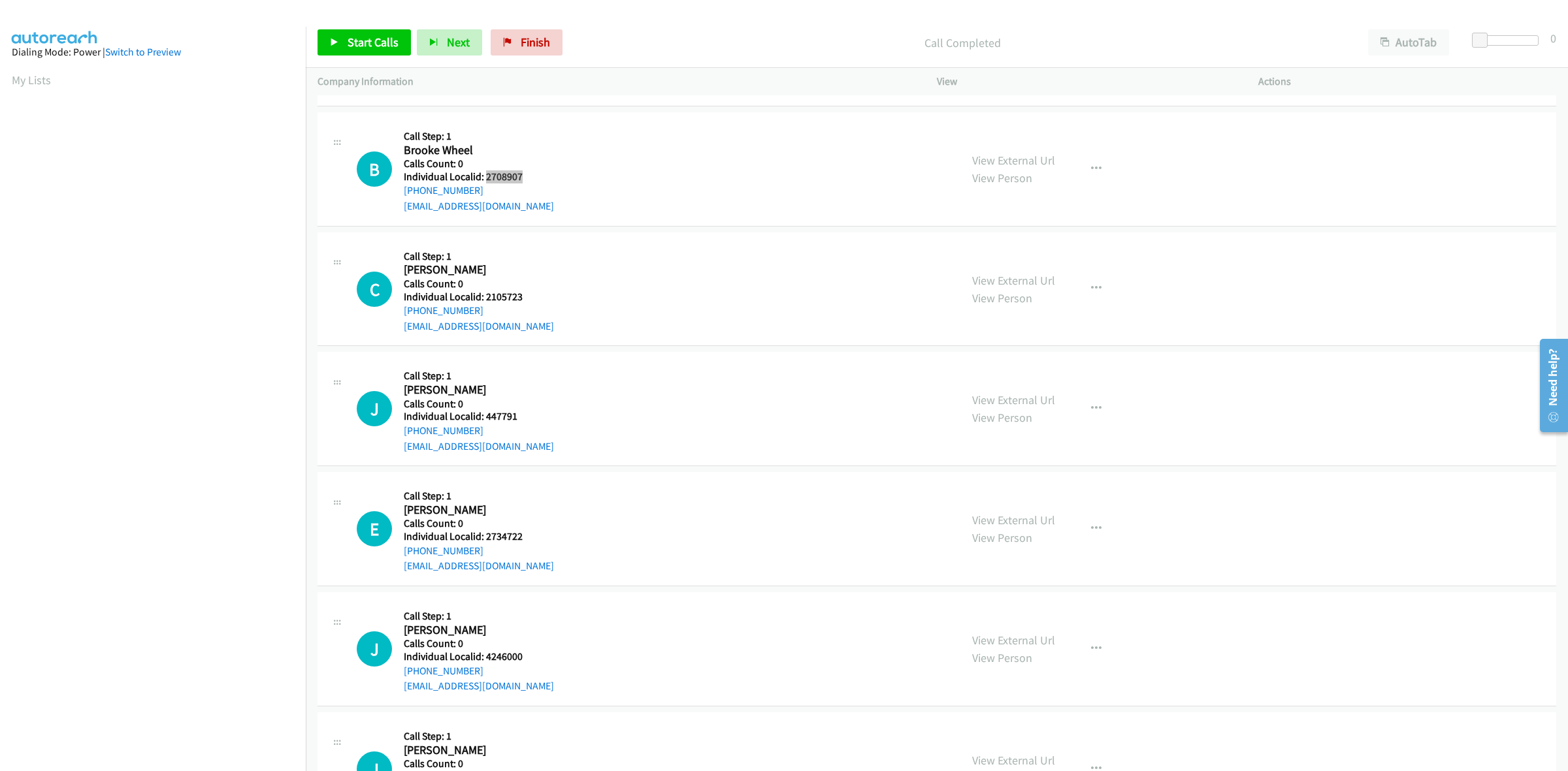
click at [486, 178] on h5 "Individual Localid: 2708907" at bounding box center [479, 177] width 150 height 14
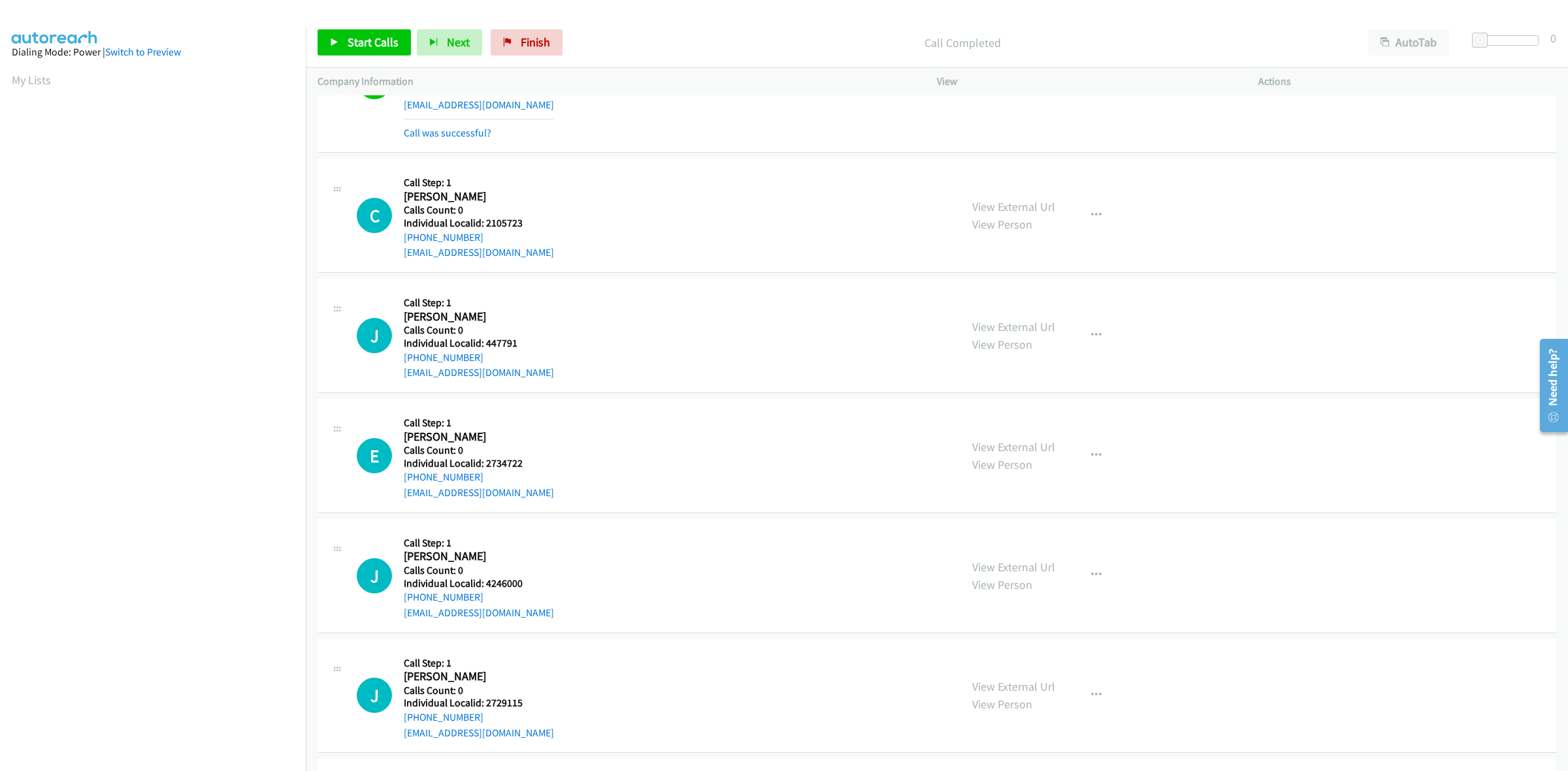
scroll to position [2265, 0]
drag, startPoint x: 528, startPoint y: 224, endPoint x: 487, endPoint y: 226, distance: 41.0
click at [487, 226] on h5 "Individual Localid: 2105723" at bounding box center [479, 222] width 150 height 14
drag, startPoint x: 476, startPoint y: 233, endPoint x: 397, endPoint y: 242, distance: 79.5
click at [397, 242] on div "C Callback Scheduled Call Step: 1 Chantz Miller America/New_York Calls Count: 0…" at bounding box center [652, 215] width 592 height 90
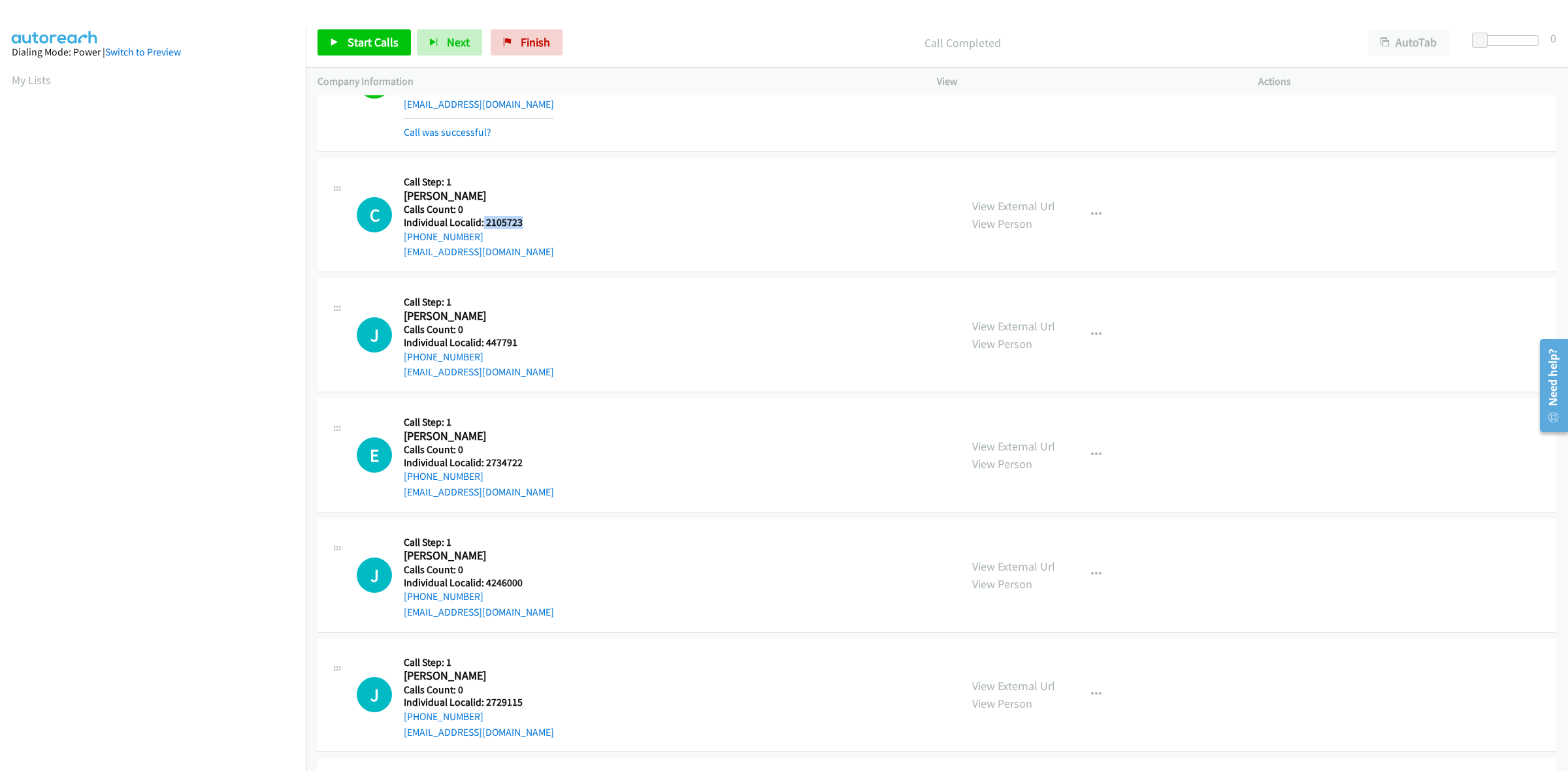
drag, startPoint x: 524, startPoint y: 220, endPoint x: 481, endPoint y: 224, distance: 43.2
click at [481, 224] on h5 "Individual Localid: 2105723" at bounding box center [479, 222] width 150 height 14
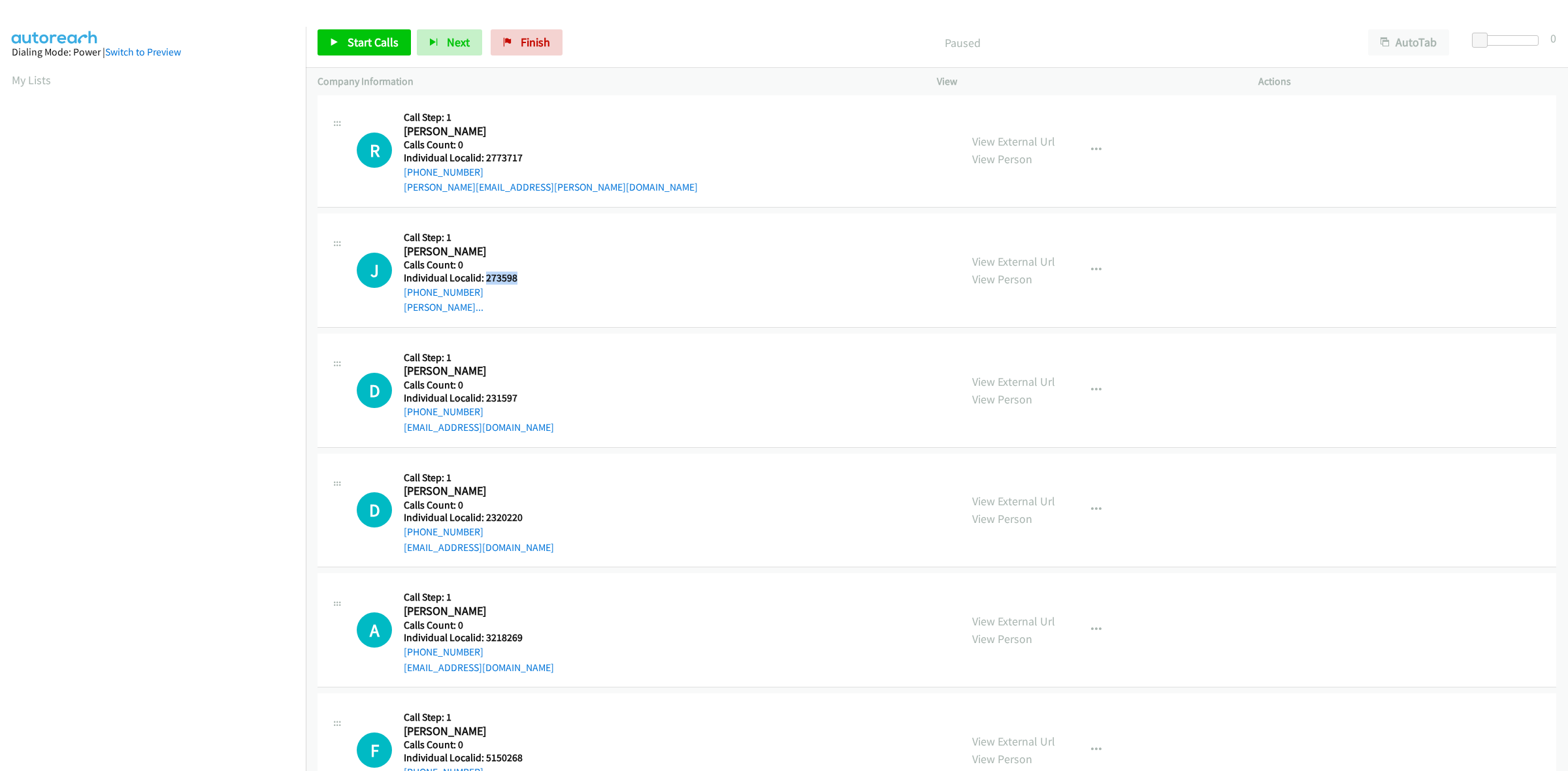
drag, startPoint x: 524, startPoint y: 278, endPoint x: 485, endPoint y: 279, distance: 39.0
click at [485, 279] on h5 "Individual Localid: 273598" at bounding box center [472, 278] width 137 height 14
click at [521, 386] on h5 "Calls Count: 0" at bounding box center [479, 386] width 150 height 14
drag, startPoint x: 520, startPoint y: 397, endPoint x: 488, endPoint y: 395, distance: 32.1
click at [488, 395] on h5 "Individual Localid: 231597" at bounding box center [479, 398] width 150 height 14
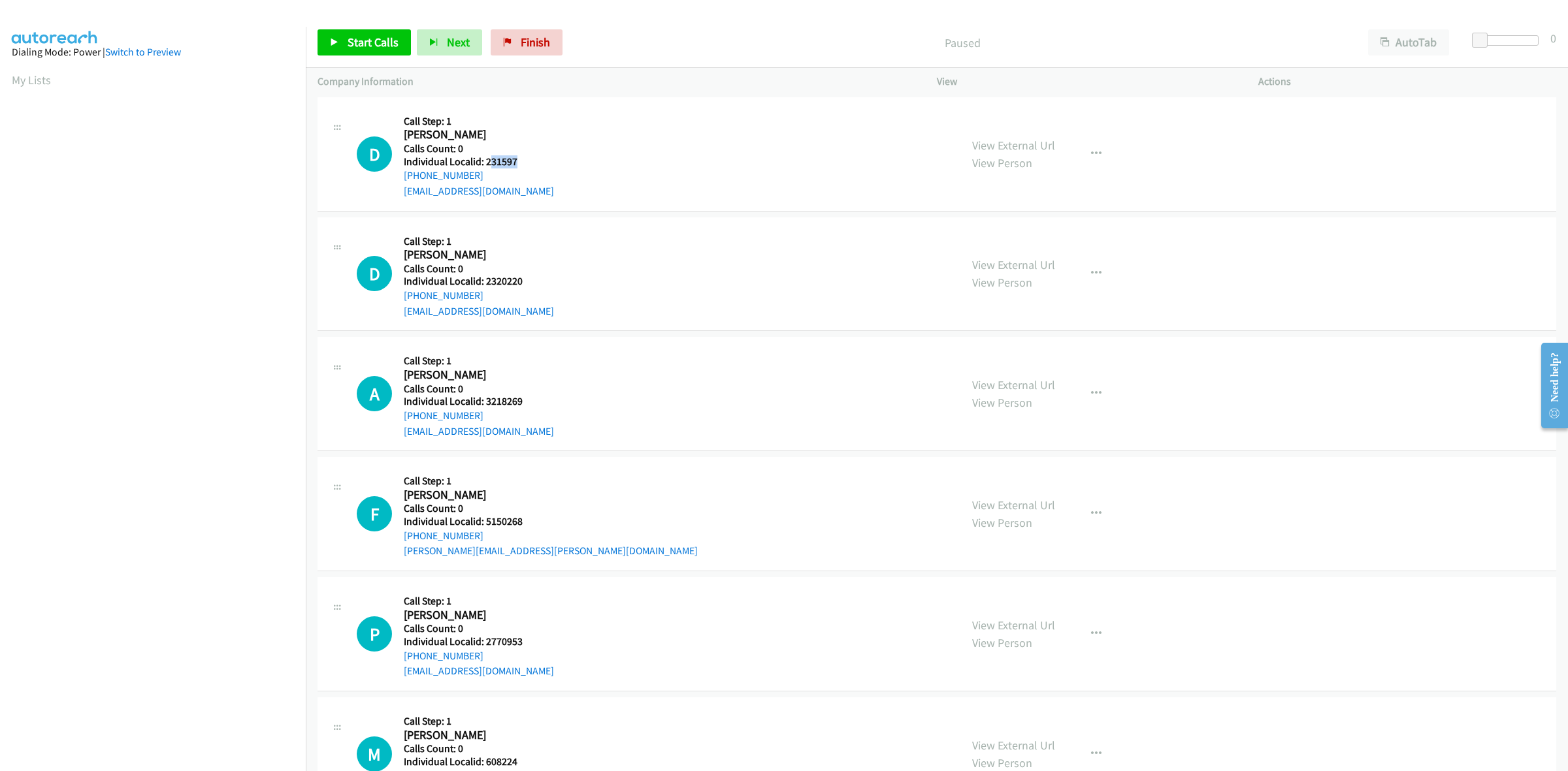
scroll to position [490, 0]
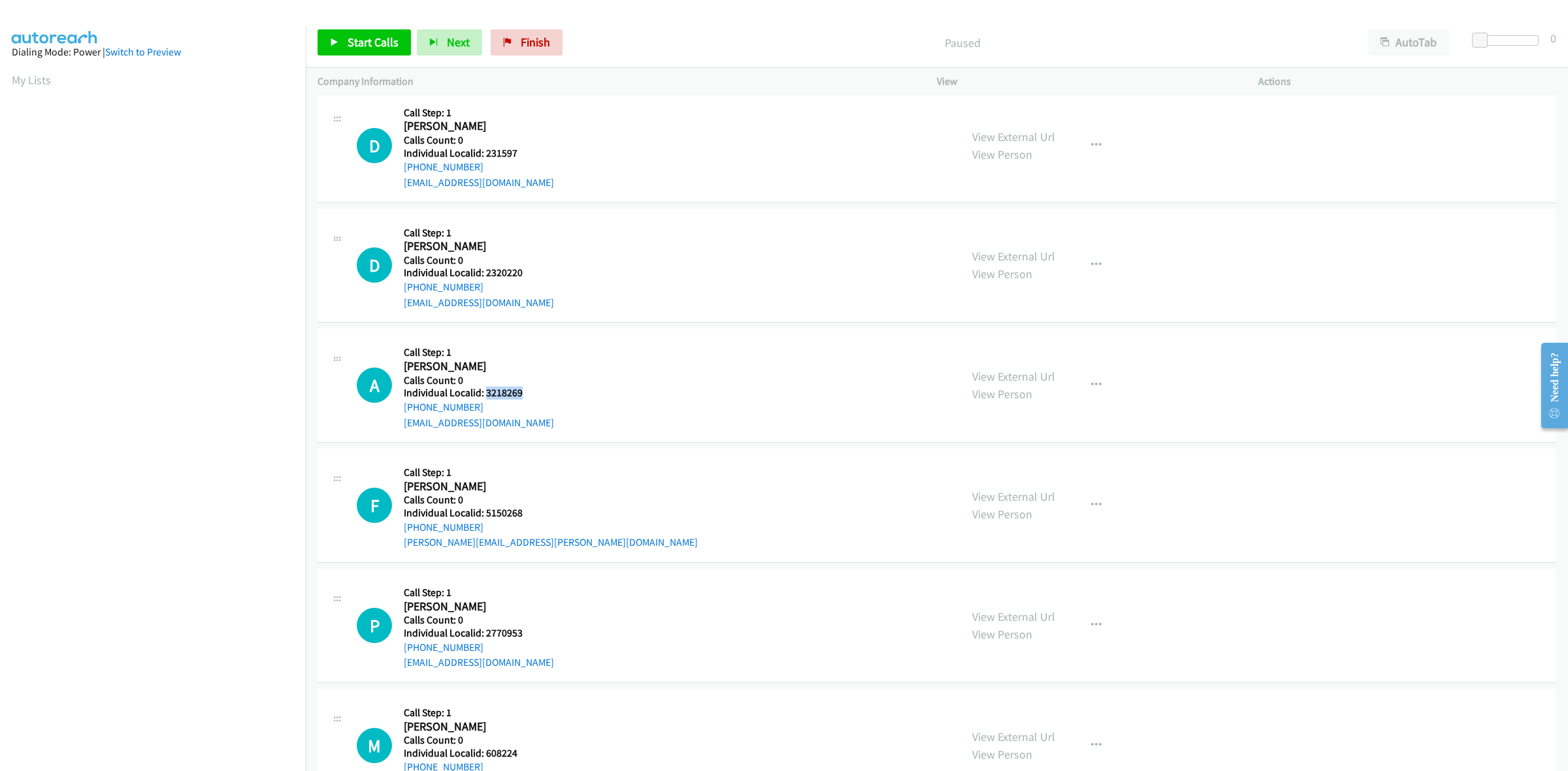
drag, startPoint x: 530, startPoint y: 394, endPoint x: 487, endPoint y: 390, distance: 43.2
click at [487, 390] on h5 "Individual Localid: 3218269" at bounding box center [479, 393] width 150 height 14
copy h5 "3218269"
drag, startPoint x: 474, startPoint y: 408, endPoint x: 401, endPoint y: 412, distance: 73.1
click at [401, 412] on div "A Callback Scheduled Call Step: 1 [PERSON_NAME] America/[GEOGRAPHIC_DATA] Calls…" at bounding box center [652, 386] width 592 height 90
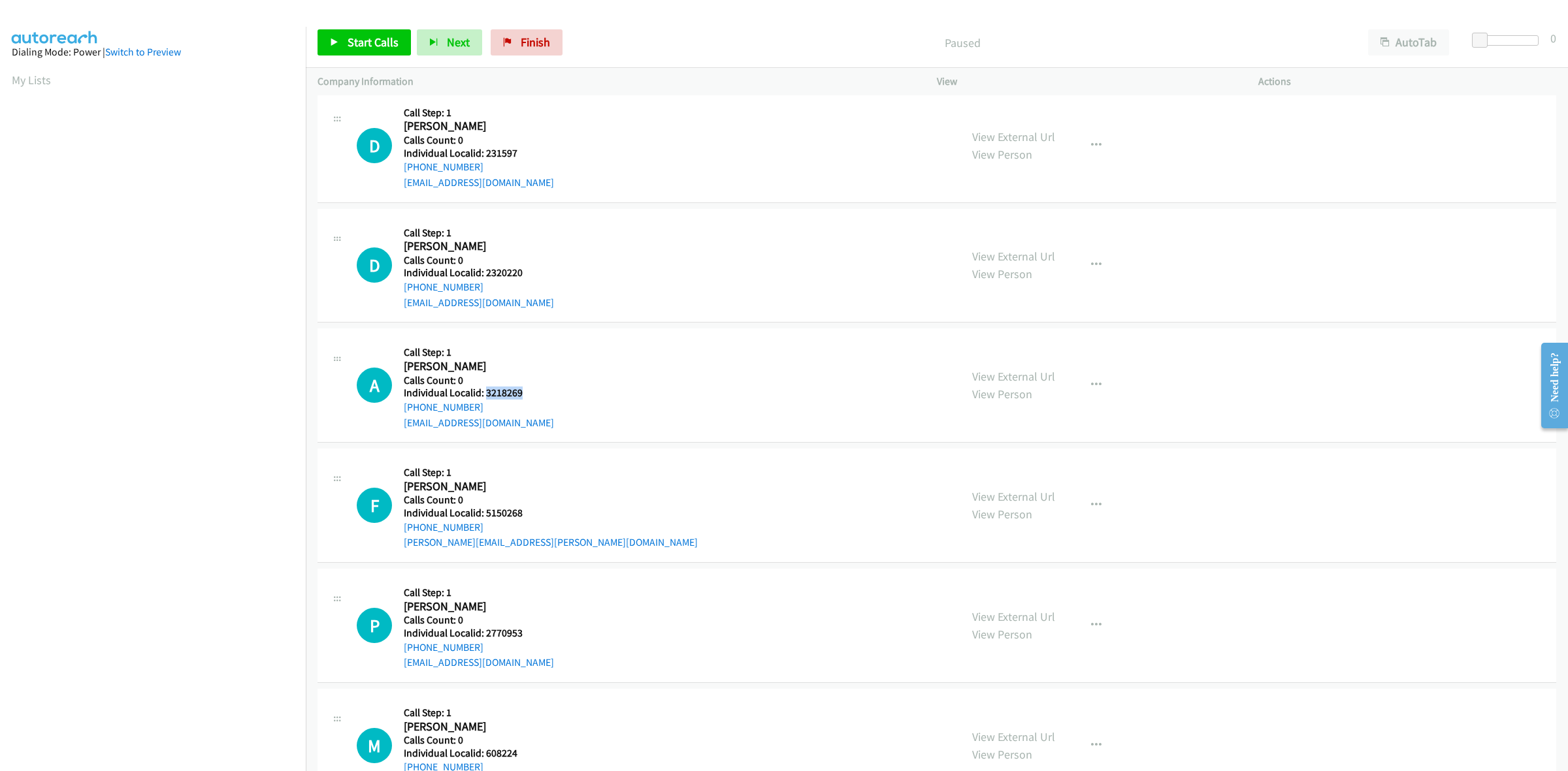
copy link "[PHONE_NUMBER]"
drag, startPoint x: 526, startPoint y: 394, endPoint x: 486, endPoint y: 391, distance: 40.1
click at [486, 391] on h5 "Individual Localid: 3218269" at bounding box center [479, 393] width 150 height 14
copy h5 "3218269"
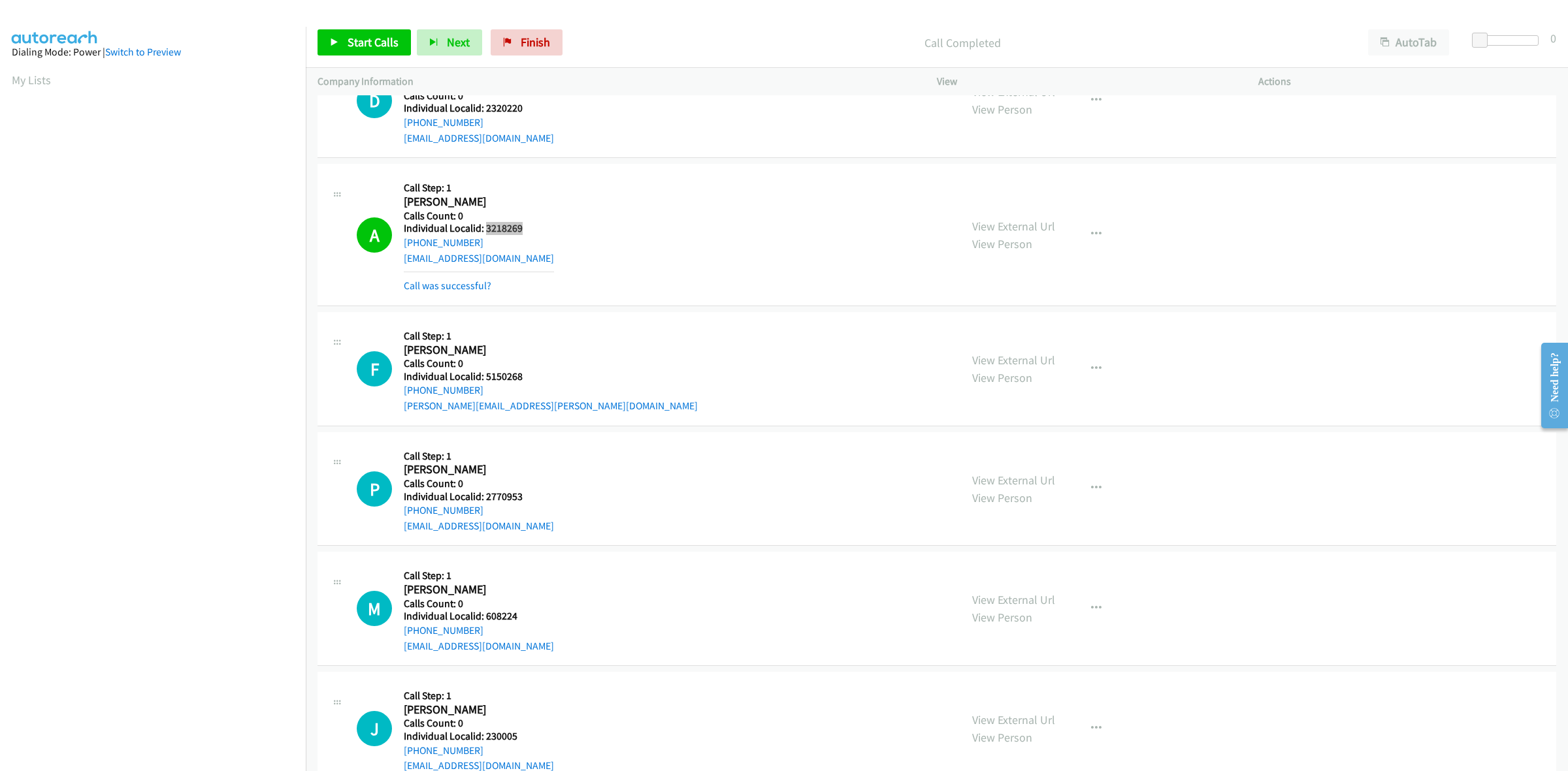
scroll to position [714, 0]
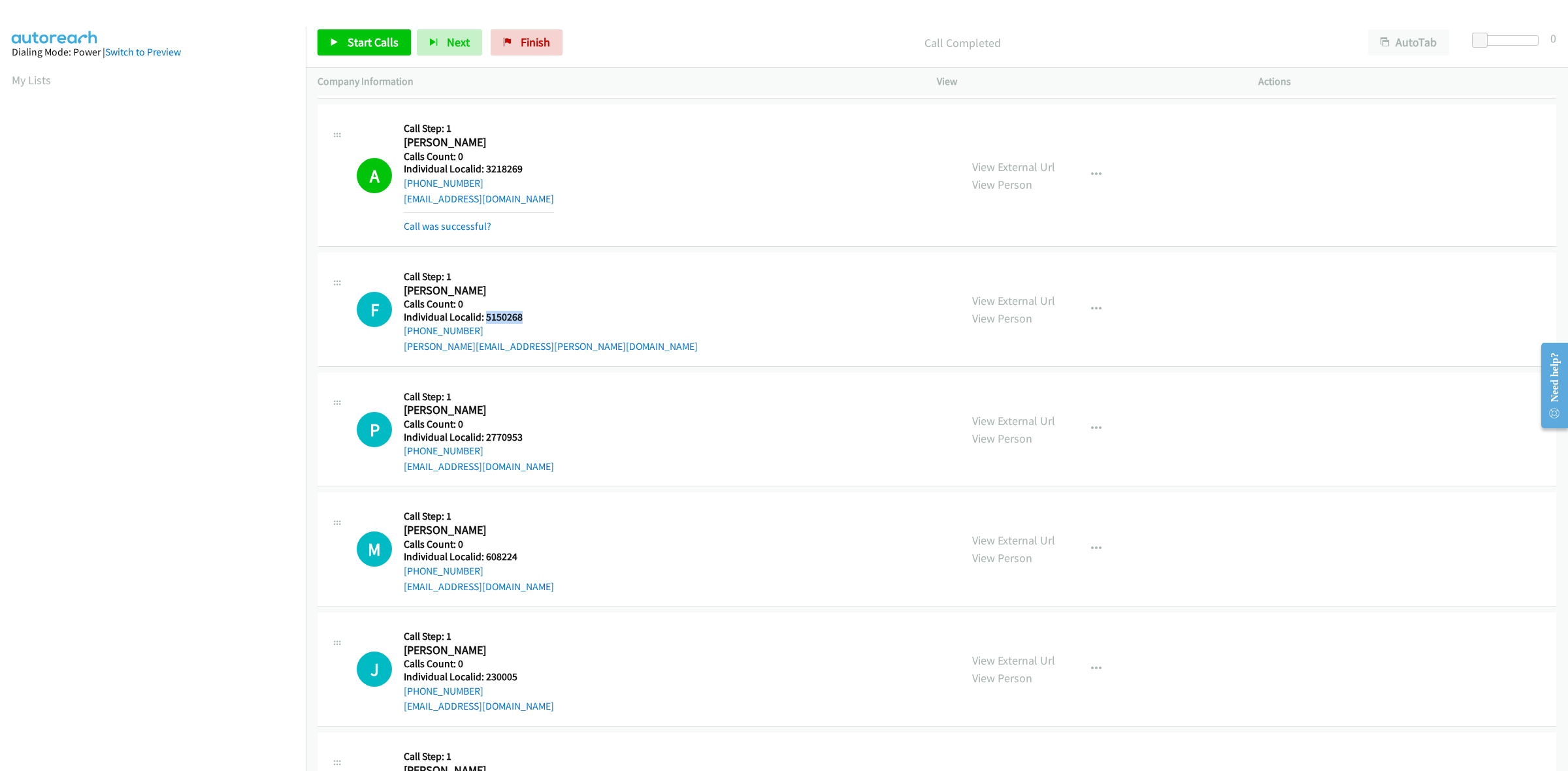
drag, startPoint x: 531, startPoint y: 313, endPoint x: 486, endPoint y: 319, distance: 45.4
click at [486, 319] on h5 "Individual Localid: 5150268" at bounding box center [551, 317] width 294 height 14
copy h5 "5150268"
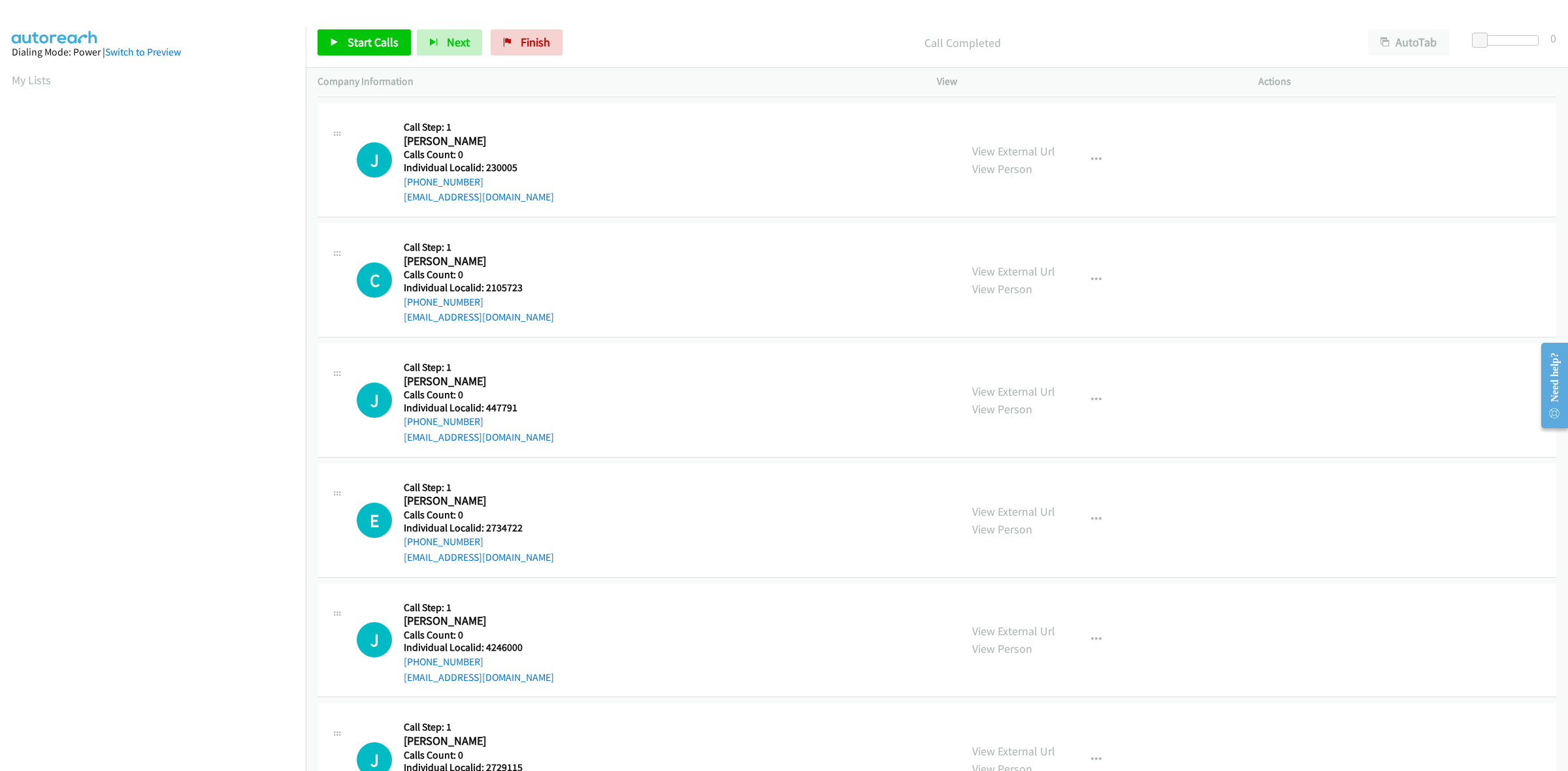
scroll to position [1225, 0]
drag, startPoint x: 519, startPoint y: 405, endPoint x: 485, endPoint y: 407, distance: 34.1
click at [485, 407] on h5 "Individual Localid: 447791" at bounding box center [479, 407] width 150 height 14
copy h5 "447791"
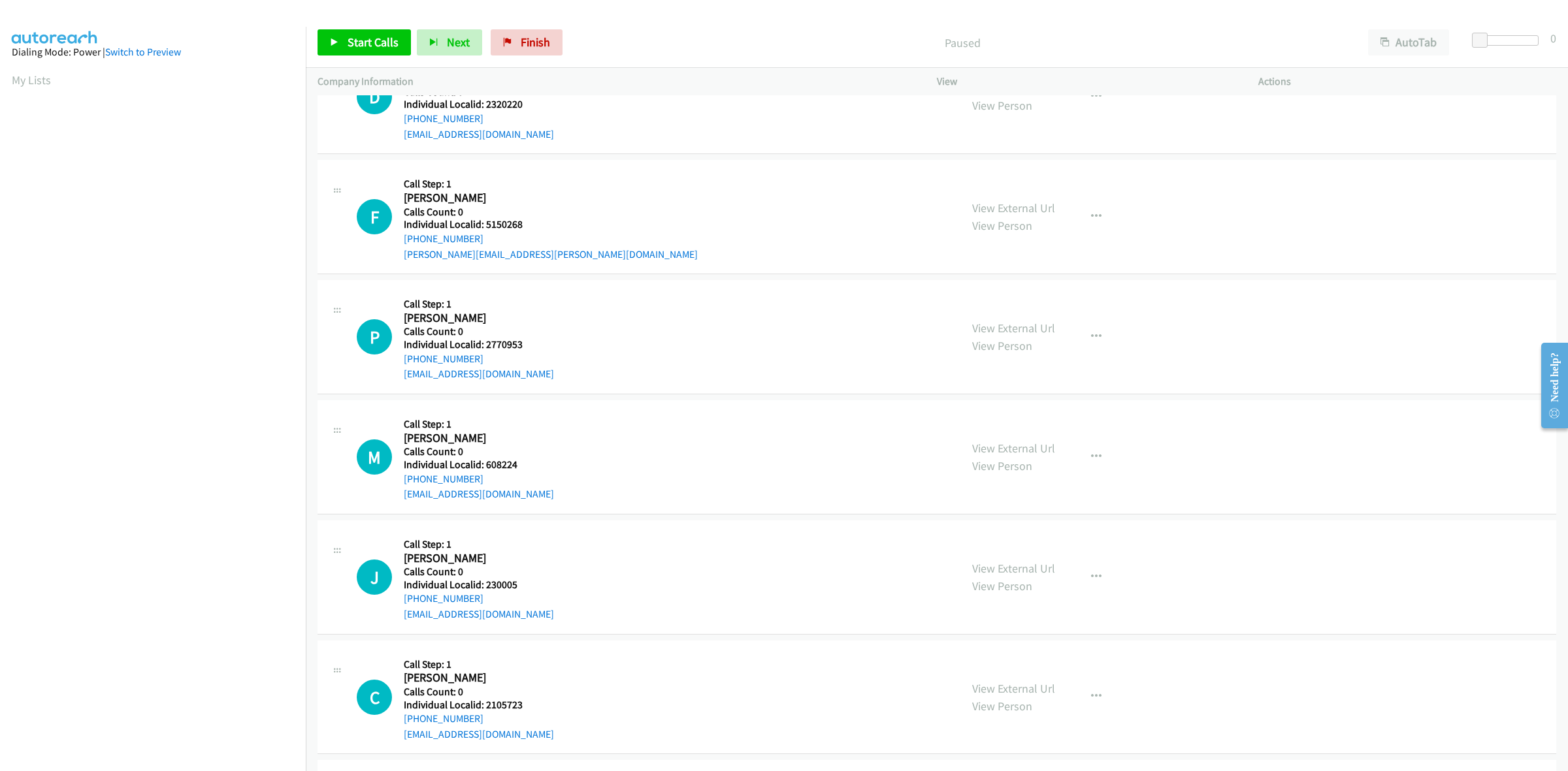
scroll to position [735, 0]
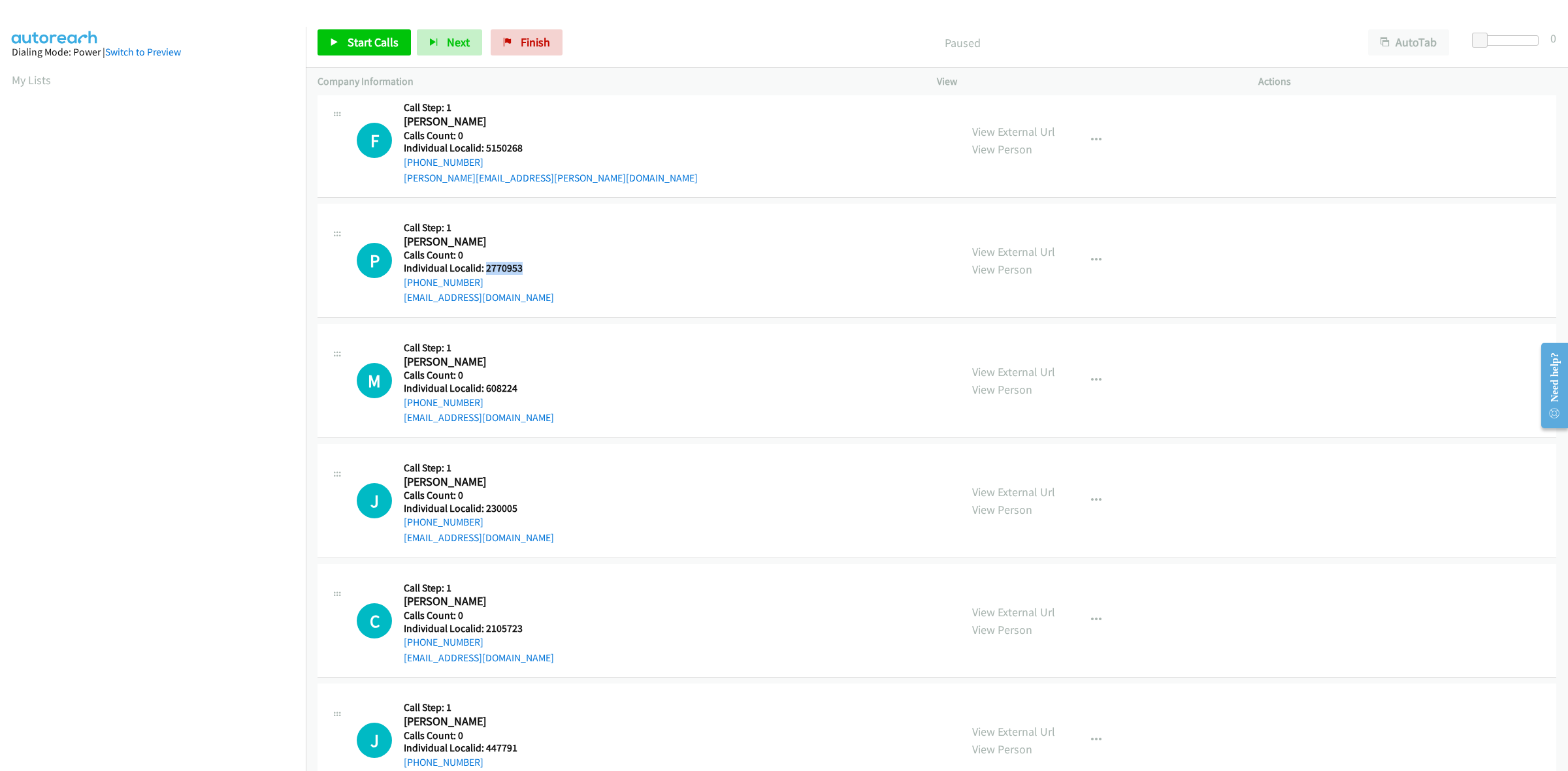
drag, startPoint x: 513, startPoint y: 268, endPoint x: 487, endPoint y: 271, distance: 26.2
click at [487, 271] on h5 "Individual Localid: 2770953" at bounding box center [479, 268] width 150 height 14
copy h5 "2770953"
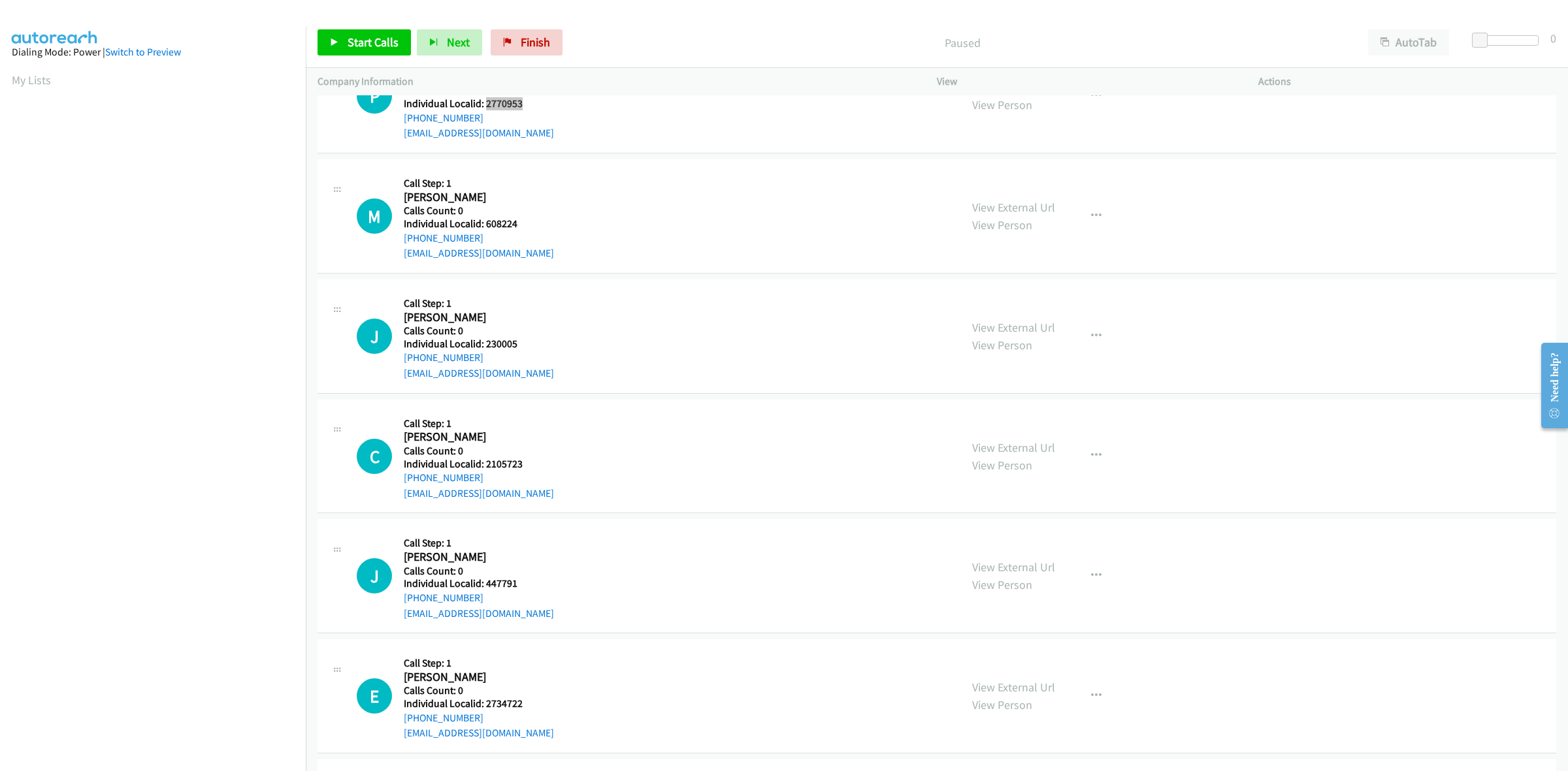
scroll to position [919, 0]
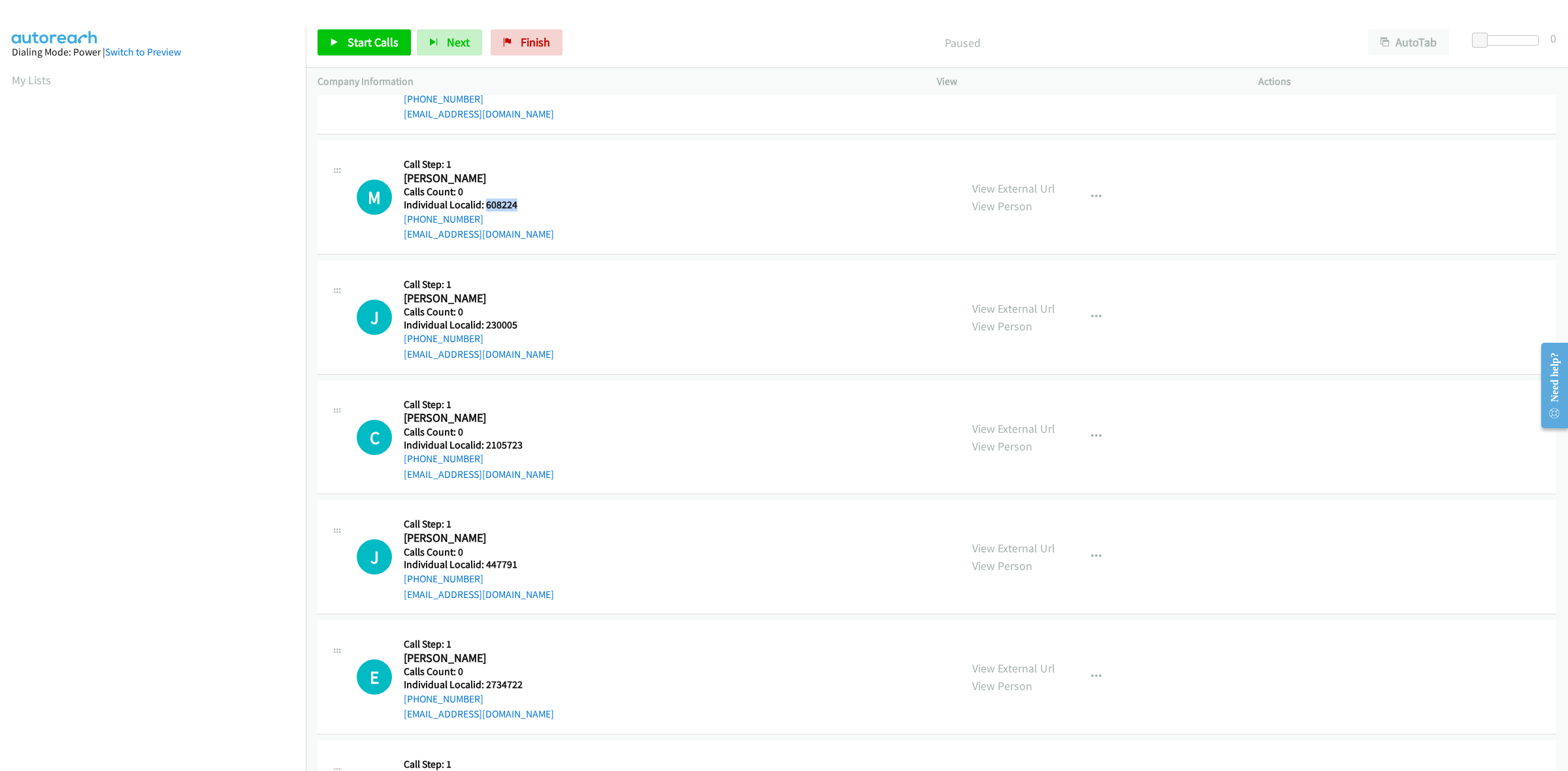
drag, startPoint x: 522, startPoint y: 201, endPoint x: 486, endPoint y: 206, distance: 36.3
click at [486, 206] on h5 "Individual Localid: 608224" at bounding box center [479, 204] width 150 height 14
copy h5 "608224"
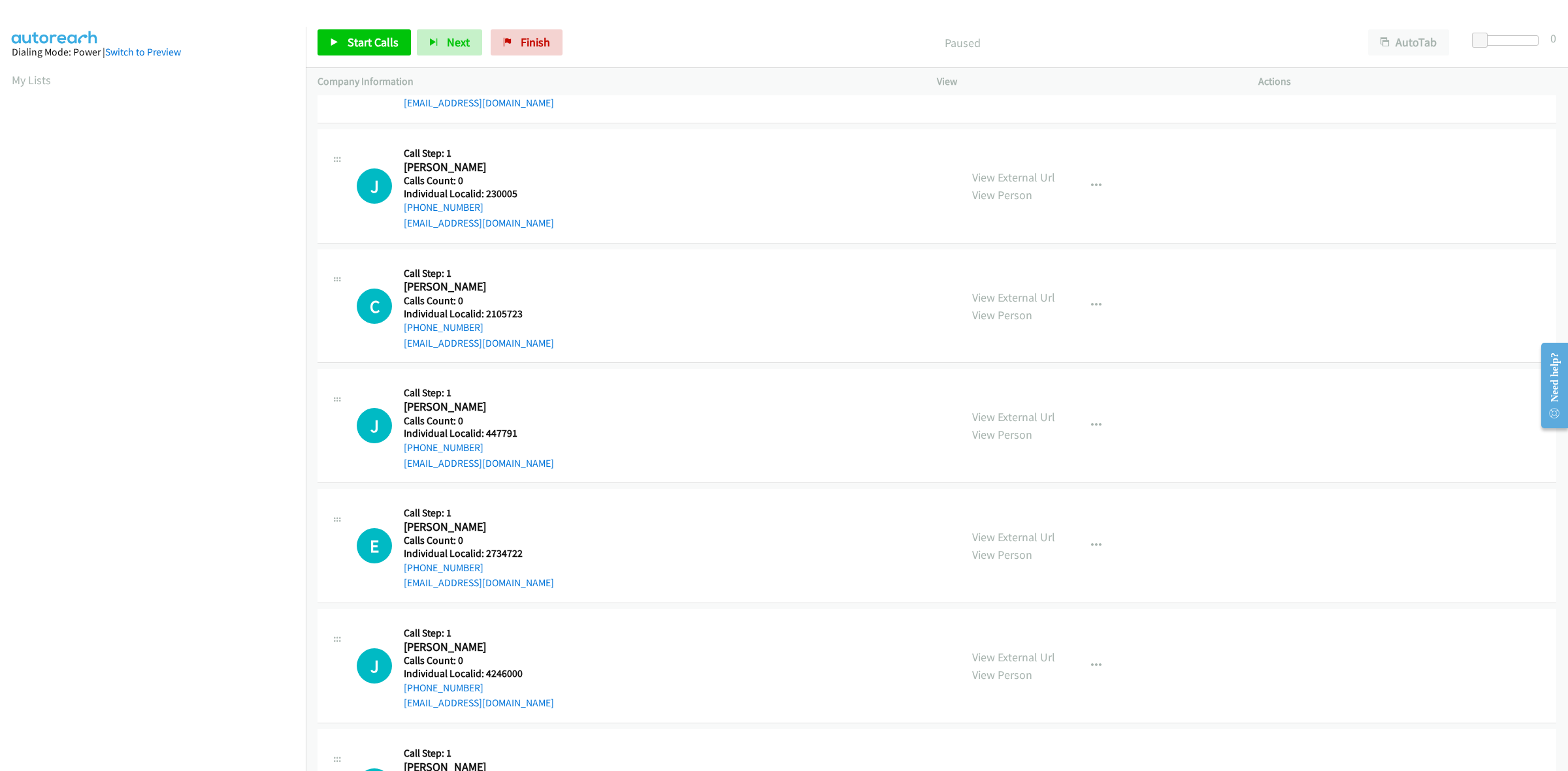
scroll to position [1082, 0]
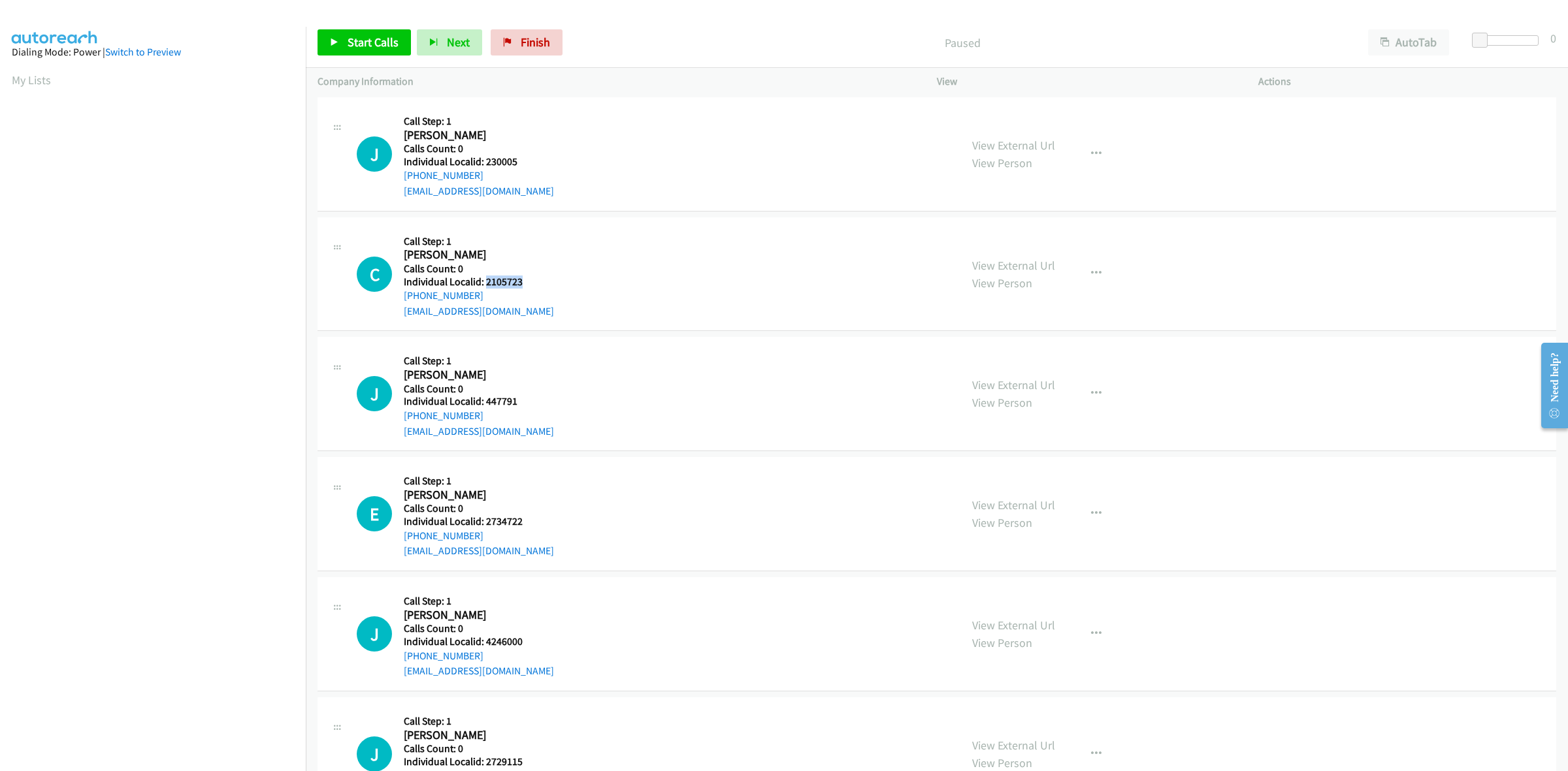
drag, startPoint x: 528, startPoint y: 277, endPoint x: 484, endPoint y: 286, distance: 44.9
click at [484, 286] on h5 "Individual Localid: 2105723" at bounding box center [479, 282] width 150 height 14
copy h5 "2105723"
drag, startPoint x: 479, startPoint y: 295, endPoint x: 398, endPoint y: 302, distance: 81.3
click at [398, 302] on div "C Callback Scheduled Call Step: 1 Chantz Miller America/New_York Calls Count: 0…" at bounding box center [652, 275] width 592 height 90
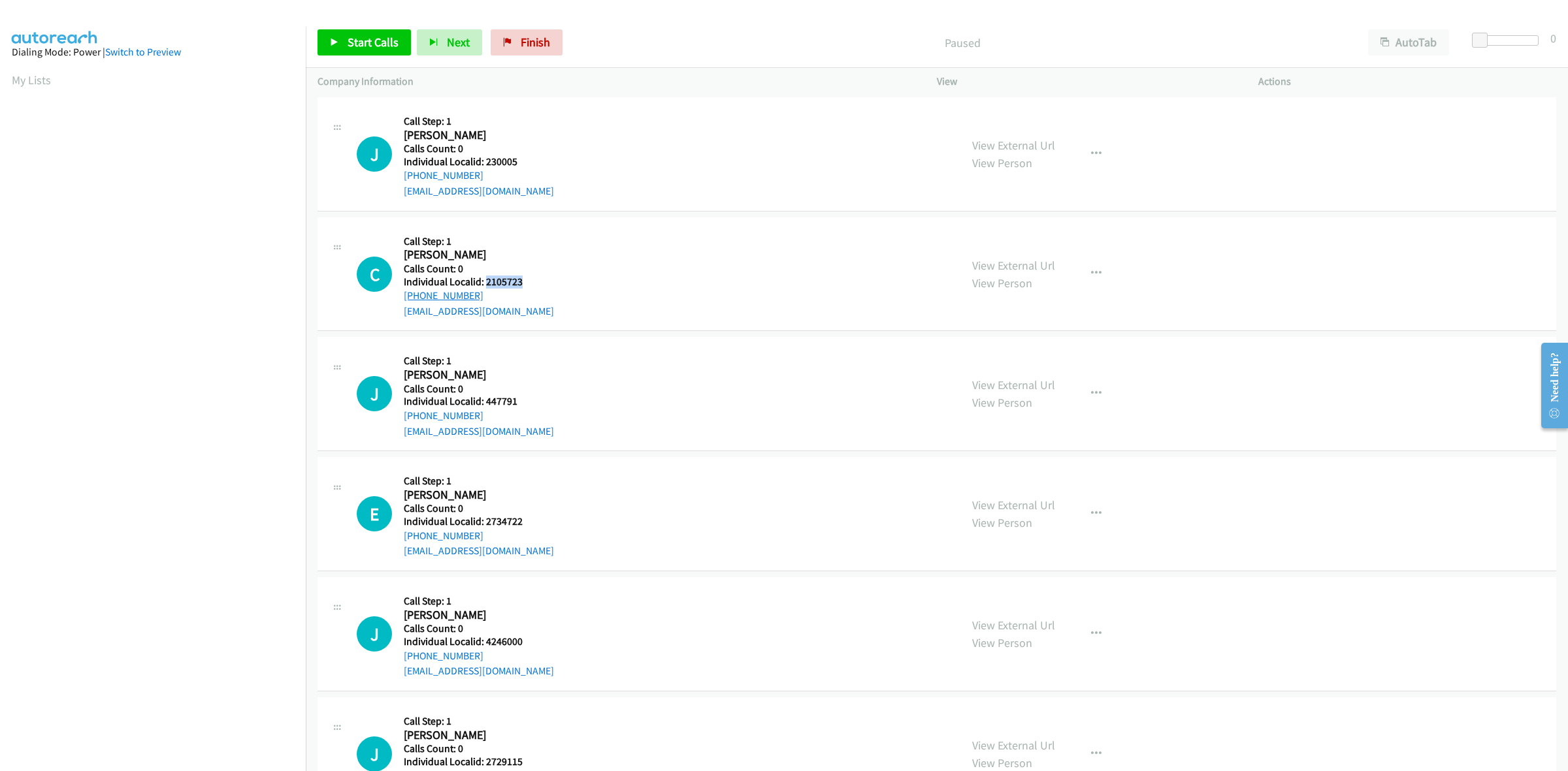
copy link "+1 317-476-7178"
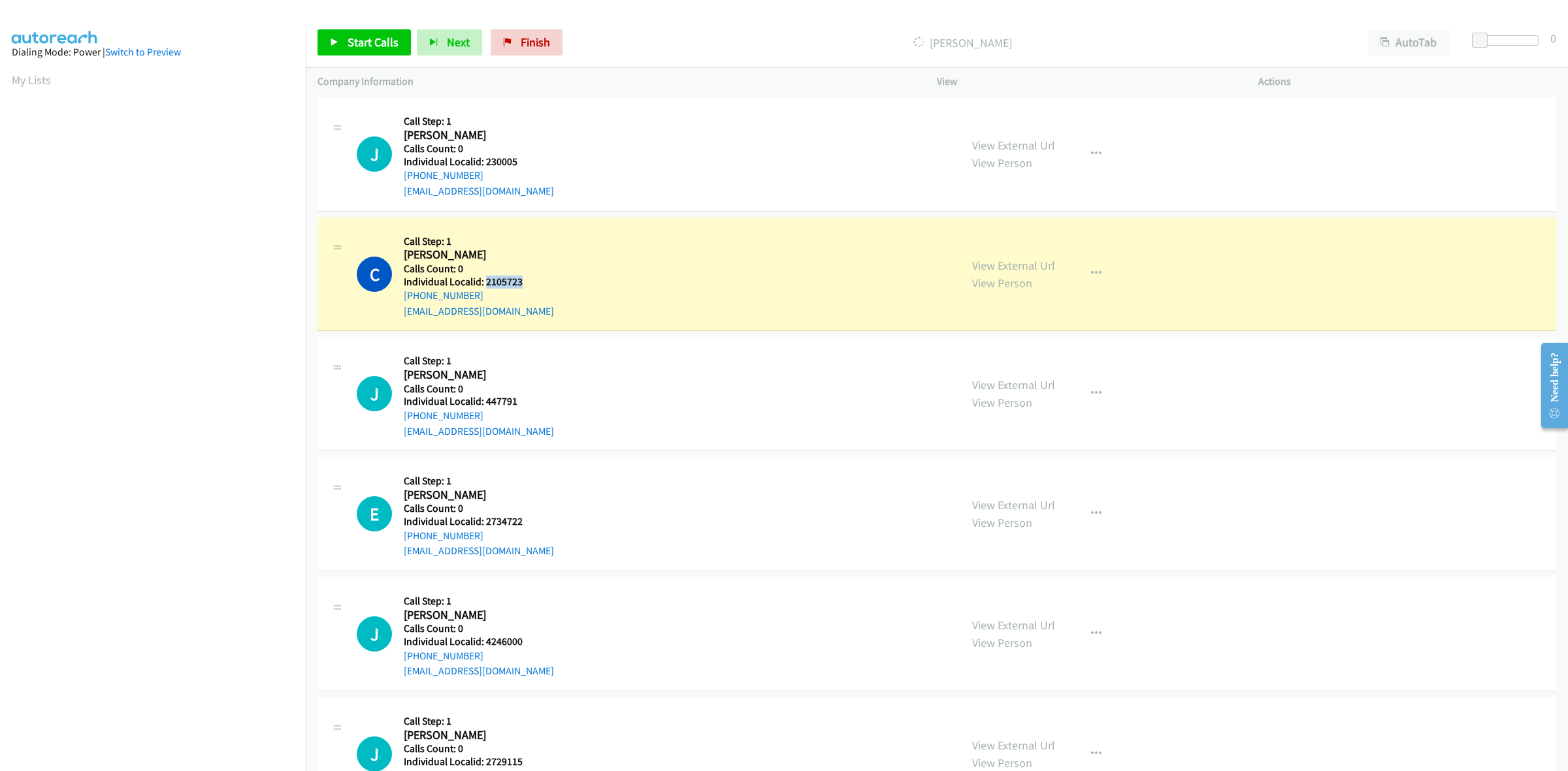
drag, startPoint x: 520, startPoint y: 284, endPoint x: 484, endPoint y: 282, distance: 36.1
click at [484, 282] on h5 "Individual Localid: 2105723" at bounding box center [479, 282] width 150 height 14
copy h5 "2105723"
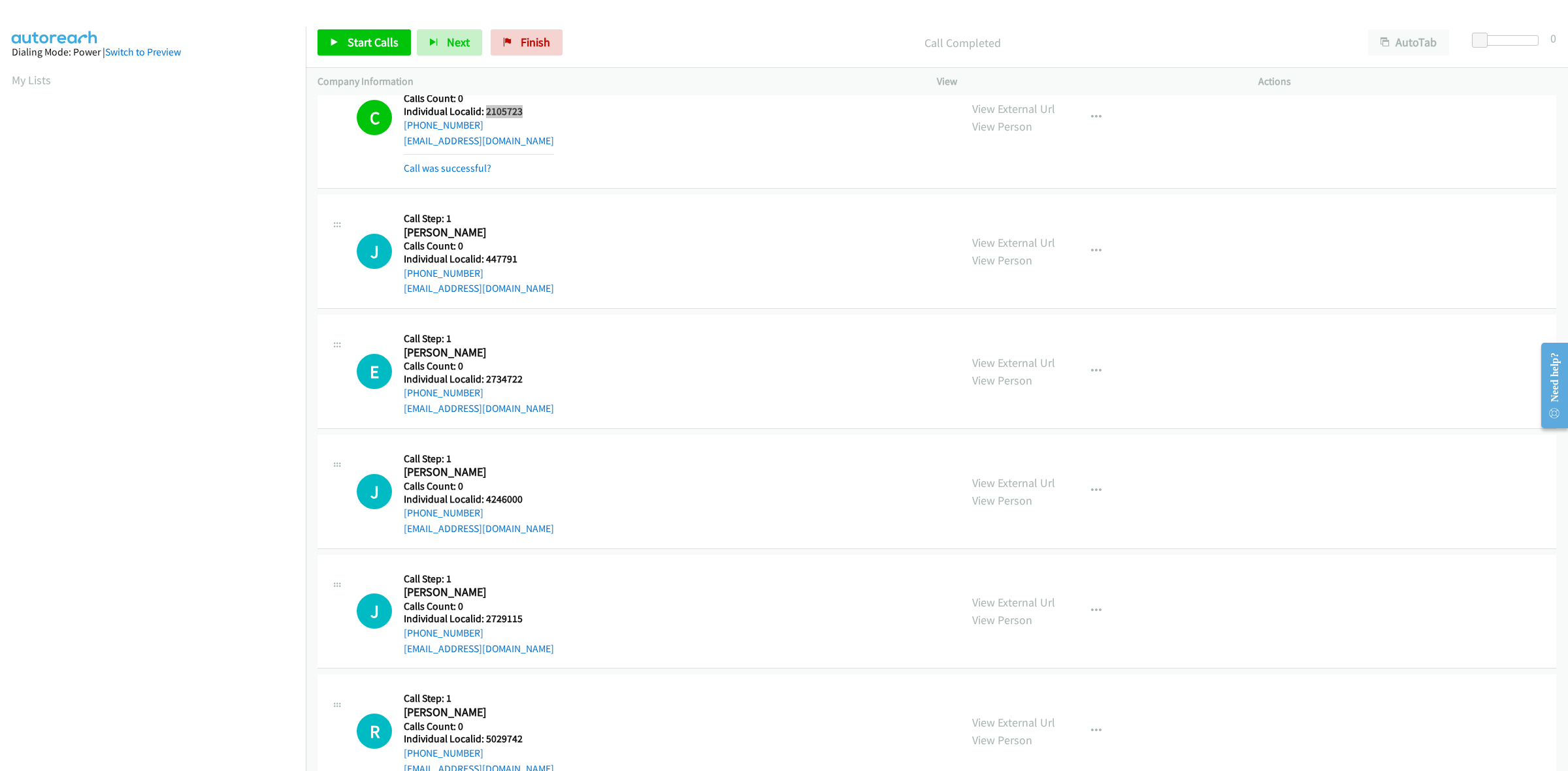
scroll to position [1306, 0]
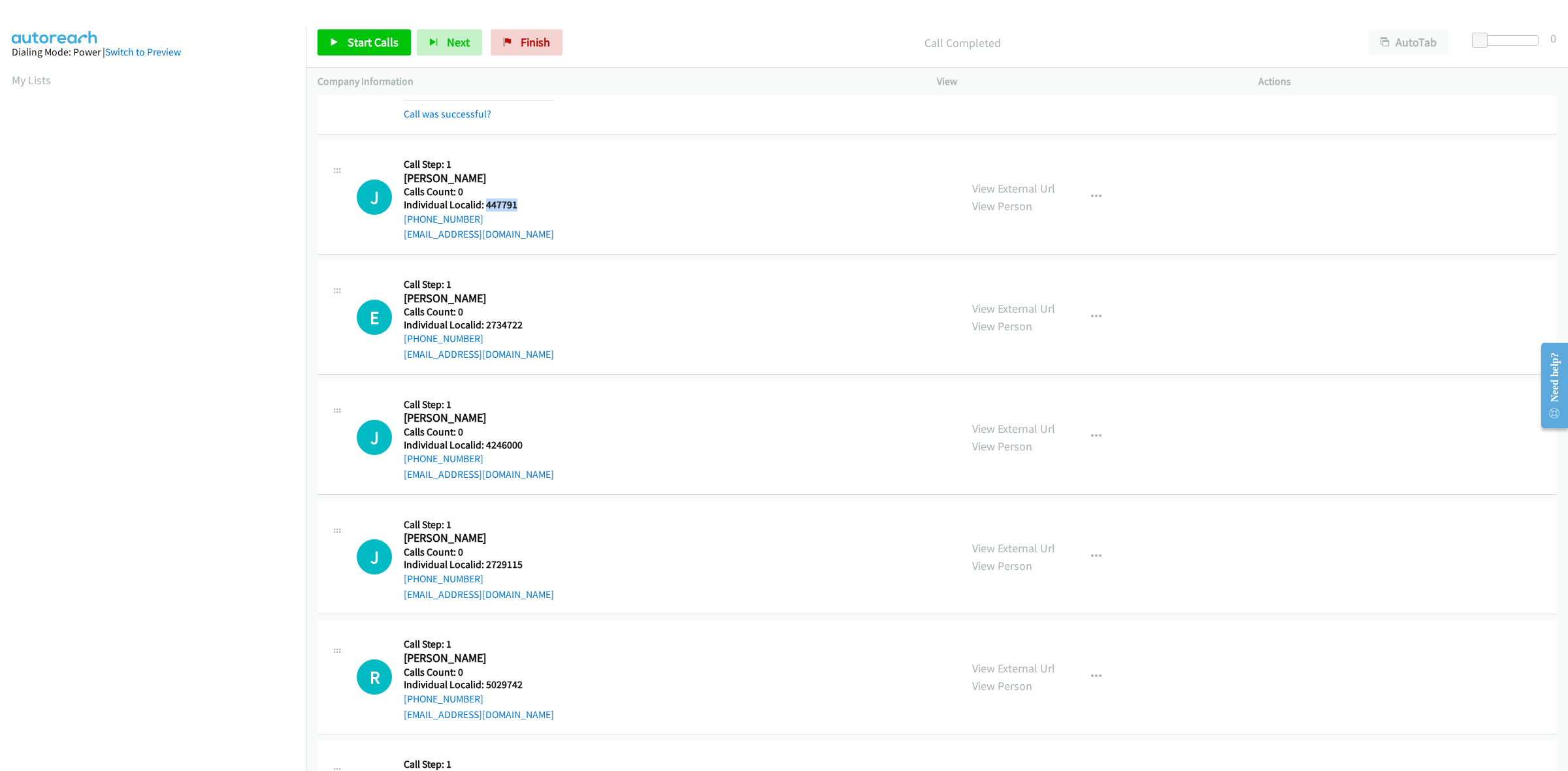
drag, startPoint x: 517, startPoint y: 204, endPoint x: 487, endPoint y: 205, distance: 30.0
click at [487, 205] on h5 "Individual Localid: 447791" at bounding box center [479, 204] width 150 height 14
copy h5 "447791"
drag, startPoint x: 478, startPoint y: 219, endPoint x: 403, endPoint y: 220, distance: 75.0
click at [403, 220] on div "J Callback Scheduled Call Step: 1 Jeffrey Pickens America/New_York Calls Count:…" at bounding box center [652, 197] width 592 height 90
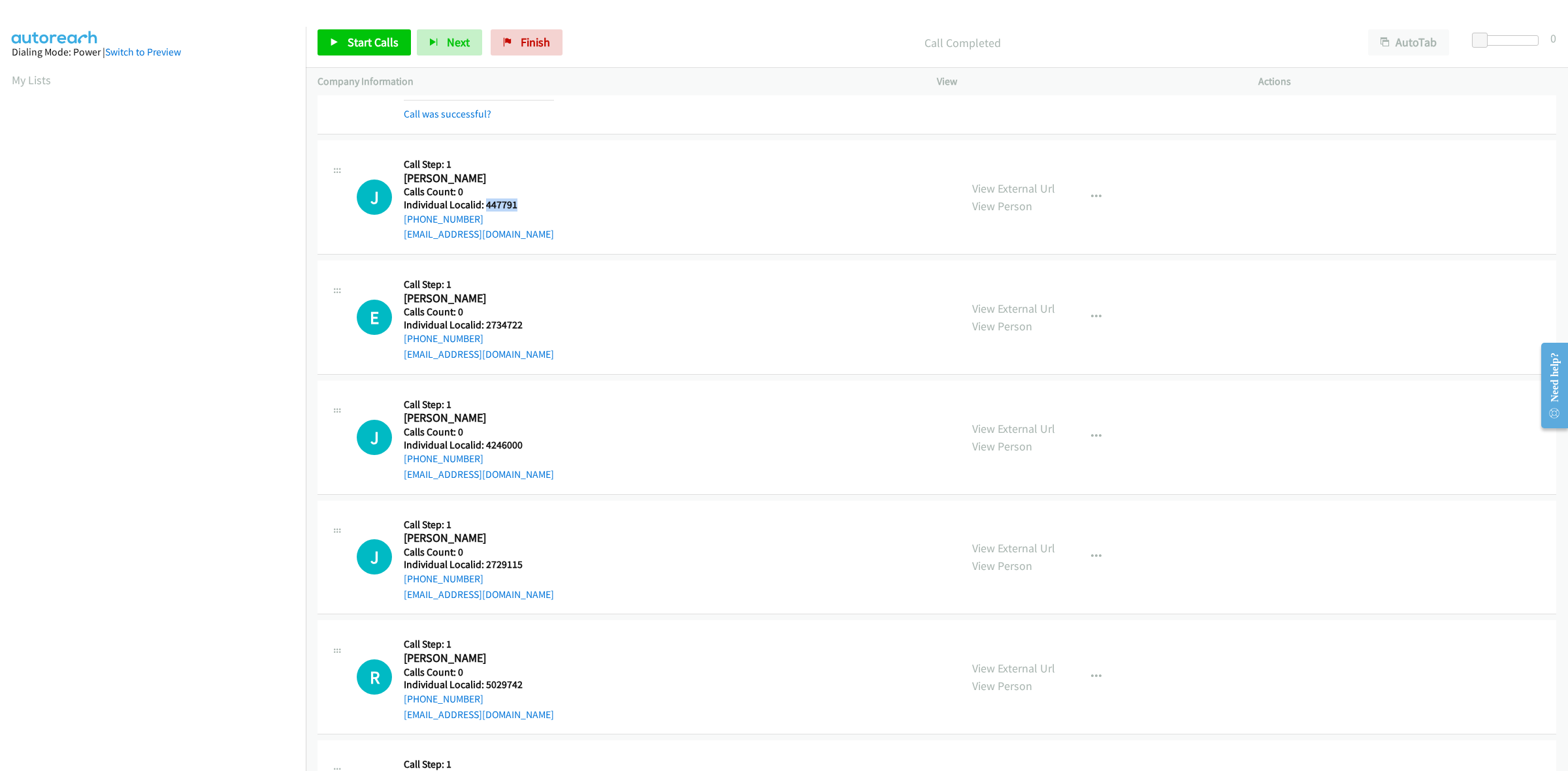
copy link "+1 724-366-1257"
drag, startPoint x: 512, startPoint y: 206, endPoint x: 482, endPoint y: 204, distance: 30.1
click at [482, 204] on h5 "Individual Localid: 447791" at bounding box center [479, 204] width 150 height 14
copy h5 "447791"
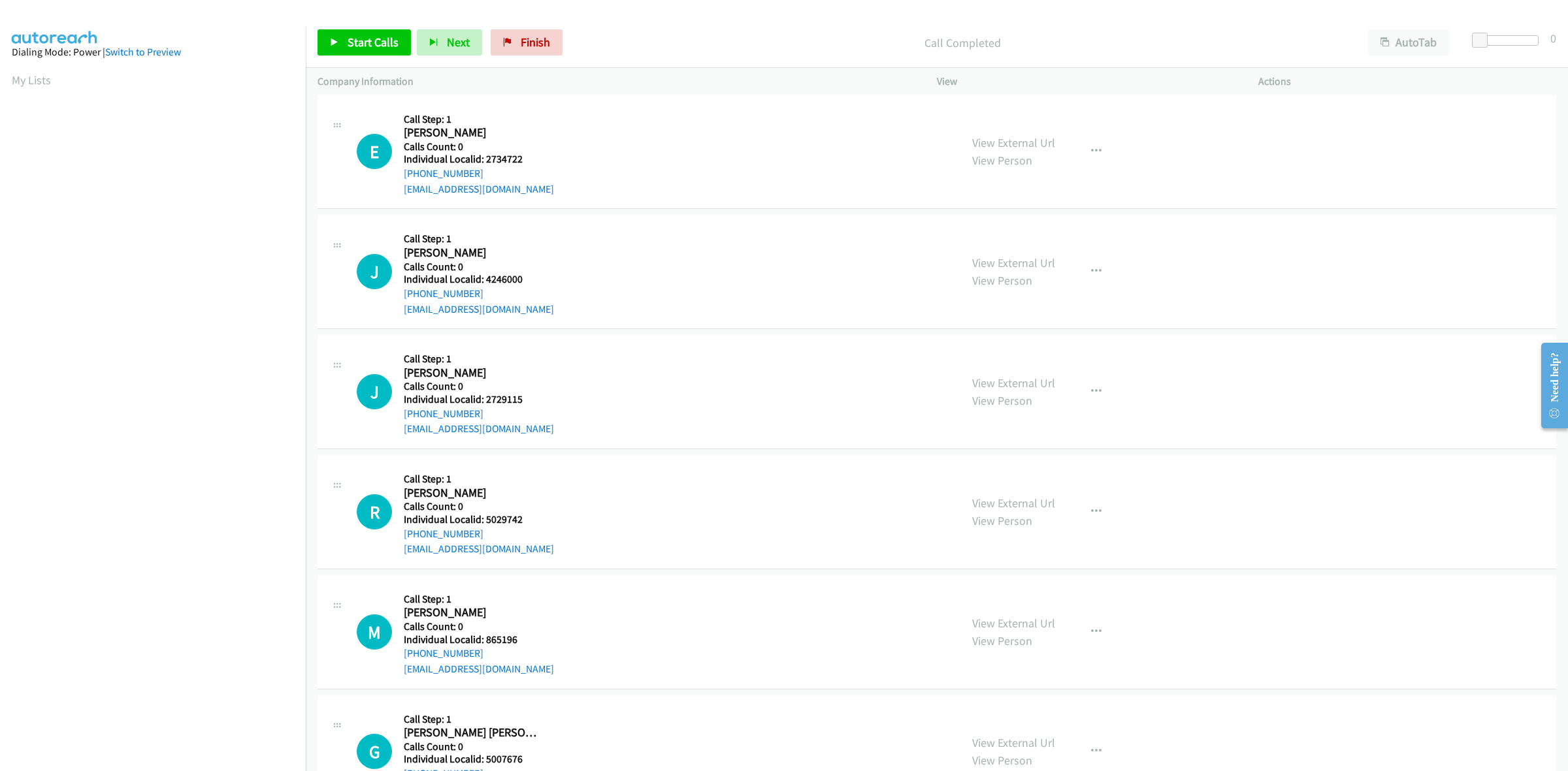
scroll to position [1510, 0]
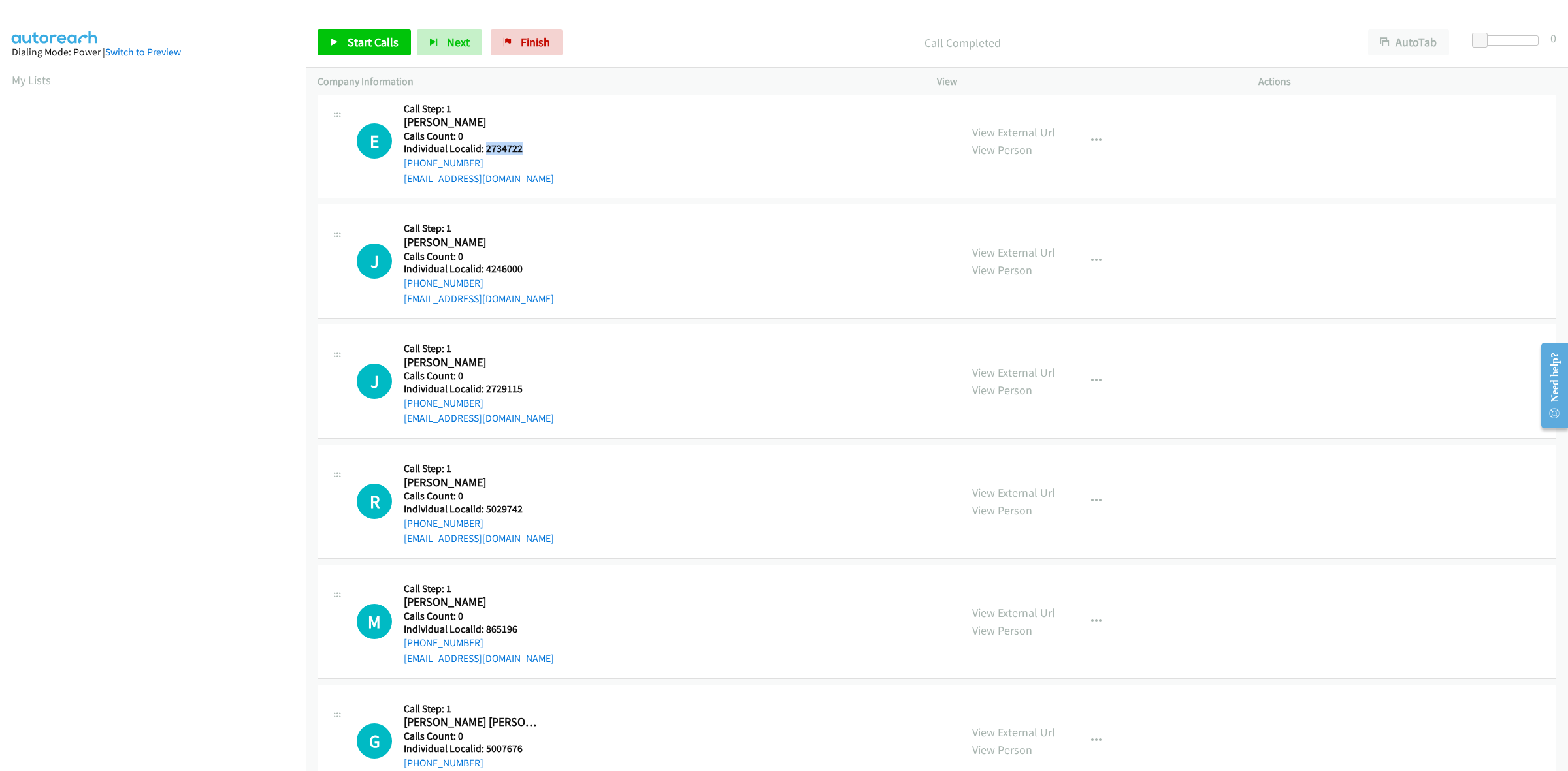
drag, startPoint x: 520, startPoint y: 148, endPoint x: 486, endPoint y: 152, distance: 34.2
click at [486, 152] on h5 "Individual Localid: 2734722" at bounding box center [479, 149] width 150 height 14
copy h5 "2734722"
drag, startPoint x: 481, startPoint y: 160, endPoint x: 406, endPoint y: 164, distance: 75.1
click at [406, 164] on div "+1 706-429-3022" at bounding box center [479, 163] width 150 height 15
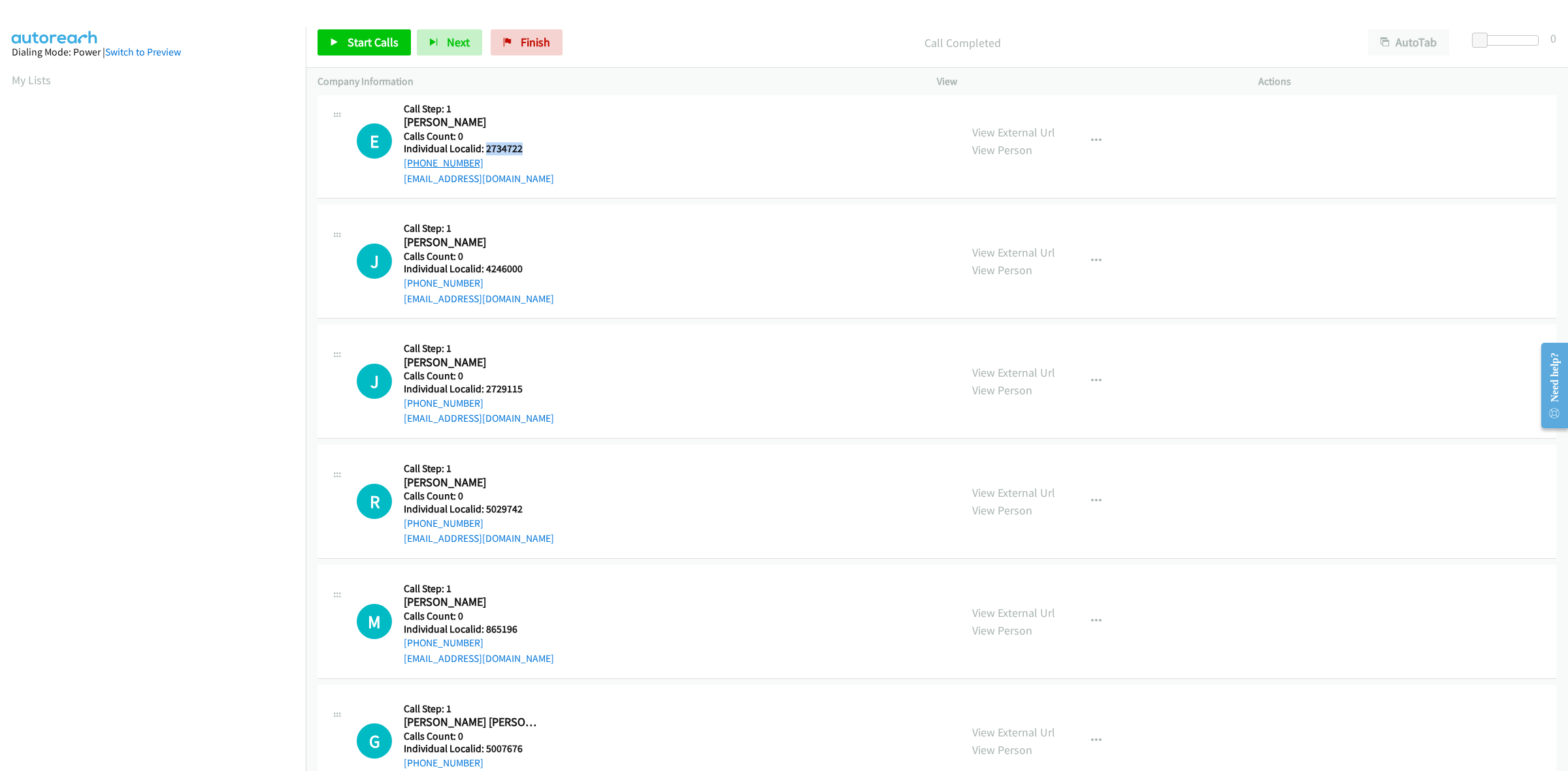
copy link "+1 706-429-3022"
drag, startPoint x: 524, startPoint y: 148, endPoint x: 485, endPoint y: 149, distance: 39.0
click at [485, 149] on h5 "Individual Localid: 2734722" at bounding box center [479, 149] width 150 height 14
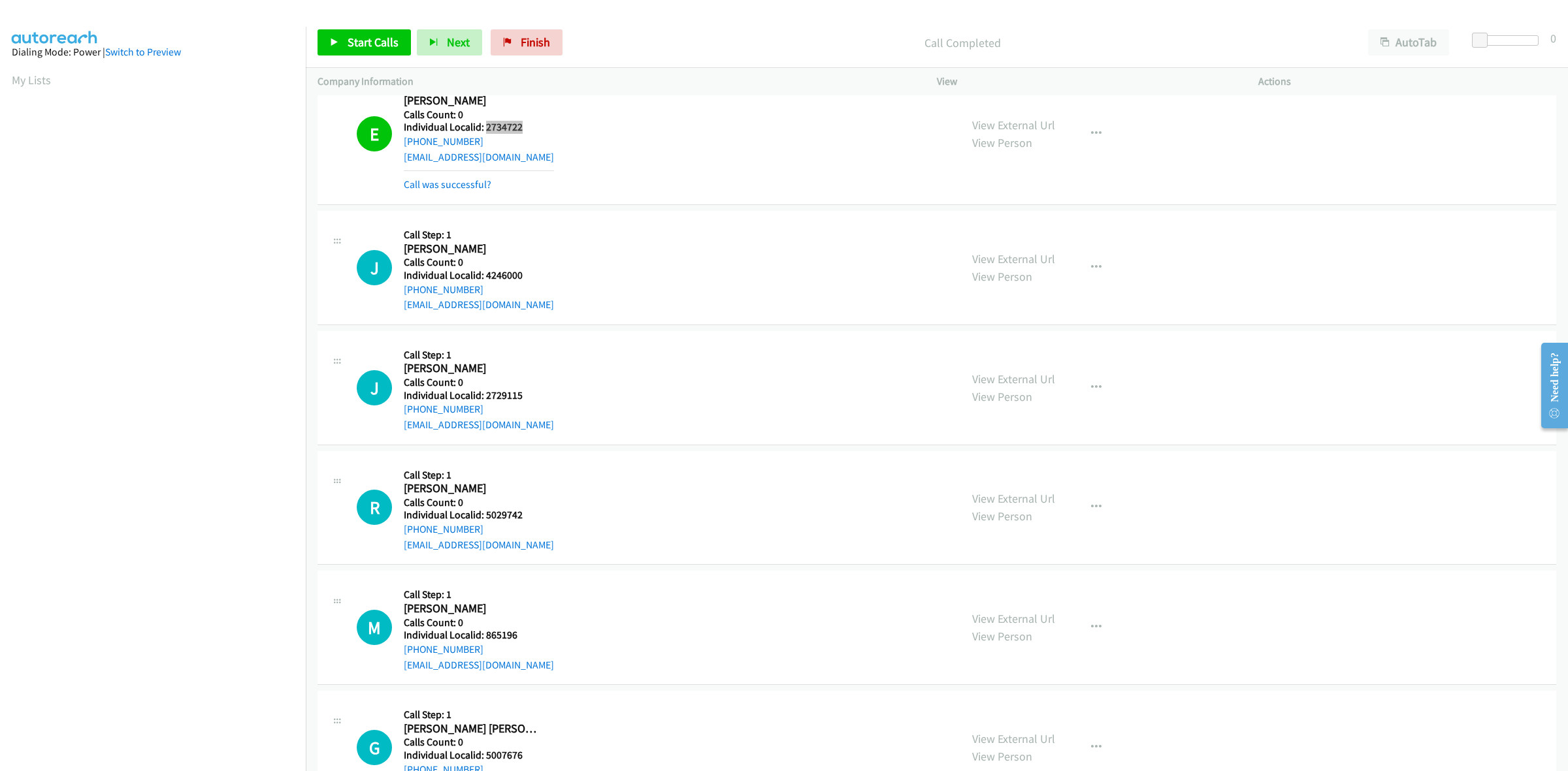
scroll to position [1592, 0]
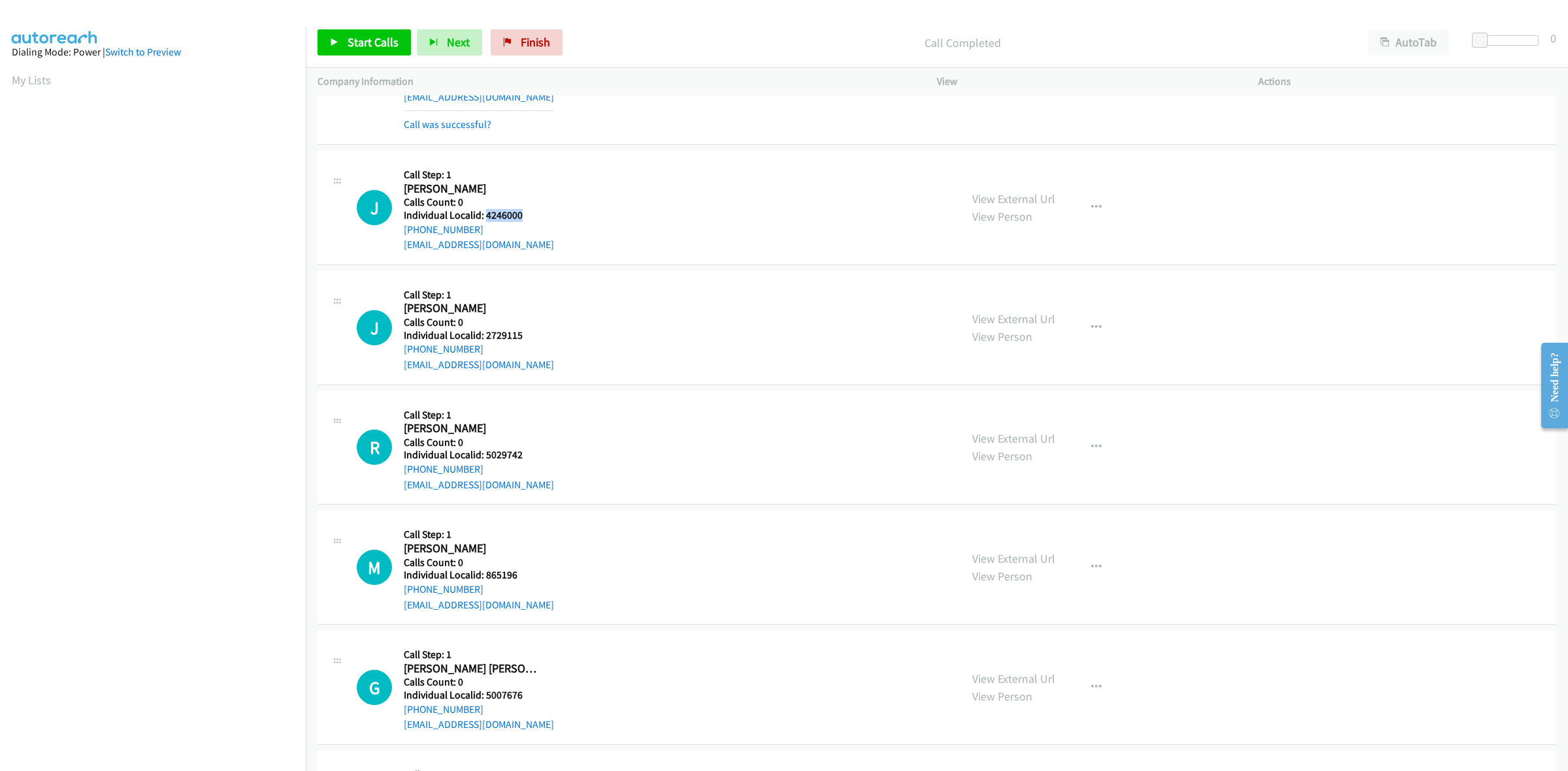
drag, startPoint x: 506, startPoint y: 213, endPoint x: 484, endPoint y: 213, distance: 22.0
click at [484, 213] on h5 "Individual Localid: 4246000" at bounding box center [479, 215] width 150 height 14
drag, startPoint x: 486, startPoint y: 232, endPoint x: 403, endPoint y: 234, distance: 83.0
click at [403, 234] on div "J Callback Scheduled Call Step: 1 Jonathan Daugherty America/New_York Calls Cou…" at bounding box center [652, 208] width 592 height 90
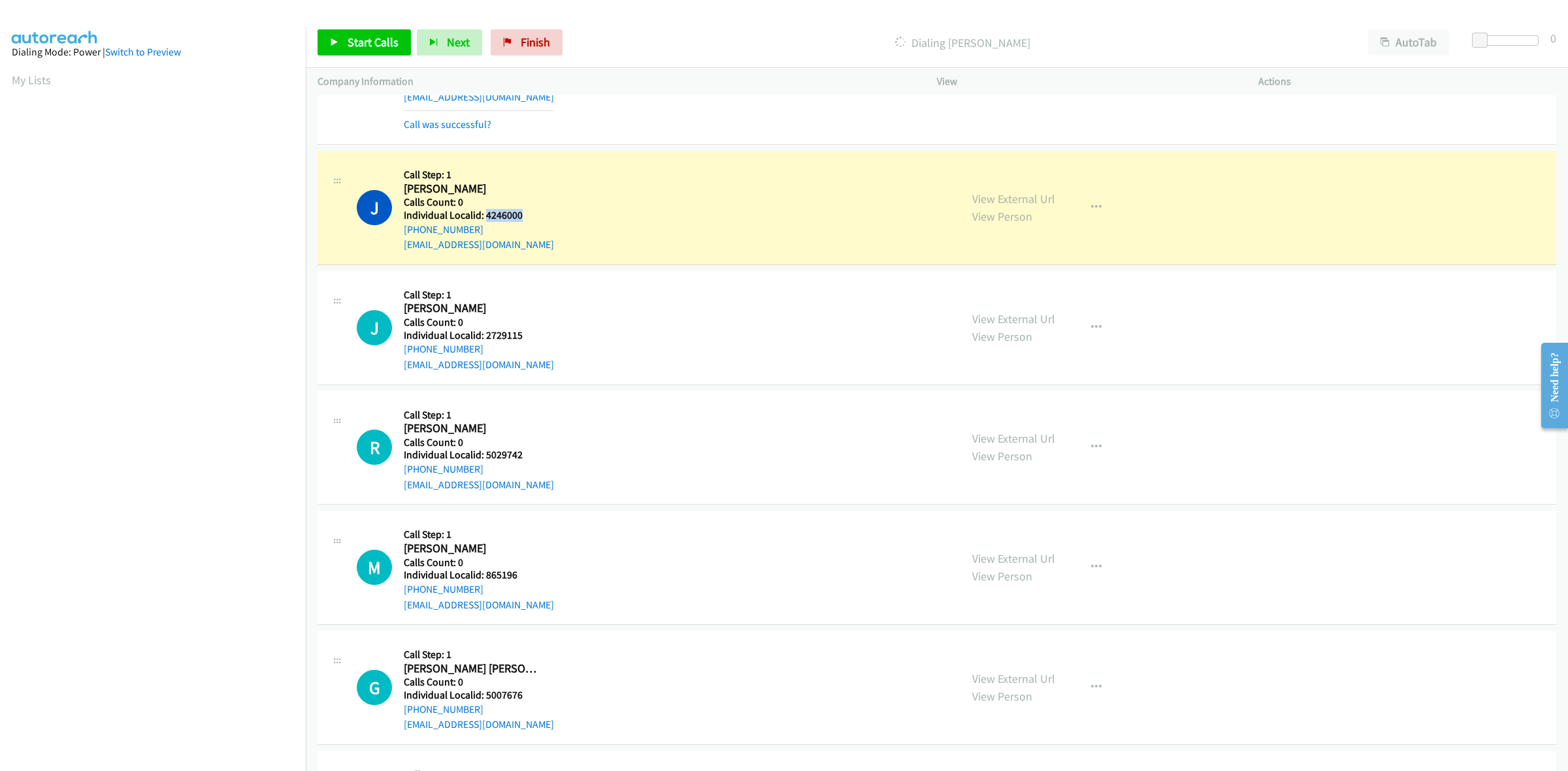
drag, startPoint x: 528, startPoint y: 217, endPoint x: 484, endPoint y: 213, distance: 44.2
click at [484, 213] on h5 "Individual Localid: 4246000" at bounding box center [479, 215] width 150 height 14
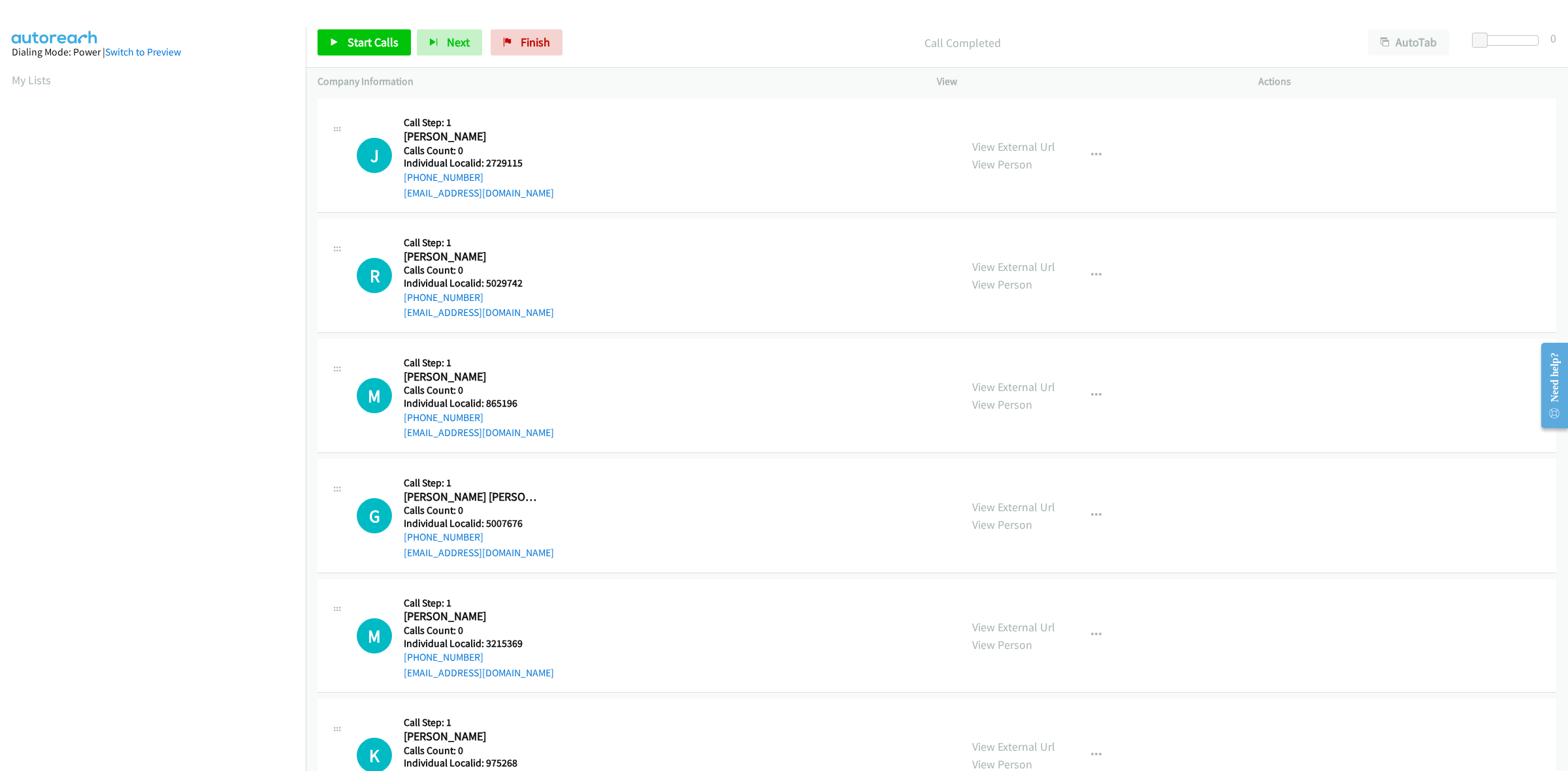
scroll to position [1817, 0]
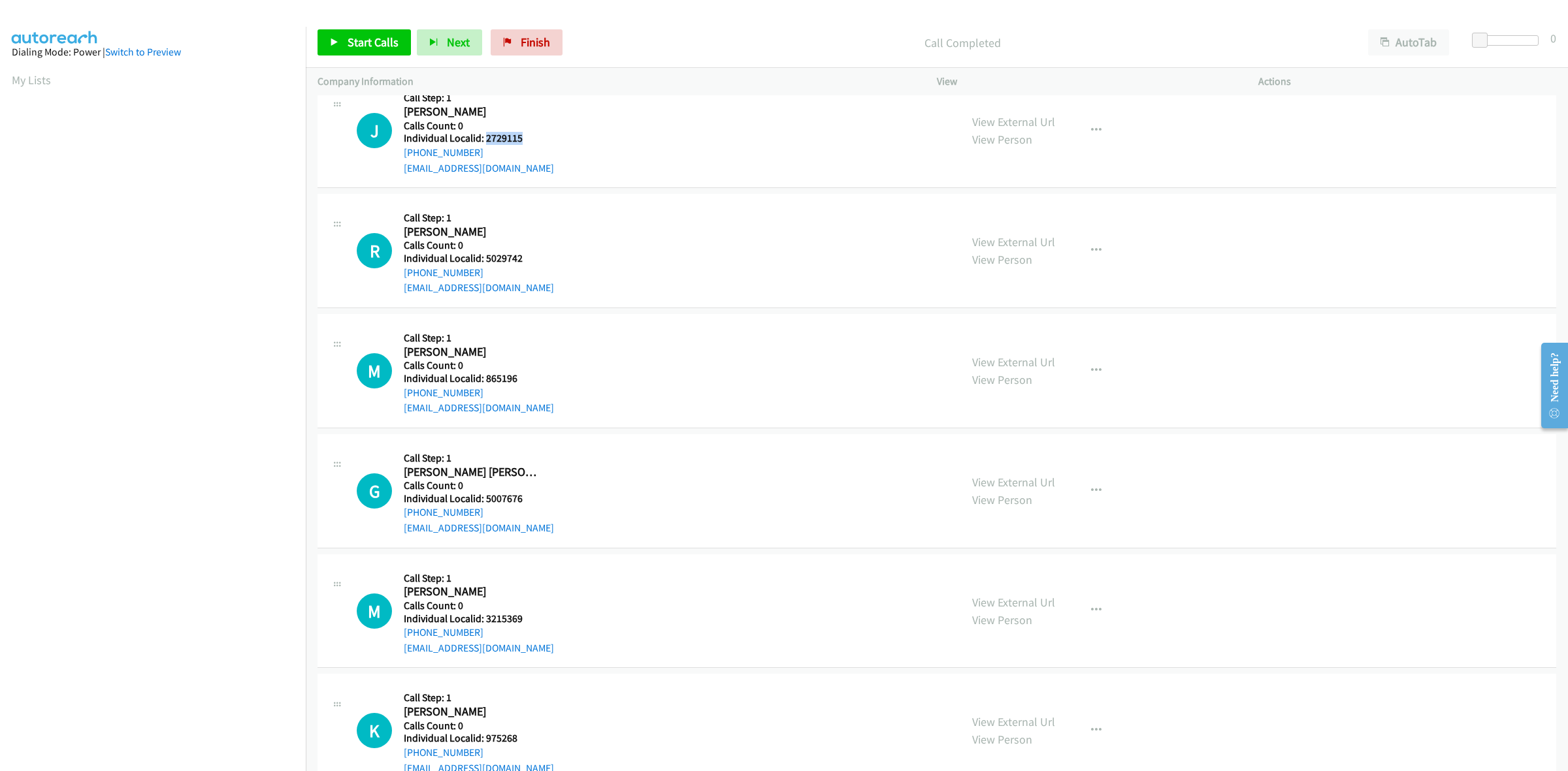
drag, startPoint x: 533, startPoint y: 141, endPoint x: 486, endPoint y: 141, distance: 47.0
click at [486, 141] on h5 "Individual Localid: 2729115" at bounding box center [479, 138] width 150 height 14
drag, startPoint x: 1093, startPoint y: 131, endPoint x: 1070, endPoint y: 170, distance: 45.3
click at [1093, 131] on icon "button" at bounding box center [1097, 131] width 11 height 11
click at [1015, 217] on link "Skip Call" at bounding box center [1026, 216] width 174 height 26
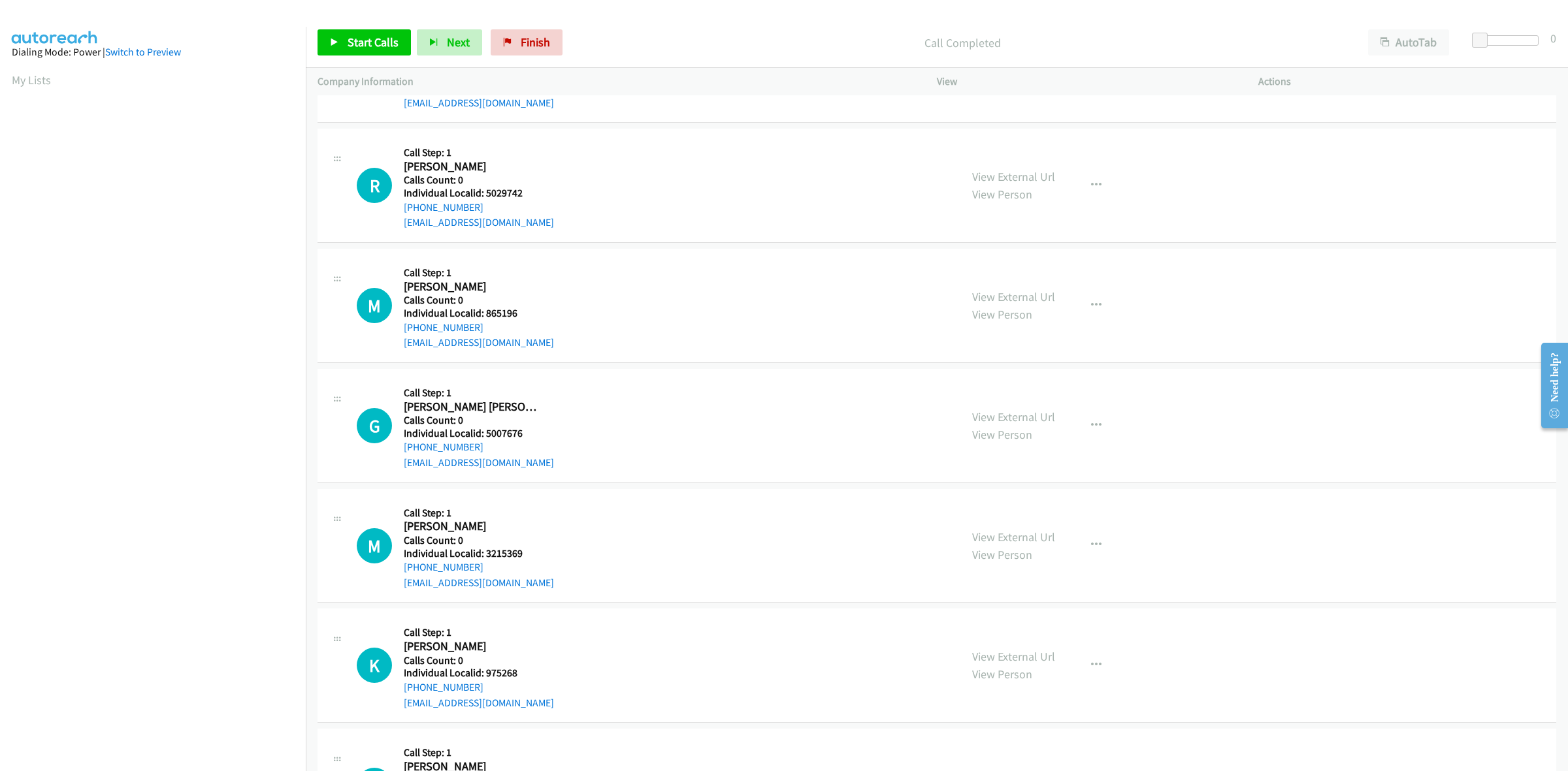
scroll to position [1898, 0]
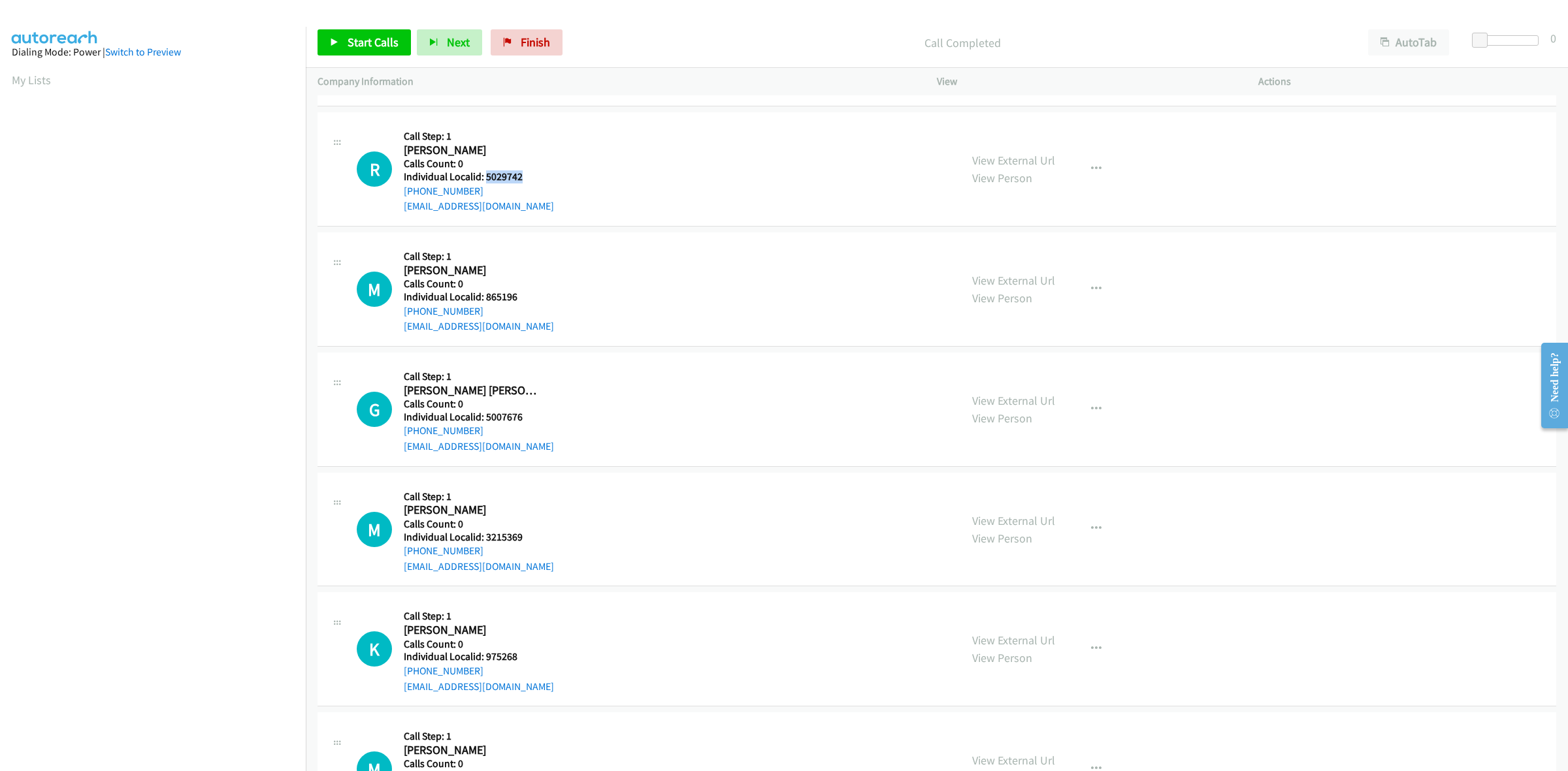
drag, startPoint x: 524, startPoint y: 178, endPoint x: 485, endPoint y: 177, distance: 39.0
click at [485, 177] on h5 "Individual Localid: 5029742" at bounding box center [479, 177] width 150 height 14
drag, startPoint x: 488, startPoint y: 189, endPoint x: 406, endPoint y: 198, distance: 82.5
click at [406, 198] on div "+1 857-505-6989" at bounding box center [479, 191] width 150 height 15
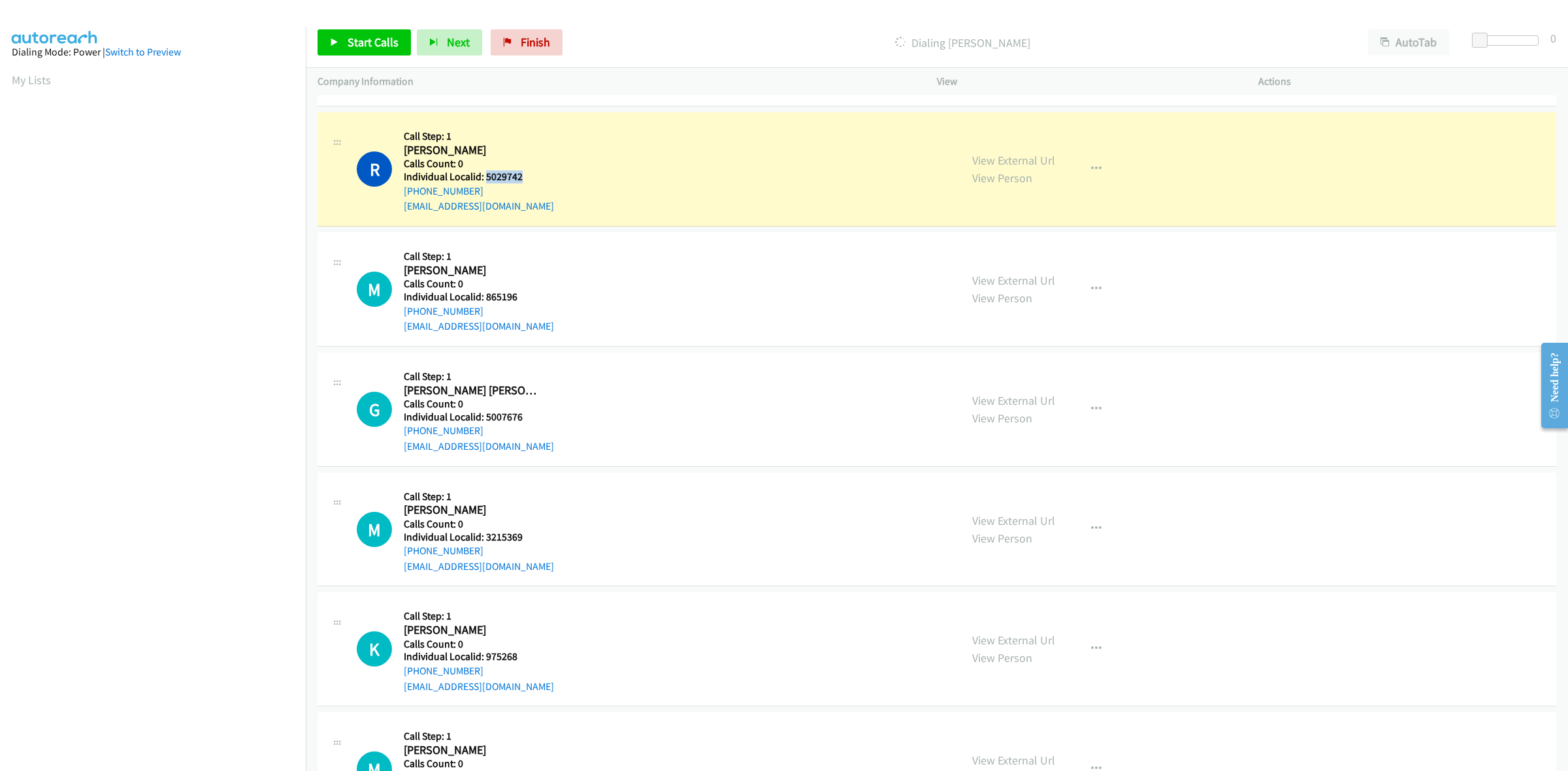
drag, startPoint x: 526, startPoint y: 179, endPoint x: 484, endPoint y: 177, distance: 42.0
click at [484, 177] on h5 "Individual Localid: 5029742" at bounding box center [479, 177] width 150 height 14
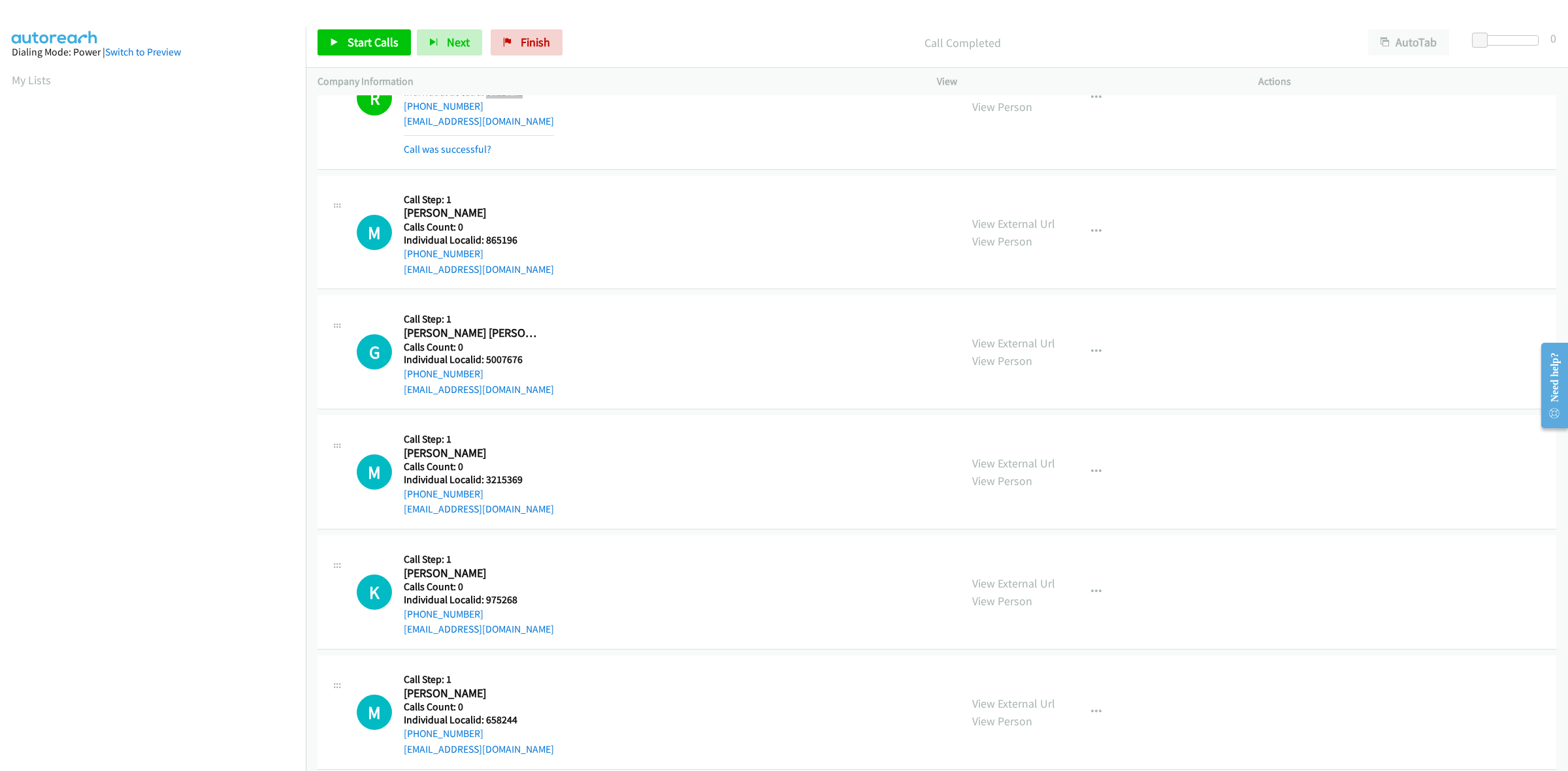
scroll to position [2000, 0]
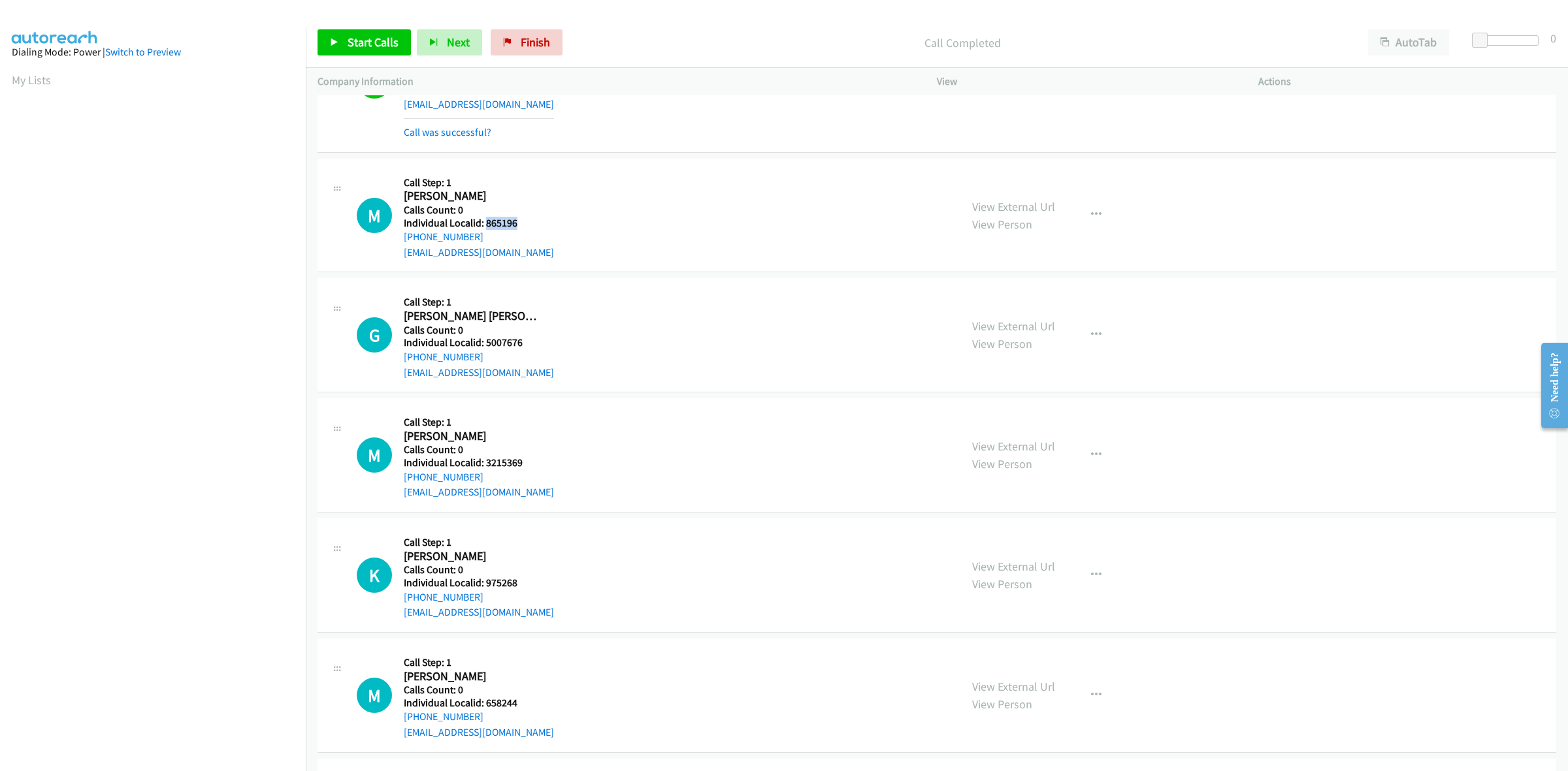
drag, startPoint x: 524, startPoint y: 221, endPoint x: 487, endPoint y: 225, distance: 37.2
click at [487, 225] on h5 "Individual Localid: 865196" at bounding box center [479, 223] width 150 height 14
drag, startPoint x: 479, startPoint y: 236, endPoint x: 399, endPoint y: 241, distance: 80.2
click at [399, 241] on div "M Callback Scheduled Call Step: 1 Marc Romanych America/New_York Calls Count: 0…" at bounding box center [652, 215] width 592 height 90
drag, startPoint x: 522, startPoint y: 226, endPoint x: 485, endPoint y: 224, distance: 37.1
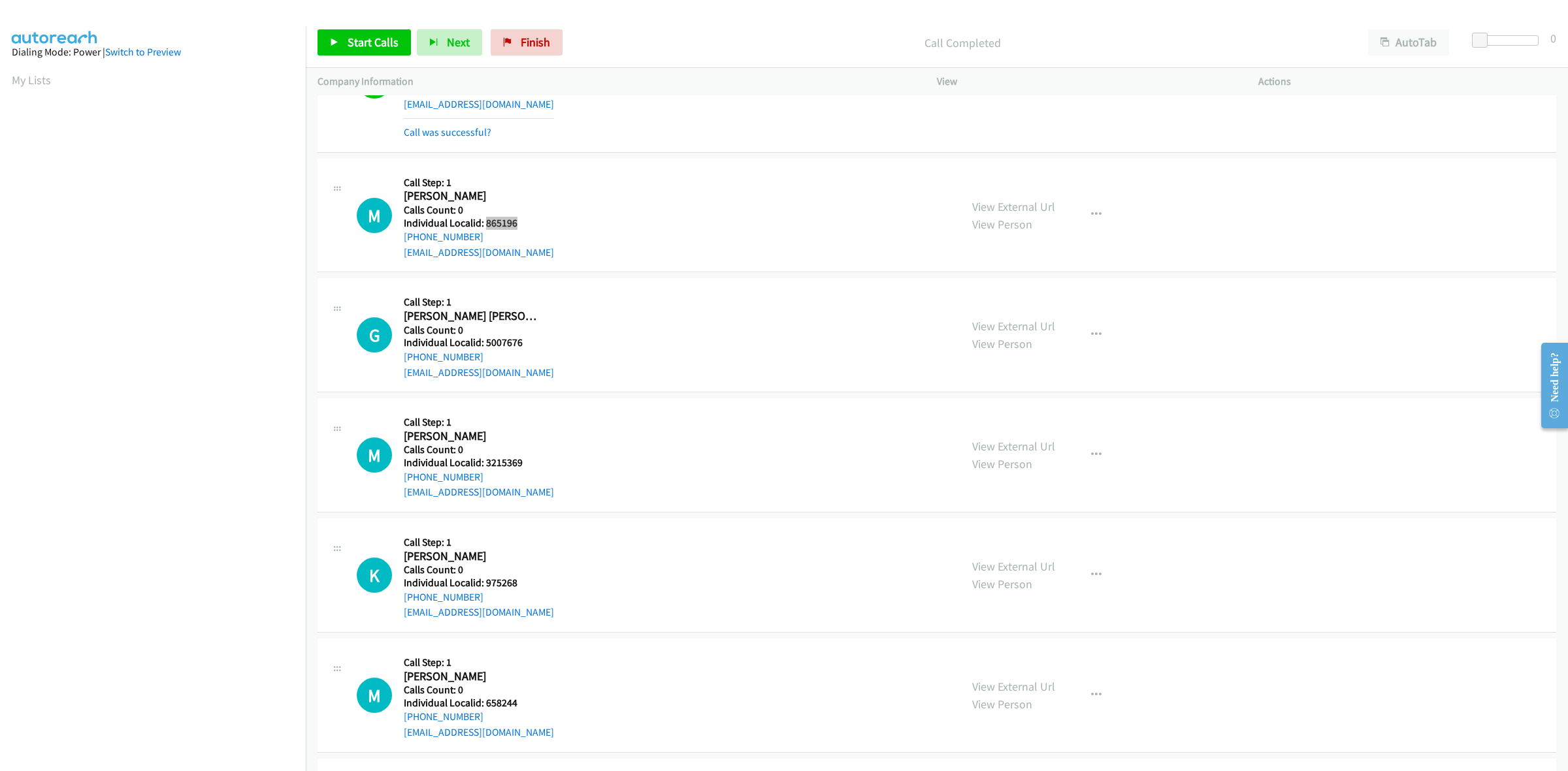
click at [485, 224] on h5 "Individual Localid: 865196" at bounding box center [479, 223] width 150 height 14
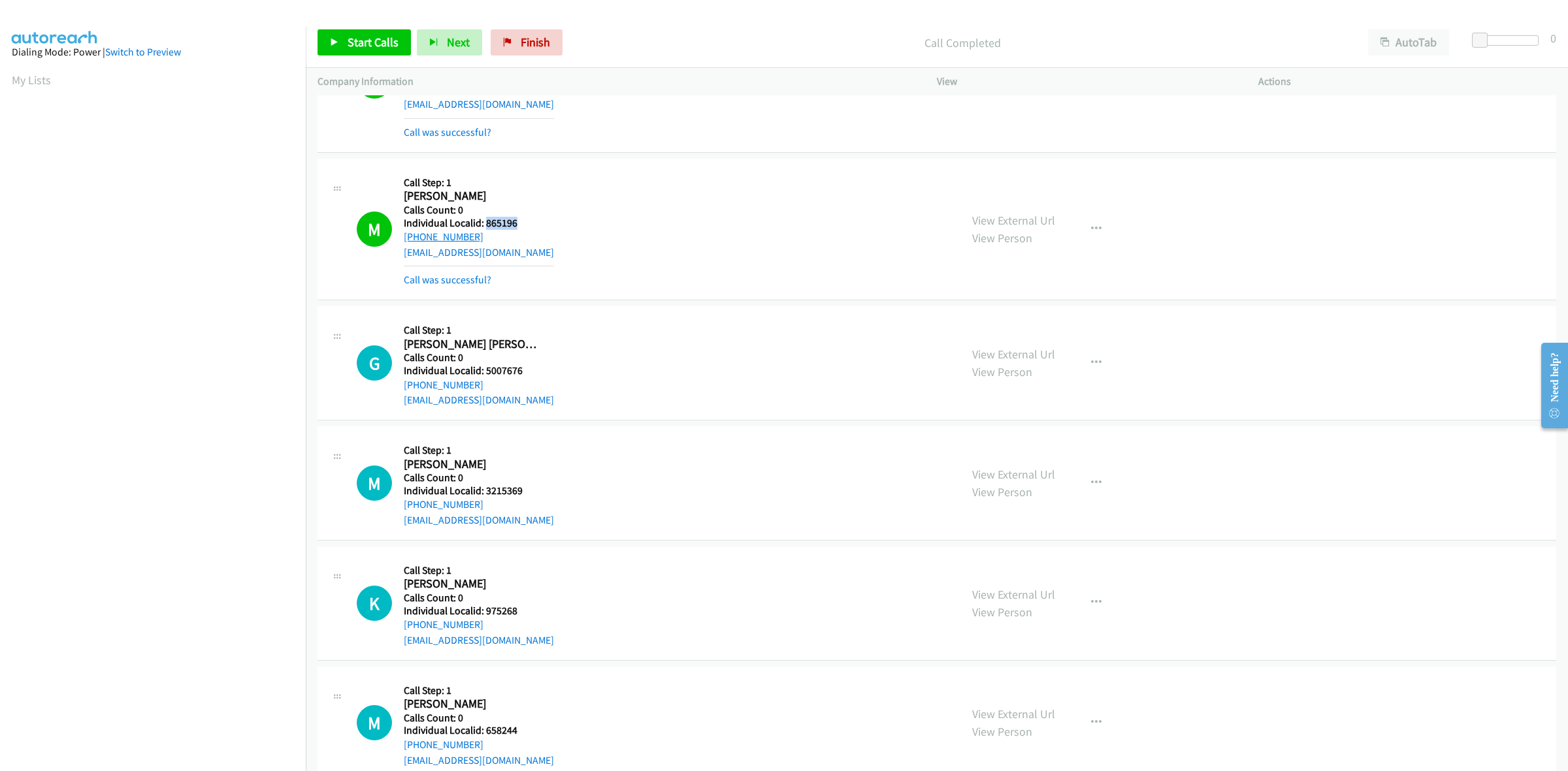
drag, startPoint x: 481, startPoint y: 242, endPoint x: 403, endPoint y: 240, distance: 78.0
click at [404, 240] on div "+1 914-486-5324" at bounding box center [479, 237] width 150 height 15
click at [1091, 231] on icon "button" at bounding box center [1097, 230] width 11 height 11
click at [983, 350] on link "Add to do not call list" at bounding box center [1026, 340] width 174 height 26
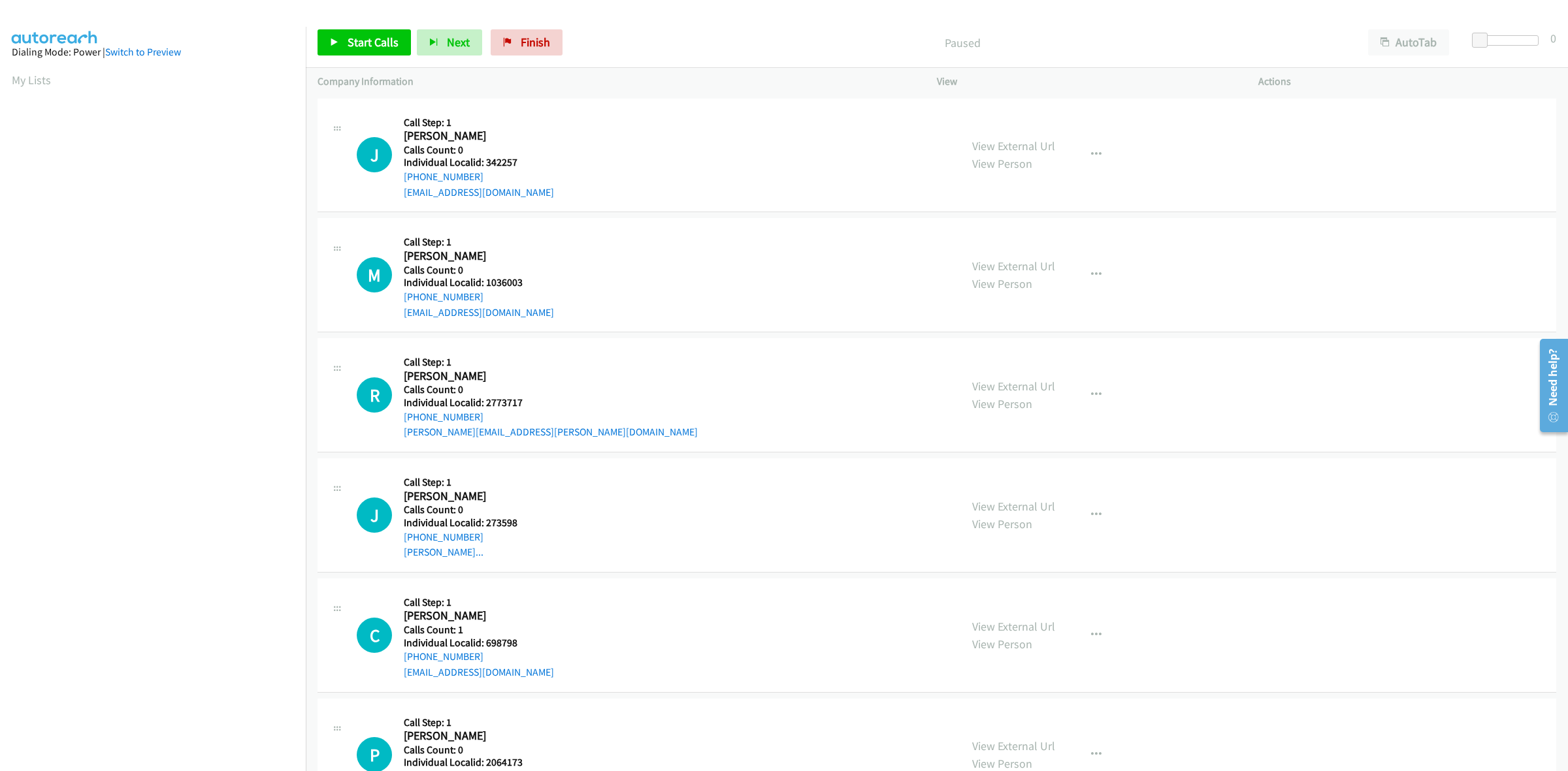
scroll to position [0, 2]
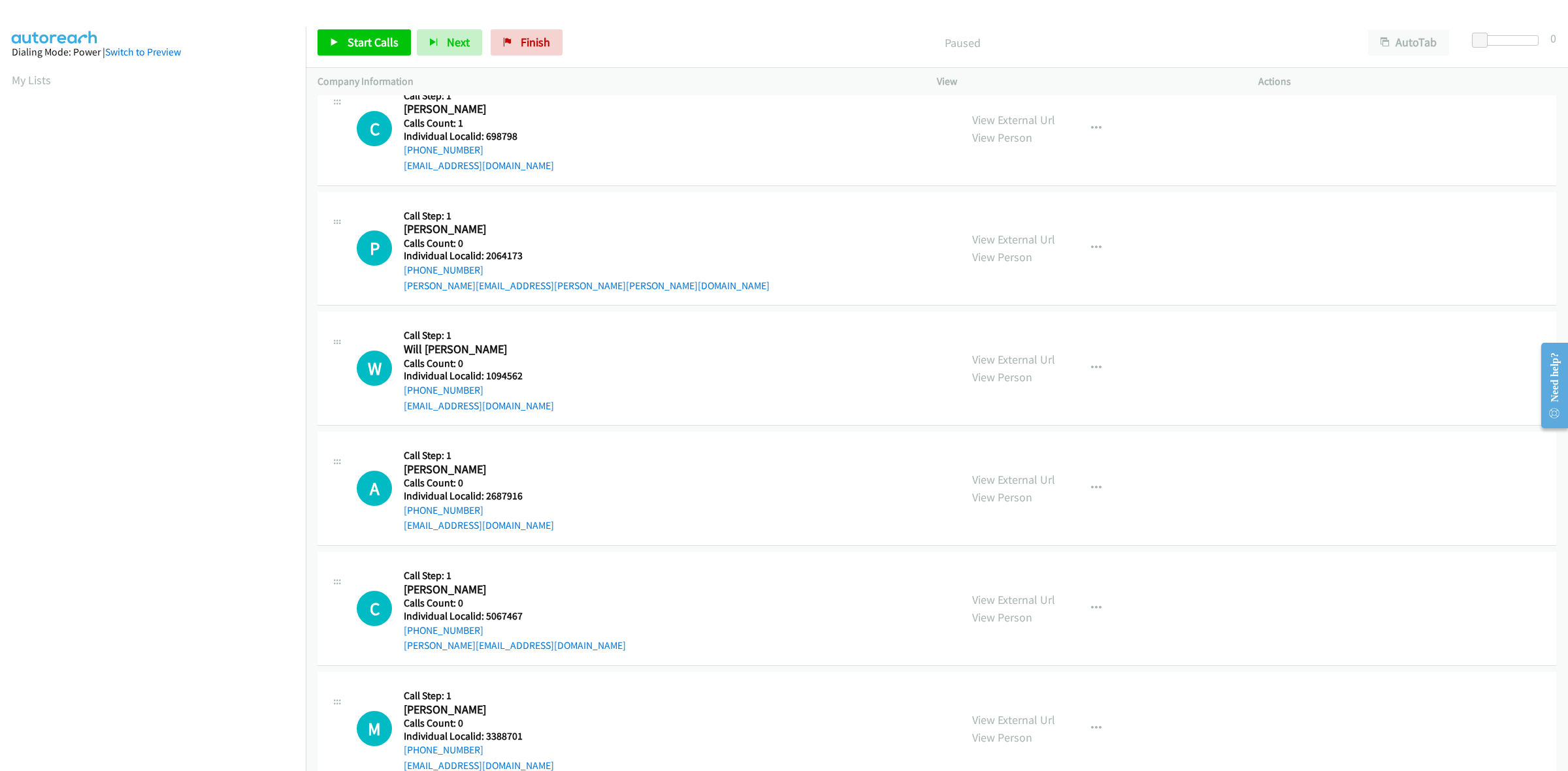
scroll to position [550, 0]
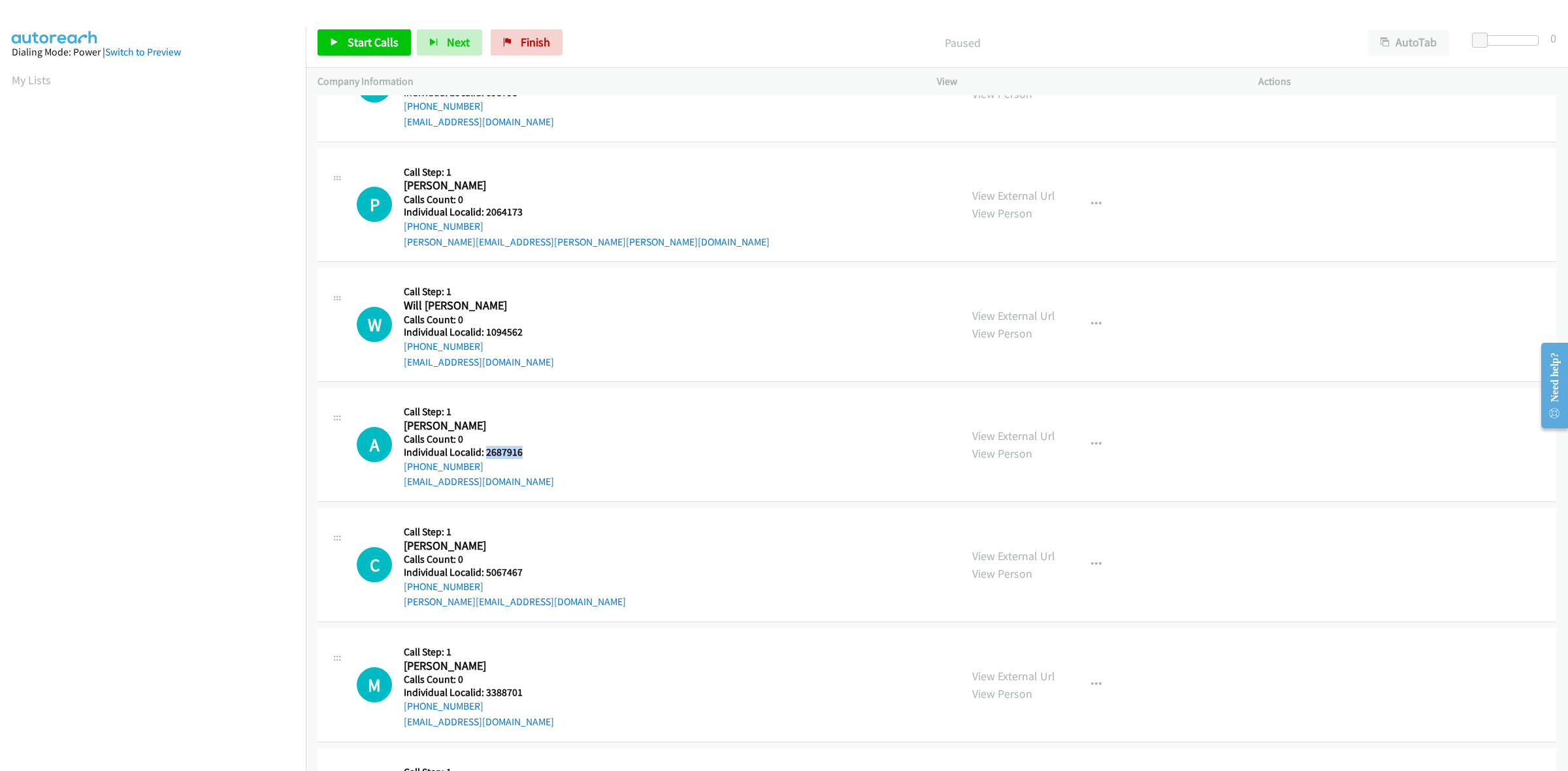
drag, startPoint x: 534, startPoint y: 448, endPoint x: 486, endPoint y: 452, distance: 48.2
click at [486, 452] on h5 "Individual Localid: 2687916" at bounding box center [479, 452] width 150 height 14
copy h5 "2687916"
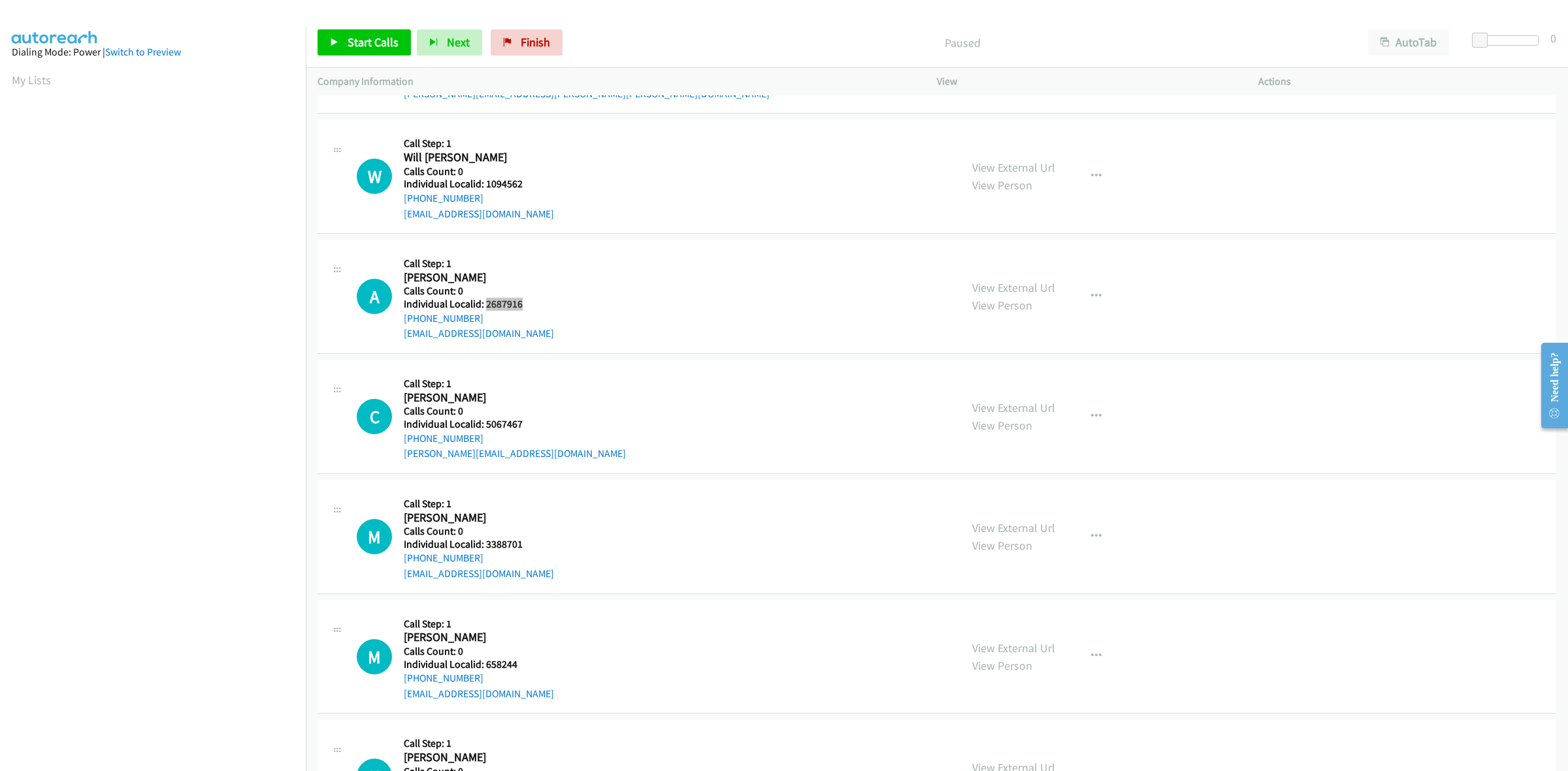
scroll to position [735, 0]
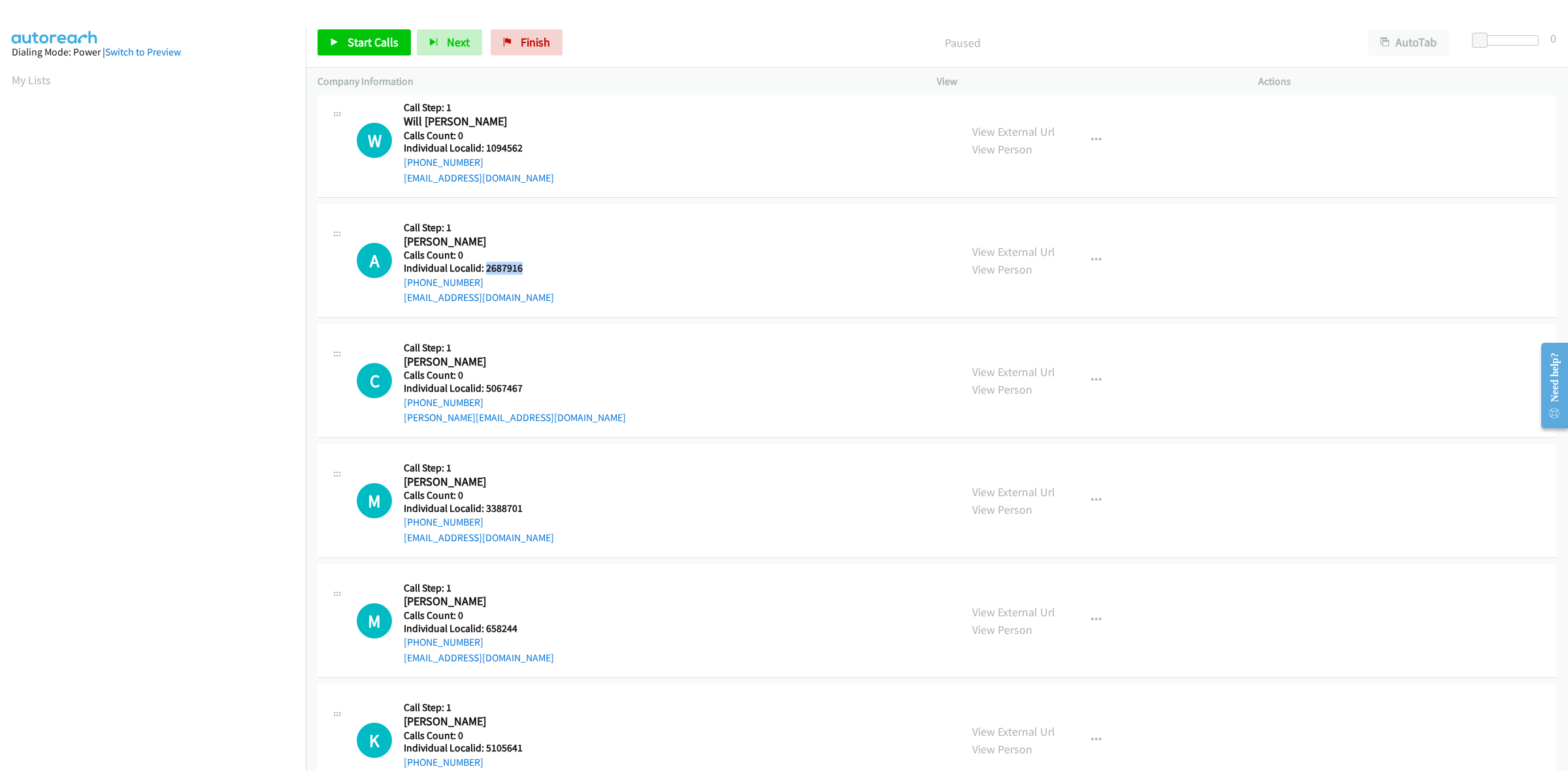
drag, startPoint x: 481, startPoint y: 279, endPoint x: 399, endPoint y: 282, distance: 82.1
click at [399, 282] on div "A Callback Scheduled Call Step: 1 [PERSON_NAME] America/New_York Calls Count: 0…" at bounding box center [652, 260] width 592 height 90
copy link "[PHONE_NUMBER]"
drag, startPoint x: 524, startPoint y: 265, endPoint x: 484, endPoint y: 268, distance: 40.1
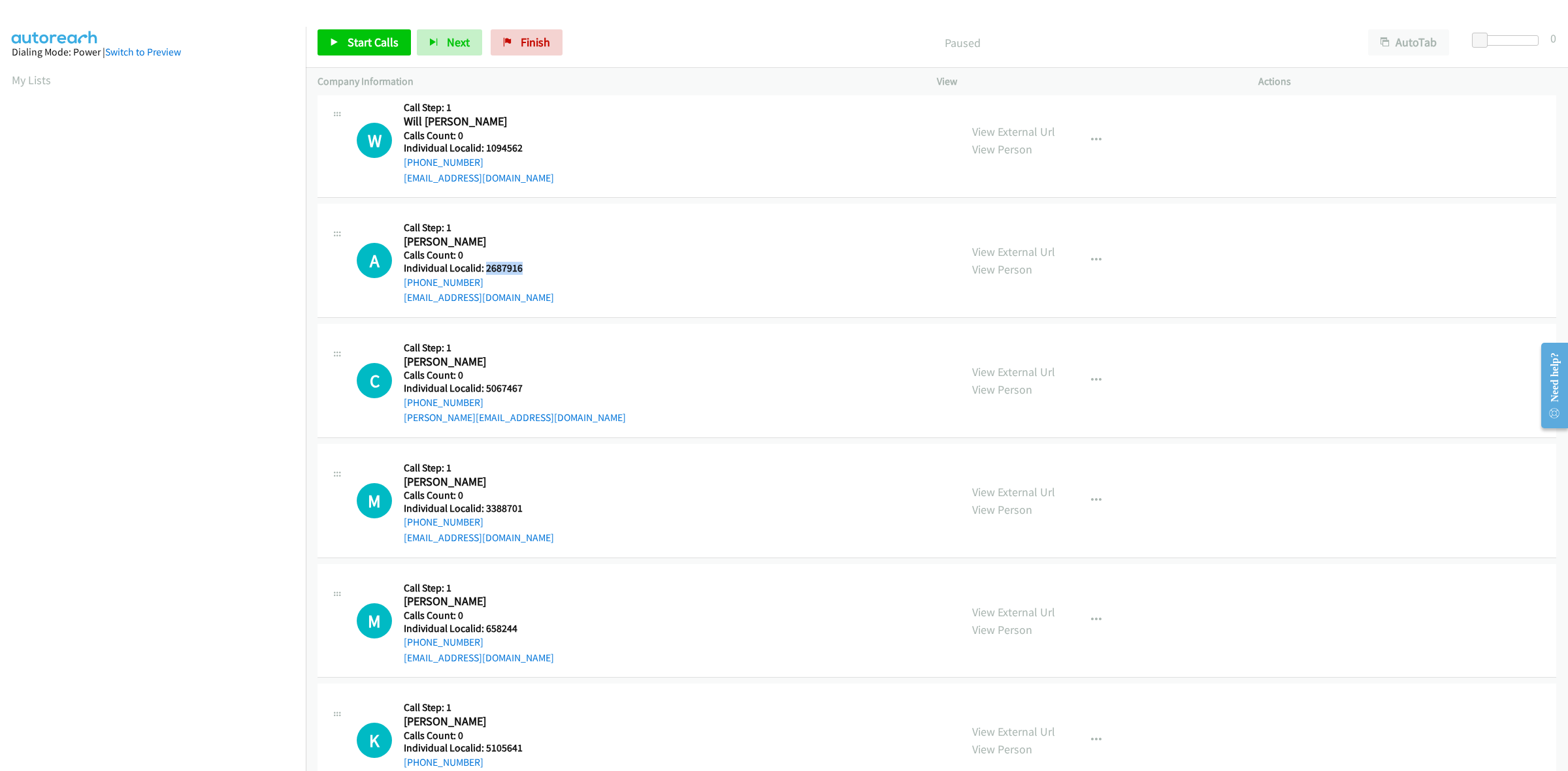
click at [484, 268] on h5 "Individual Localid: 2687916" at bounding box center [479, 268] width 150 height 14
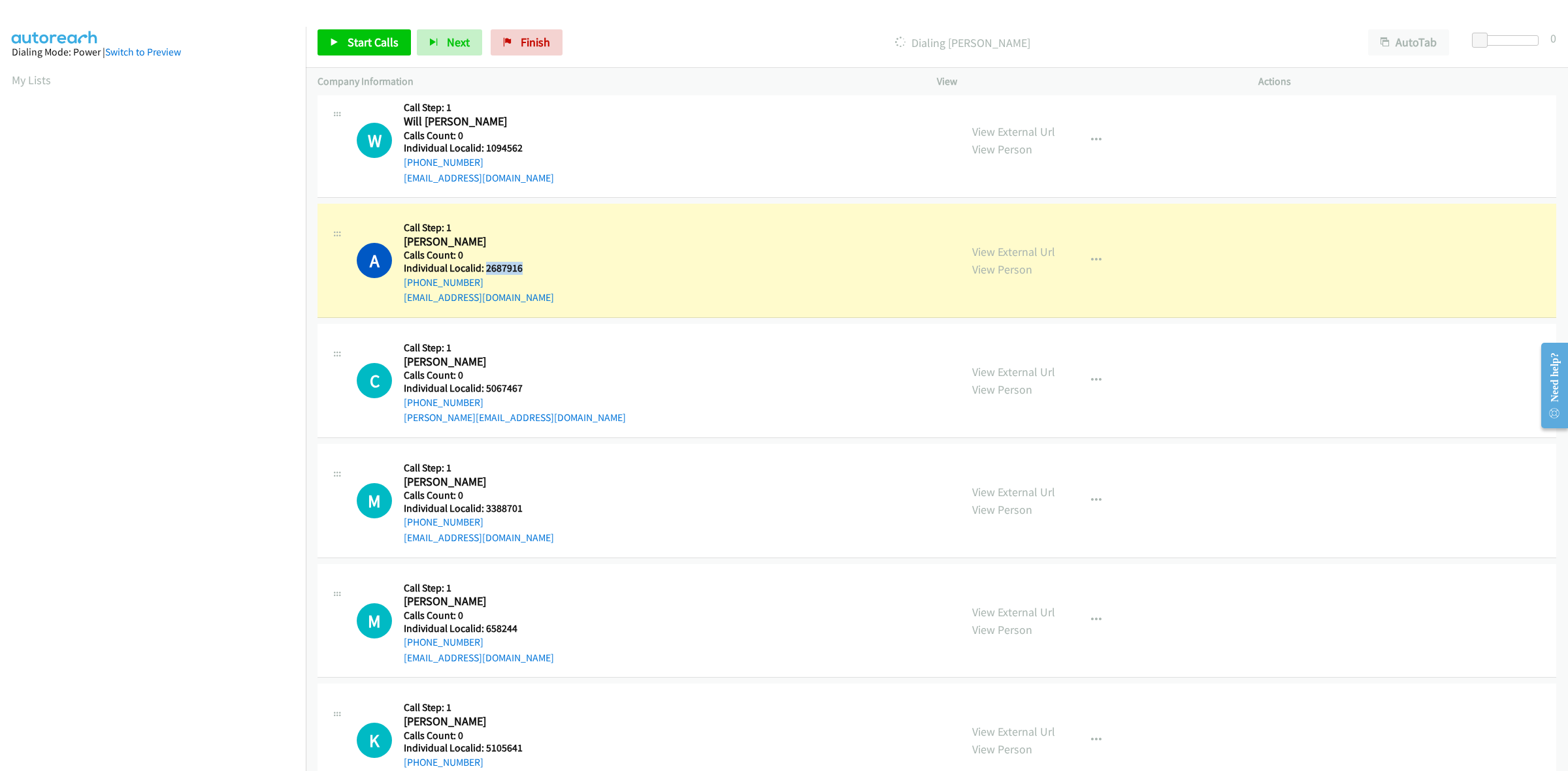
copy h5 "2687916"
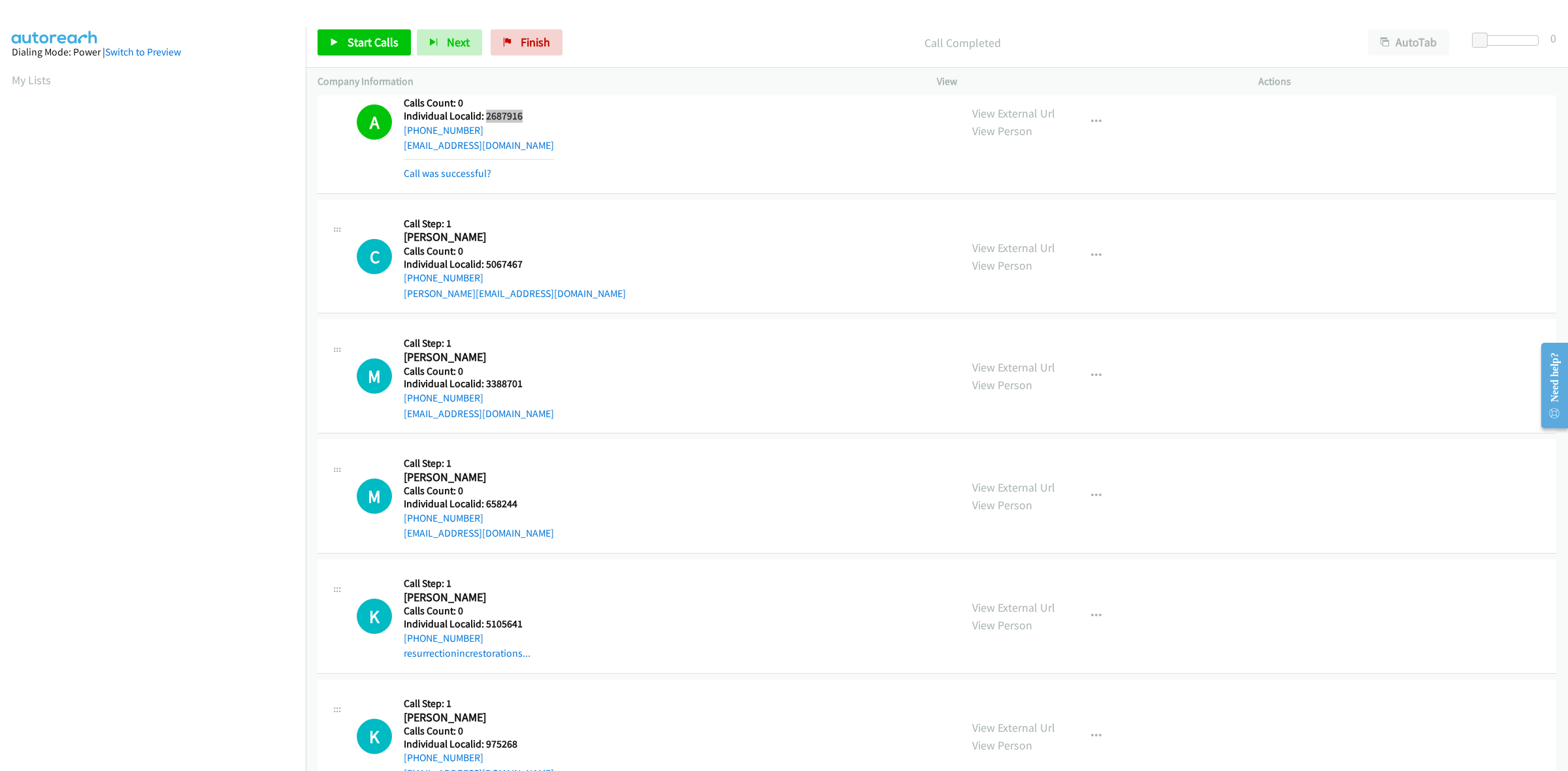
scroll to position [939, 0]
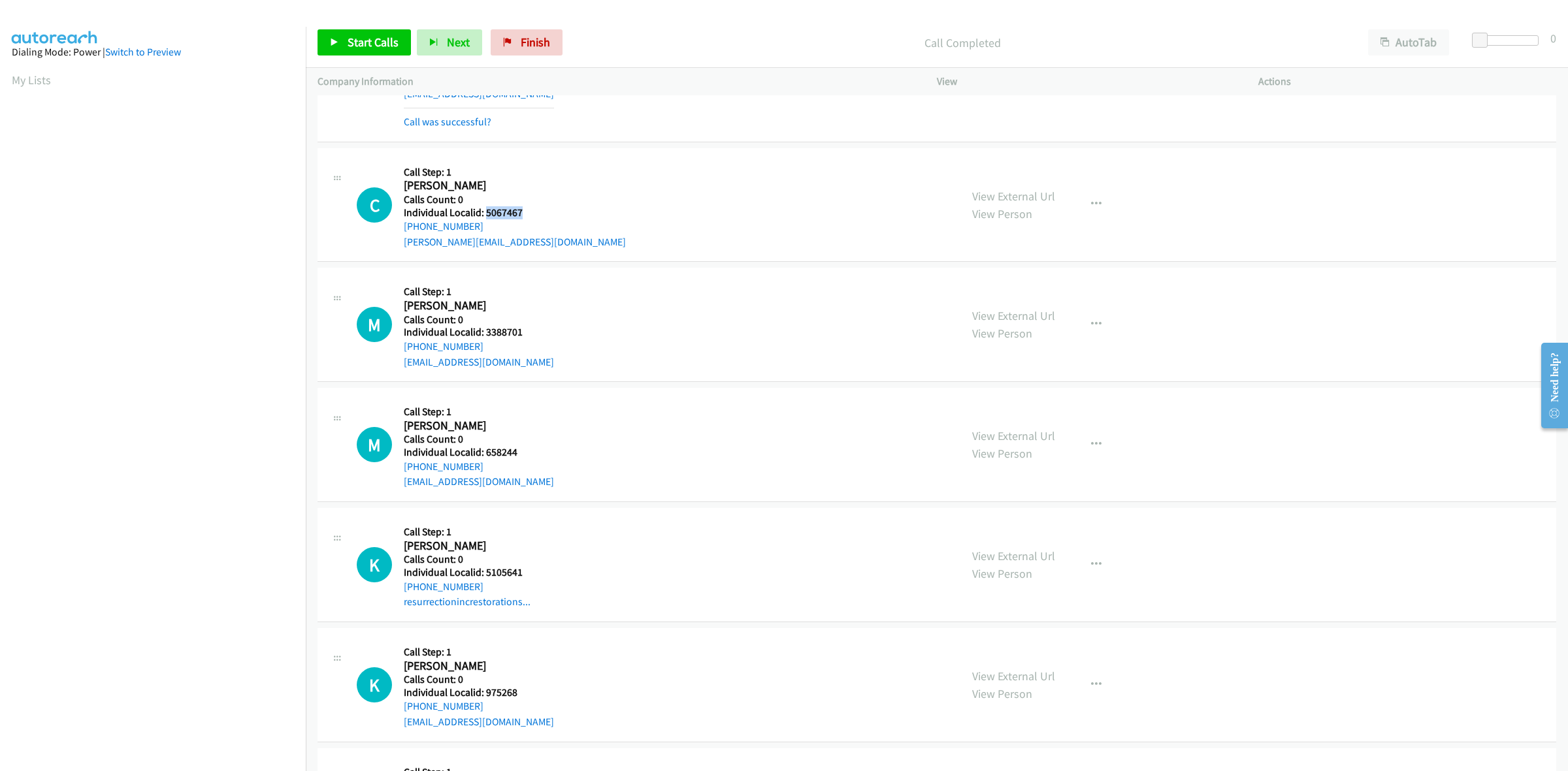
drag, startPoint x: 531, startPoint y: 213, endPoint x: 486, endPoint y: 213, distance: 45.0
click at [486, 213] on h5 "Individual Localid: 5067467" at bounding box center [515, 213] width 223 height 14
copy h5 "5067467"
drag, startPoint x: 480, startPoint y: 226, endPoint x: 396, endPoint y: 230, distance: 84.1
click at [396, 230] on div "C Callback Scheduled Call Step: 1 [PERSON_NAME] [GEOGRAPHIC_DATA]/[GEOGRAPHIC_D…" at bounding box center [652, 205] width 592 height 90
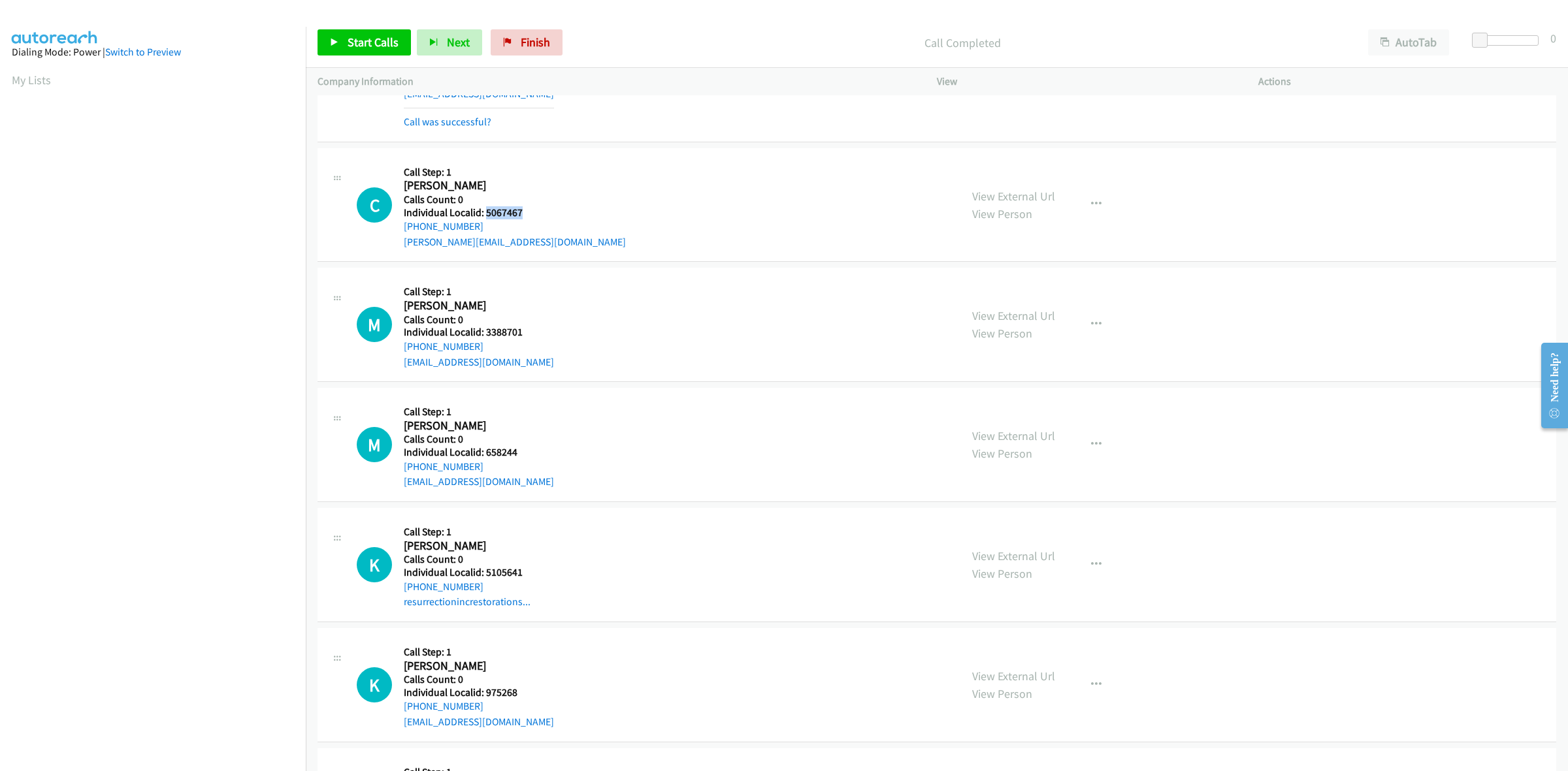
copy link "[PHONE_NUMBER]"
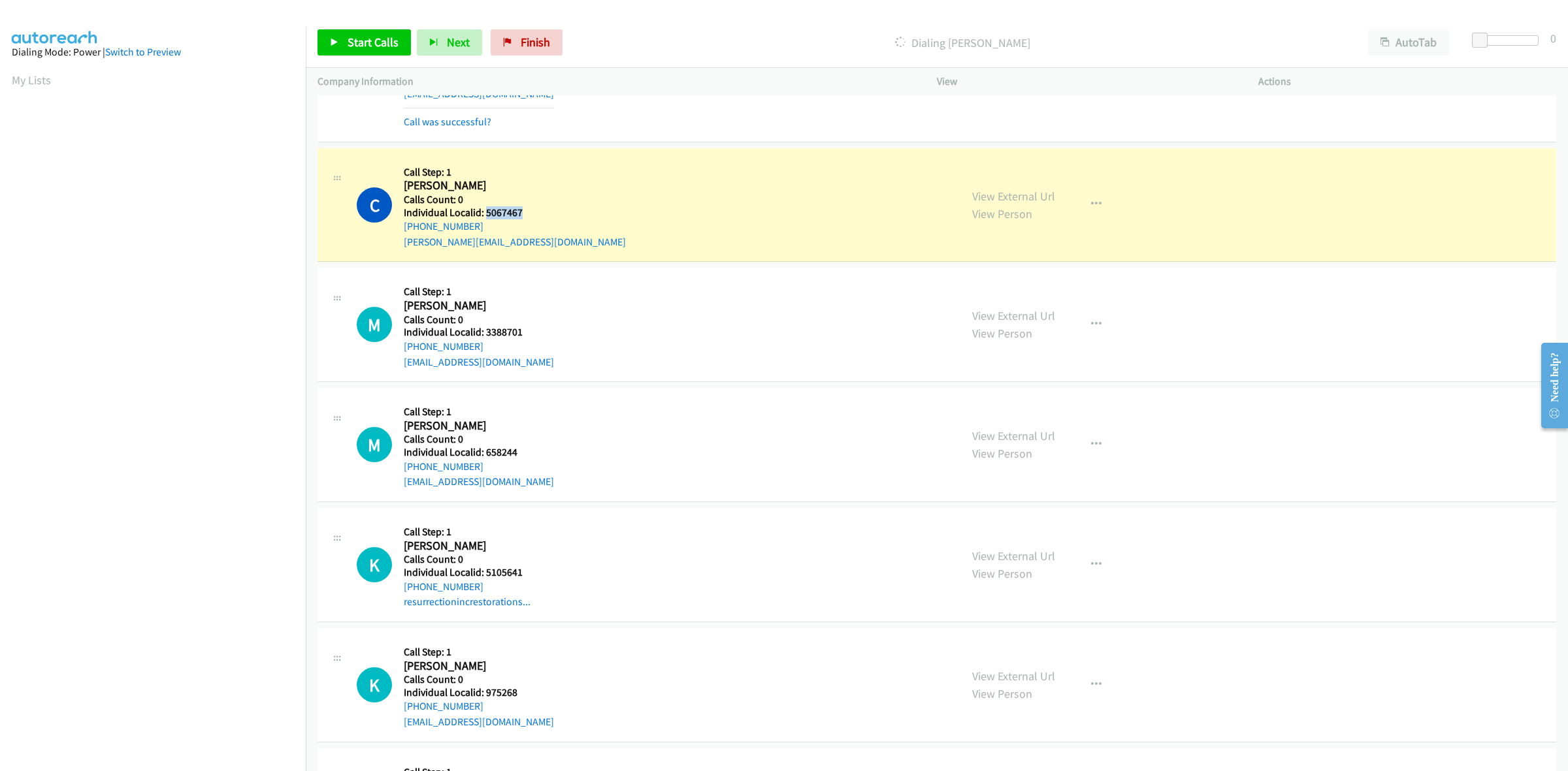
drag, startPoint x: 530, startPoint y: 217, endPoint x: 484, endPoint y: 210, distance: 46.5
click at [484, 210] on h5 "Individual Localid: 5067467" at bounding box center [515, 213] width 223 height 14
copy h5 "5067467"
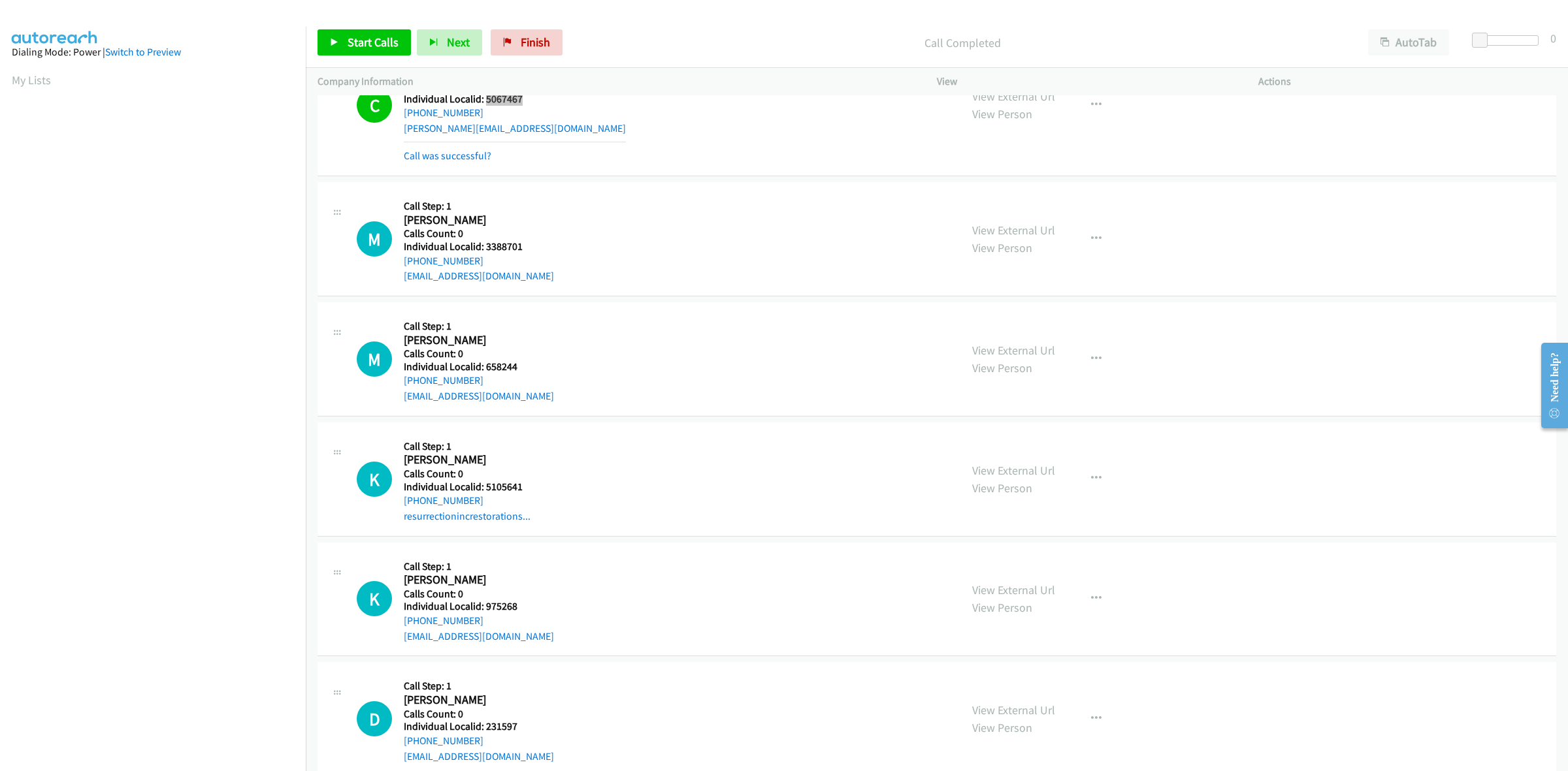
scroll to position [1061, 0]
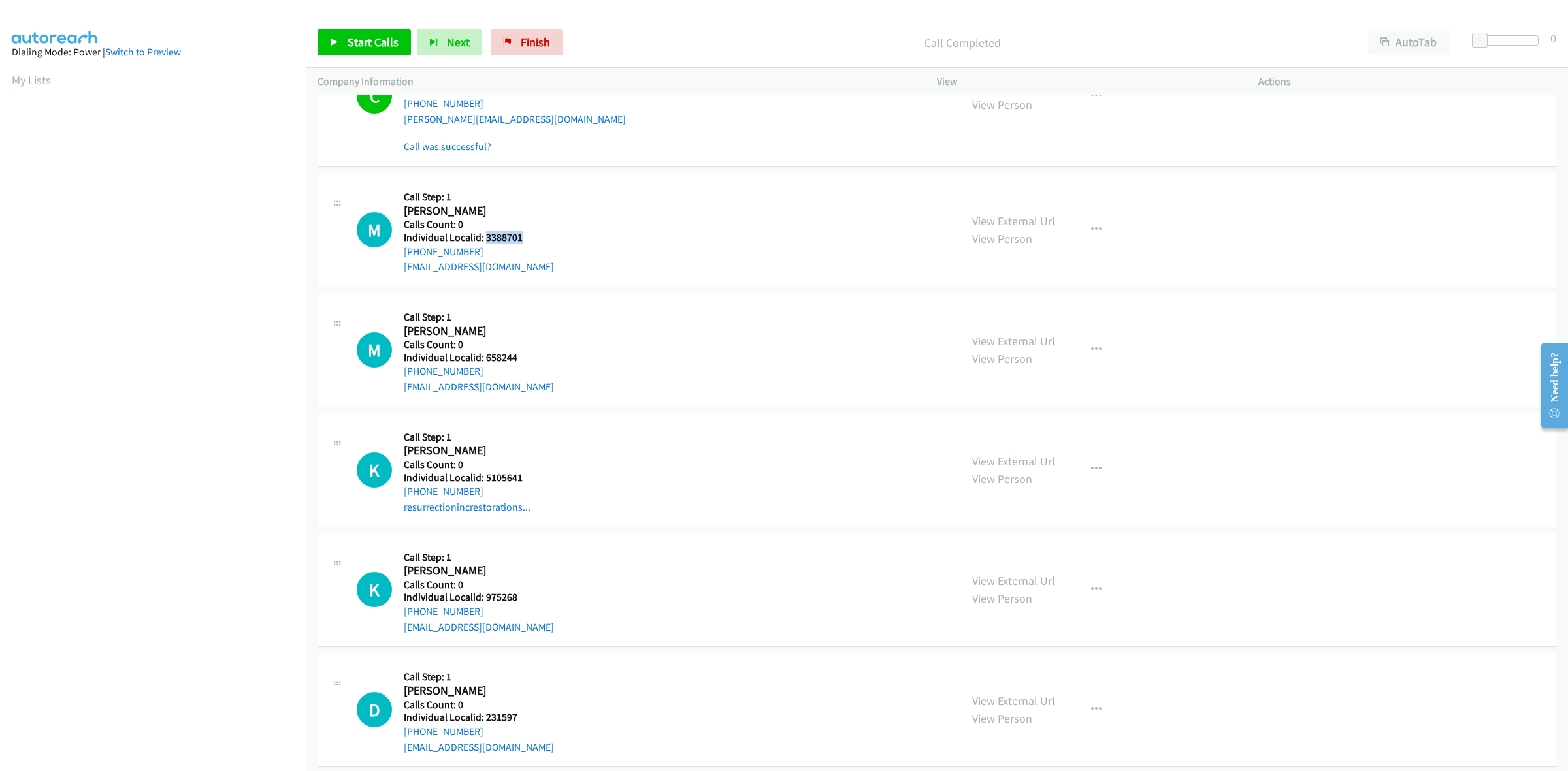
drag, startPoint x: 518, startPoint y: 237, endPoint x: 485, endPoint y: 237, distance: 33.0
click at [485, 237] on h5 "Individual Localid: 3388701" at bounding box center [479, 238] width 150 height 14
copy h5 "3388701"
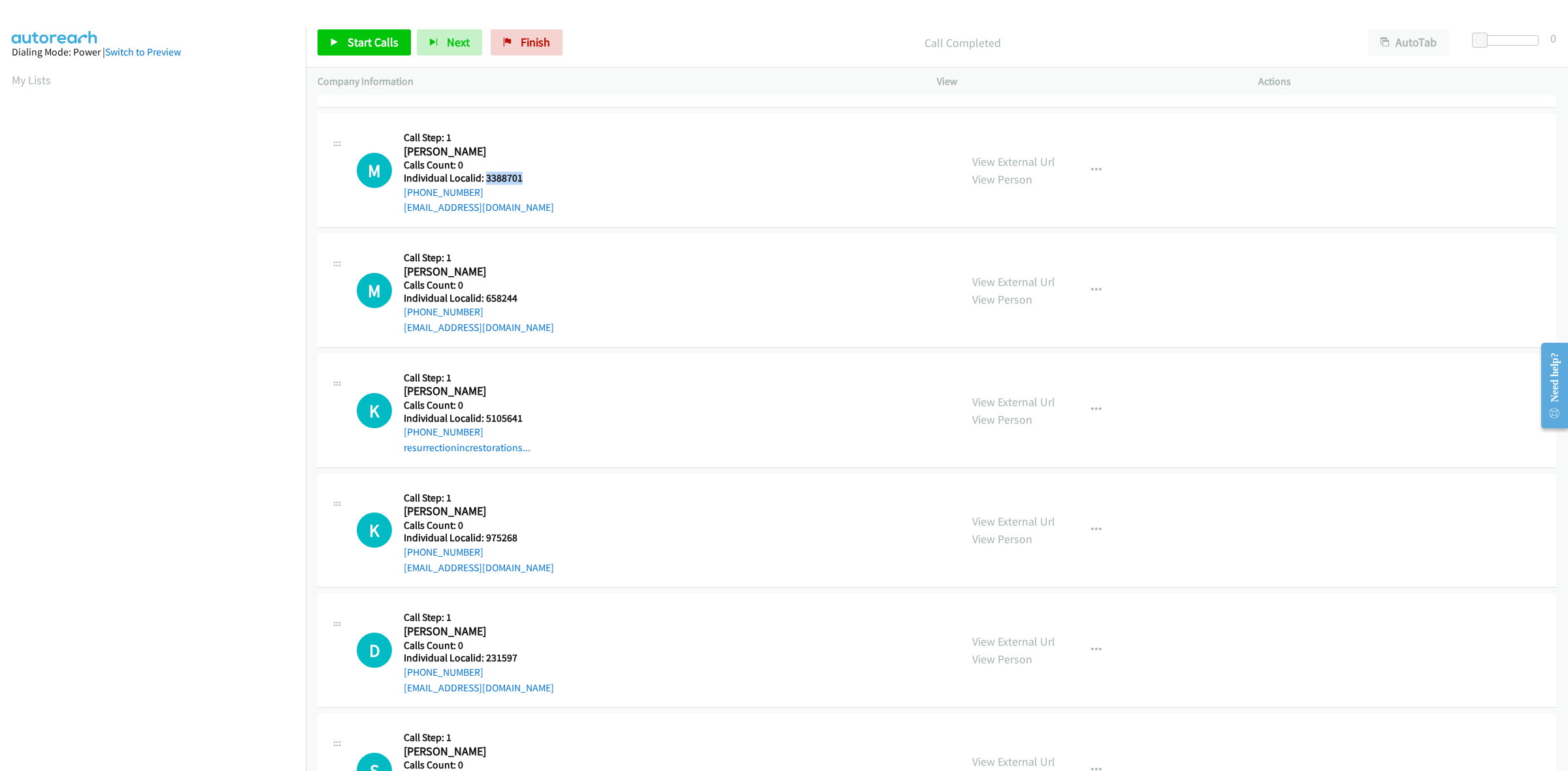
scroll to position [1122, 0]
drag, startPoint x: 481, startPoint y: 189, endPoint x: 396, endPoint y: 196, distance: 85.3
click at [396, 196] on div "M Callback Scheduled Call Step: 1 [PERSON_NAME] America/[GEOGRAPHIC_DATA] Calls…" at bounding box center [652, 169] width 592 height 90
copy link "[PHONE_NUMBER]"
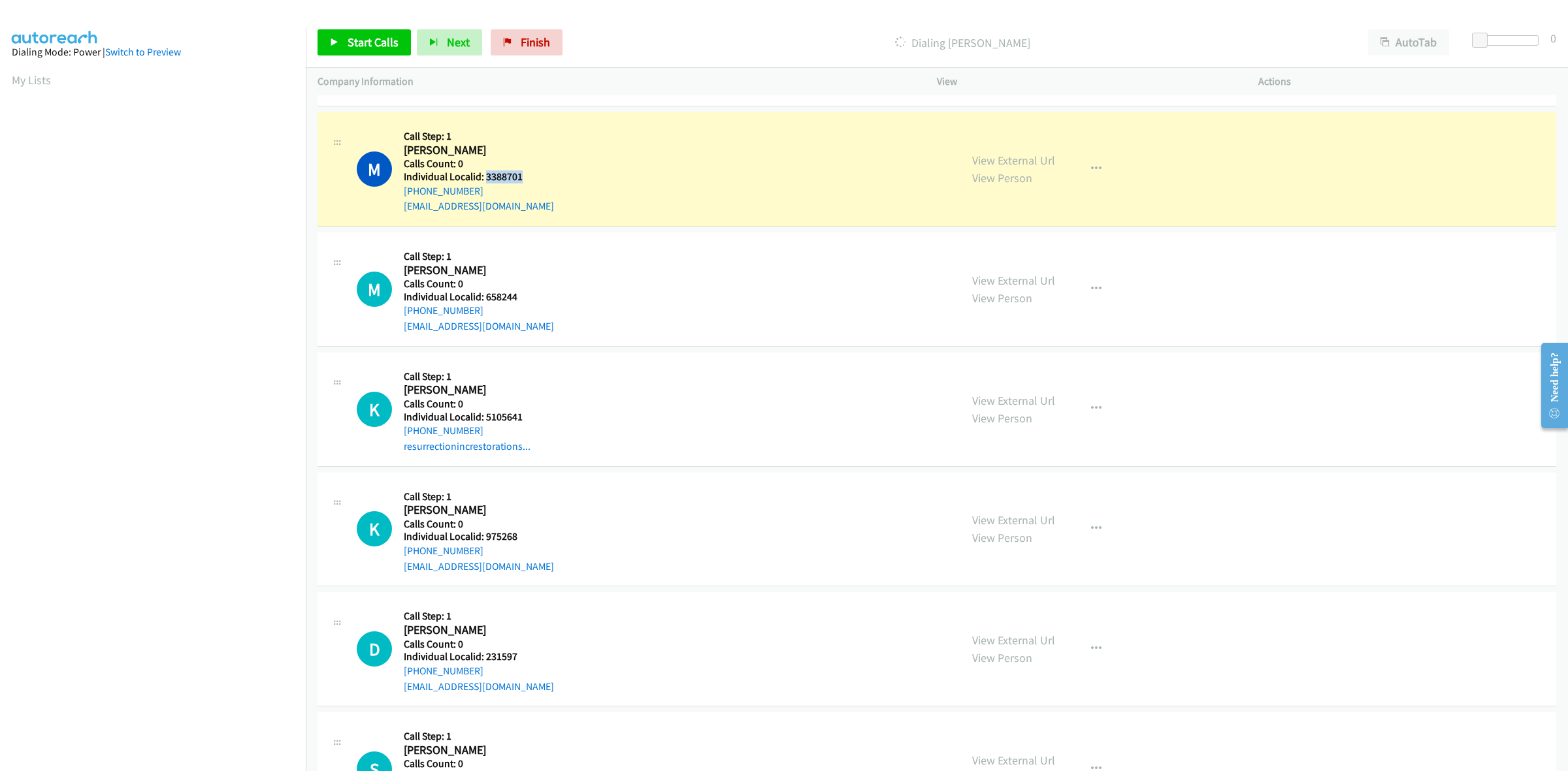
drag, startPoint x: 515, startPoint y: 177, endPoint x: 486, endPoint y: 173, distance: 29.3
click at [486, 173] on h5 "Individual Localid: 3388701" at bounding box center [479, 177] width 150 height 14
copy h5 "3388701"
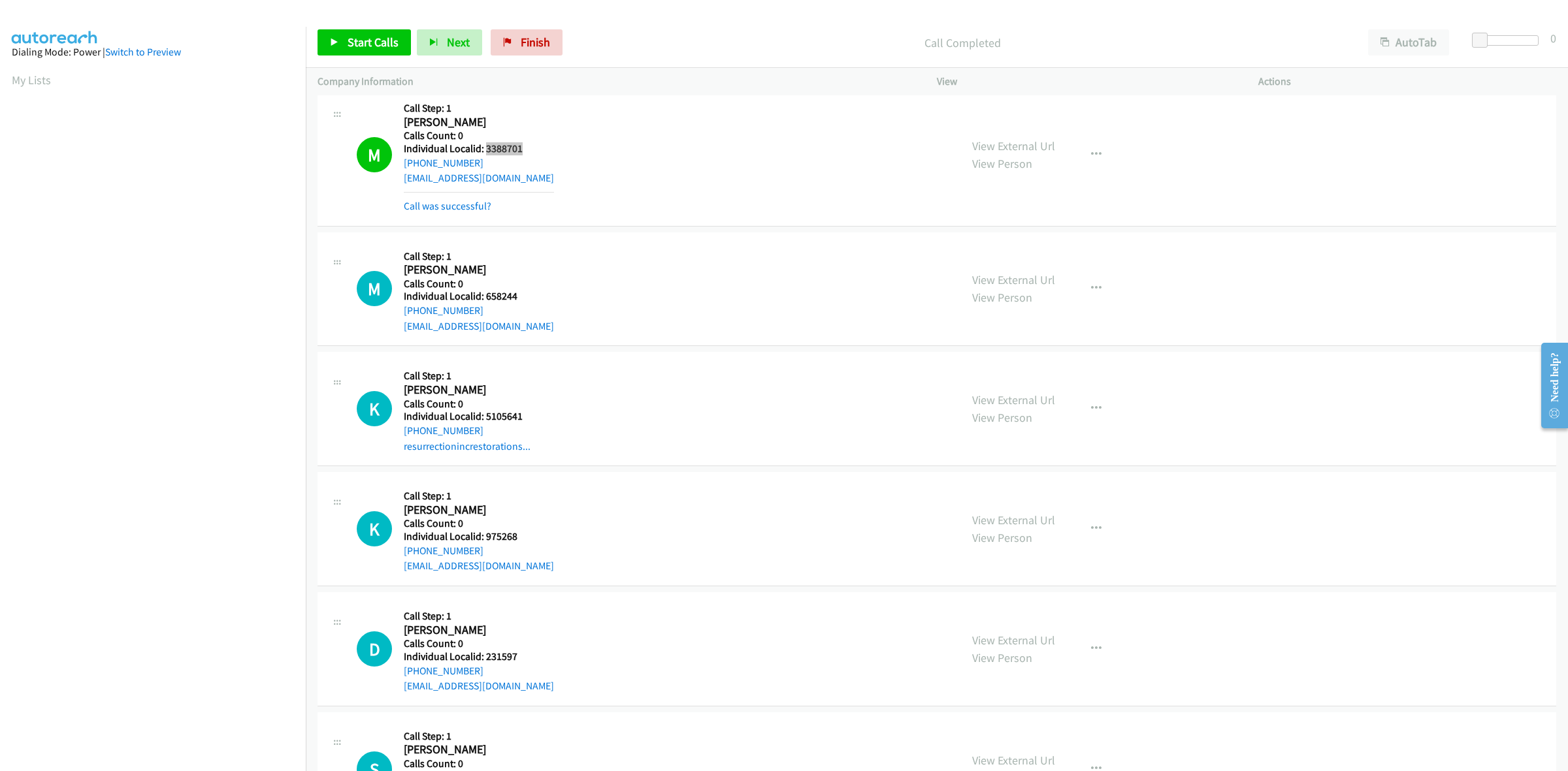
scroll to position [1225, 0]
